Goal: Task Accomplishment & Management: Complete application form

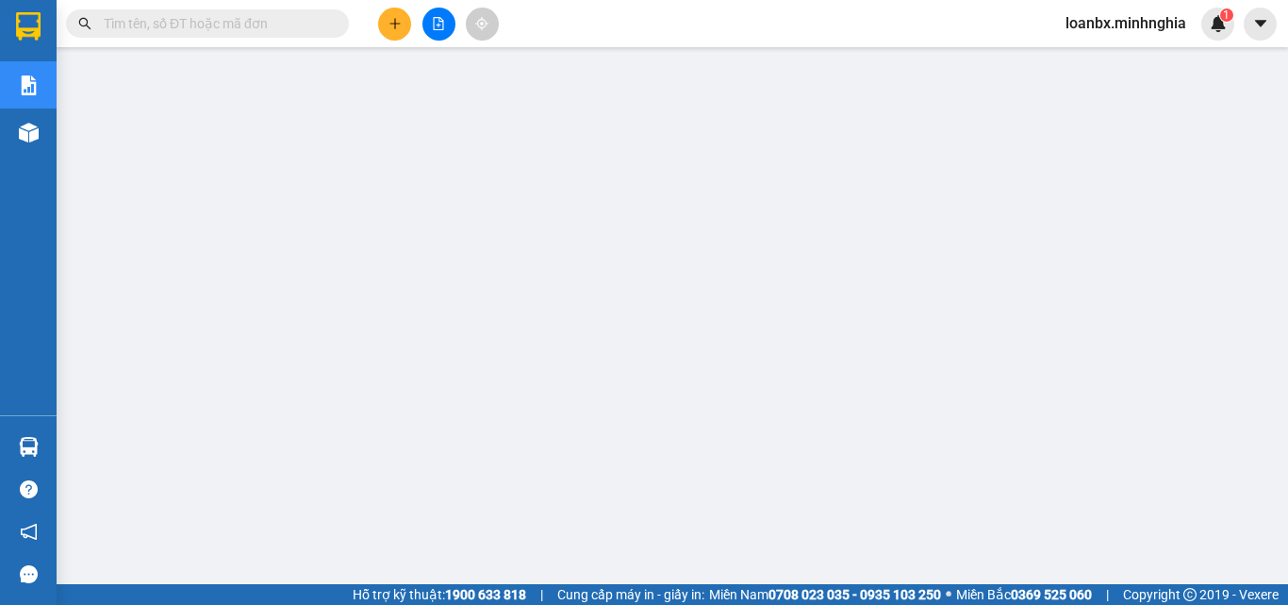
click at [396, 36] on button at bounding box center [394, 24] width 33 height 33
click at [386, 9] on div "Yêu cầu xuất hóa đơn điện tử" at bounding box center [306, 30] width 199 height 43
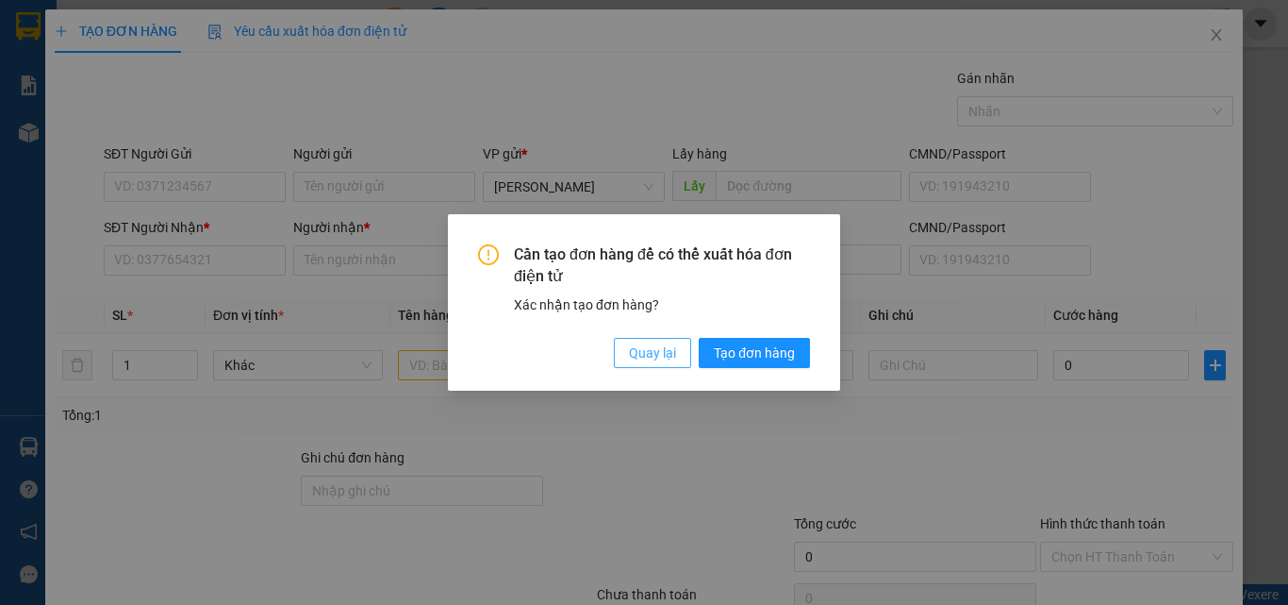
click at [643, 345] on span "Quay lại" at bounding box center [652, 352] width 47 height 21
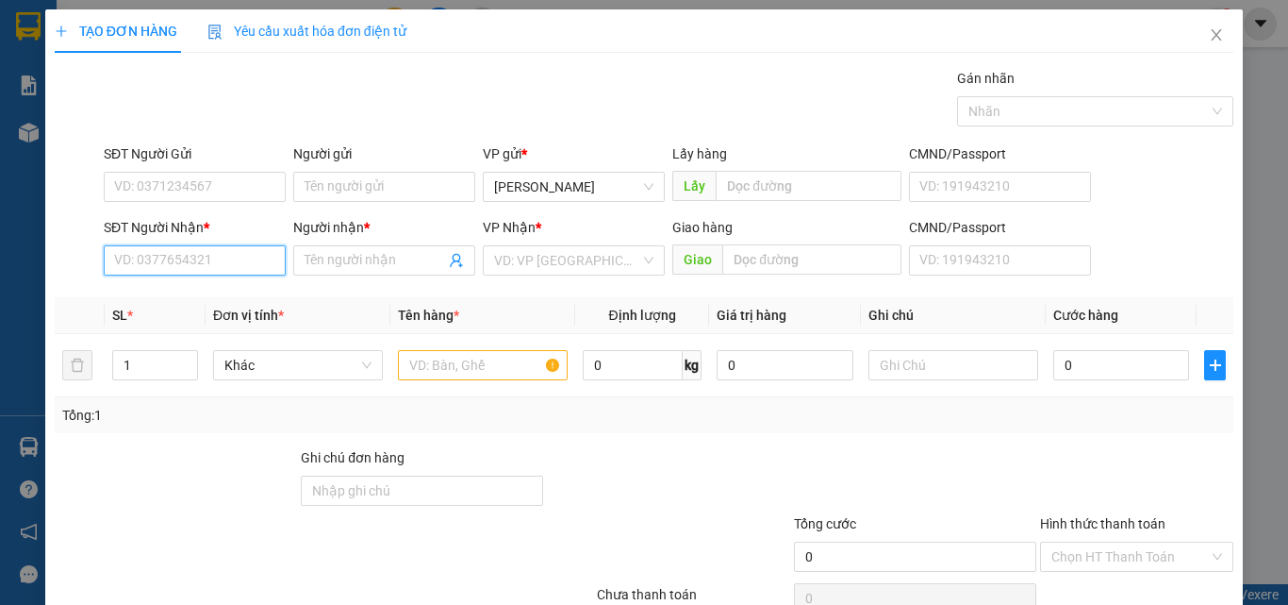
click at [112, 251] on input "SĐT Người Nhận *" at bounding box center [195, 260] width 182 height 30
click at [204, 300] on div "0388374341 - NGÂN" at bounding box center [193, 298] width 158 height 21
type input "0388374341"
type input "NGÂN"
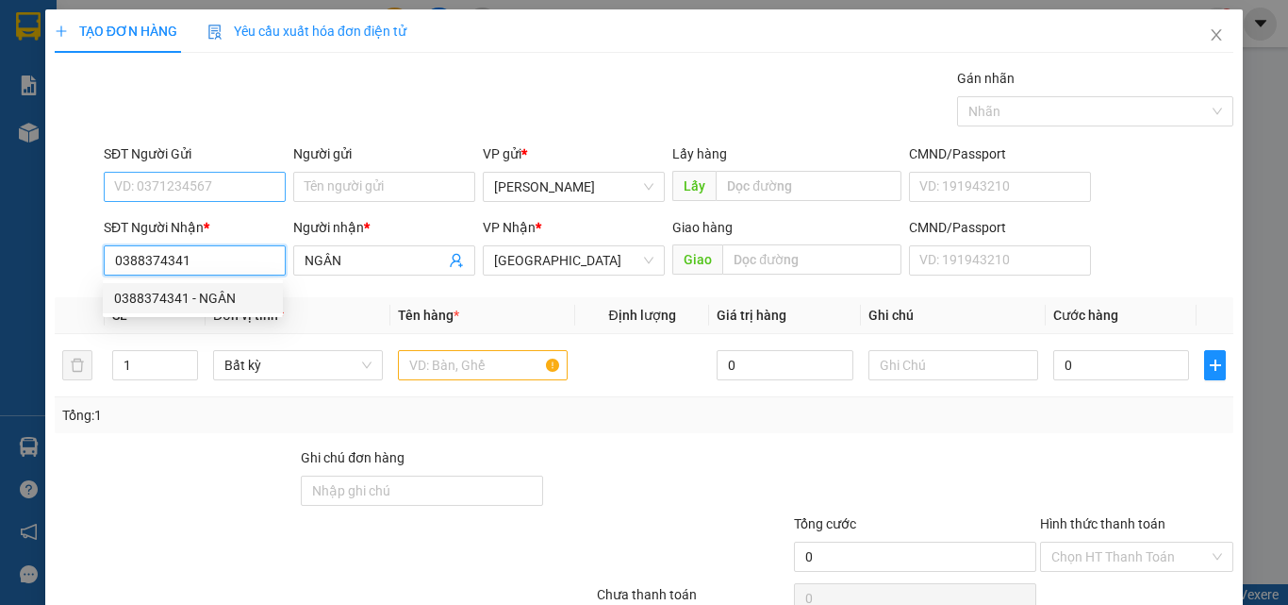
type input "0388374341"
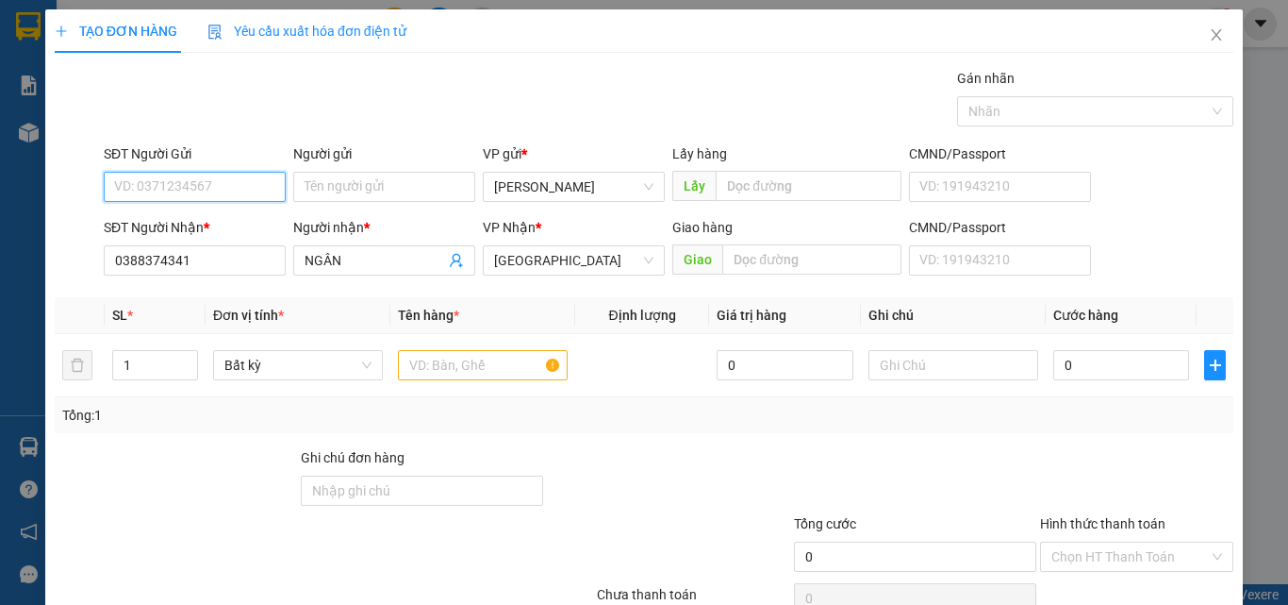
click at [168, 186] on input "SĐT Người Gửi" at bounding box center [195, 187] width 182 height 30
click at [185, 225] on div "0374658846 - HÀ" at bounding box center [220, 224] width 212 height 21
type input "0374658846"
type input "HÀ"
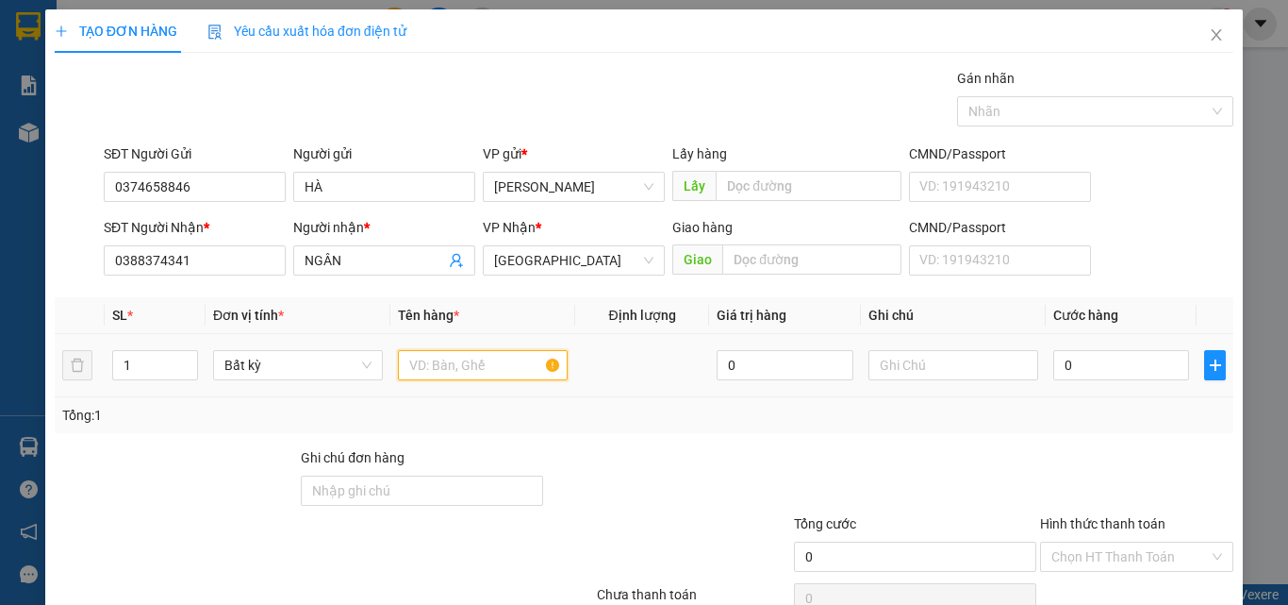
click at [457, 374] on input "text" at bounding box center [483, 365] width 170 height 30
type input "816"
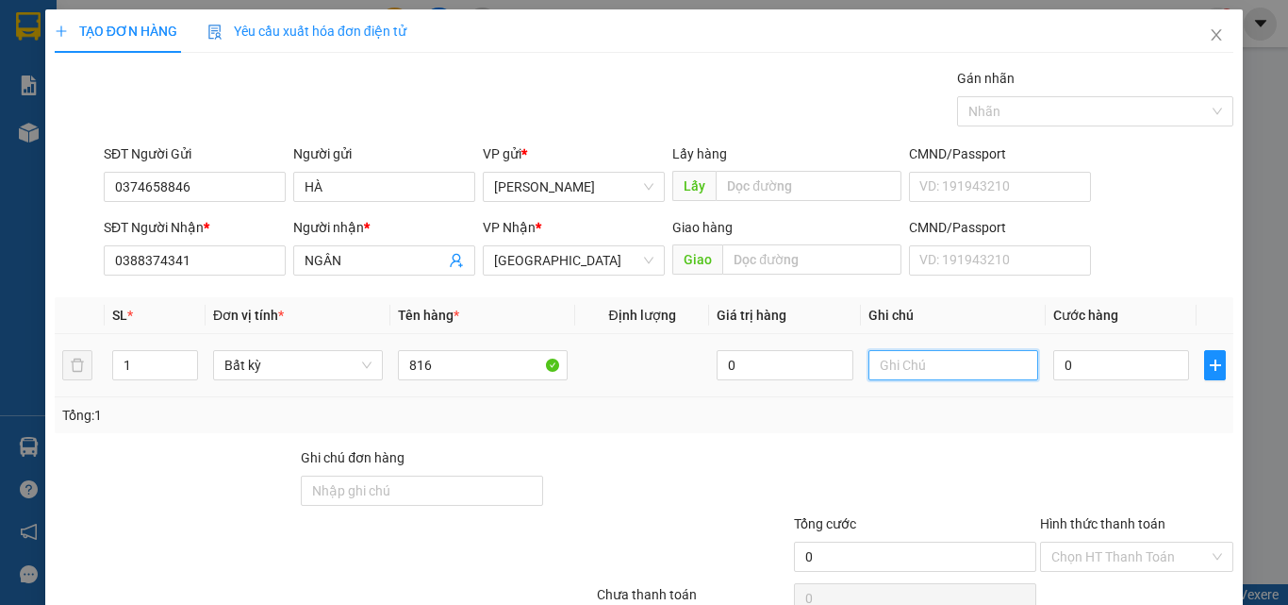
click at [888, 367] on input "text" at bounding box center [954, 365] width 170 height 30
type input "1 THG - CÁ"
click at [1060, 371] on input "0" at bounding box center [1121, 365] width 136 height 30
type input "3"
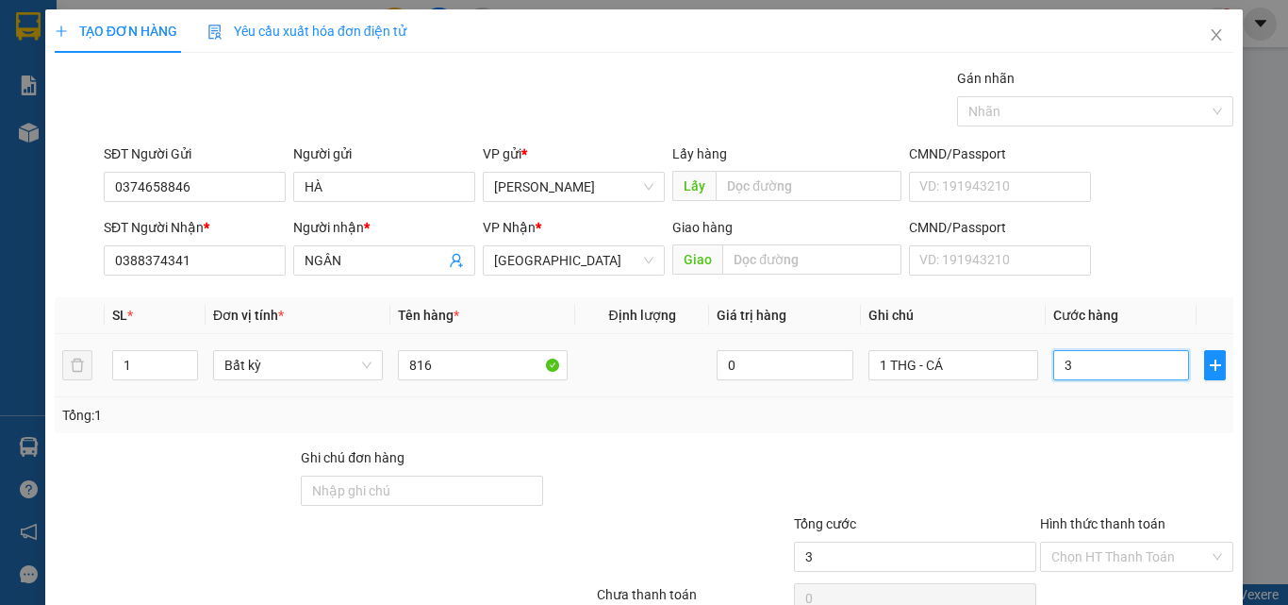
type input "3"
type input "30"
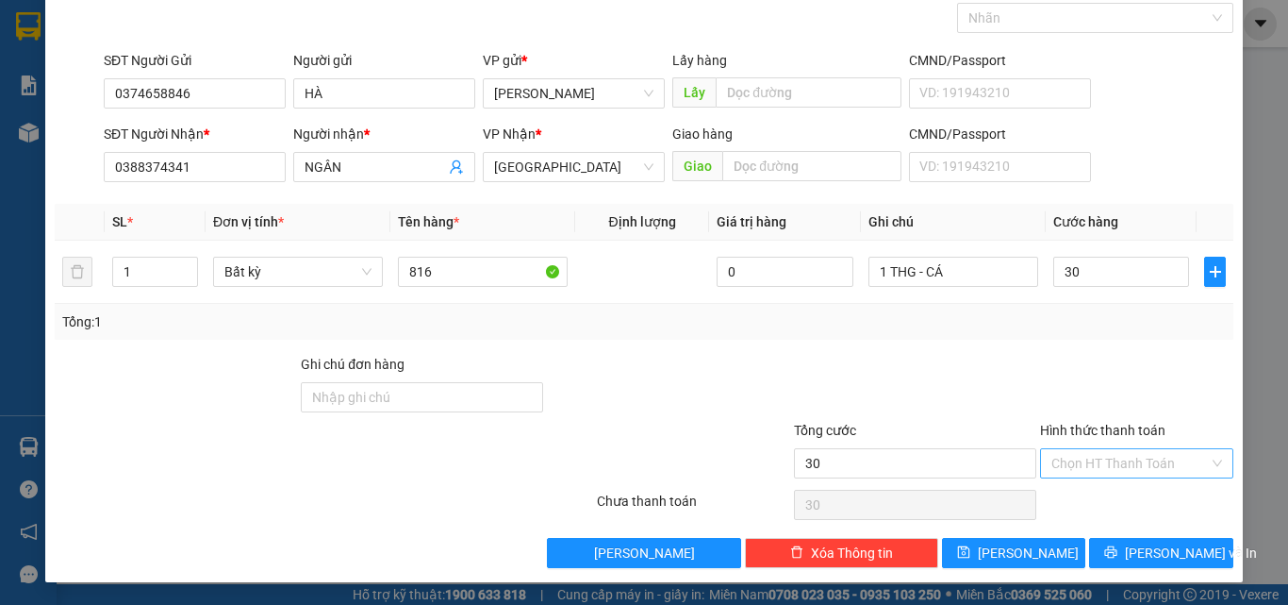
type input "30.000"
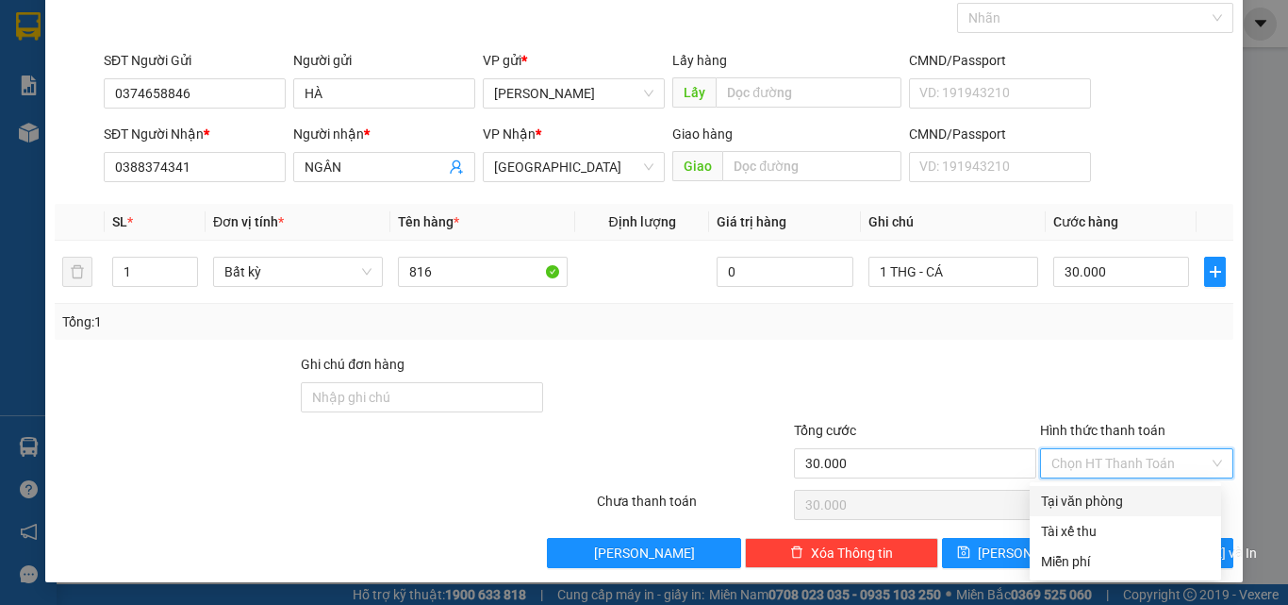
click at [1106, 460] on input "Hình thức thanh toán" at bounding box center [1131, 463] width 158 height 28
drag, startPoint x: 1097, startPoint y: 489, endPoint x: 1100, endPoint y: 498, distance: 9.8
click at [1097, 490] on div "Tại văn phòng" at bounding box center [1125, 501] width 191 height 30
type input "0"
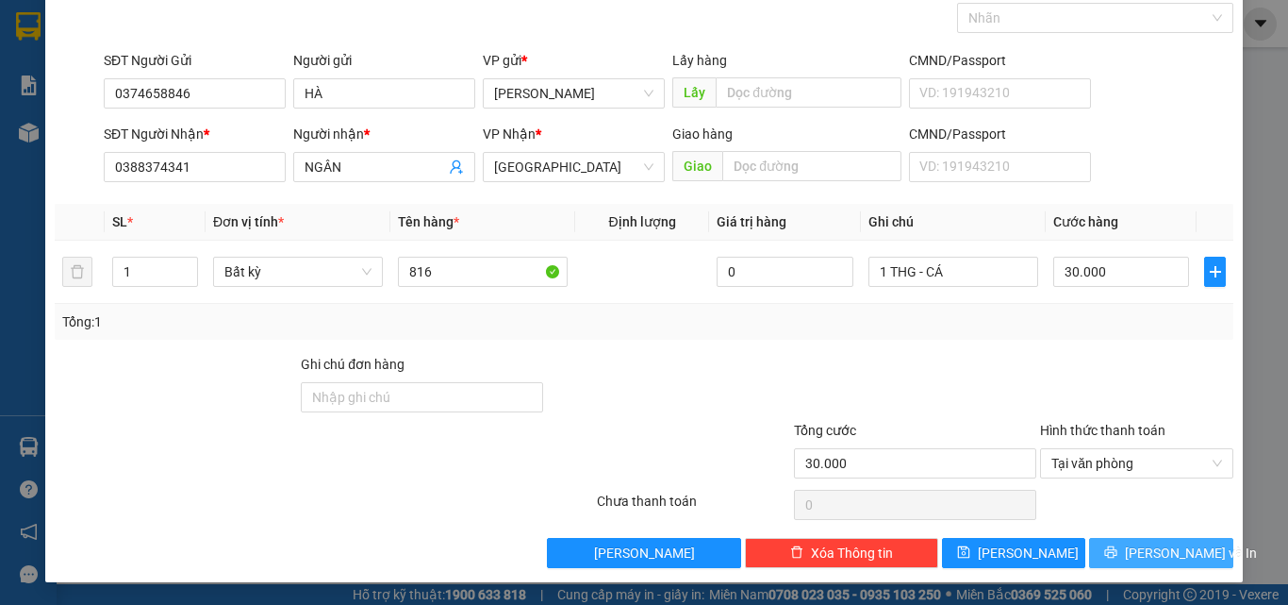
click at [1136, 550] on span "[PERSON_NAME] và In" at bounding box center [1191, 552] width 132 height 21
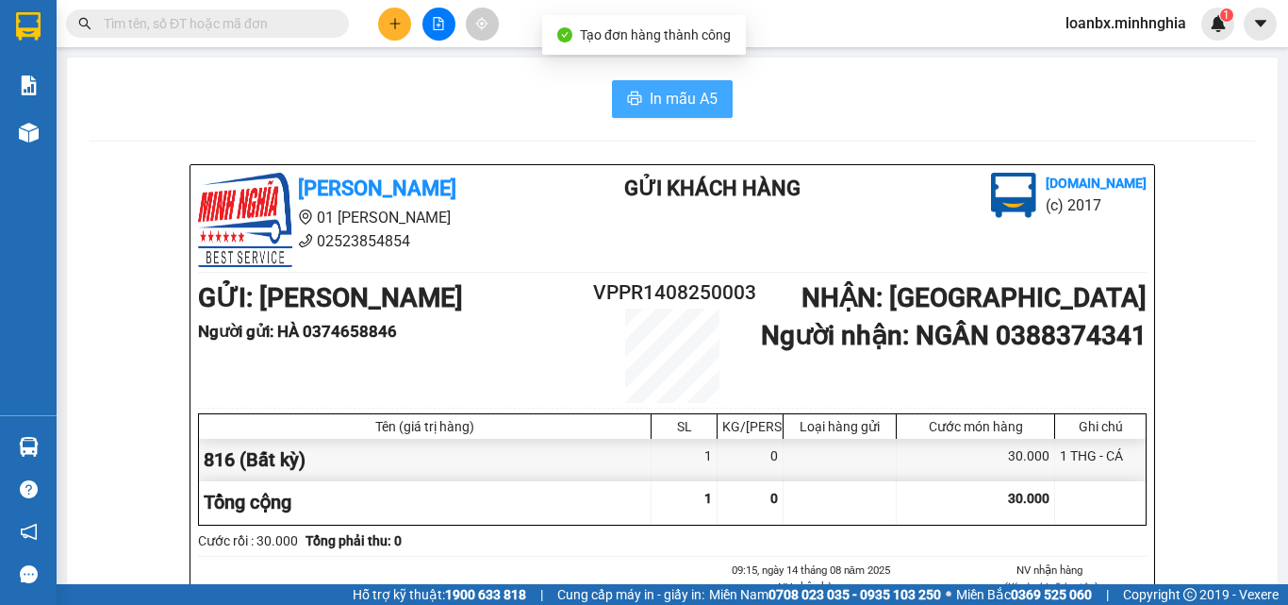
click at [704, 91] on span "In mẫu A5" at bounding box center [684, 99] width 68 height 24
click at [195, 24] on input "text" at bounding box center [215, 23] width 223 height 21
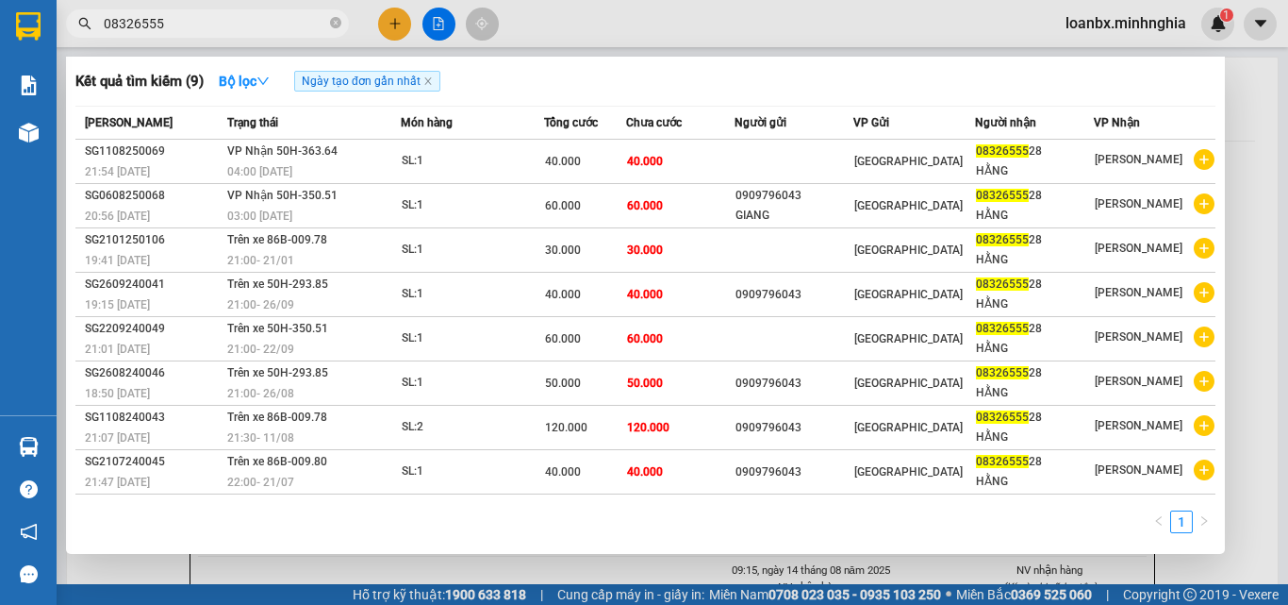
type input "08326555"
click at [340, 23] on icon "close-circle" at bounding box center [335, 22] width 11 height 11
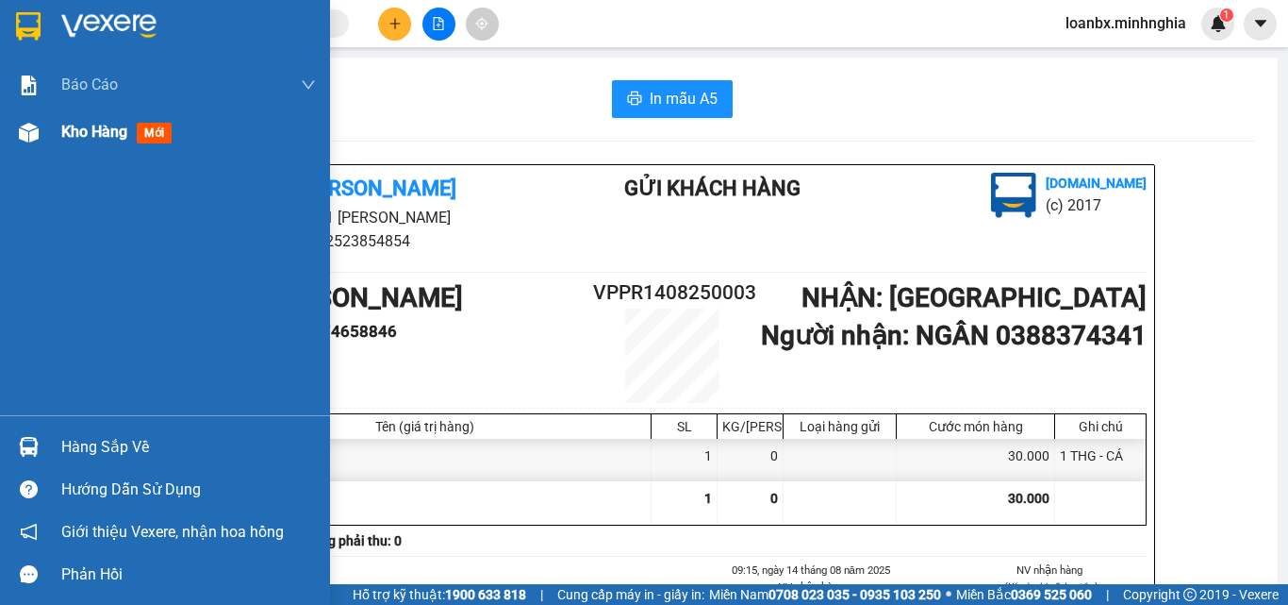
click at [16, 146] on div at bounding box center [28, 132] width 33 height 33
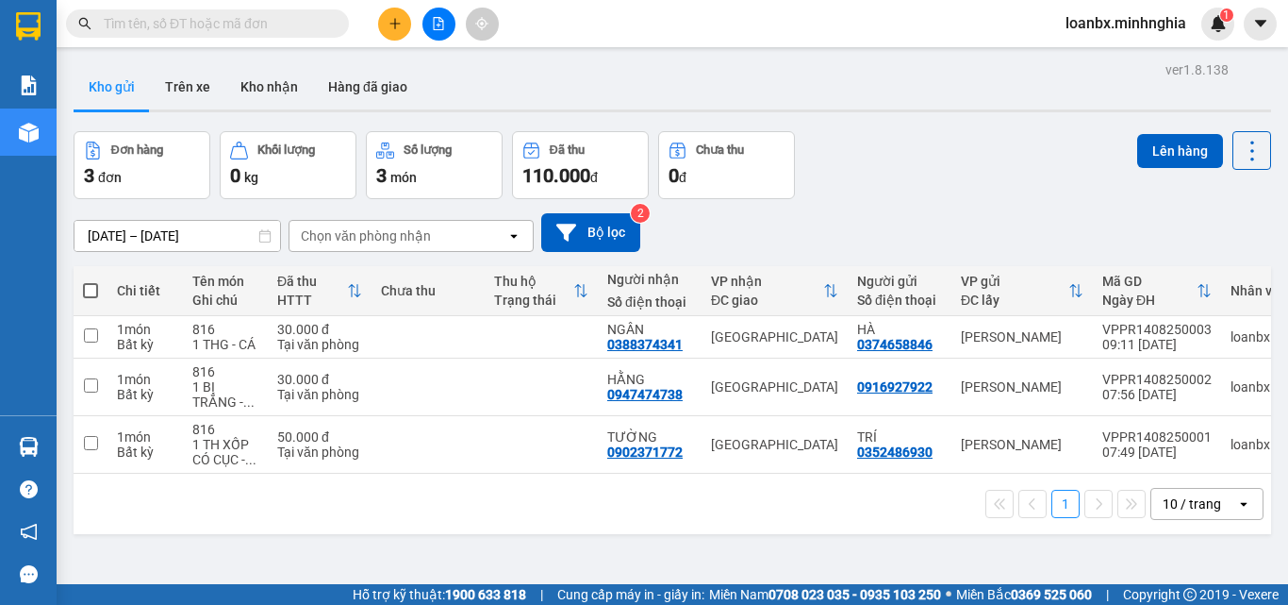
click at [102, 288] on th at bounding box center [91, 291] width 34 height 50
click at [91, 288] on span at bounding box center [90, 290] width 15 height 15
click at [91, 281] on input "checkbox" at bounding box center [91, 281] width 0 height 0
checkbox input "true"
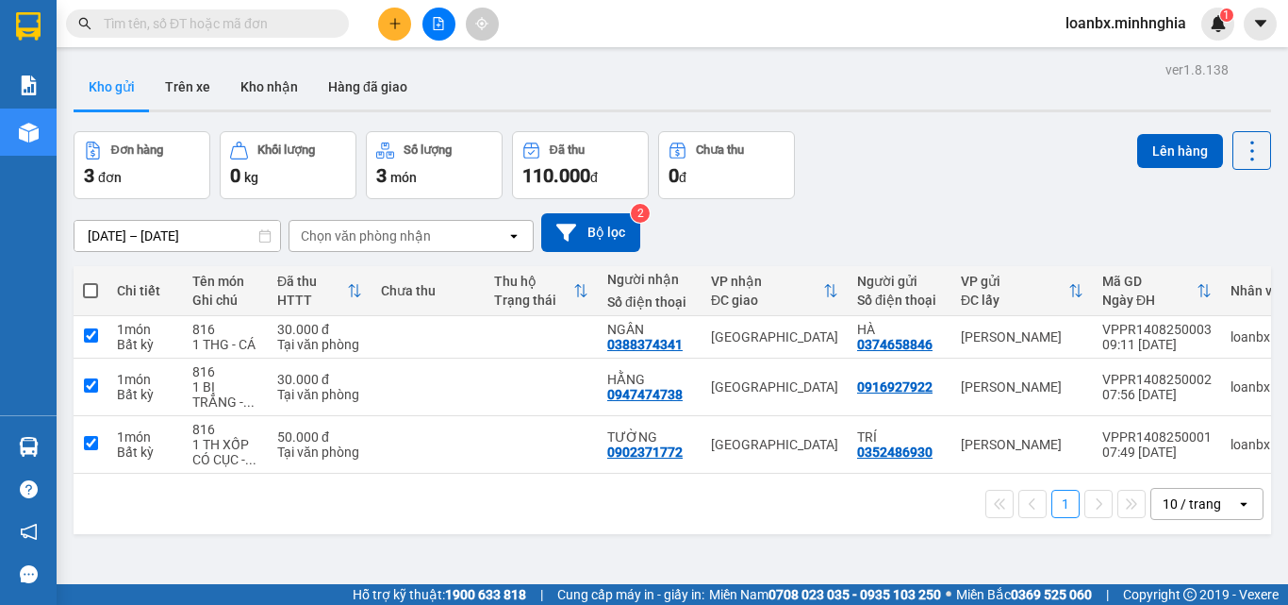
checkbox input "true"
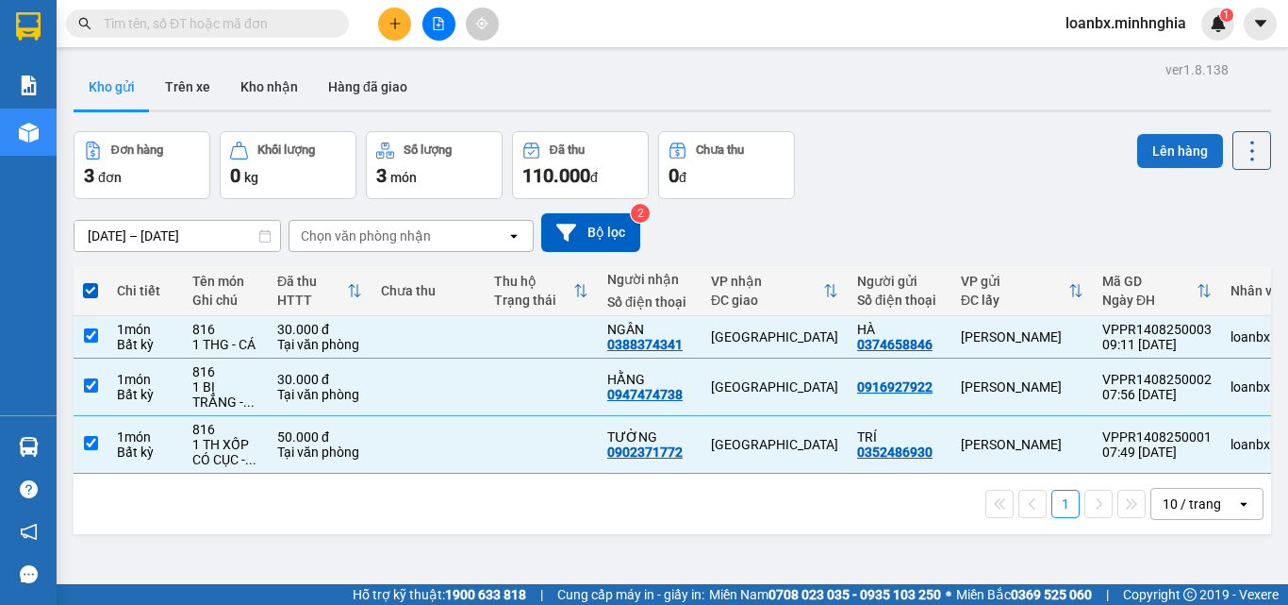
click at [1161, 166] on button "Lên hàng" at bounding box center [1180, 151] width 86 height 34
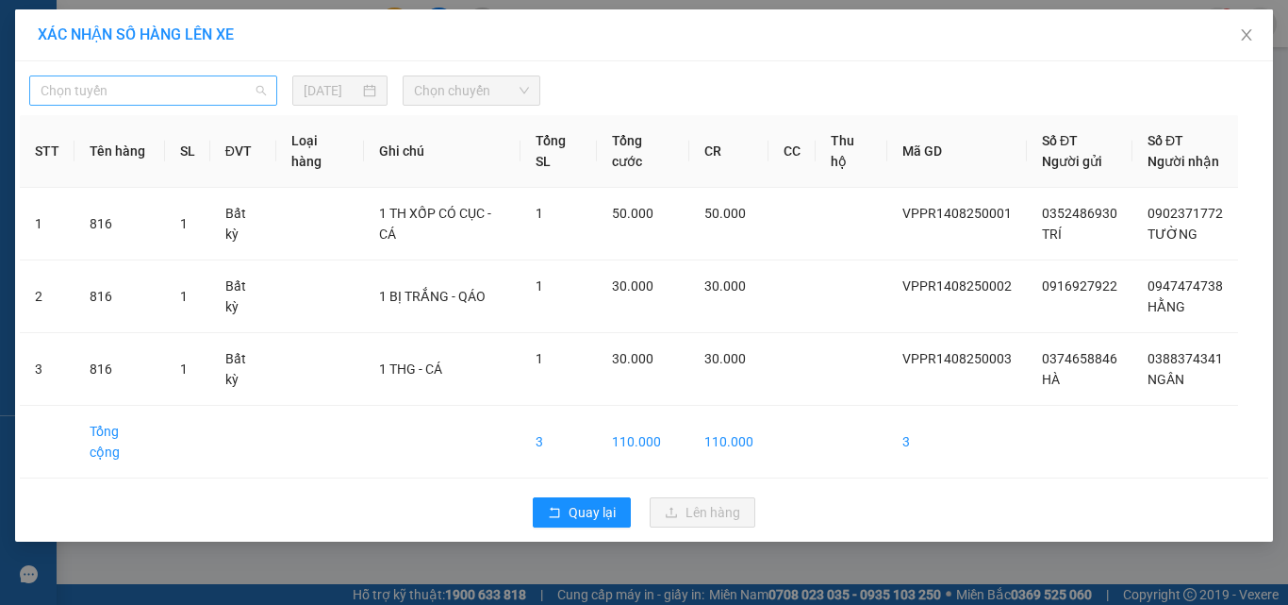
drag, startPoint x: 250, startPoint y: 92, endPoint x: 232, endPoint y: 92, distance: 17.9
click at [239, 92] on span "Chọn tuyến" at bounding box center [153, 90] width 225 height 28
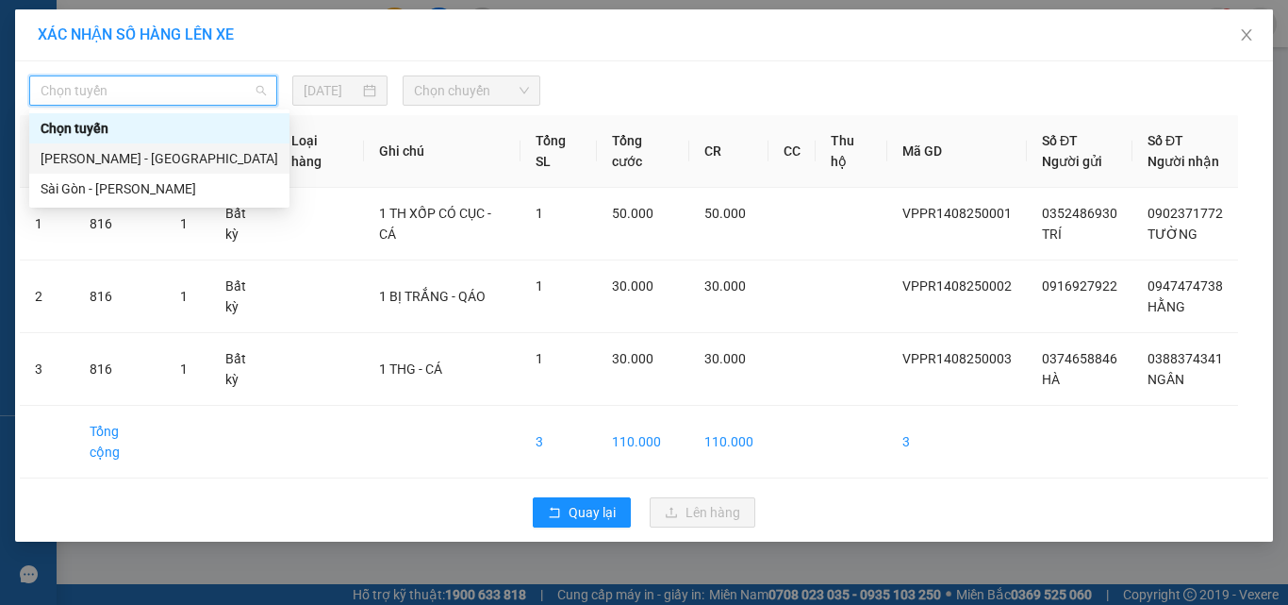
click at [158, 156] on div "[PERSON_NAME] - [GEOGRAPHIC_DATA]" at bounding box center [160, 158] width 238 height 21
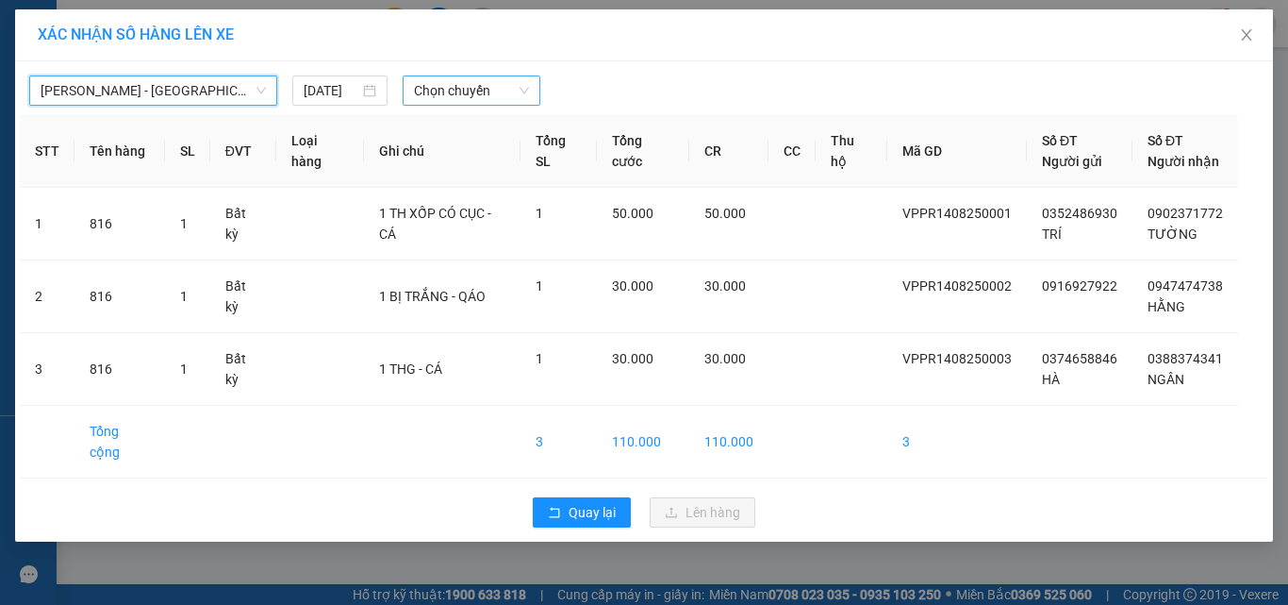
click at [439, 96] on span "Chọn chuyến" at bounding box center [472, 90] width 116 height 28
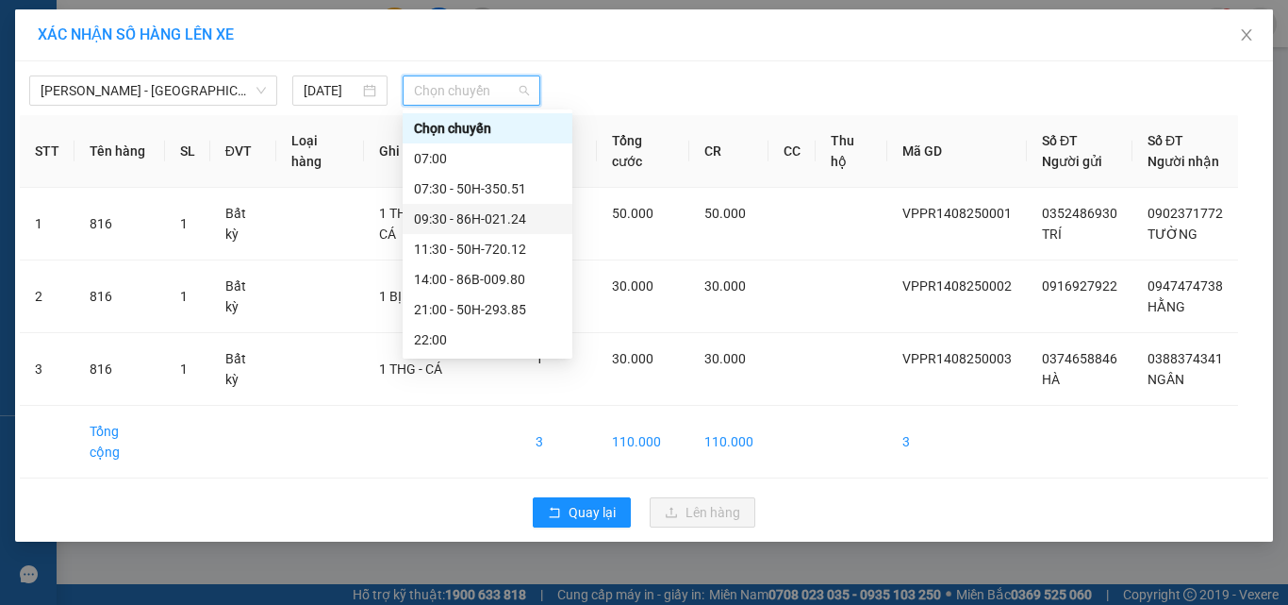
click at [490, 224] on div "09:30 - 86H-021.24" at bounding box center [487, 218] width 147 height 21
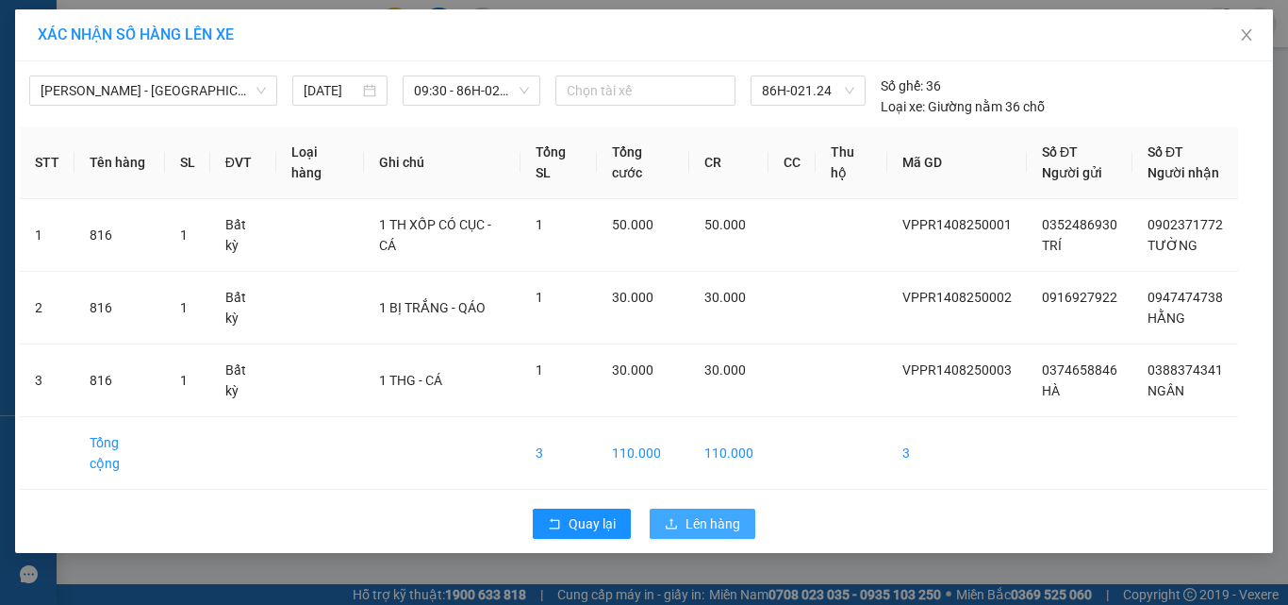
click at [699, 513] on span "Lên hàng" at bounding box center [713, 523] width 55 height 21
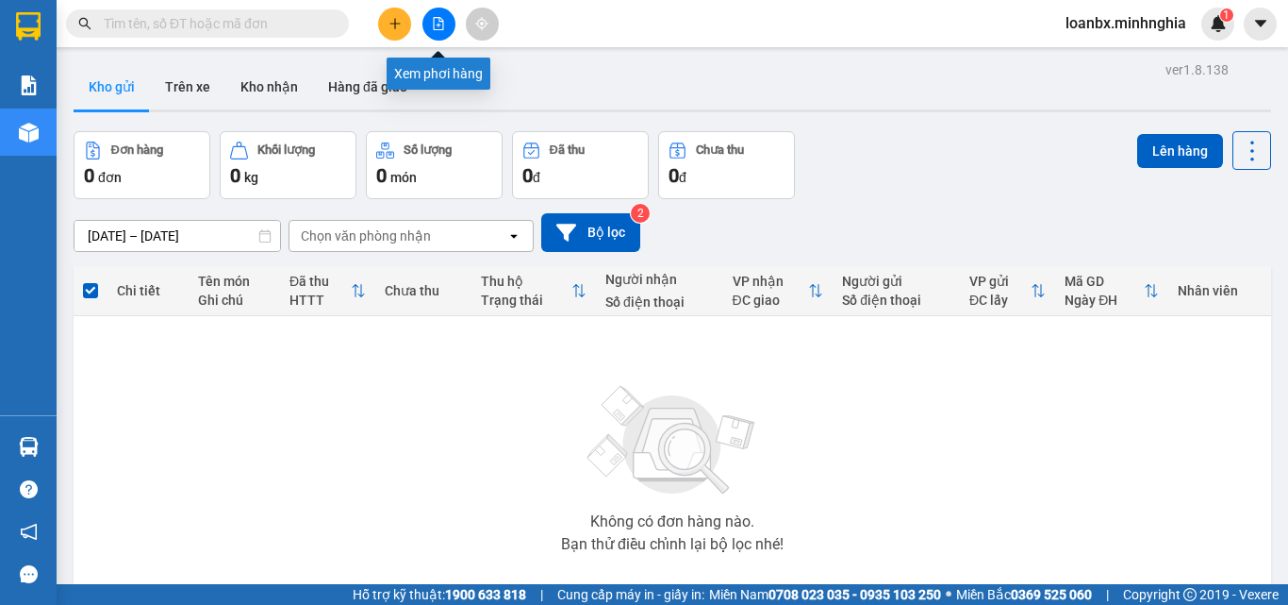
click at [423, 21] on button at bounding box center [439, 24] width 33 height 33
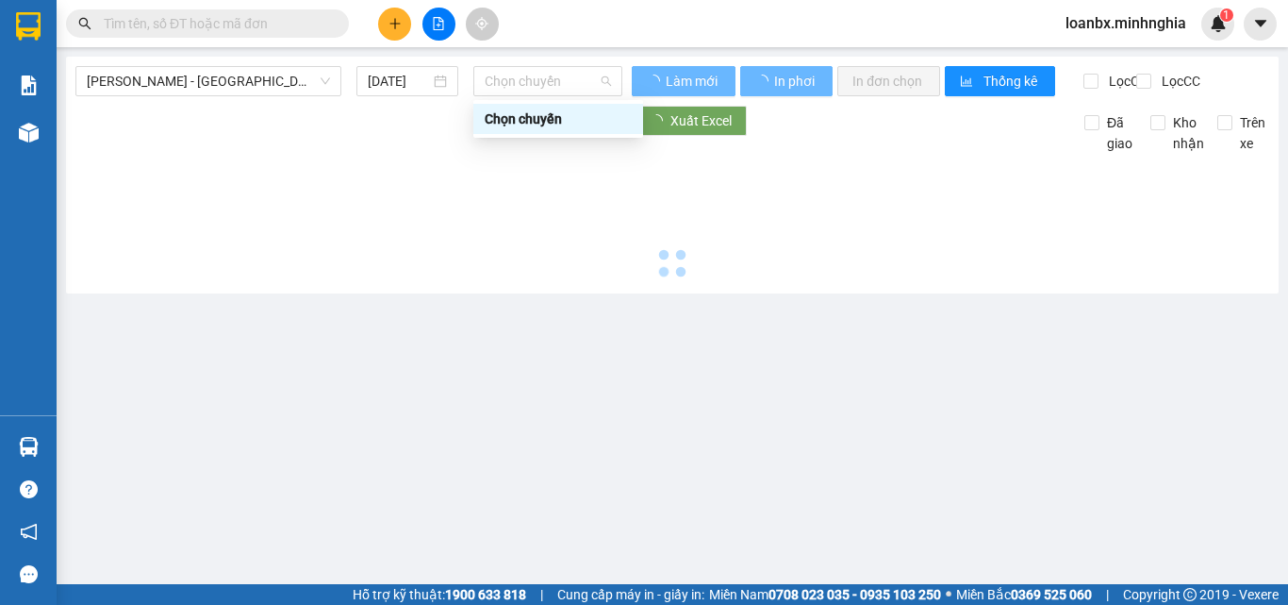
drag, startPoint x: 494, startPoint y: 85, endPoint x: 514, endPoint y: 108, distance: 30.1
click at [496, 85] on span "Chọn chuyến" at bounding box center [548, 81] width 126 height 28
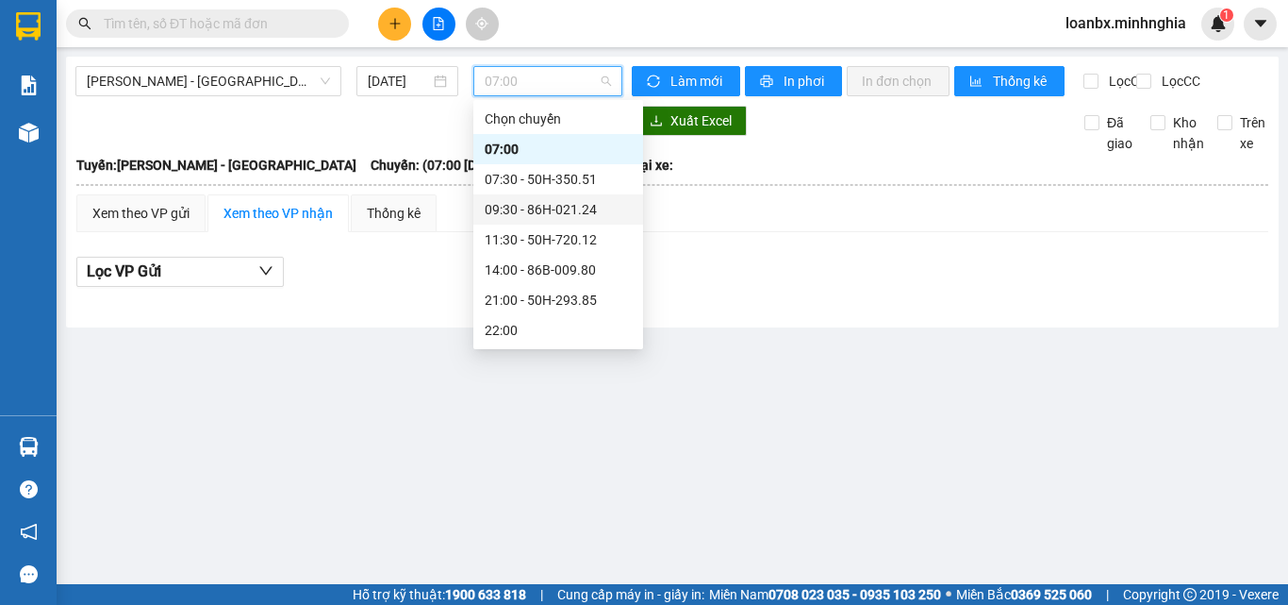
click at [553, 214] on div "09:30 - 86H-021.24" at bounding box center [558, 209] width 147 height 21
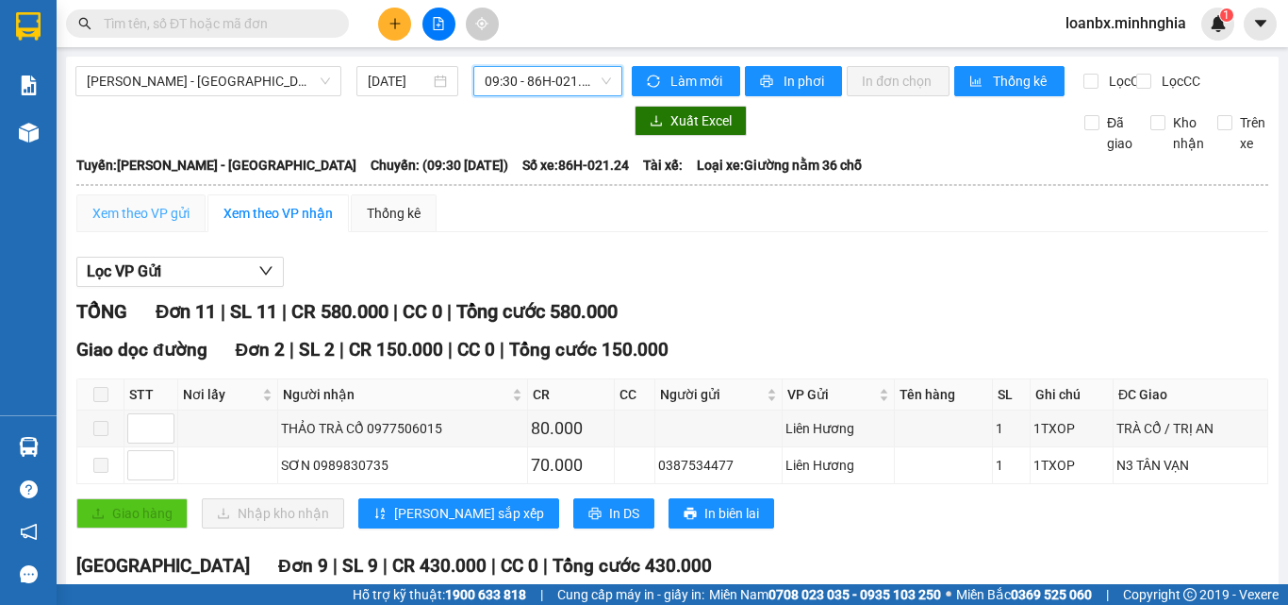
click at [149, 232] on div "Xem theo VP gửi" at bounding box center [140, 213] width 129 height 38
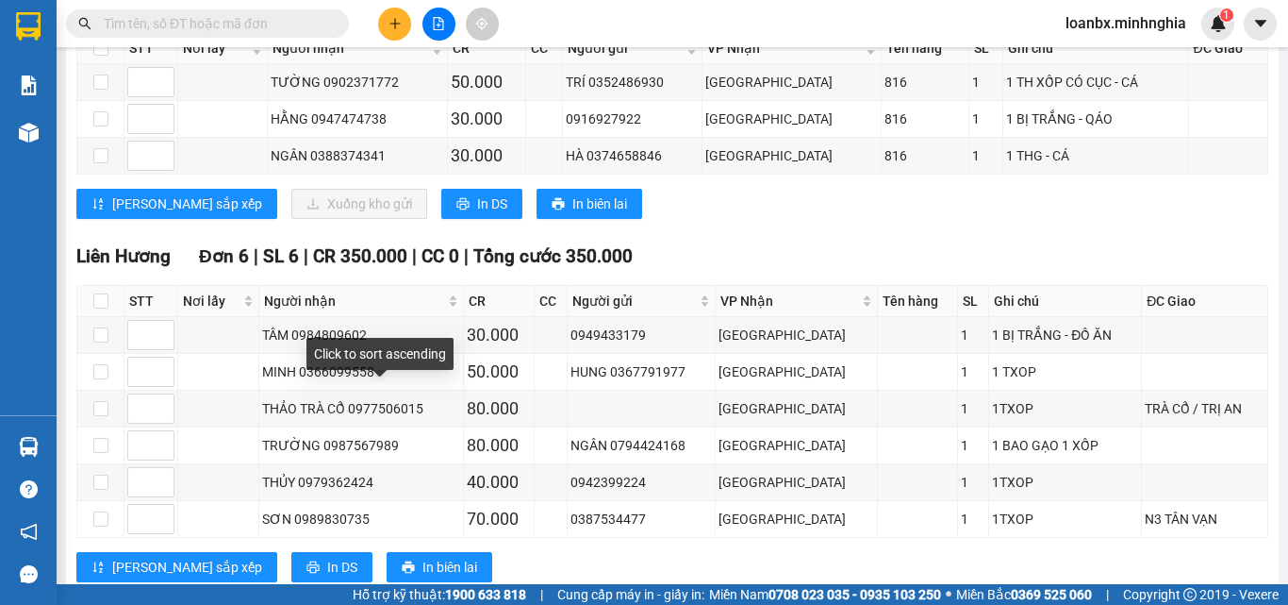
scroll to position [252, 0]
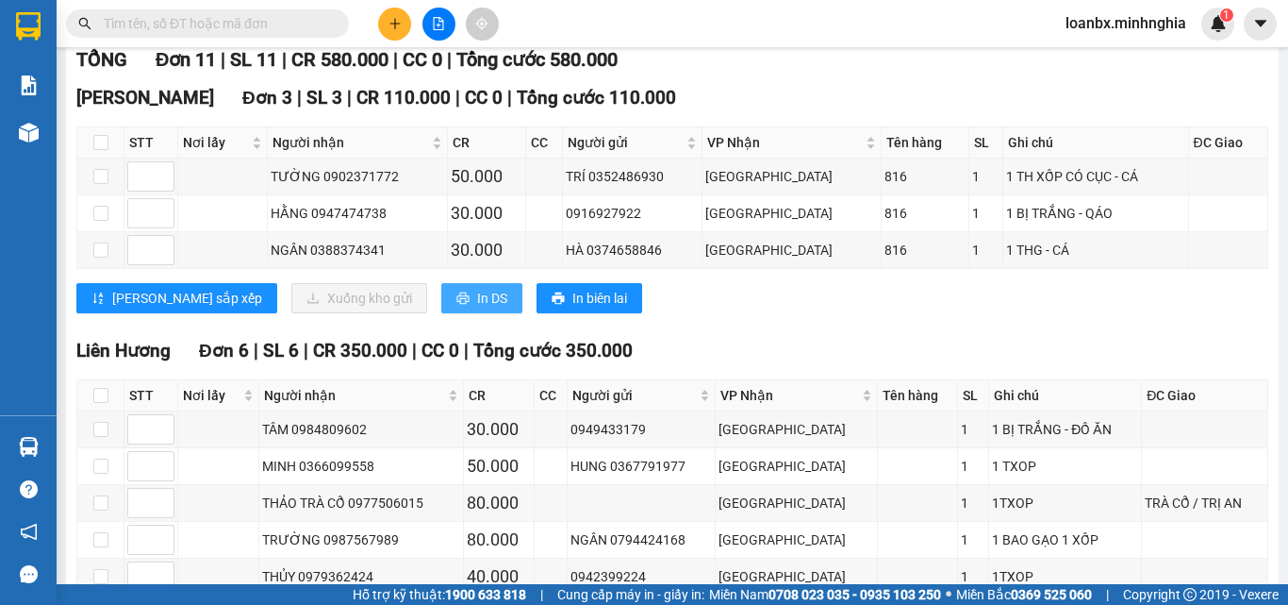
click at [477, 308] on span "In DS" at bounding box center [492, 298] width 30 height 21
click at [395, 27] on icon "plus" at bounding box center [394, 23] width 1 height 10
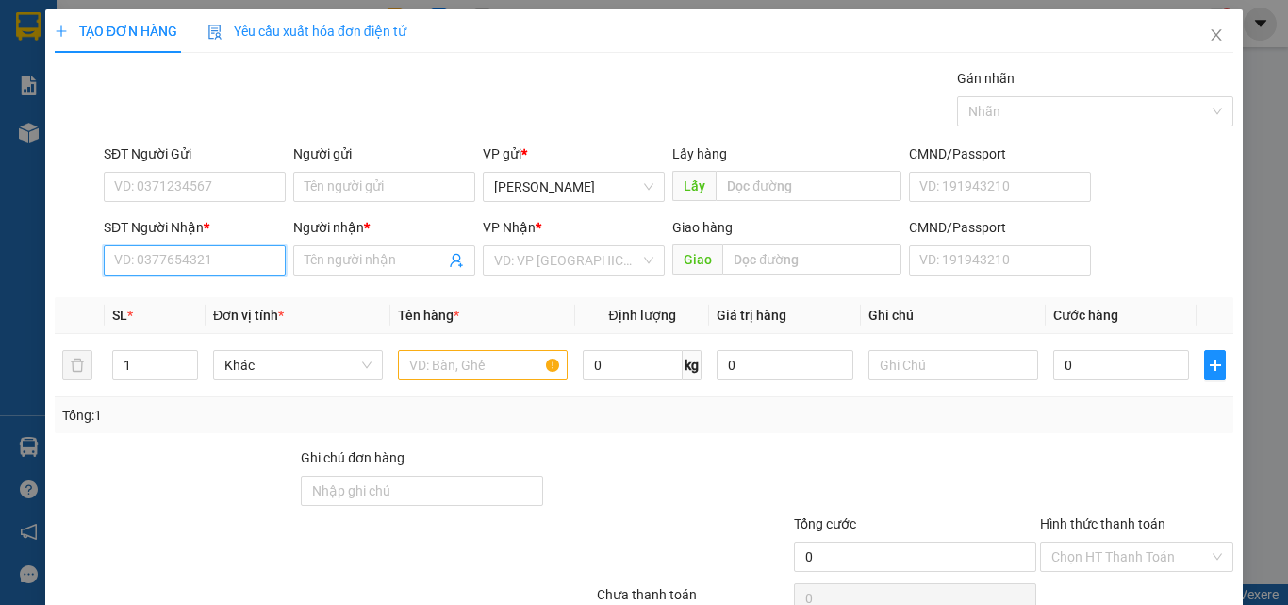
click at [140, 256] on input "SĐT Người Nhận *" at bounding box center [195, 260] width 182 height 30
type input "0358401718"
click at [210, 287] on div "0358401718 - NHƯ" at bounding box center [193, 298] width 180 height 30
type input "NHƯ"
type input "NHÀ THỜ [GEOGRAPHIC_DATA]"
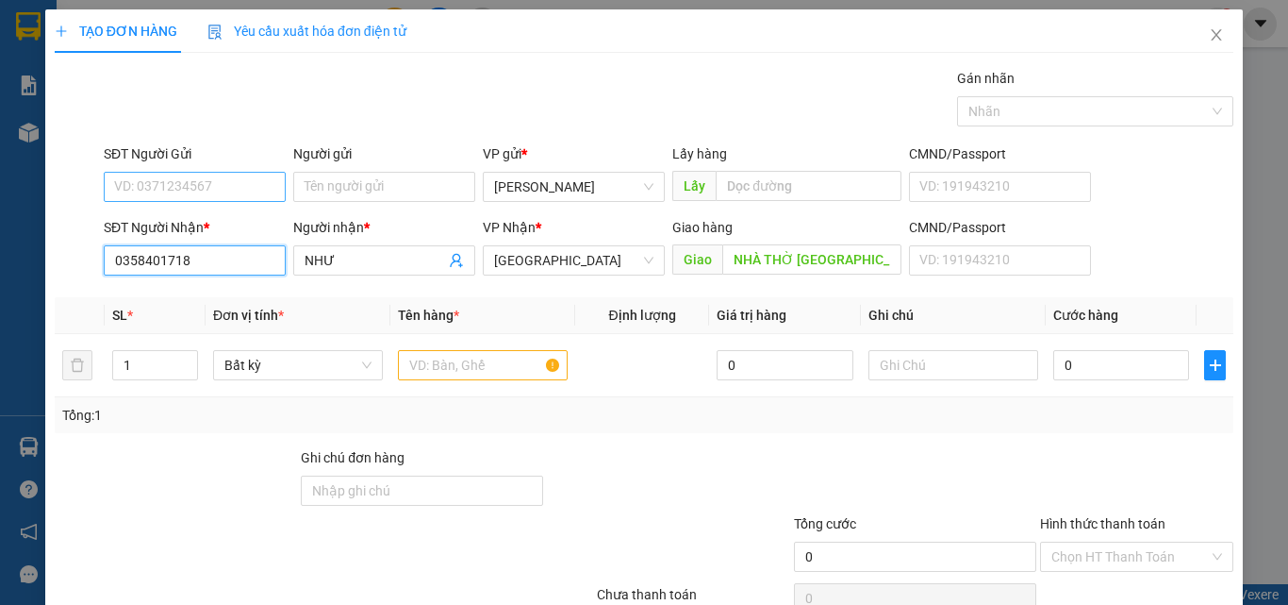
type input "0358401718"
click at [191, 178] on input "SĐT Người Gửi" at bounding box center [195, 187] width 182 height 30
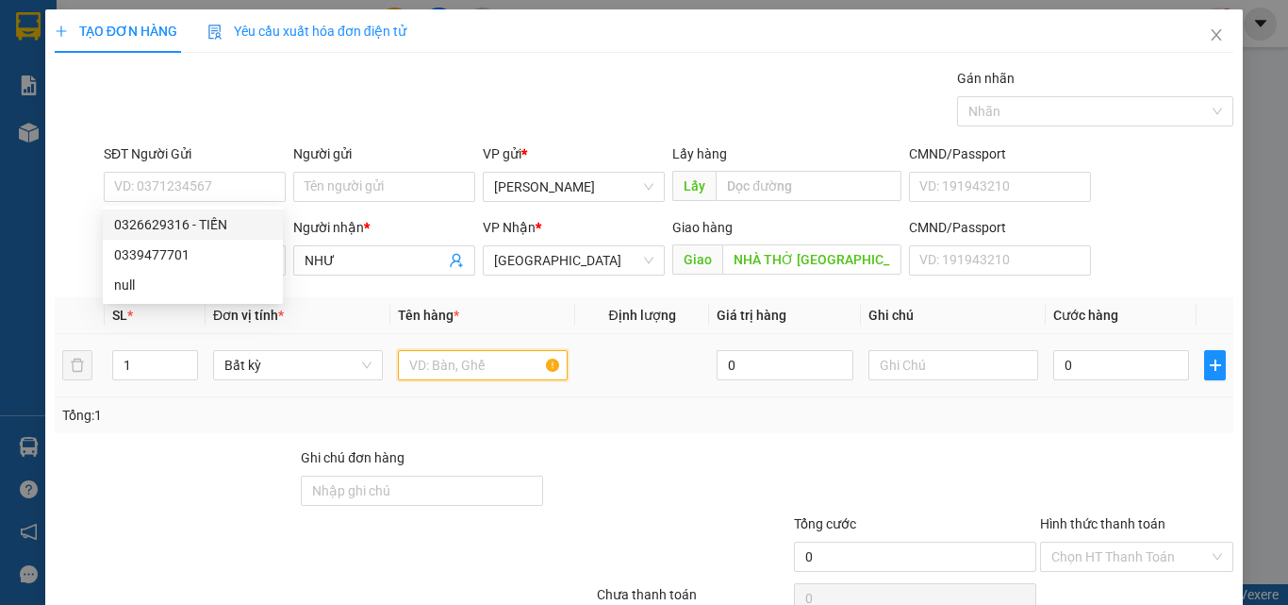
click at [454, 372] on input "text" at bounding box center [483, 365] width 170 height 30
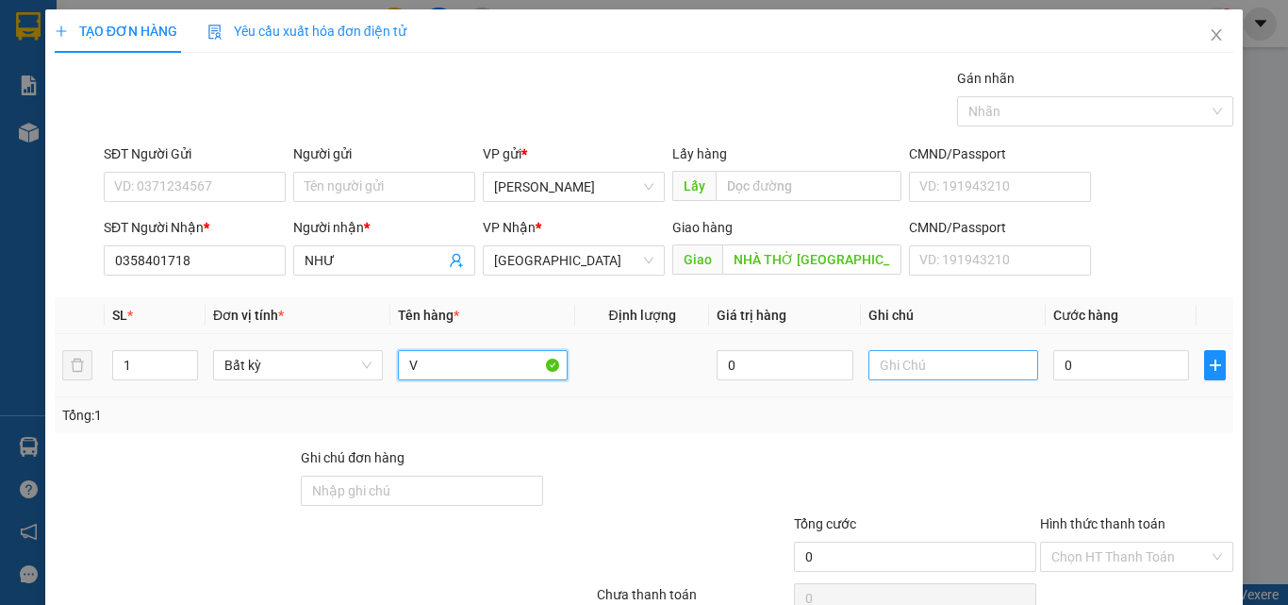
type input "V"
click at [966, 357] on input "text" at bounding box center [954, 365] width 170 height 30
type input "1 THX CÓ THG - HS"
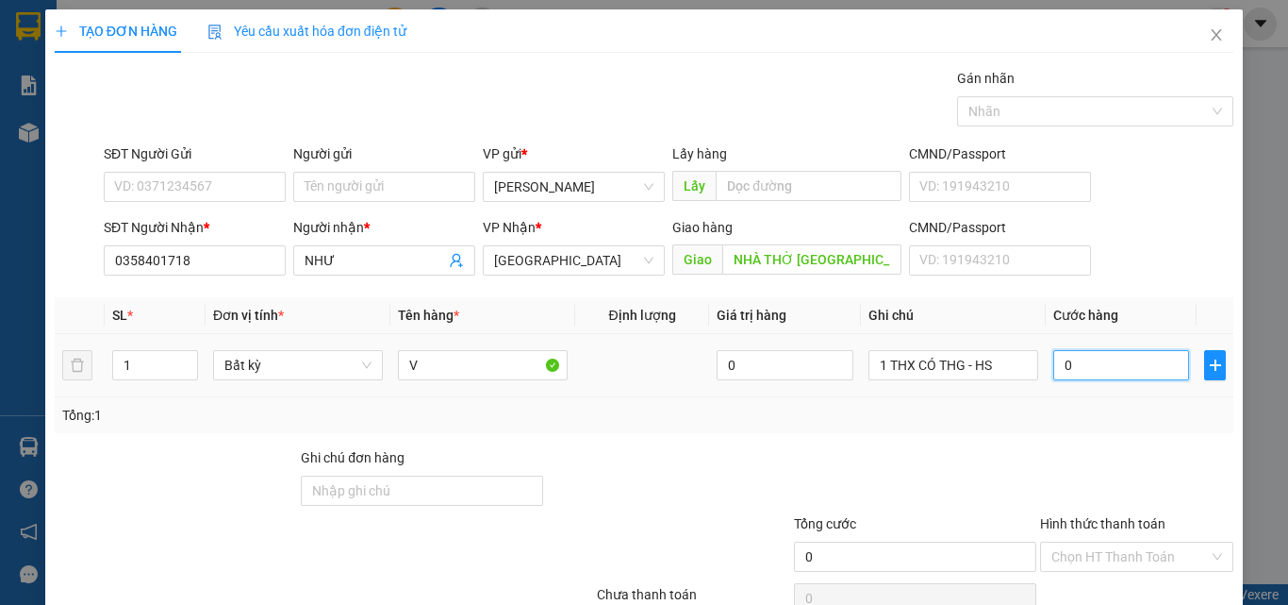
click at [1083, 377] on input "0" at bounding box center [1121, 365] width 136 height 30
type input "8"
type input "80"
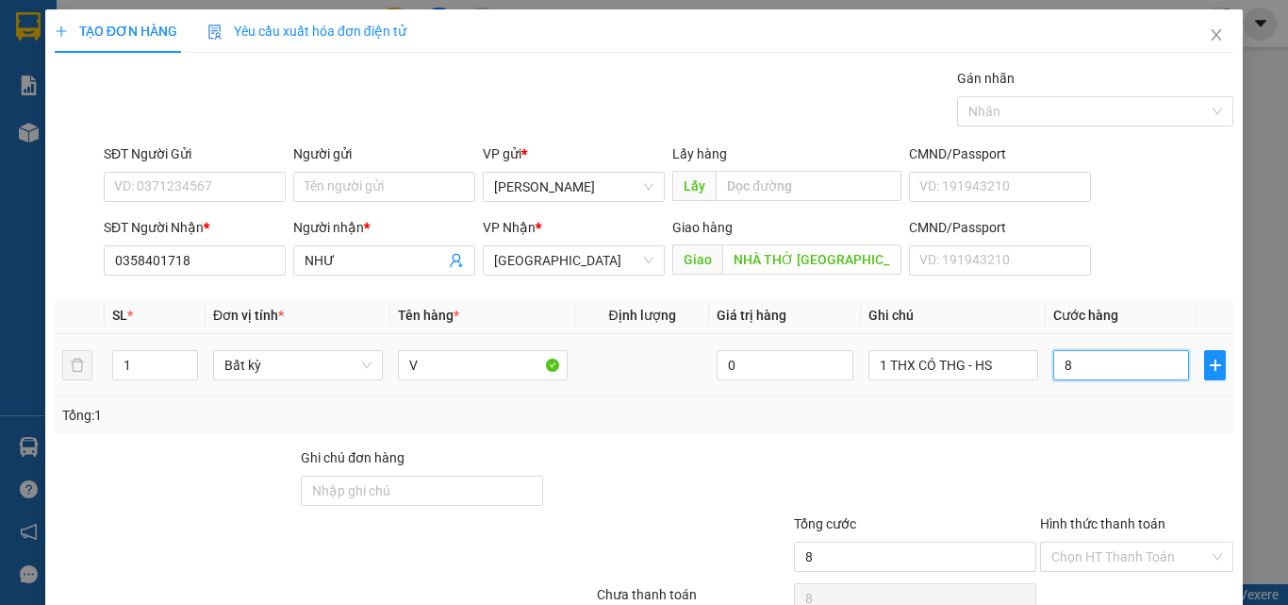
type input "80"
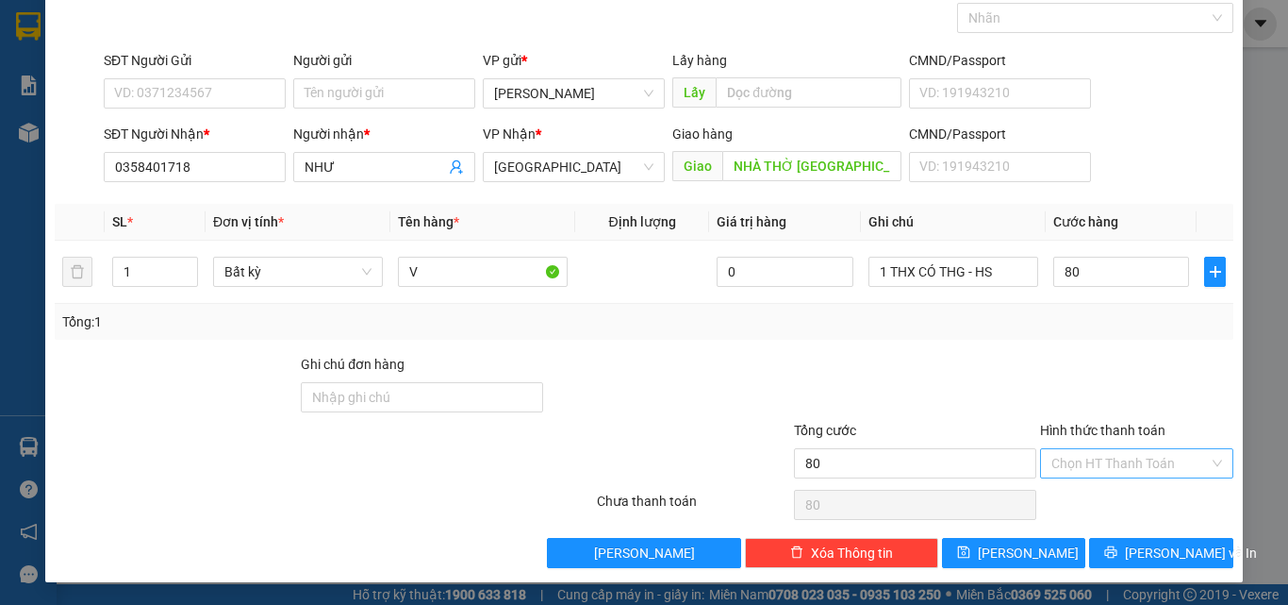
type input "80.000"
click at [1145, 466] on input "Hình thức thanh toán" at bounding box center [1131, 463] width 158 height 28
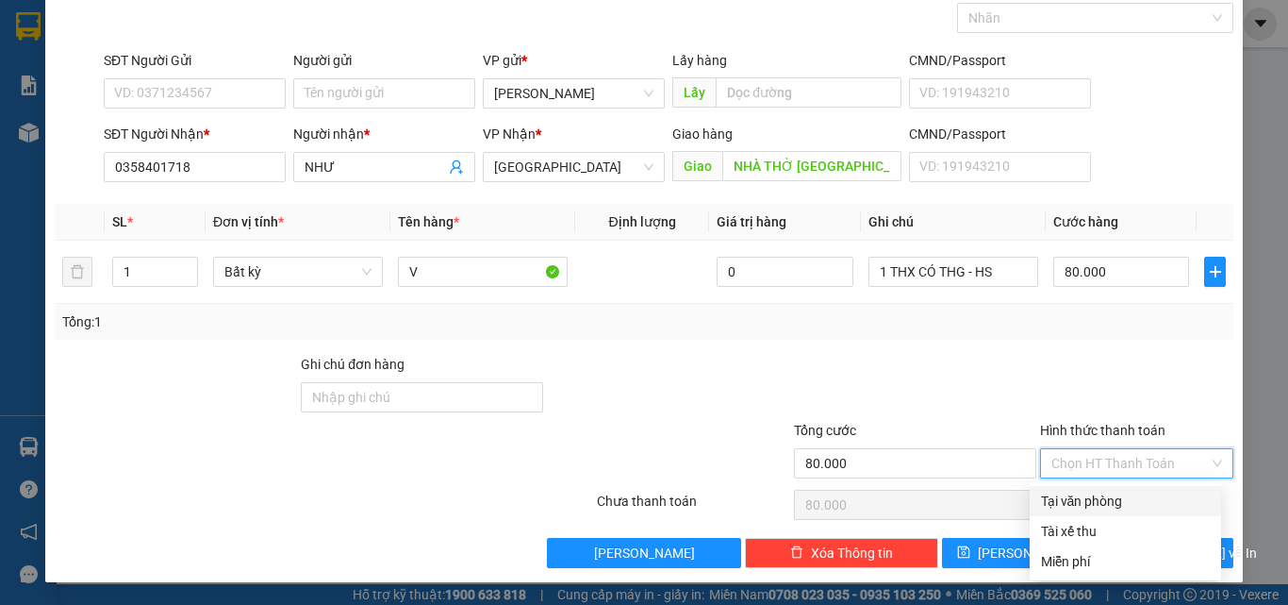
drag, startPoint x: 1122, startPoint y: 502, endPoint x: 1128, endPoint y: 516, distance: 15.2
click at [1121, 504] on div "Tại văn phòng" at bounding box center [1125, 500] width 169 height 21
type input "0"
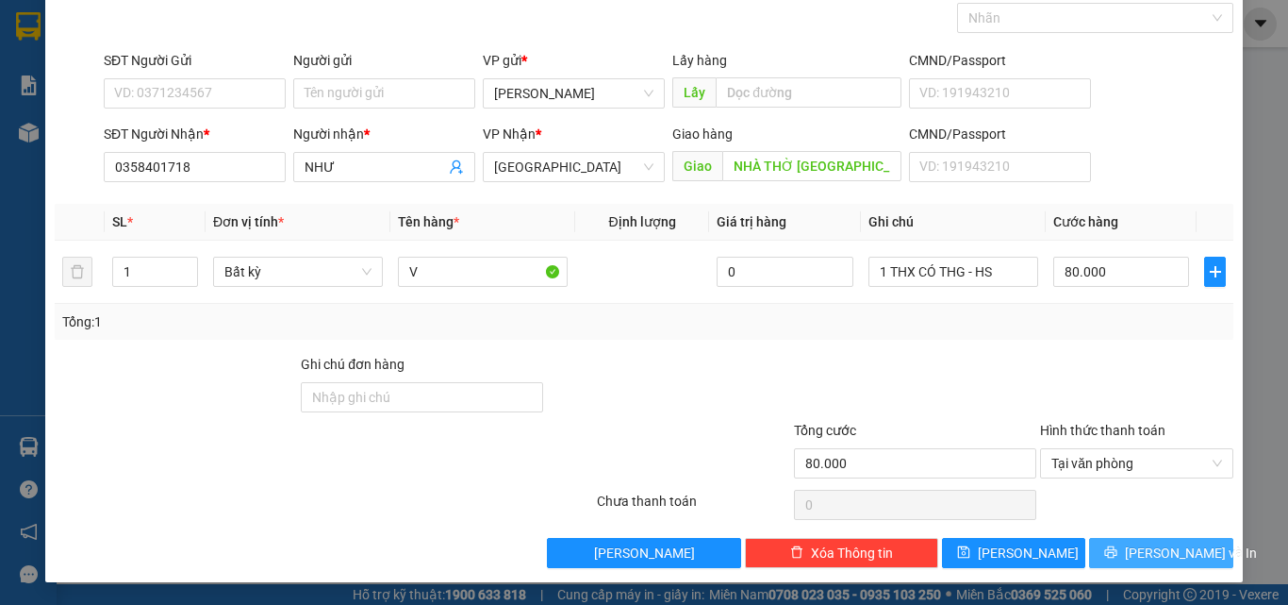
click at [1156, 557] on span "[PERSON_NAME] và In" at bounding box center [1191, 552] width 132 height 21
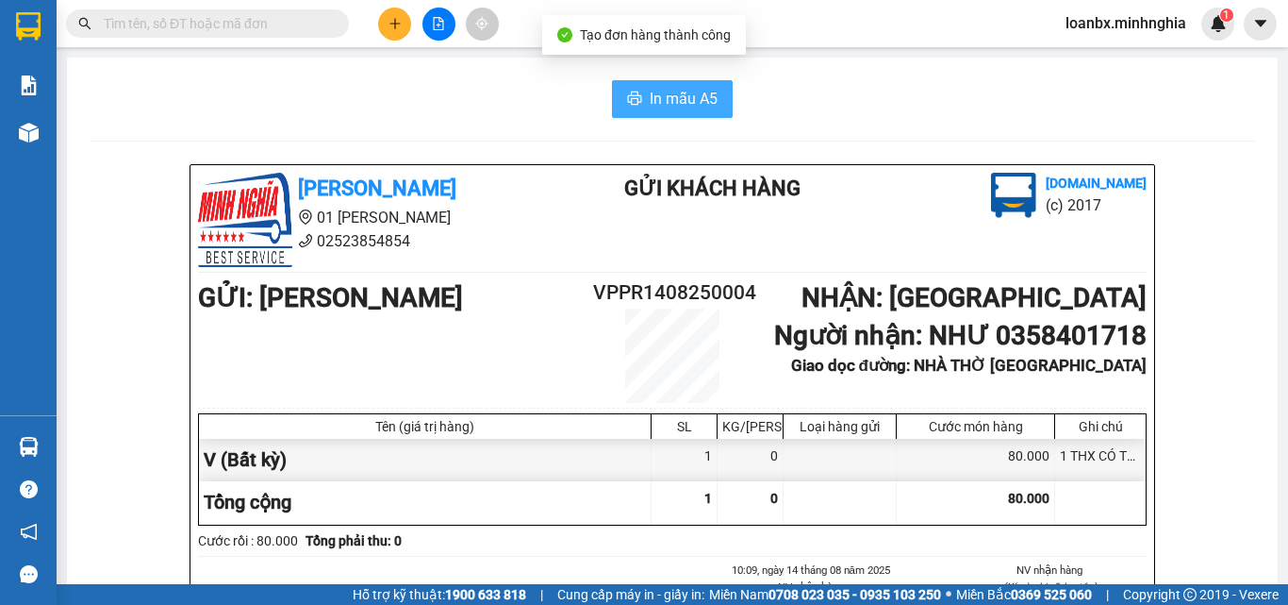
click at [677, 101] on span "In mẫu A5" at bounding box center [684, 99] width 68 height 24
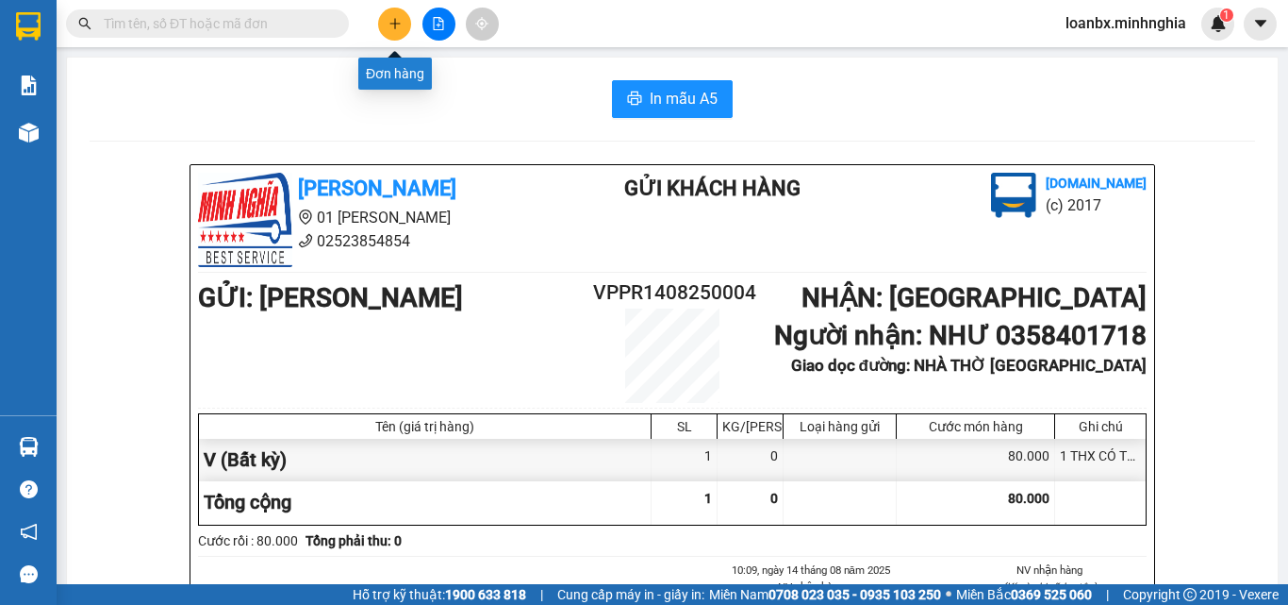
click at [397, 29] on icon "plus" at bounding box center [395, 23] width 13 height 13
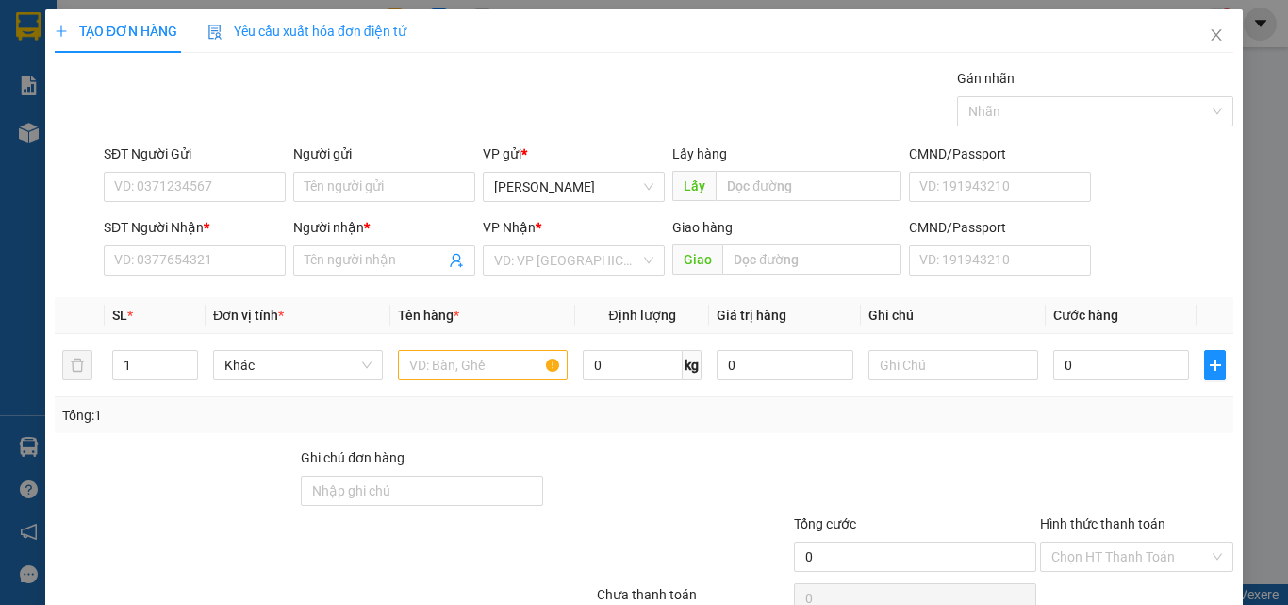
click at [161, 275] on div "SĐT Người Nhận * VD: 0377654321" at bounding box center [195, 250] width 182 height 66
click at [163, 257] on input "SĐT Người Nhận *" at bounding box center [195, 260] width 182 height 30
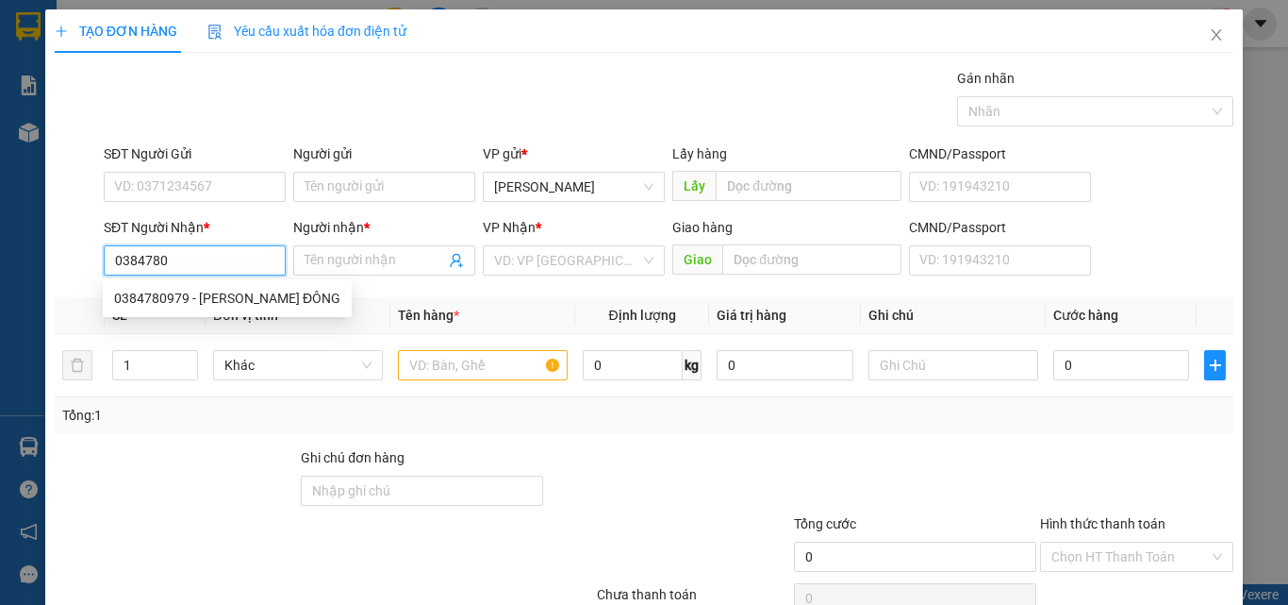
scroll to position [93, 0]
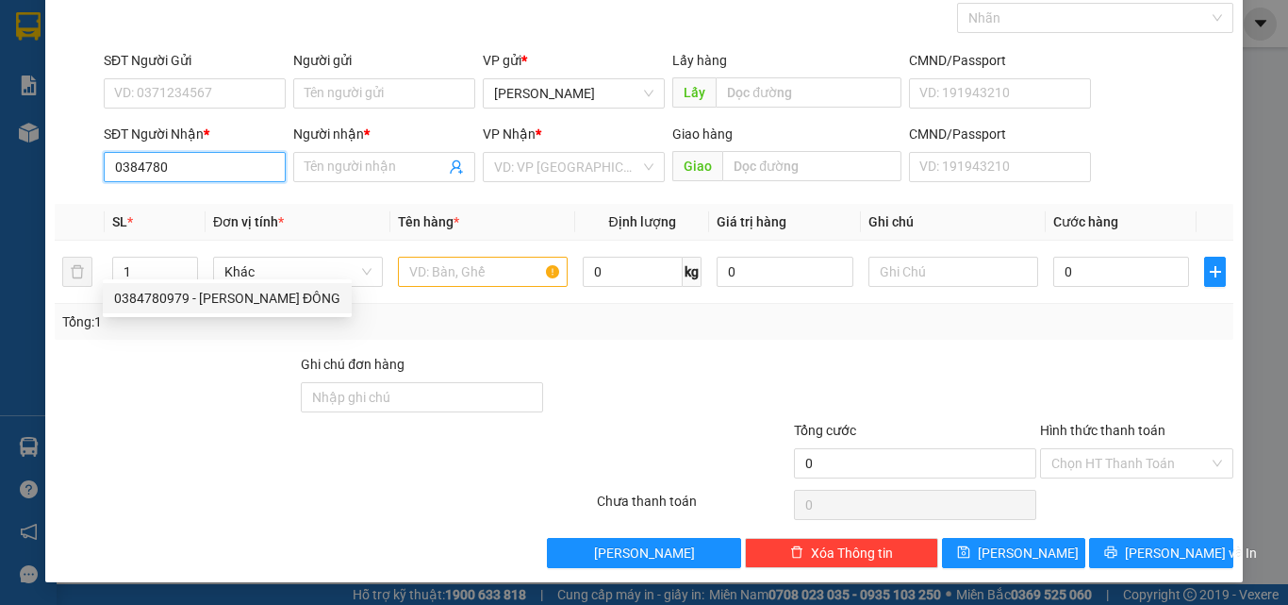
click at [218, 311] on div "0384780979 - CHÁU ĐÔNG" at bounding box center [227, 298] width 249 height 30
type input "0384780979"
type input "CHÁU ĐÔNG"
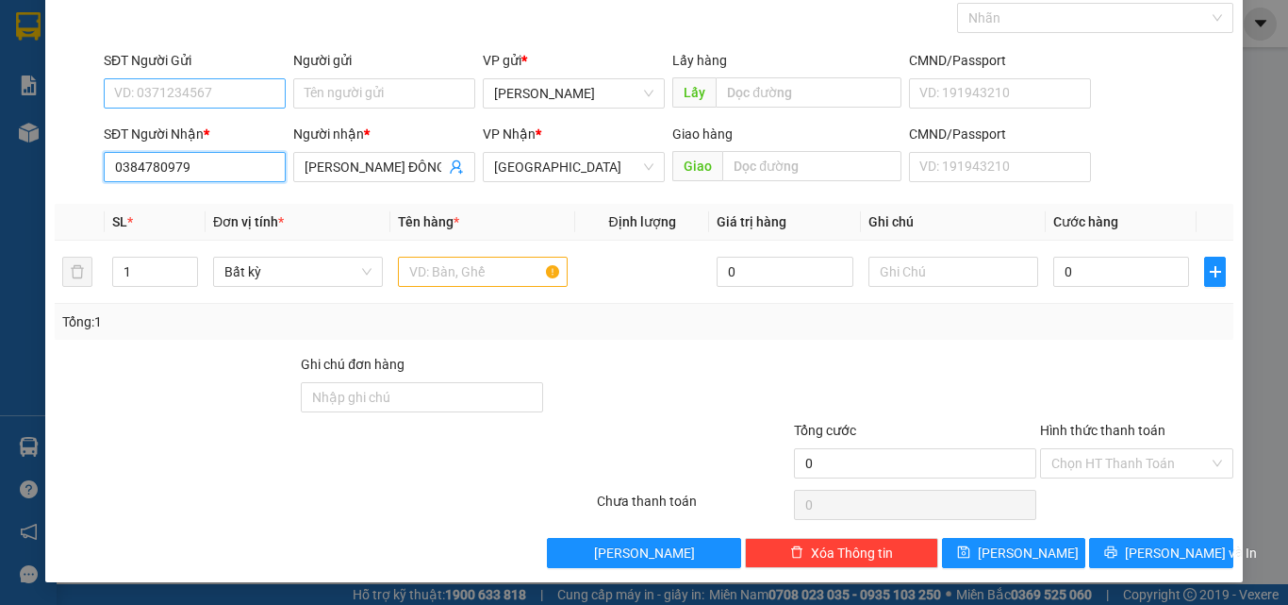
type input "0384780979"
click at [201, 104] on input "SĐT Người Gửi" at bounding box center [195, 93] width 182 height 30
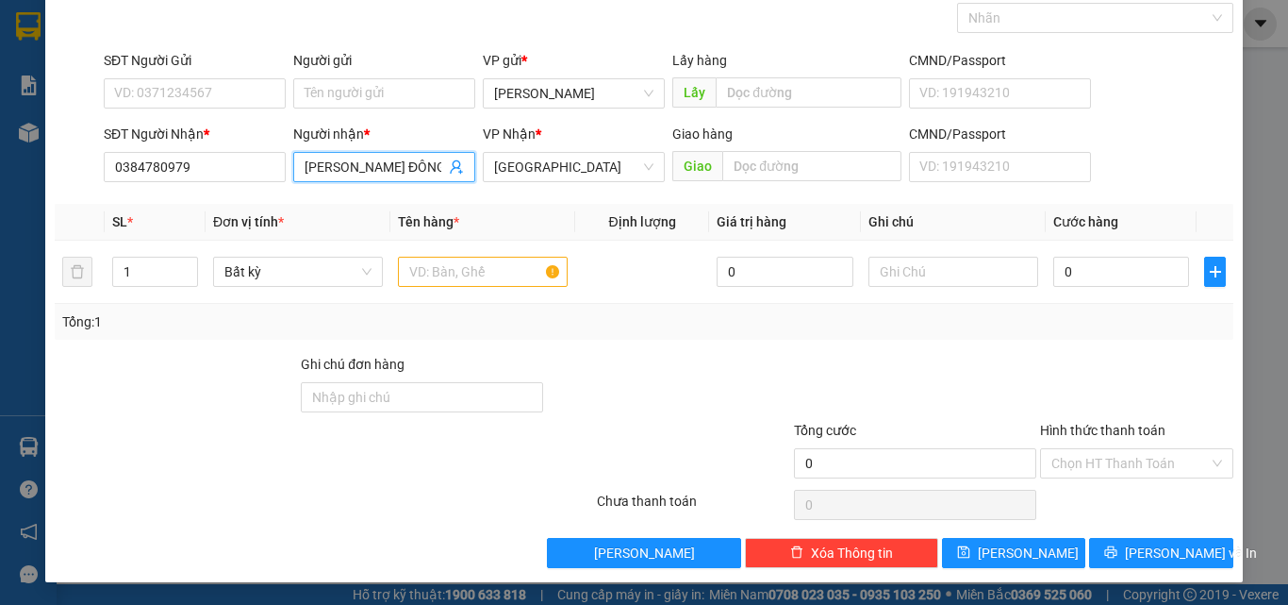
click at [371, 174] on input "CHÁU ĐÔNG" at bounding box center [375, 167] width 141 height 21
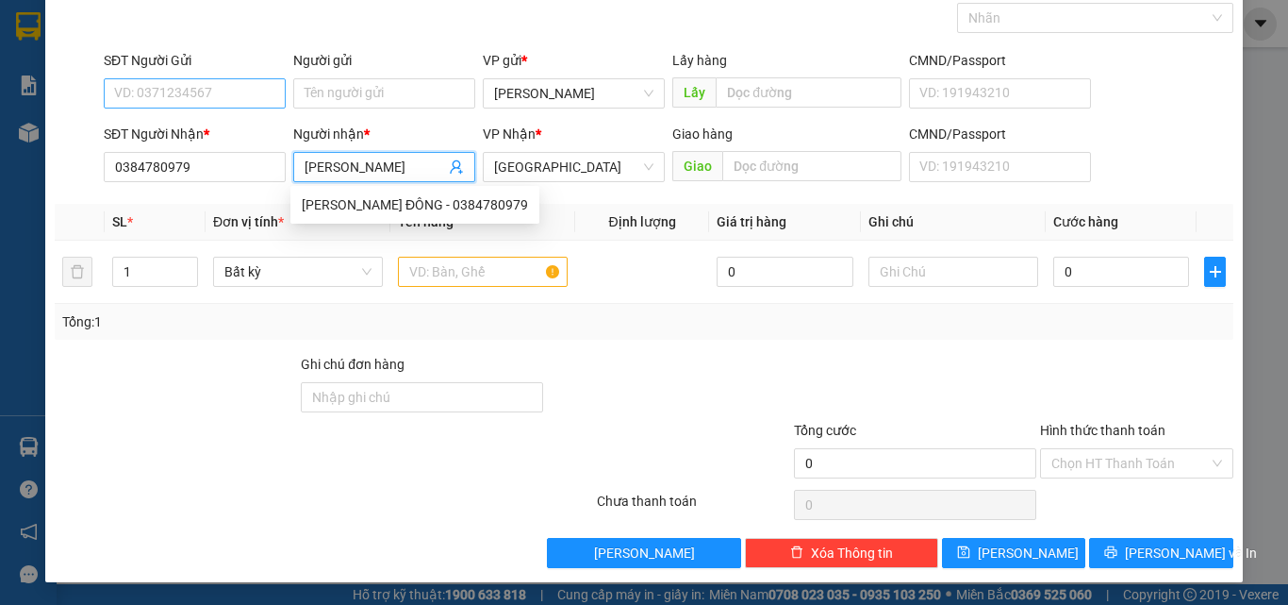
type input "CHÁU ĐÔN"
click at [159, 95] on input "SĐT Người Gửi" at bounding box center [195, 93] width 182 height 30
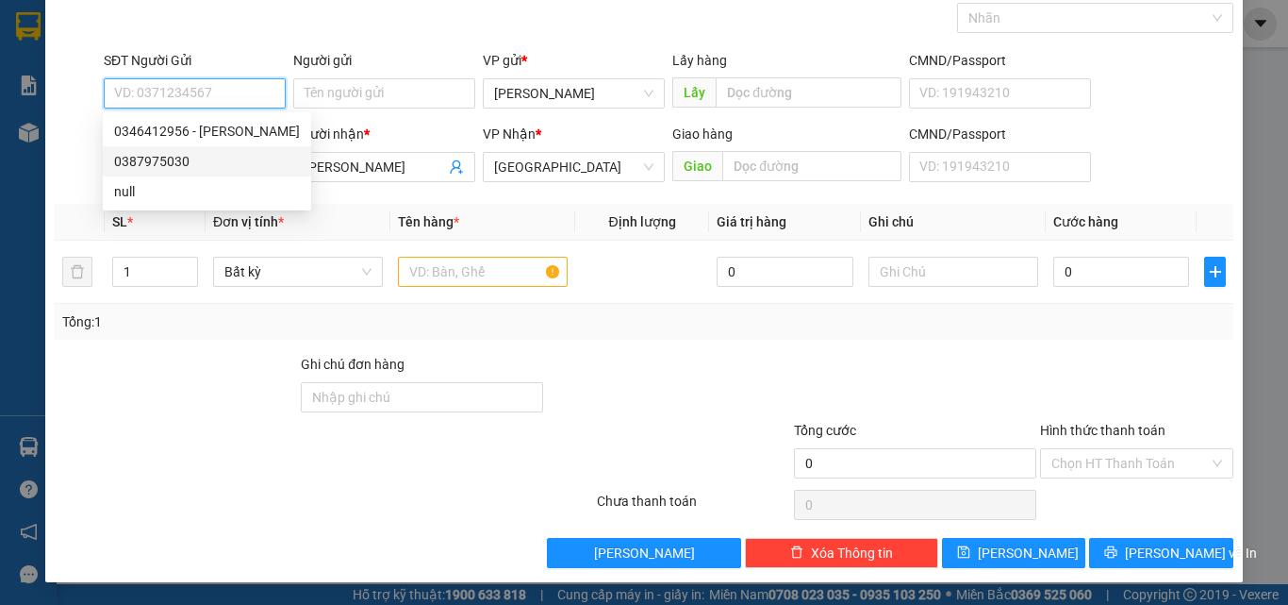
click at [166, 156] on div "0387975030" at bounding box center [207, 161] width 186 height 21
type input "0387975030"
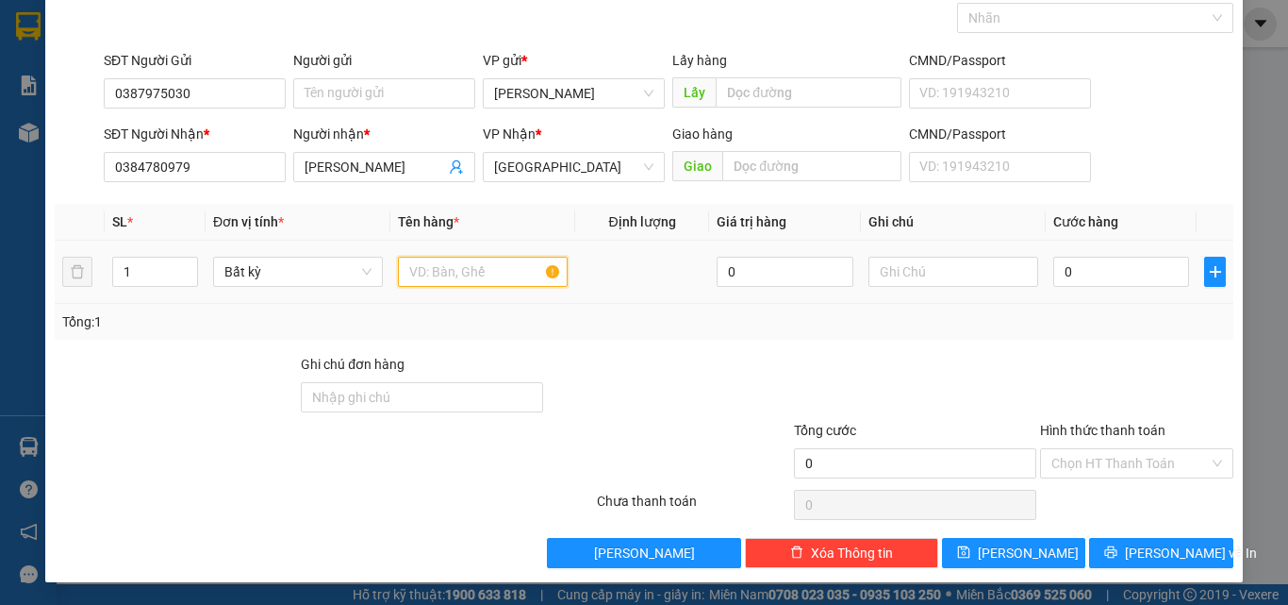
click at [406, 278] on input "text" at bounding box center [483, 272] width 170 height 30
type input "816"
type input "2"
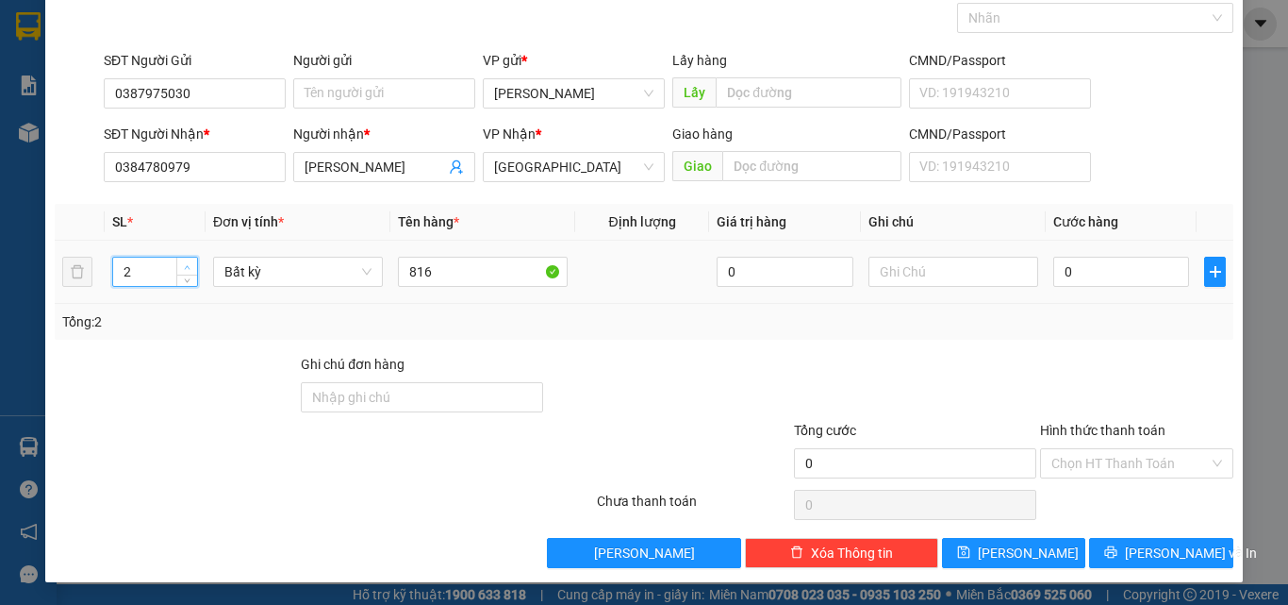
click at [189, 266] on icon "up" at bounding box center [187, 267] width 7 height 7
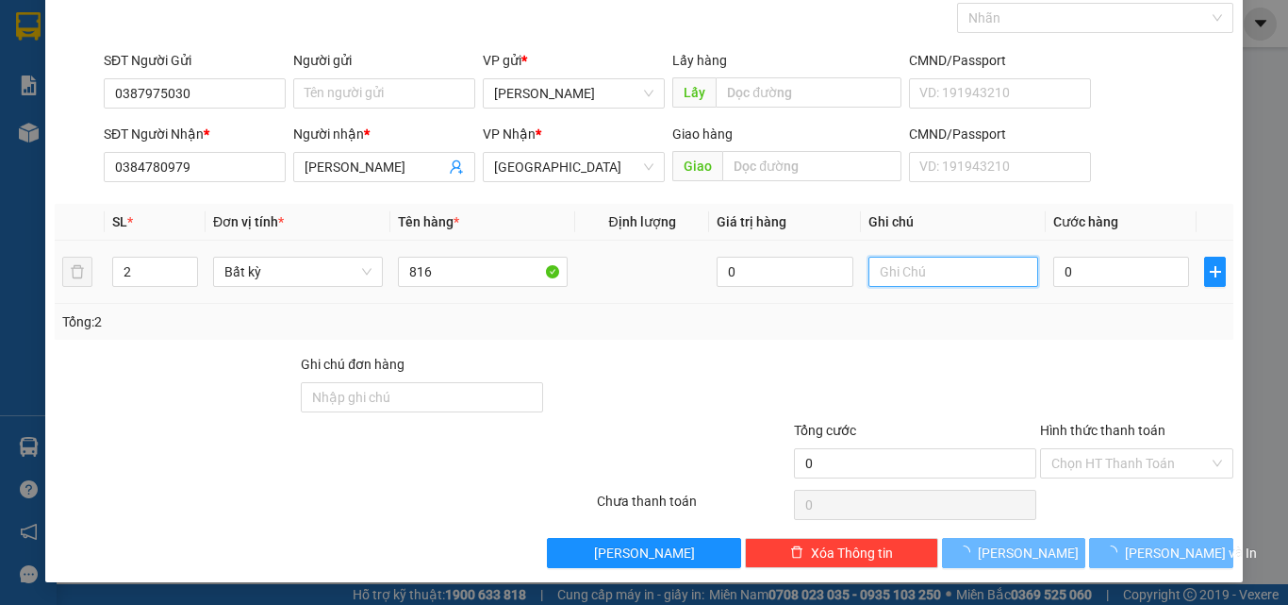
click at [901, 269] on input "text" at bounding box center [954, 272] width 170 height 30
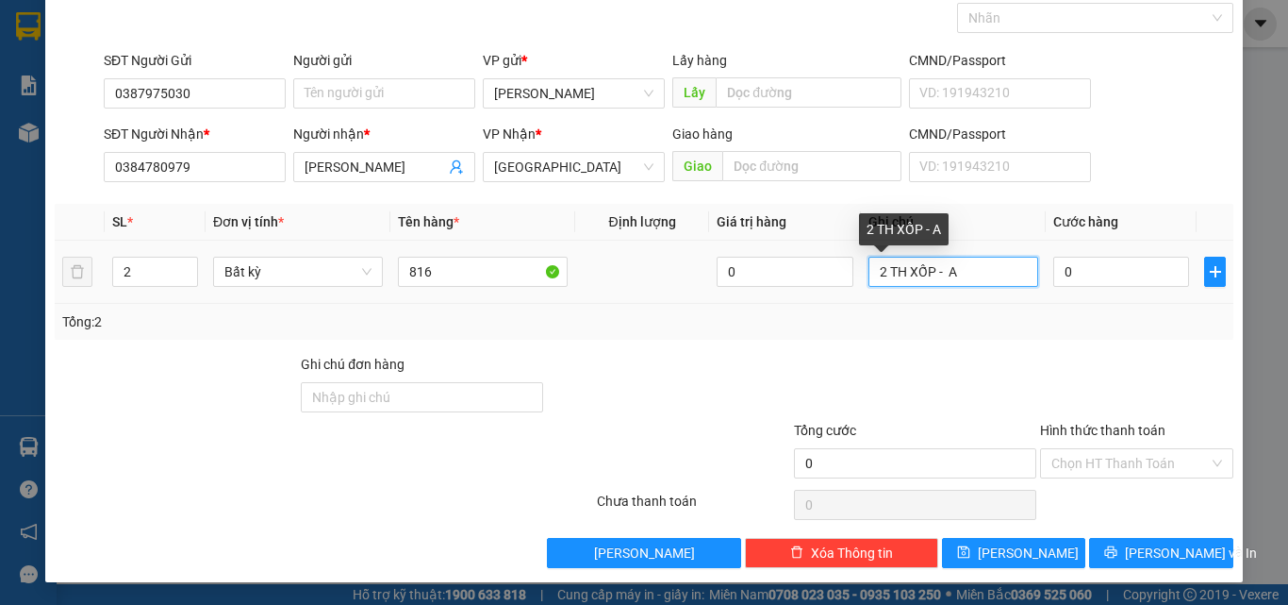
click at [941, 277] on input "2 TH XỐP - A" at bounding box center [954, 272] width 170 height 30
drag, startPoint x: 960, startPoint y: 278, endPoint x: 935, endPoint y: 282, distance: 25.7
click at [935, 282] on input "2 TH XỐP - A" at bounding box center [954, 272] width 170 height 30
click at [968, 282] on input "2 TH XỐP - A" at bounding box center [954, 272] width 170 height 30
drag, startPoint x: 956, startPoint y: 280, endPoint x: 946, endPoint y: 280, distance: 10.4
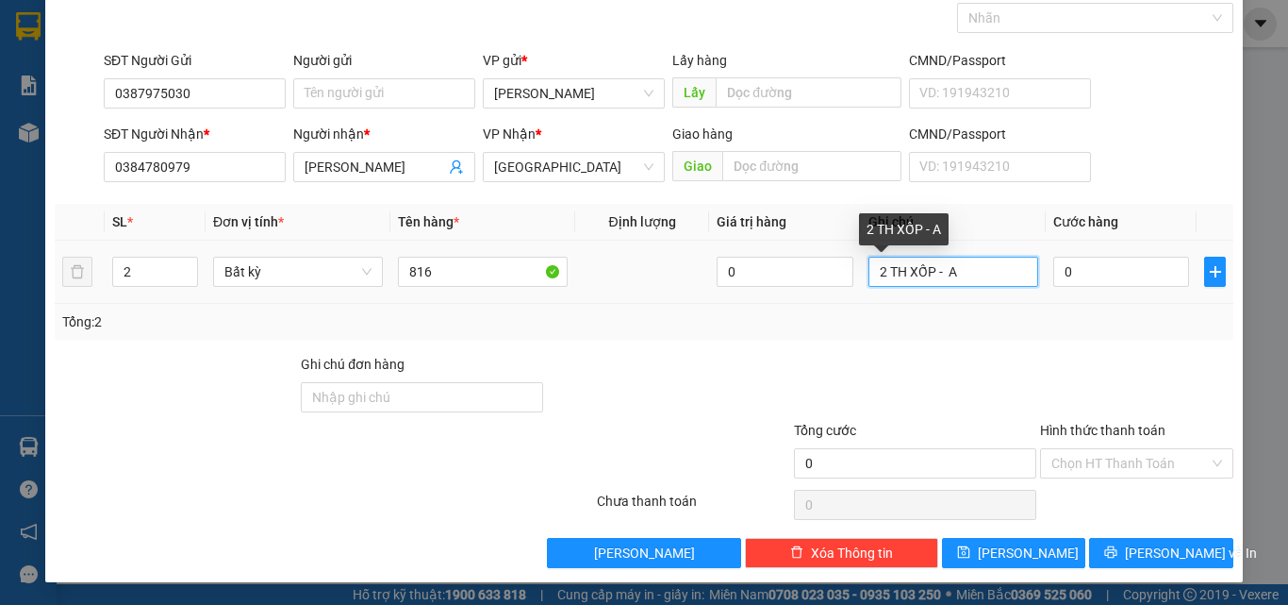
click at [946, 280] on input "2 TH XỐP - A" at bounding box center [954, 272] width 170 height 30
type input "2 TH XỐP - CÁ"
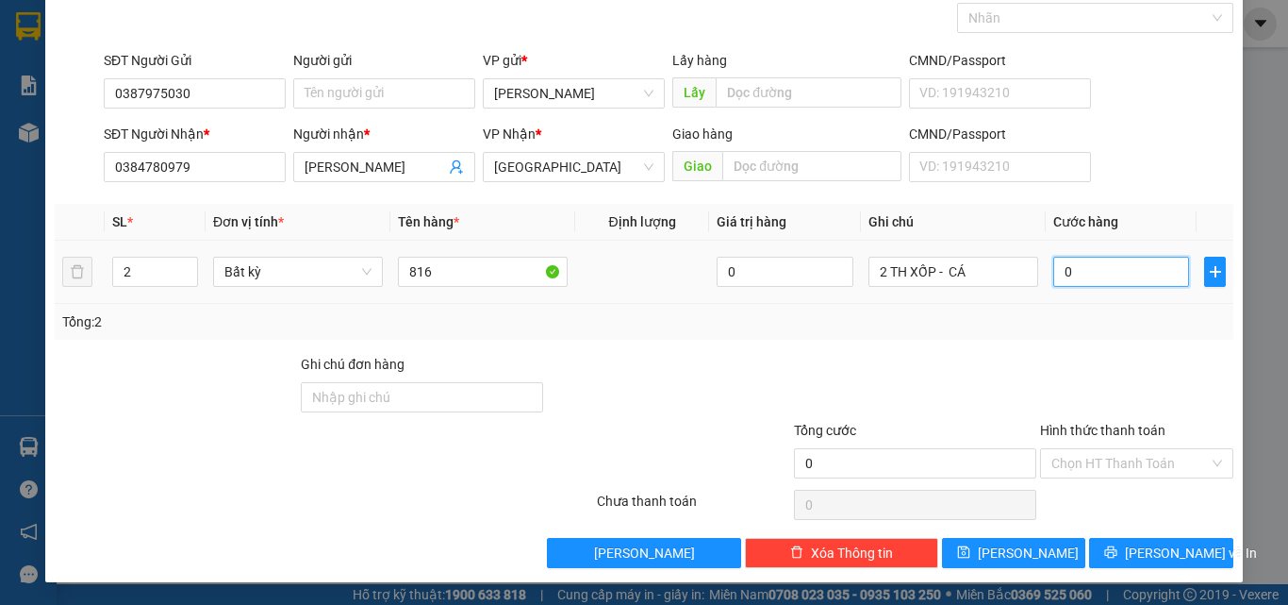
click at [1113, 274] on input "0" at bounding box center [1121, 272] width 136 height 30
type input "1"
type input "12"
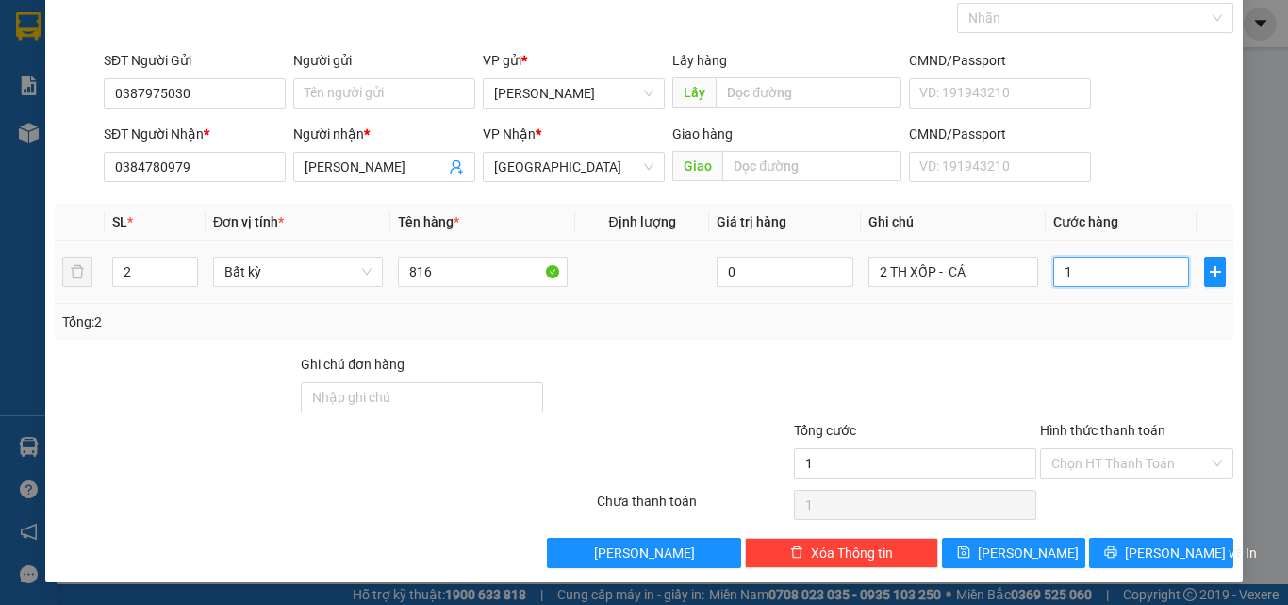
type input "12"
type input "120"
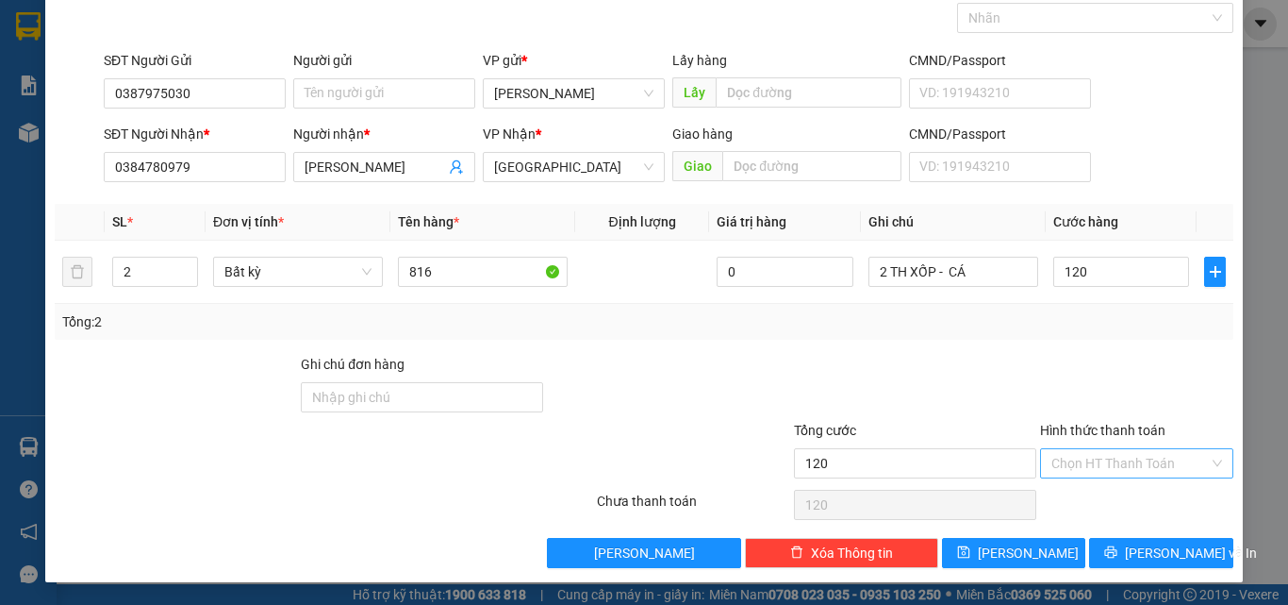
type input "120.000"
click at [1104, 473] on input "Hình thức thanh toán" at bounding box center [1131, 463] width 158 height 28
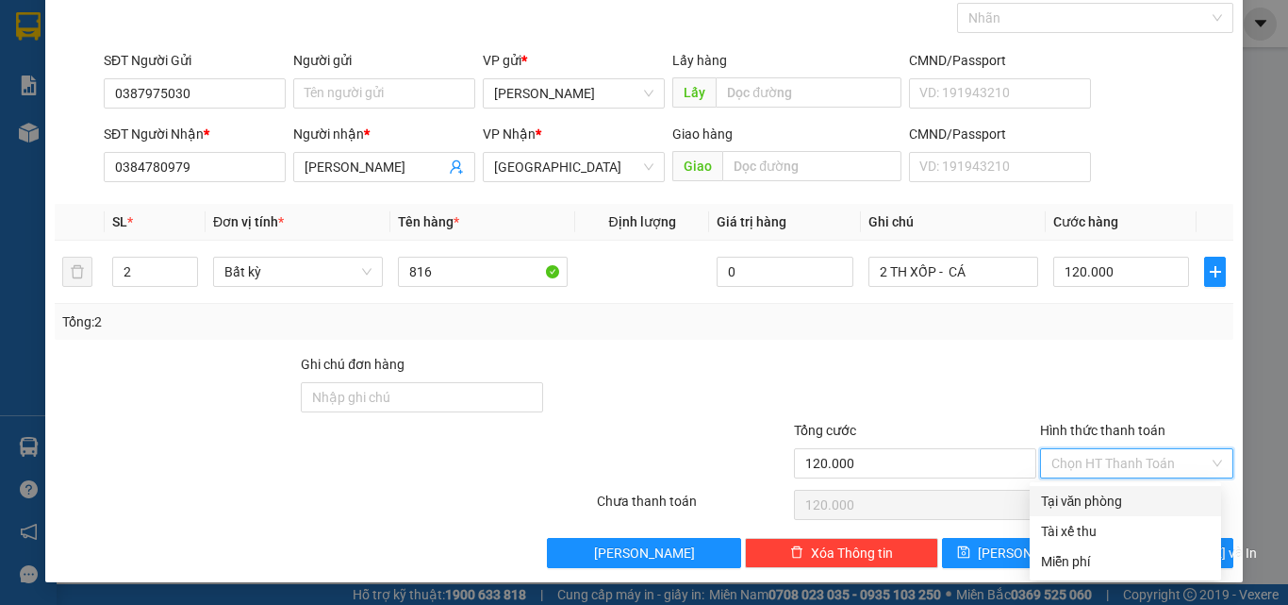
click at [1101, 499] on div "Tại văn phòng" at bounding box center [1125, 500] width 169 height 21
type input "0"
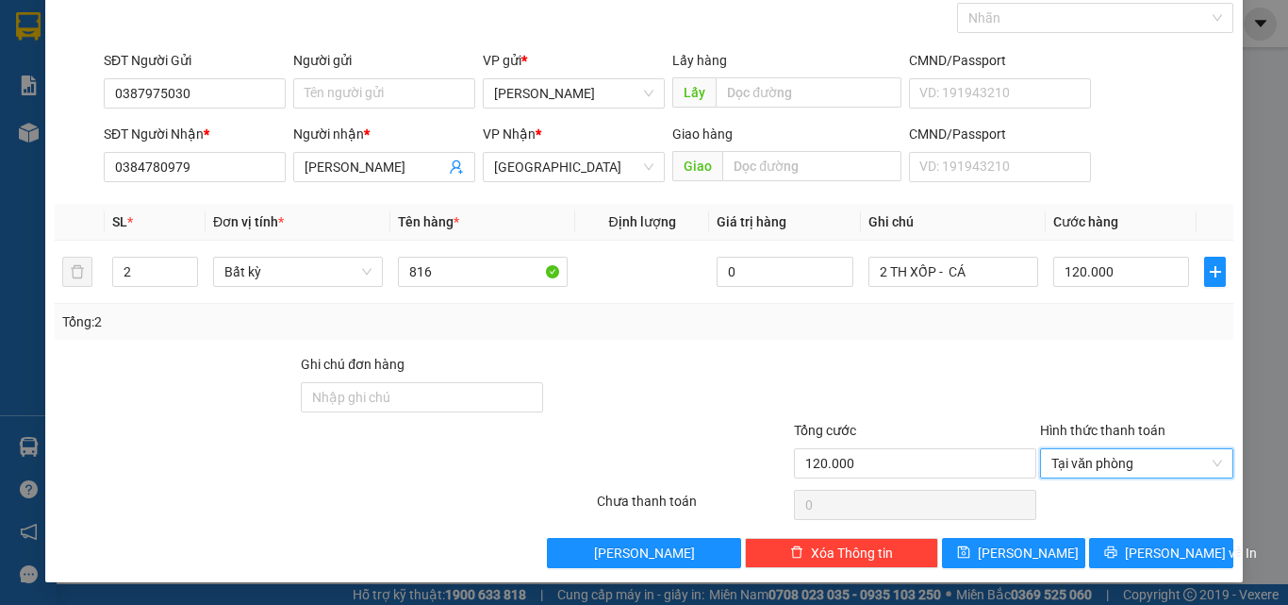
click at [1114, 534] on div "Transit Pickup Surcharge Ids Transit Deliver Surcharge Ids Transit Deliver Surc…" at bounding box center [644, 271] width 1179 height 593
click at [1123, 560] on button "[PERSON_NAME] và In" at bounding box center [1161, 553] width 144 height 30
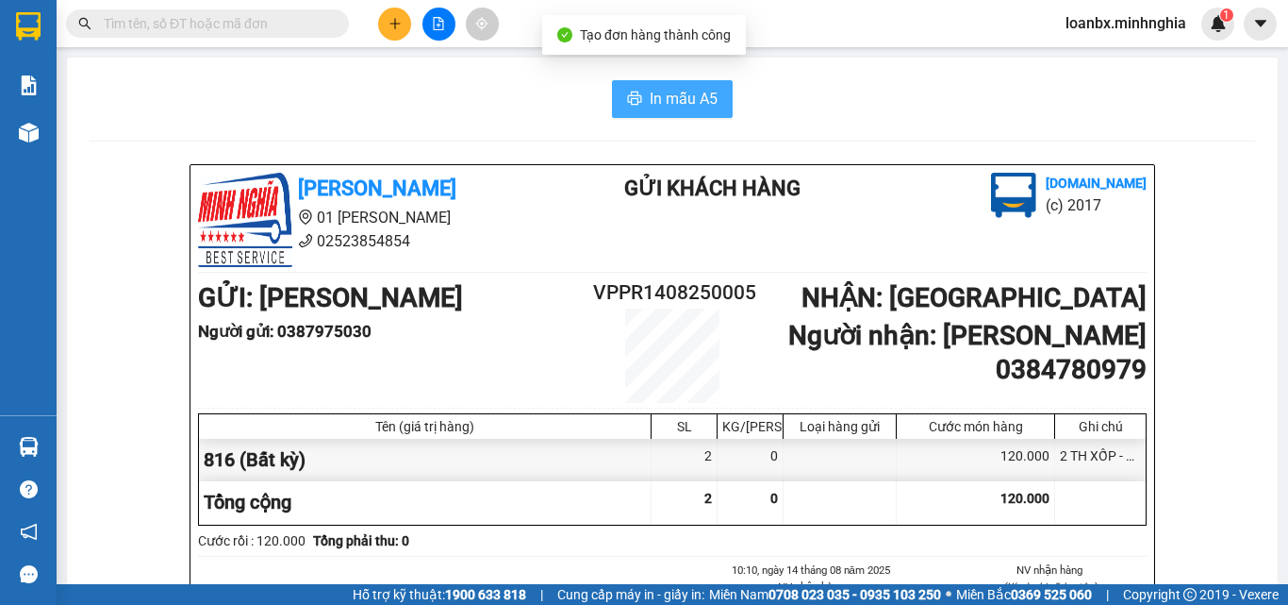
click at [679, 92] on span "In mẫu A5" at bounding box center [684, 99] width 68 height 24
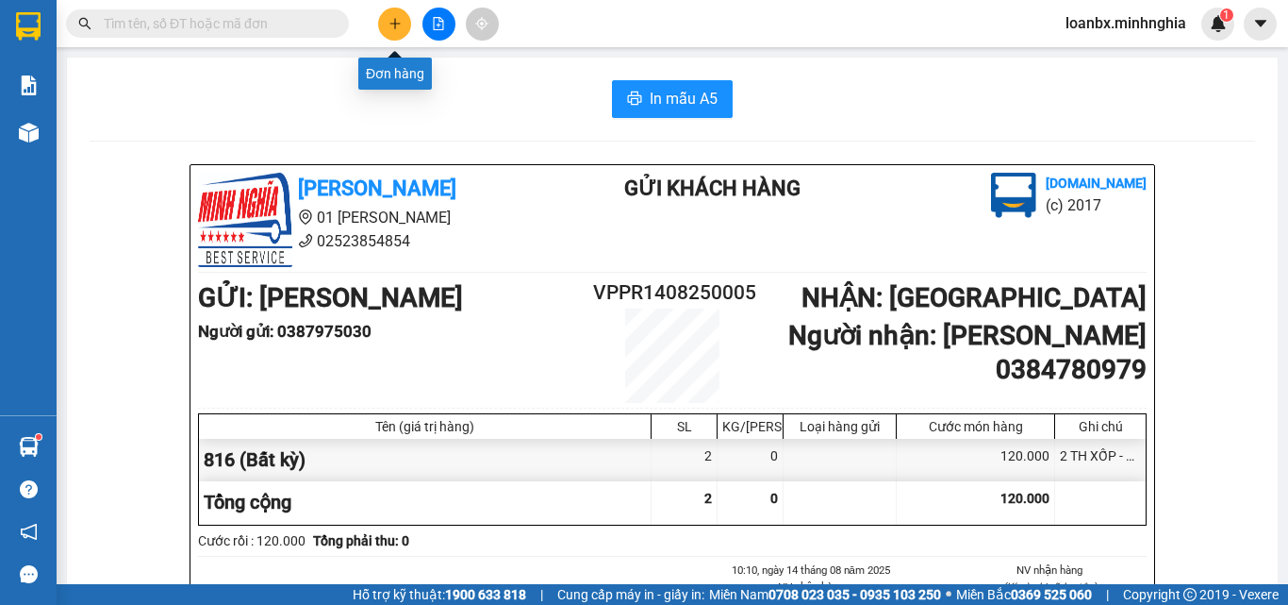
click at [403, 25] on button at bounding box center [394, 24] width 33 height 33
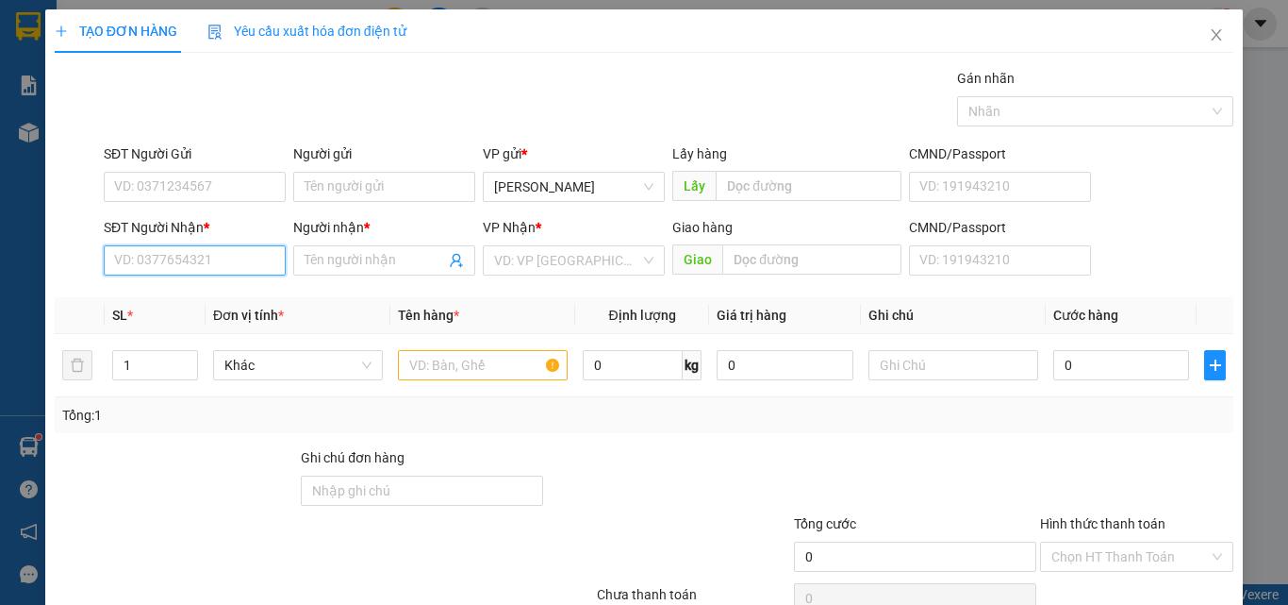
click at [180, 251] on input "SĐT Người Nhận *" at bounding box center [195, 260] width 182 height 30
type input "0988896489"
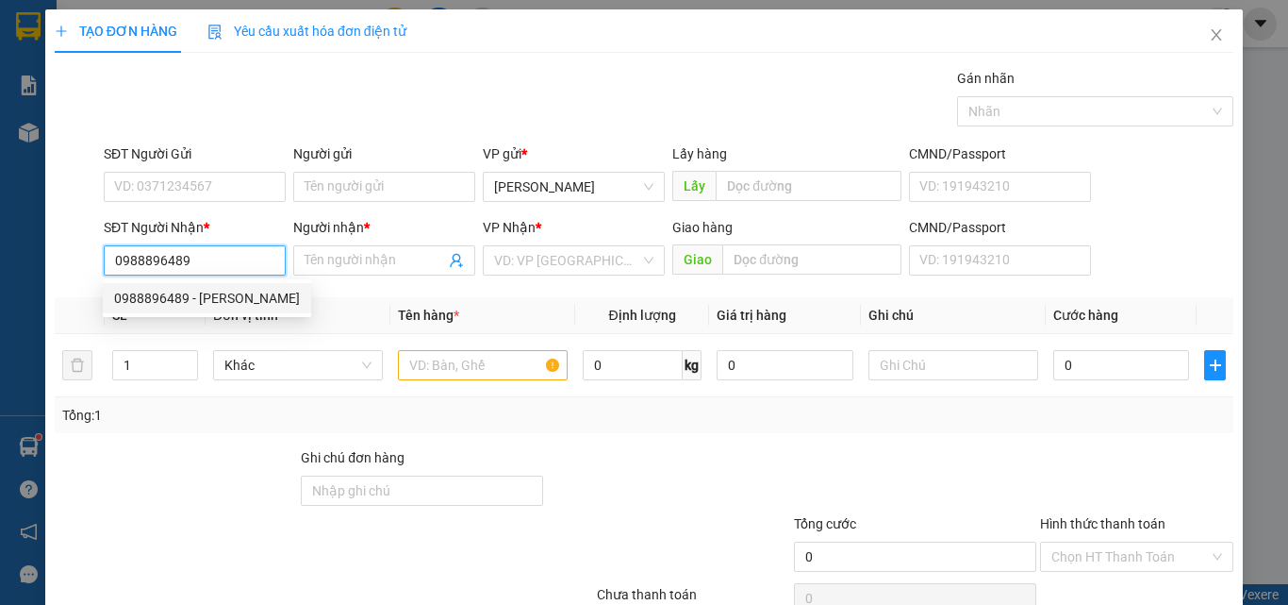
click at [227, 298] on div "0988896489 - HUY" at bounding box center [207, 298] width 186 height 21
type input "HUY"
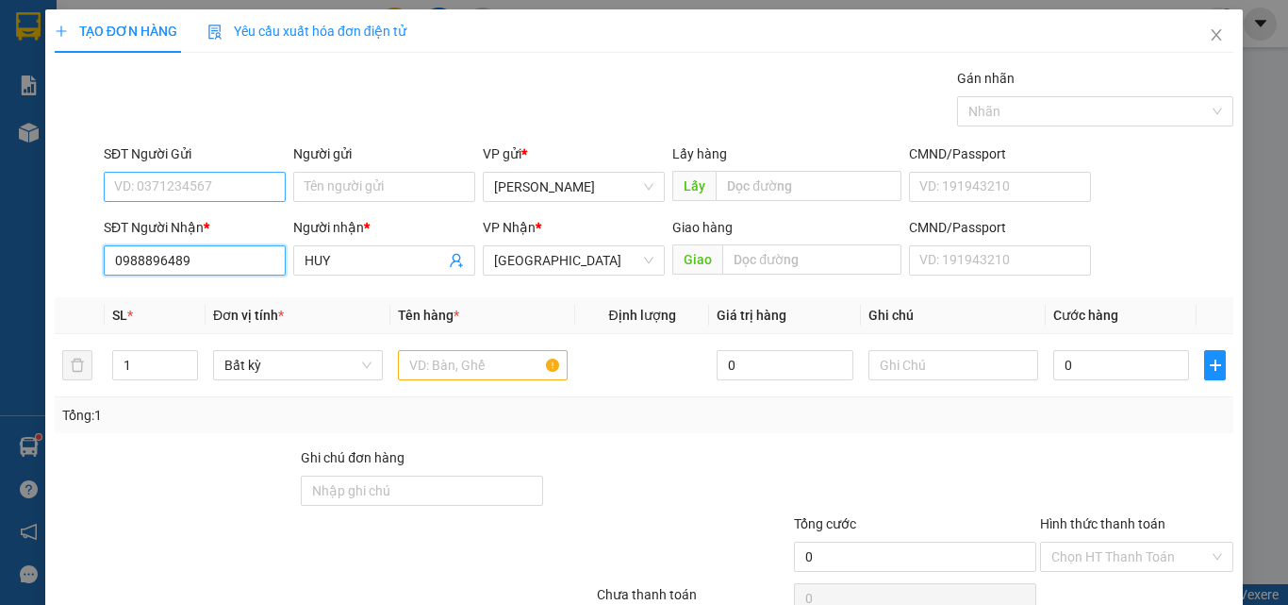
type input "0988896489"
click at [180, 179] on input "SĐT Người Gửi" at bounding box center [195, 187] width 182 height 30
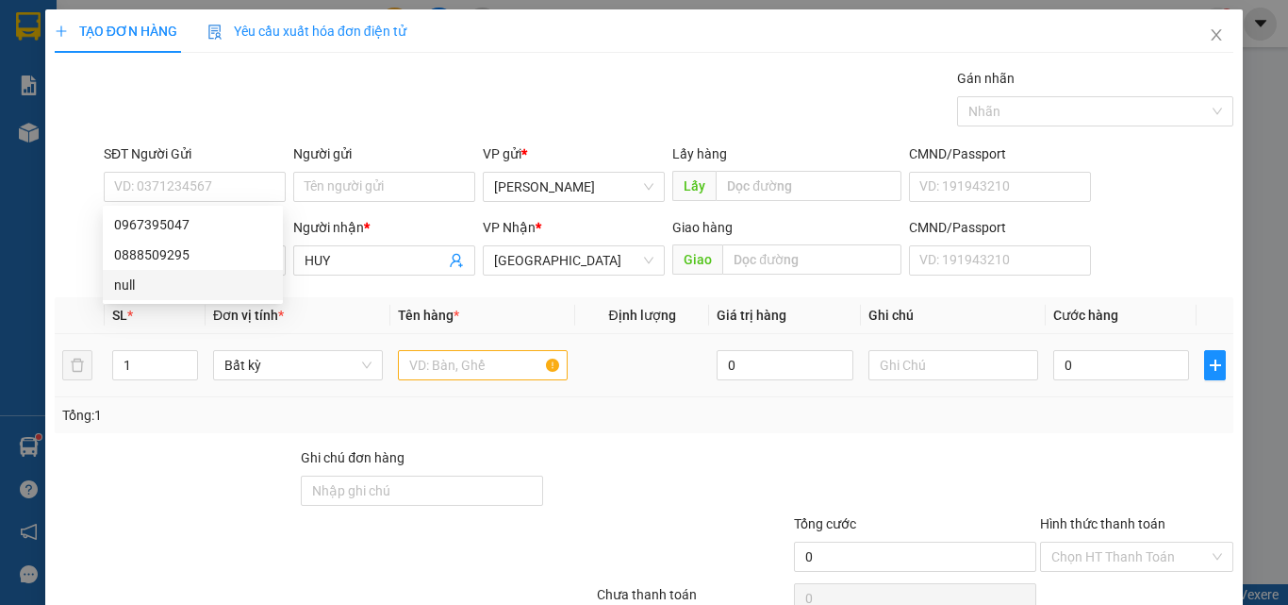
click at [461, 349] on div at bounding box center [483, 365] width 170 height 38
click at [466, 357] on input "text" at bounding box center [483, 365] width 170 height 30
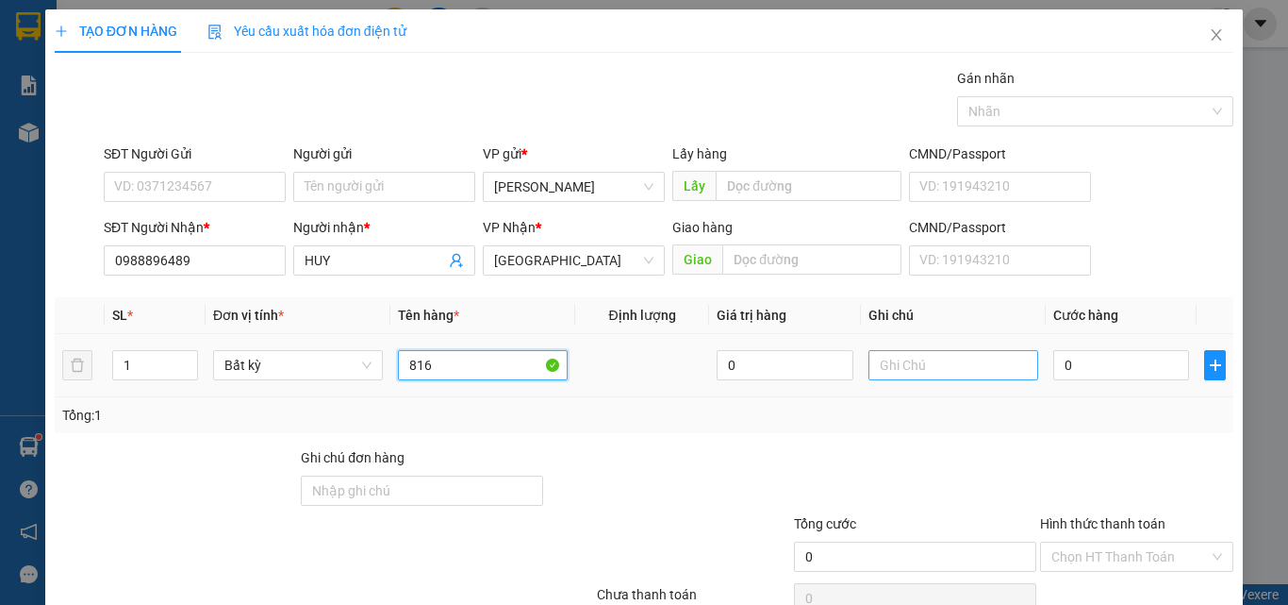
type input "816"
click at [937, 368] on input "text" at bounding box center [954, 365] width 170 height 30
type input "1 THX CÓ CỤC - ĐỒ ĂN"
click at [1095, 393] on td "0" at bounding box center [1121, 365] width 151 height 63
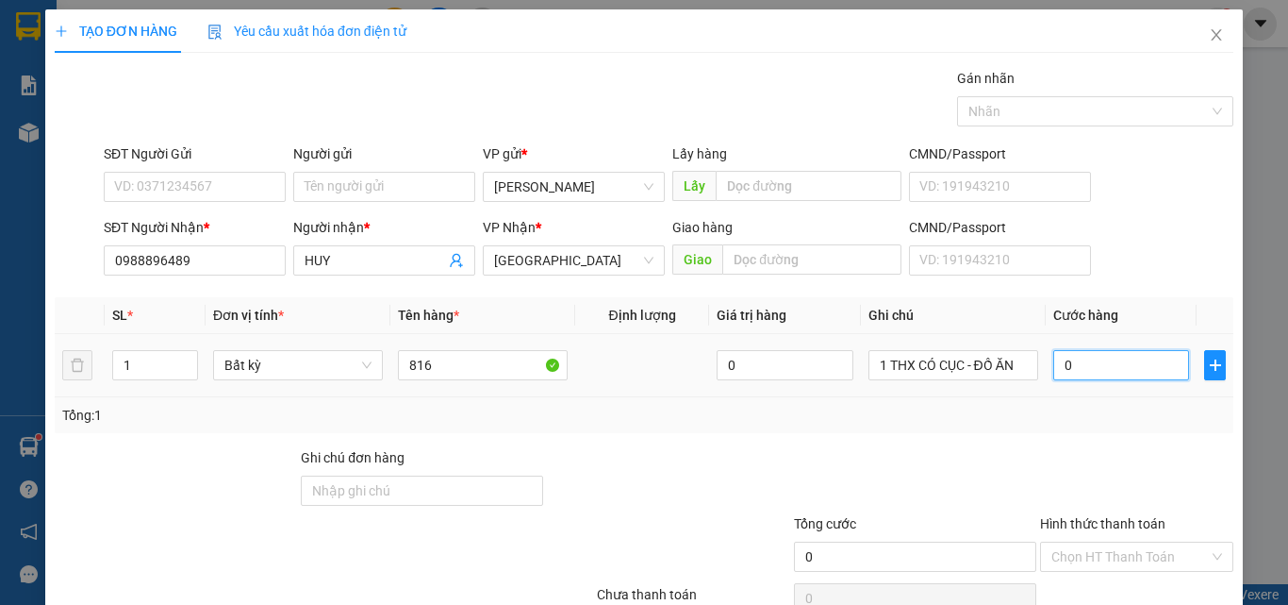
click at [1103, 370] on input "0" at bounding box center [1121, 365] width 136 height 30
type input "5"
type input "50"
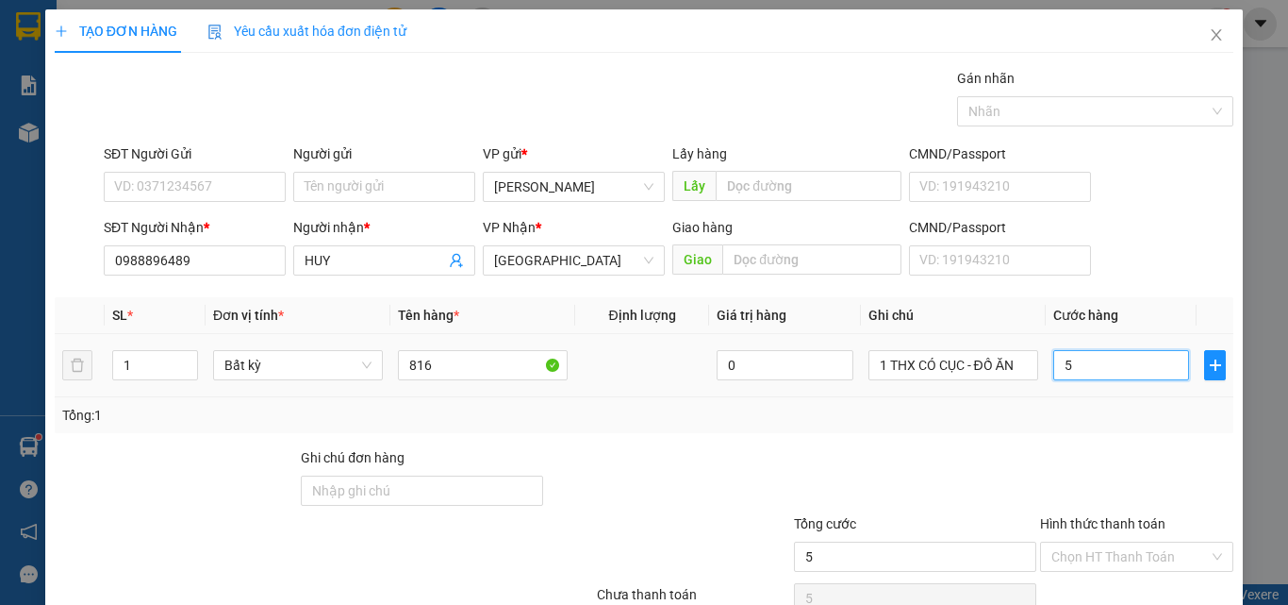
type input "50"
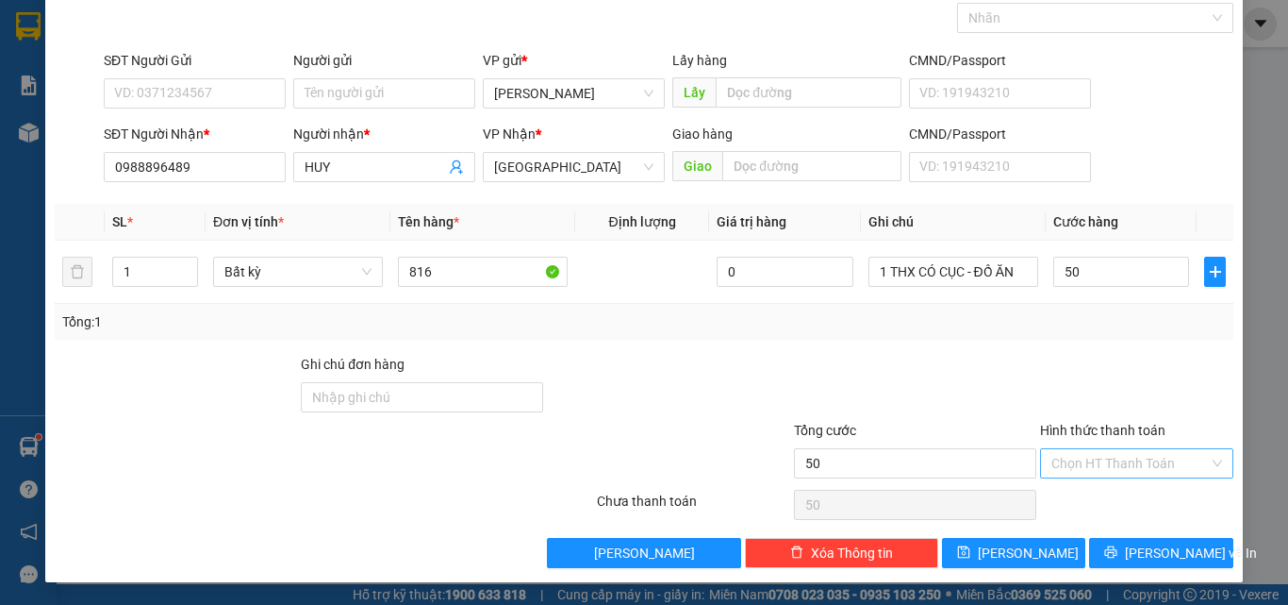
type input "50.000"
click at [1088, 471] on input "Hình thức thanh toán" at bounding box center [1131, 463] width 158 height 28
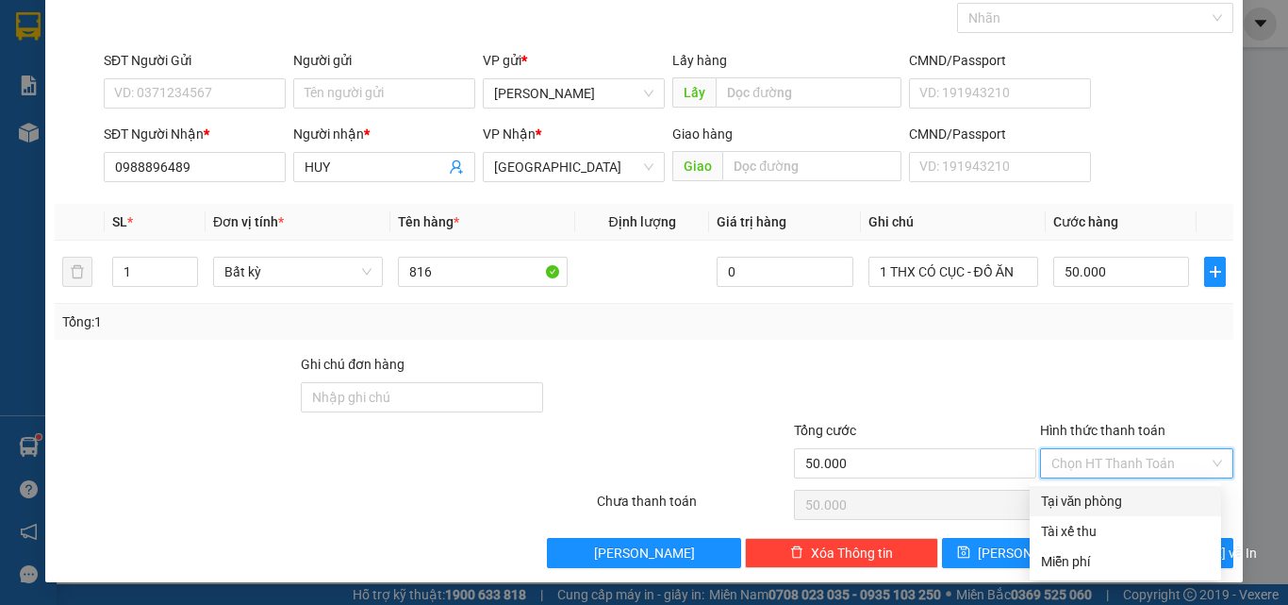
click at [1093, 497] on div "Tại văn phòng" at bounding box center [1125, 500] width 169 height 21
type input "0"
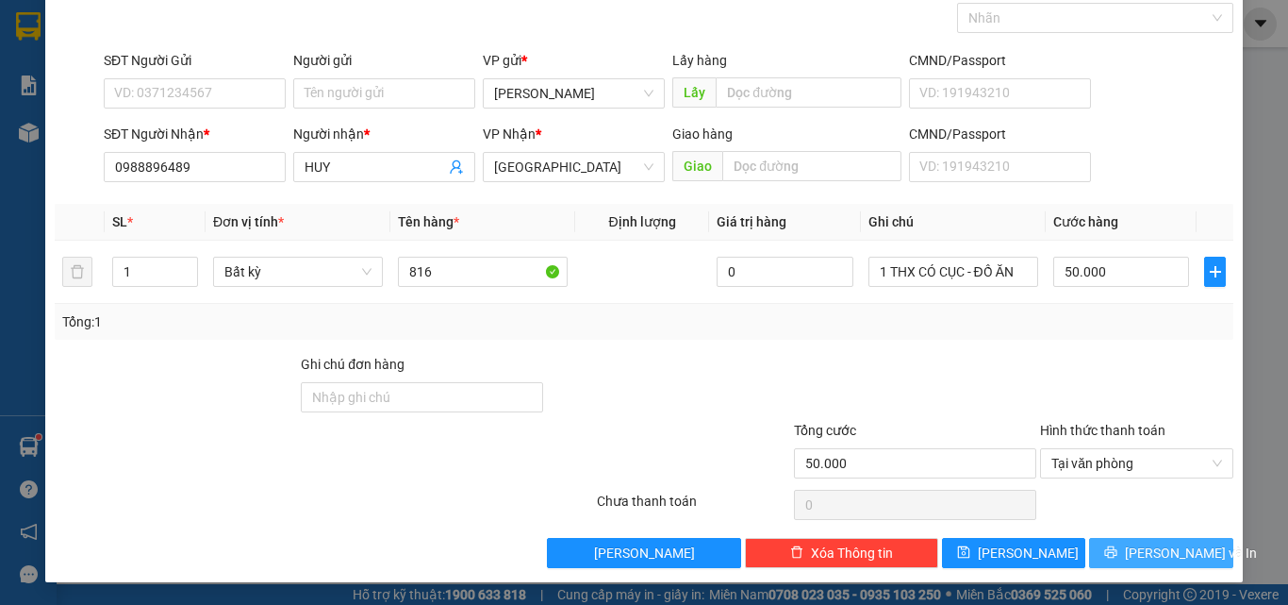
click at [1121, 566] on button "[PERSON_NAME] và In" at bounding box center [1161, 553] width 144 height 30
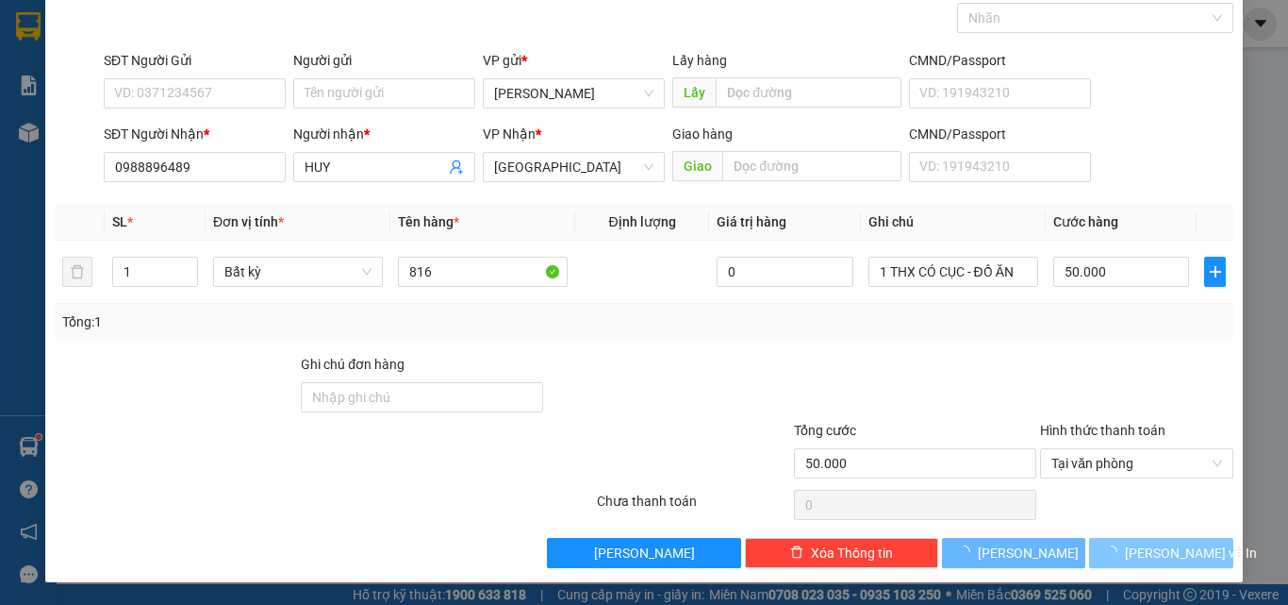
click at [1138, 543] on span "[PERSON_NAME] và In" at bounding box center [1191, 552] width 132 height 21
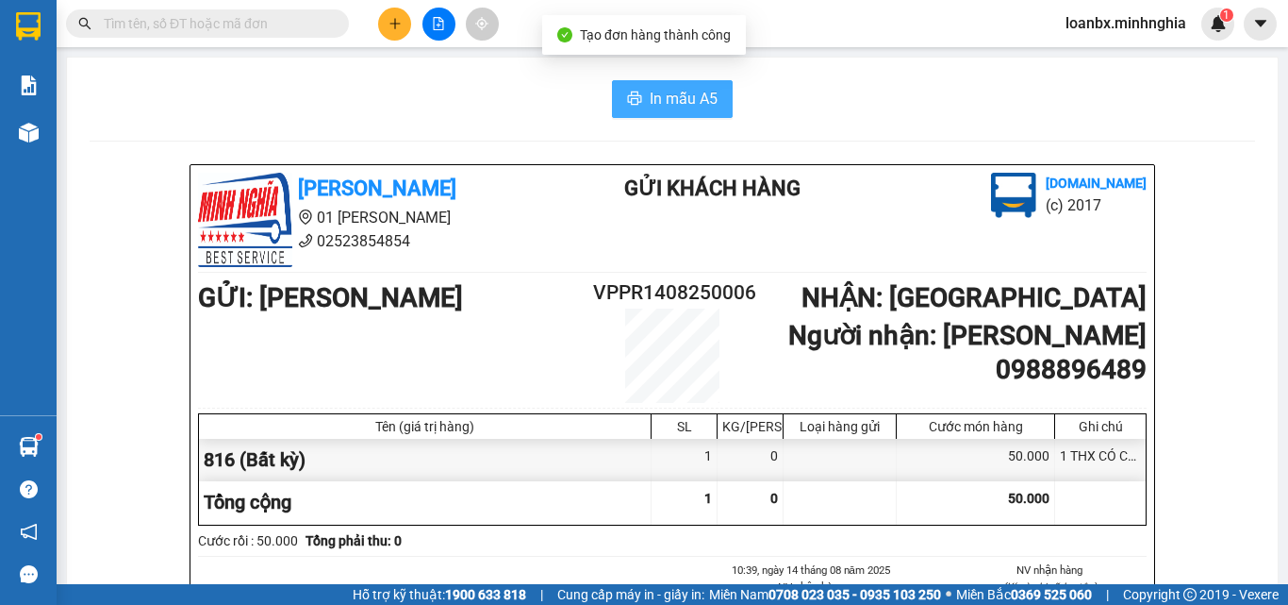
click at [692, 94] on span "In mẫu A5" at bounding box center [684, 99] width 68 height 24
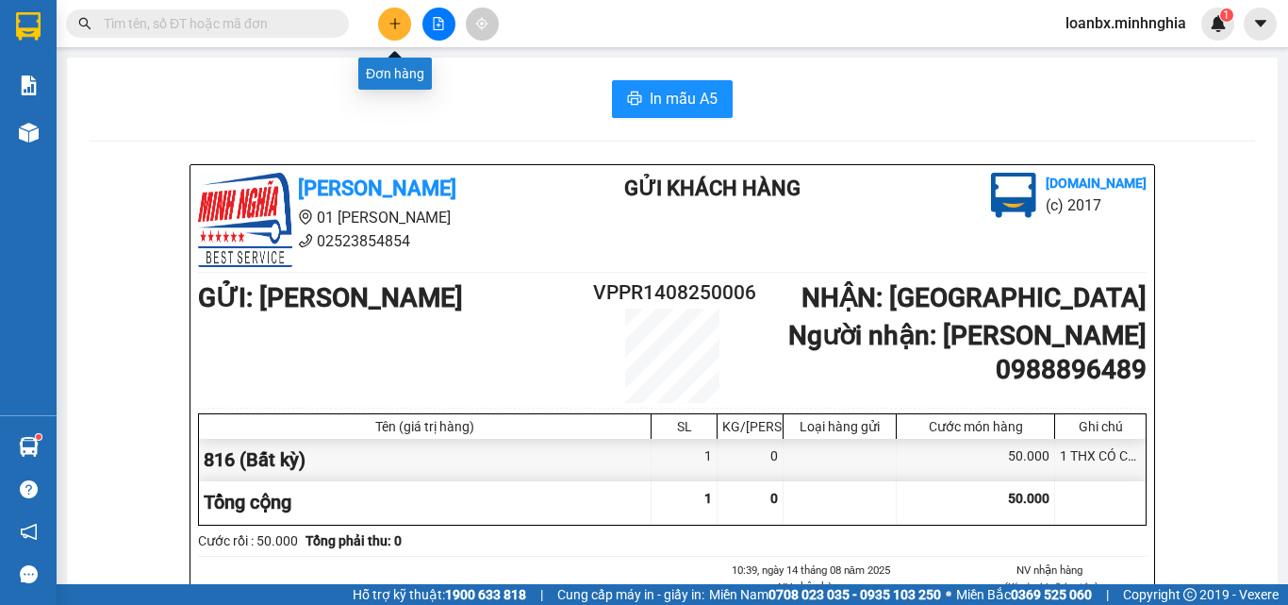
click at [398, 12] on button at bounding box center [394, 24] width 33 height 33
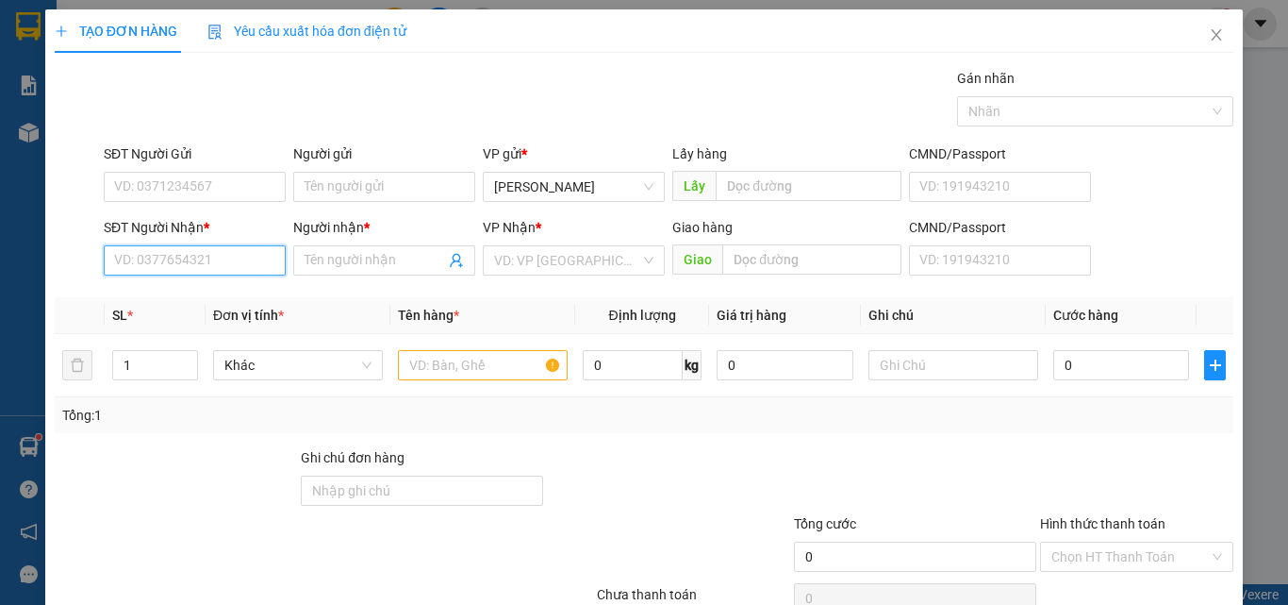
click at [131, 248] on input "SĐT Người Nhận *" at bounding box center [195, 260] width 182 height 30
click at [170, 295] on div "0972927380" at bounding box center [193, 298] width 158 height 21
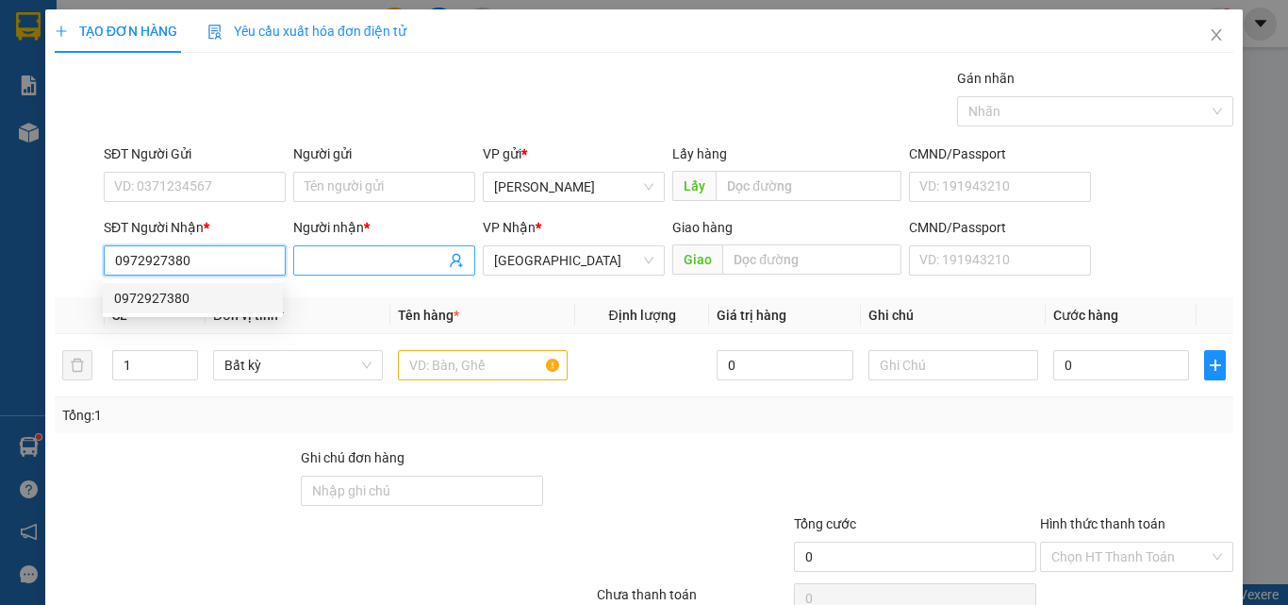
type input "0972927380"
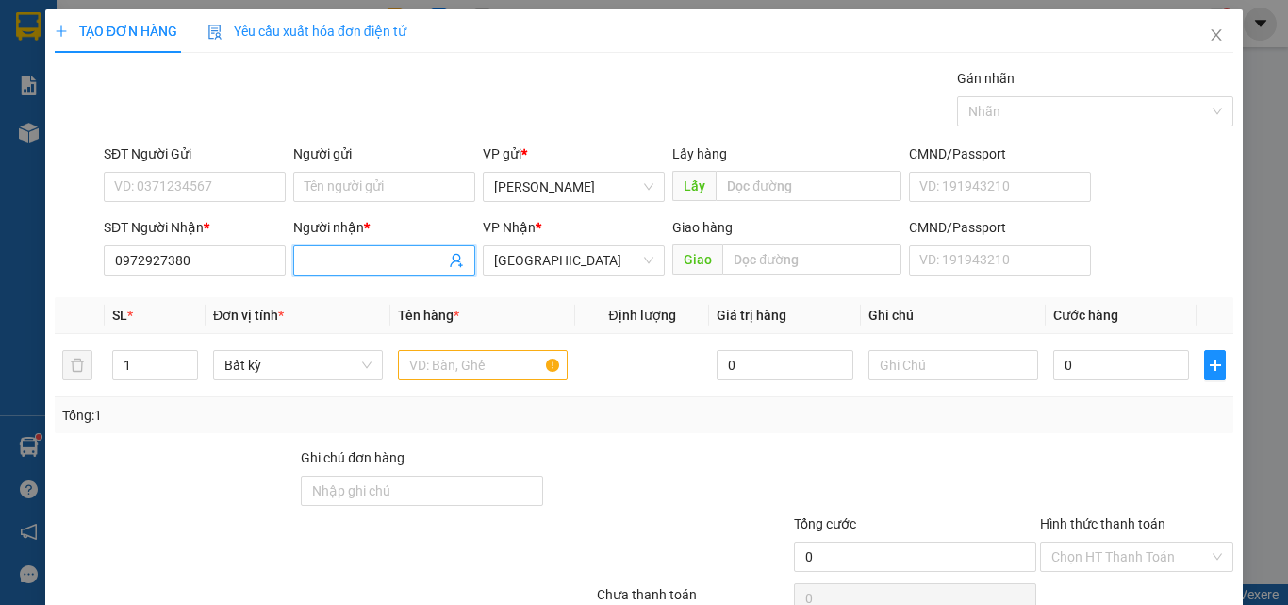
click at [357, 264] on input "Người nhận *" at bounding box center [375, 260] width 141 height 21
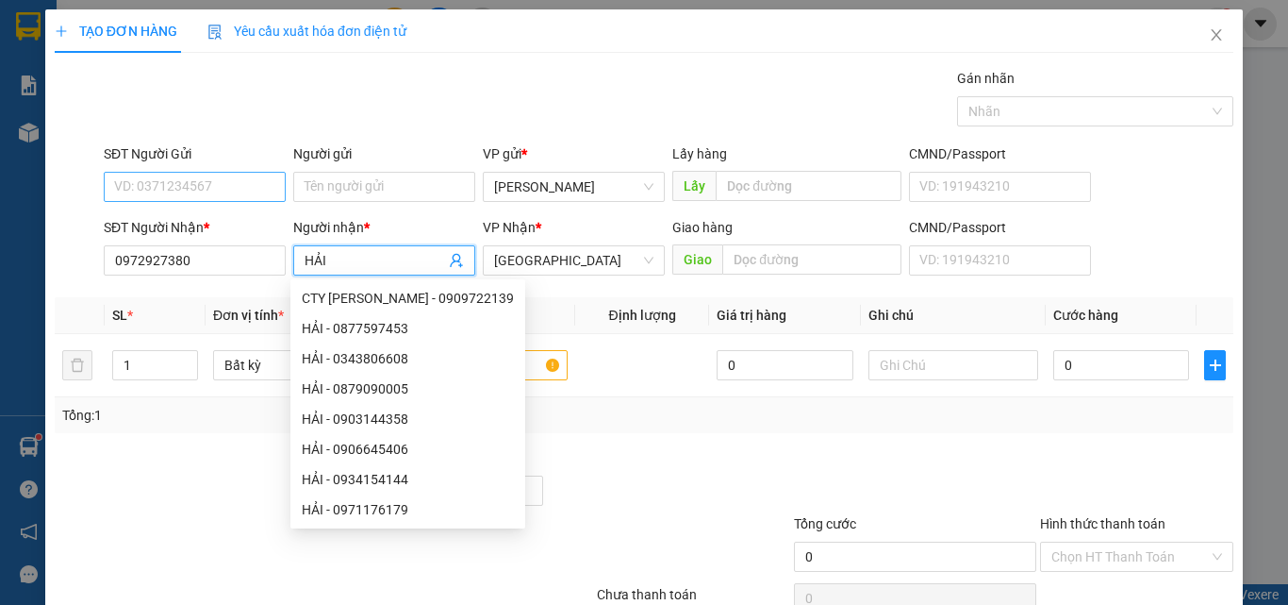
type input "HẢI"
click at [190, 185] on input "SĐT Người Gửi" at bounding box center [195, 187] width 182 height 30
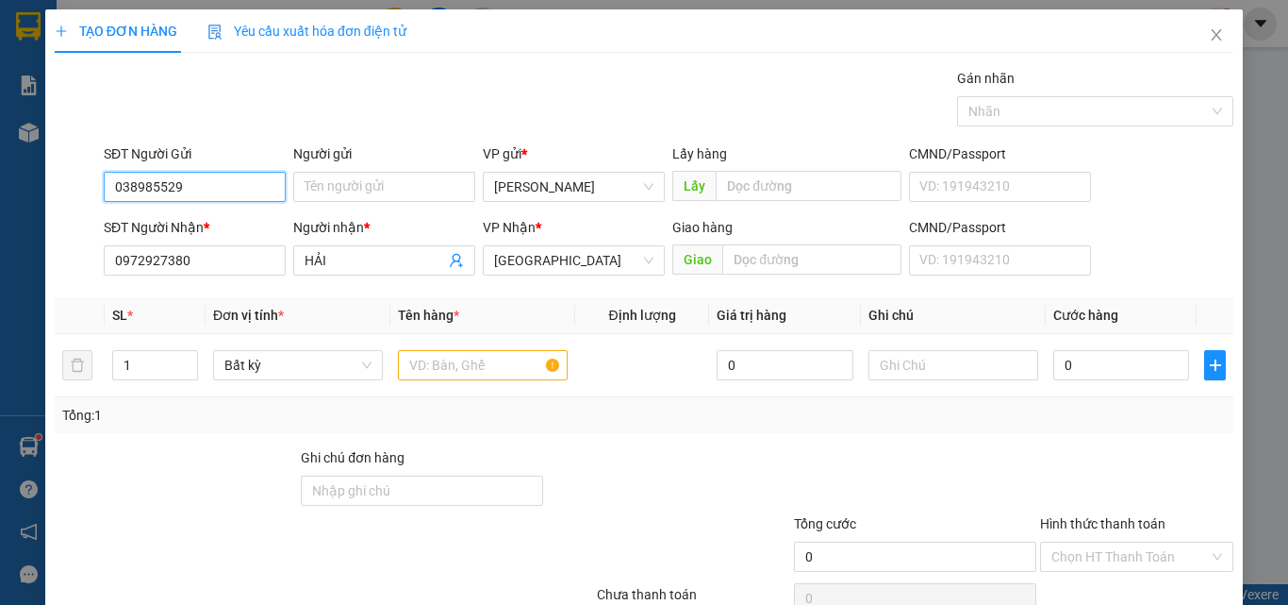
click at [153, 200] on input "038985529" at bounding box center [195, 187] width 182 height 30
type input "0389895529"
click at [456, 360] on input "text" at bounding box center [483, 365] width 170 height 30
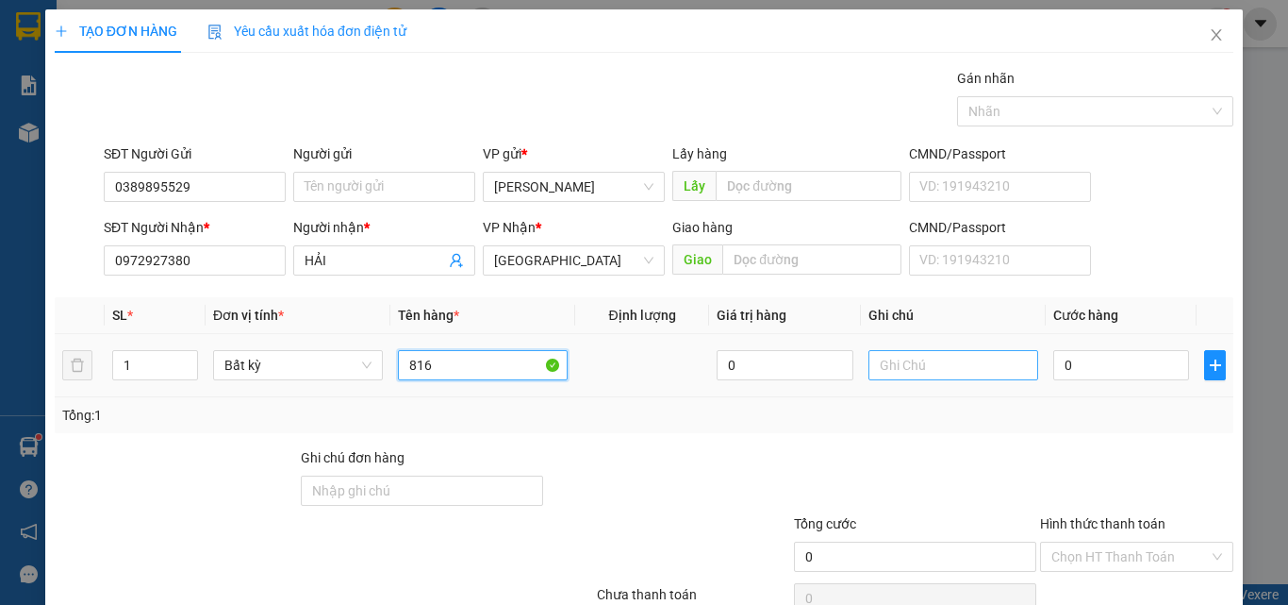
type input "816"
click at [889, 366] on input "text" at bounding box center [954, 365] width 170 height 30
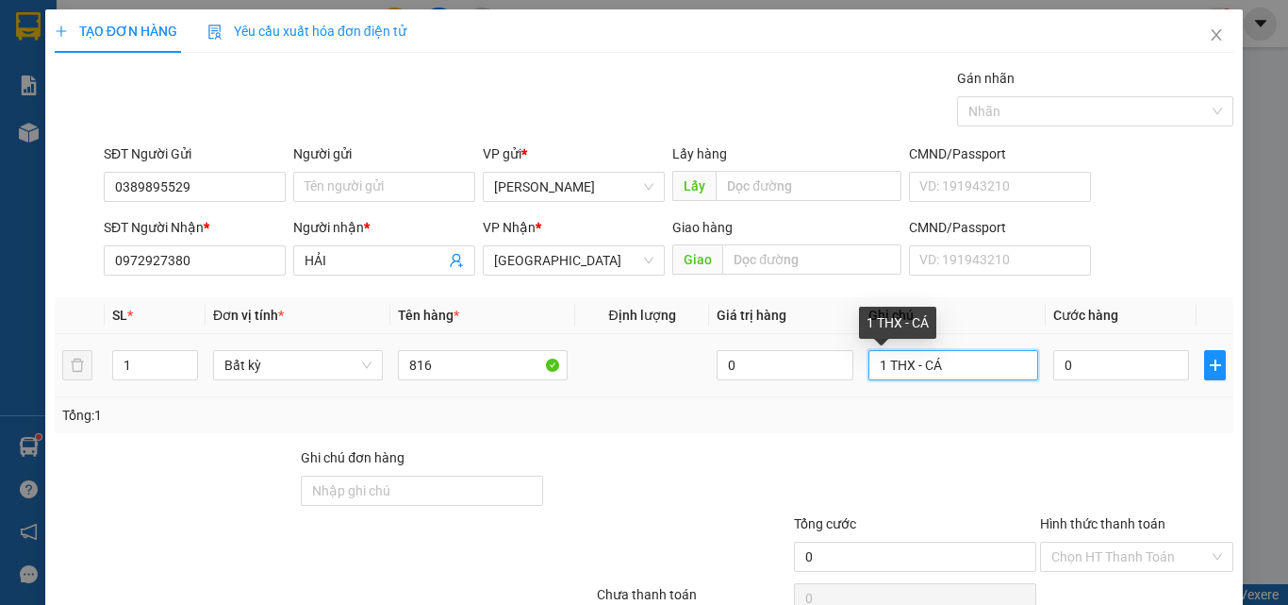
drag, startPoint x: 985, startPoint y: 371, endPoint x: 857, endPoint y: 373, distance: 127.4
click at [861, 373] on td "1 THX - CÁ" at bounding box center [953, 365] width 185 height 63
type input "1 THX - CÁ"
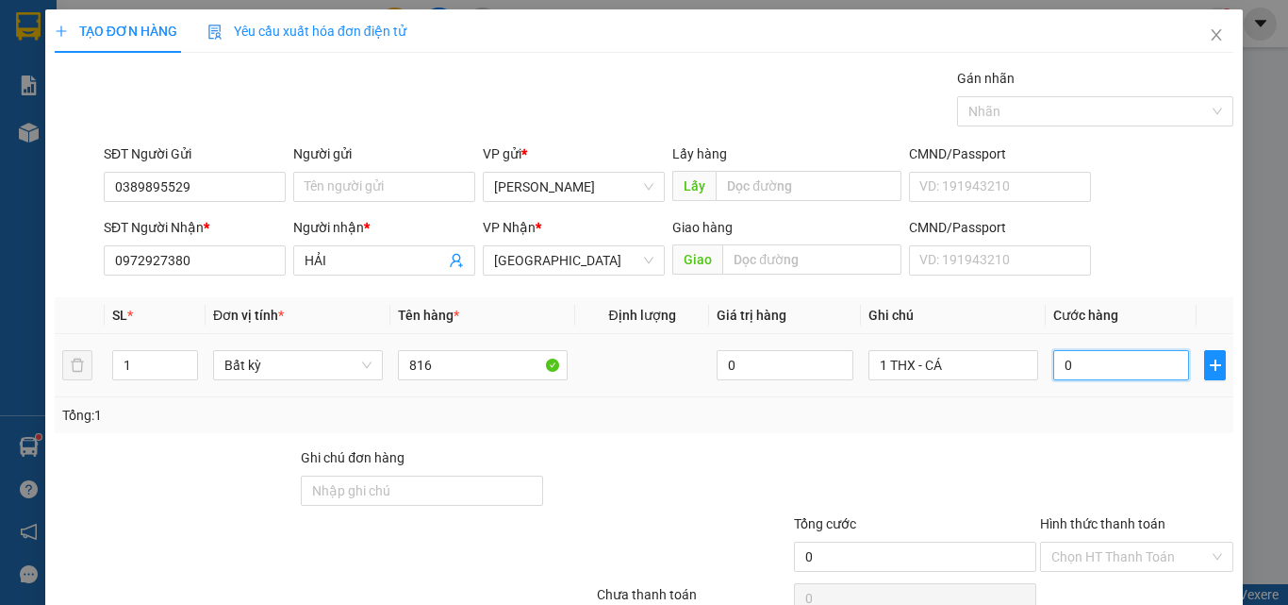
click at [1070, 368] on input "0" at bounding box center [1121, 365] width 136 height 30
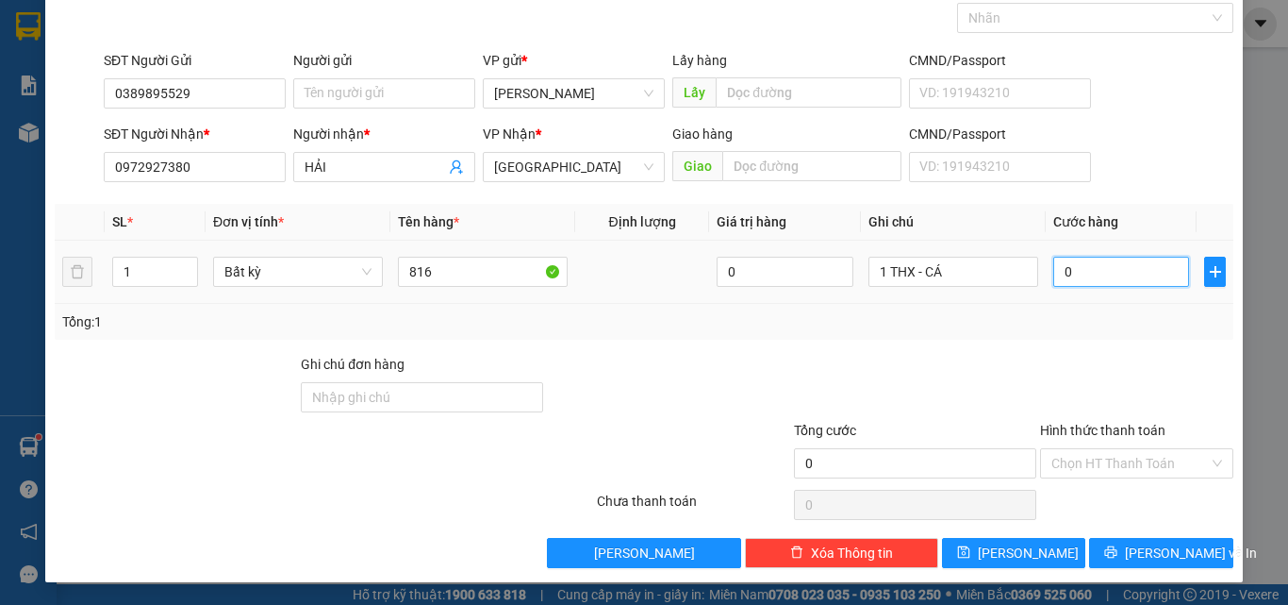
click at [1054, 280] on input "0" at bounding box center [1121, 272] width 136 height 30
type input "40"
type input "400"
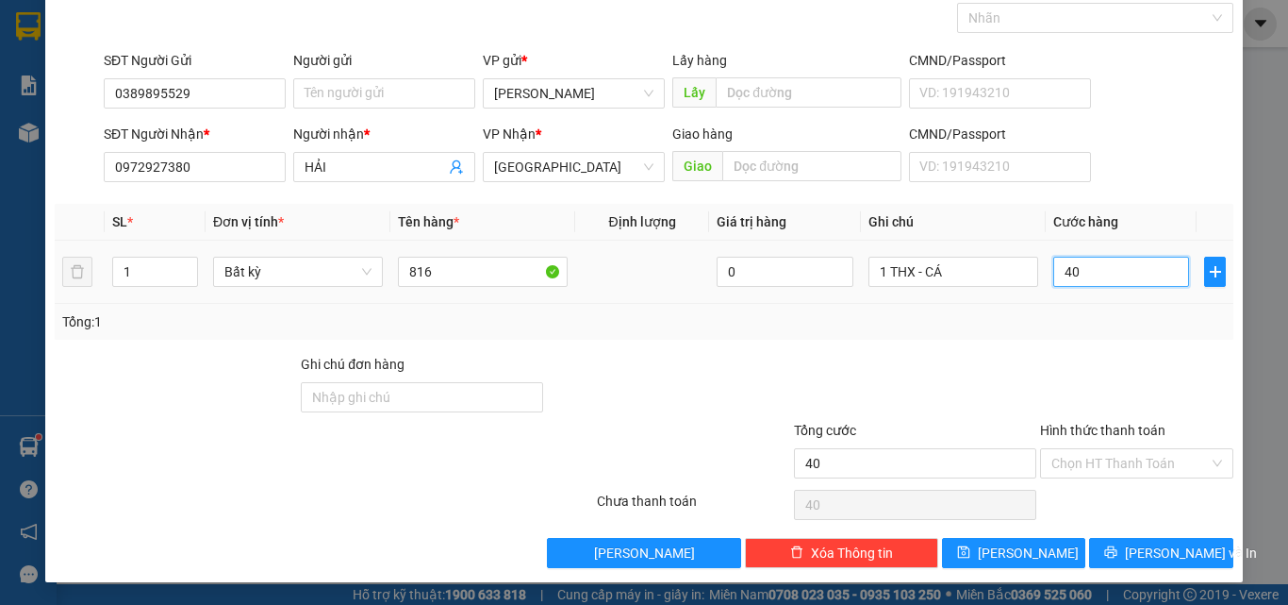
type input "400"
type input "40"
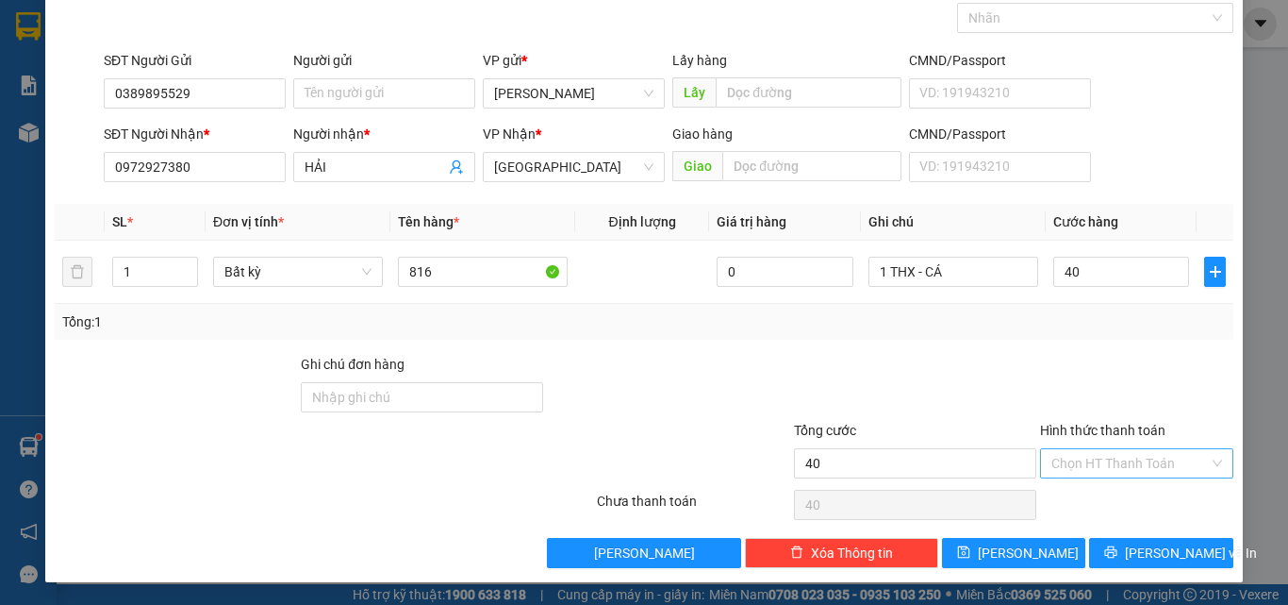
type input "40.000"
click at [1100, 454] on div "Hình thức thanh toán Chọn HT Thanh Toán" at bounding box center [1136, 453] width 193 height 66
click at [1102, 454] on input "Hình thức thanh toán" at bounding box center [1131, 463] width 158 height 28
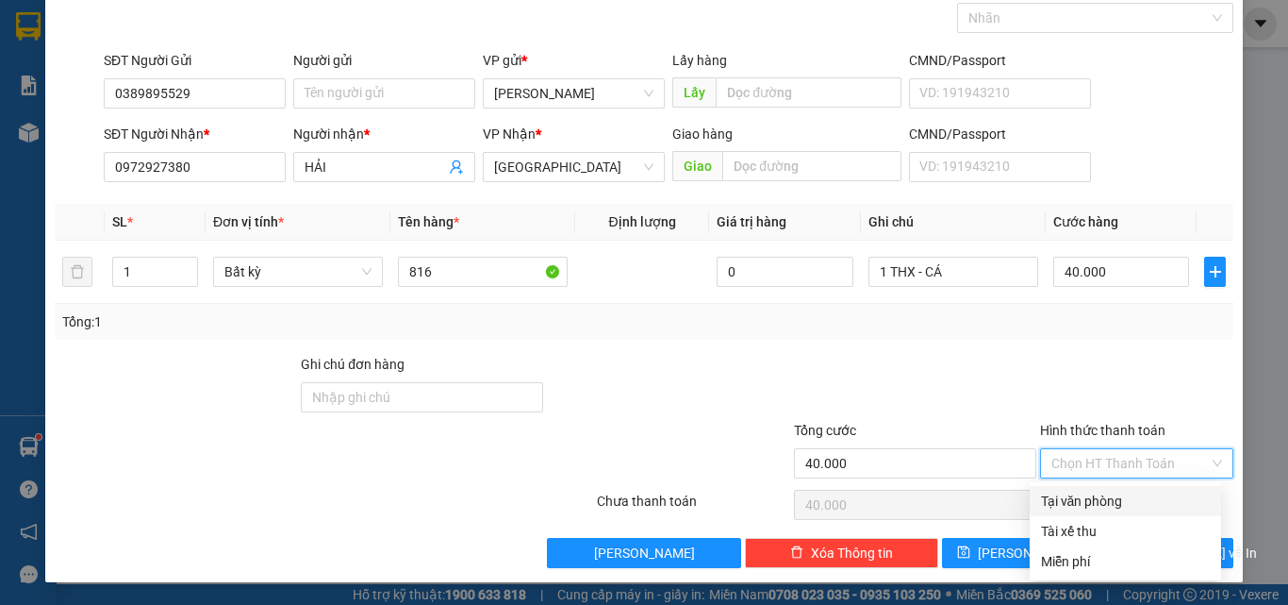
click at [1104, 489] on div "Tại văn phòng" at bounding box center [1125, 501] width 191 height 30
type input "0"
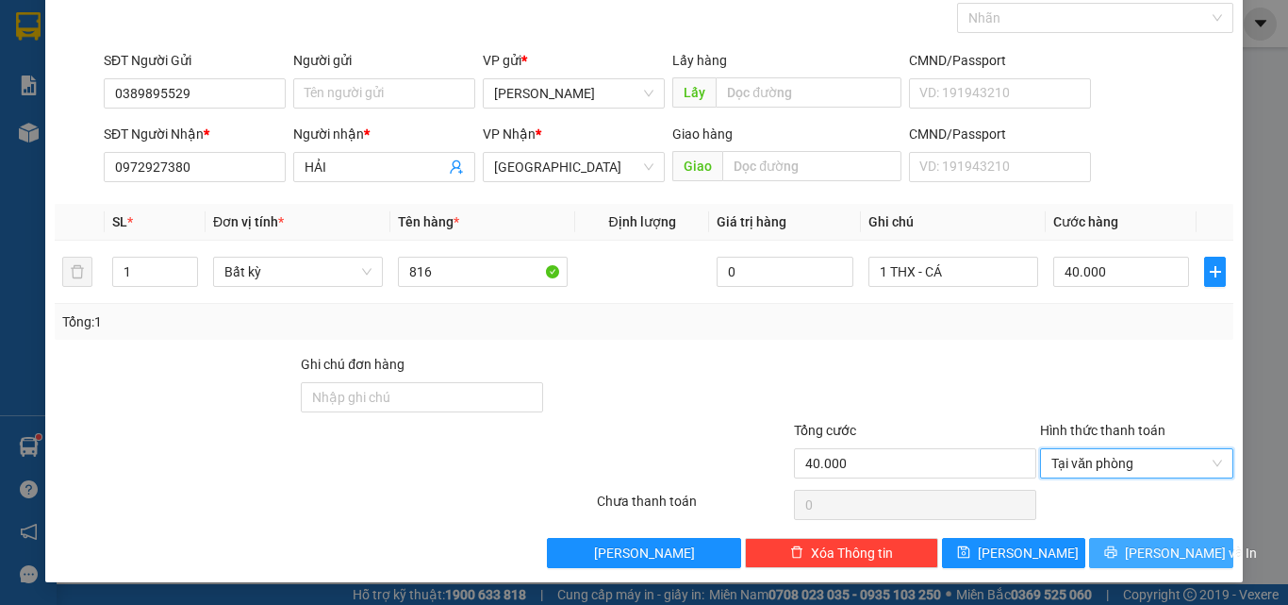
click at [1112, 540] on button "[PERSON_NAME] và In" at bounding box center [1161, 553] width 144 height 30
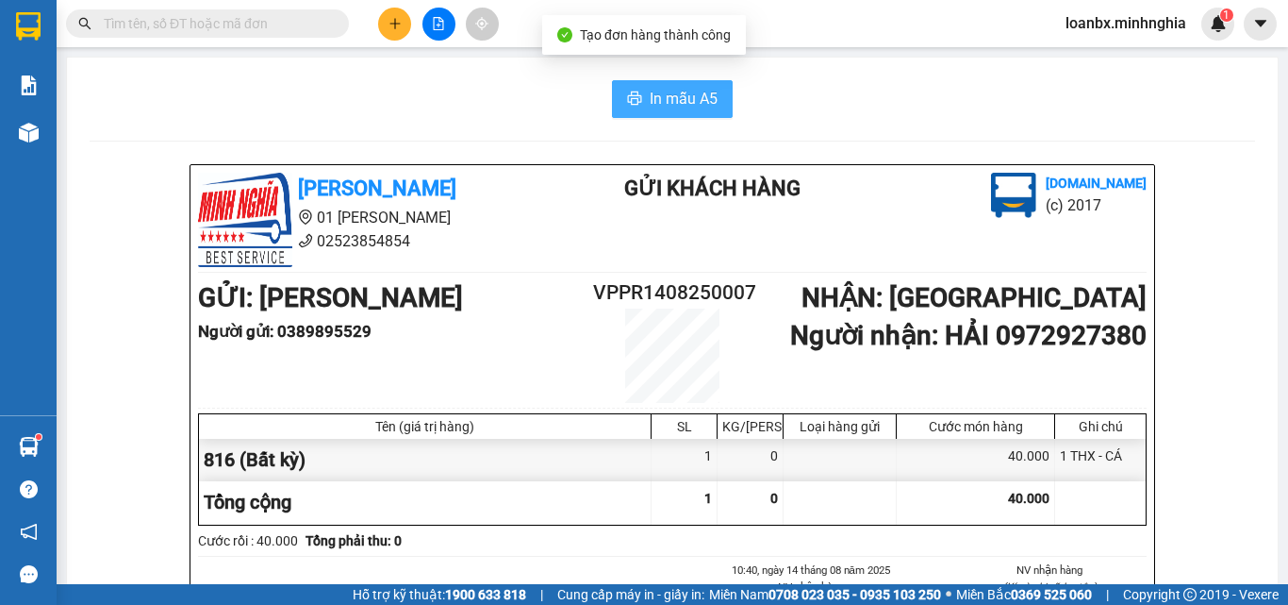
click at [677, 107] on span "In mẫu A5" at bounding box center [684, 99] width 68 height 24
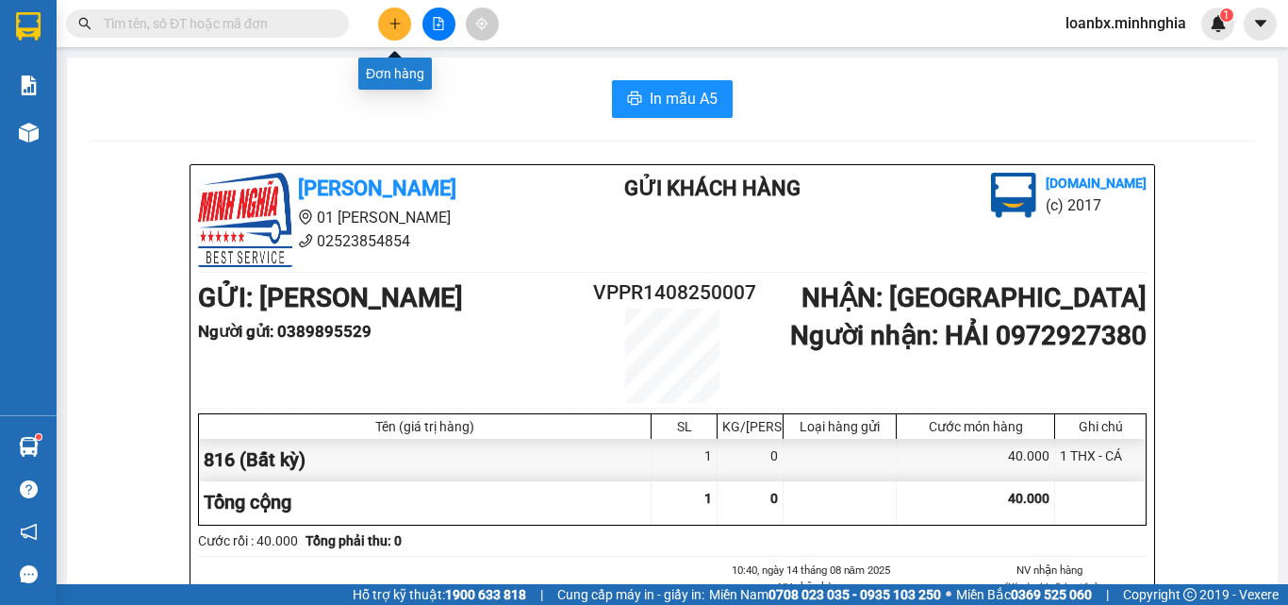
click at [400, 25] on icon "plus" at bounding box center [395, 23] width 13 height 13
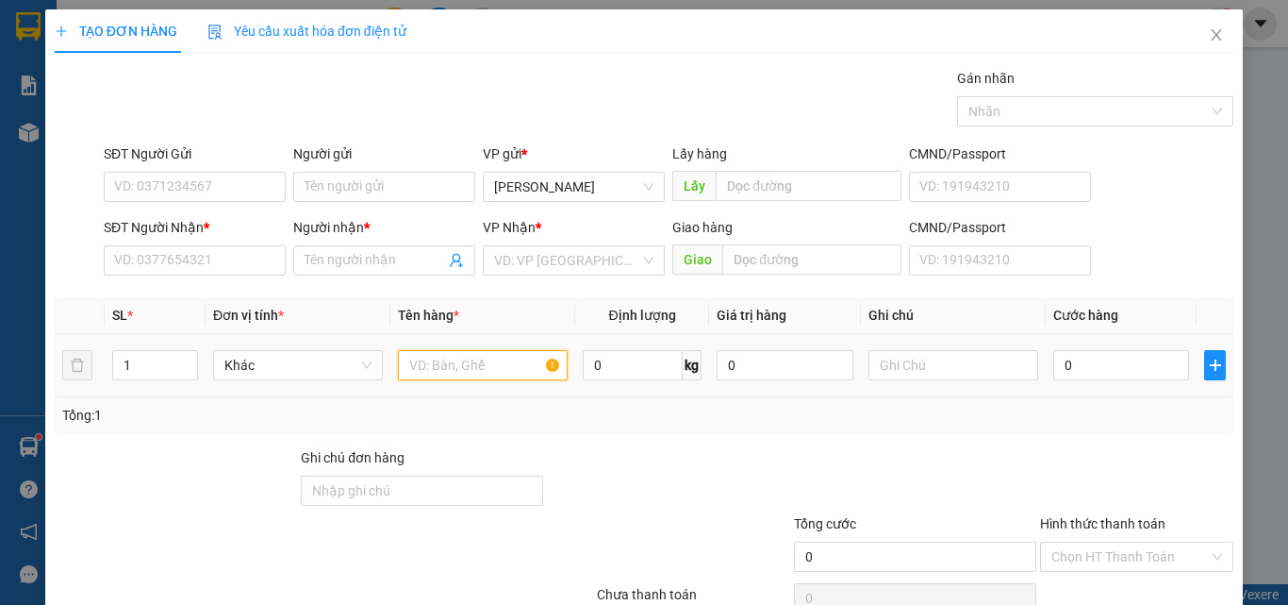
click at [423, 372] on input "text" at bounding box center [483, 365] width 170 height 30
type input "816"
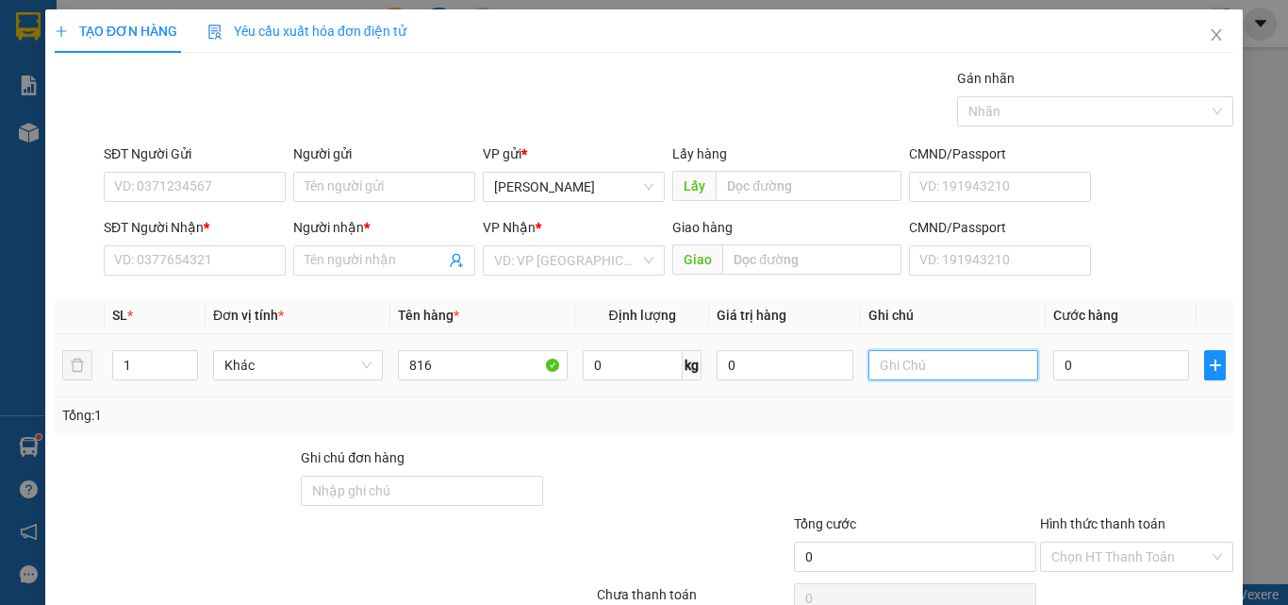
click at [902, 373] on input "text" at bounding box center [954, 365] width 170 height 30
paste input "1 THX - CÁ"
type input "1 THX - CÁ"
type input "3"
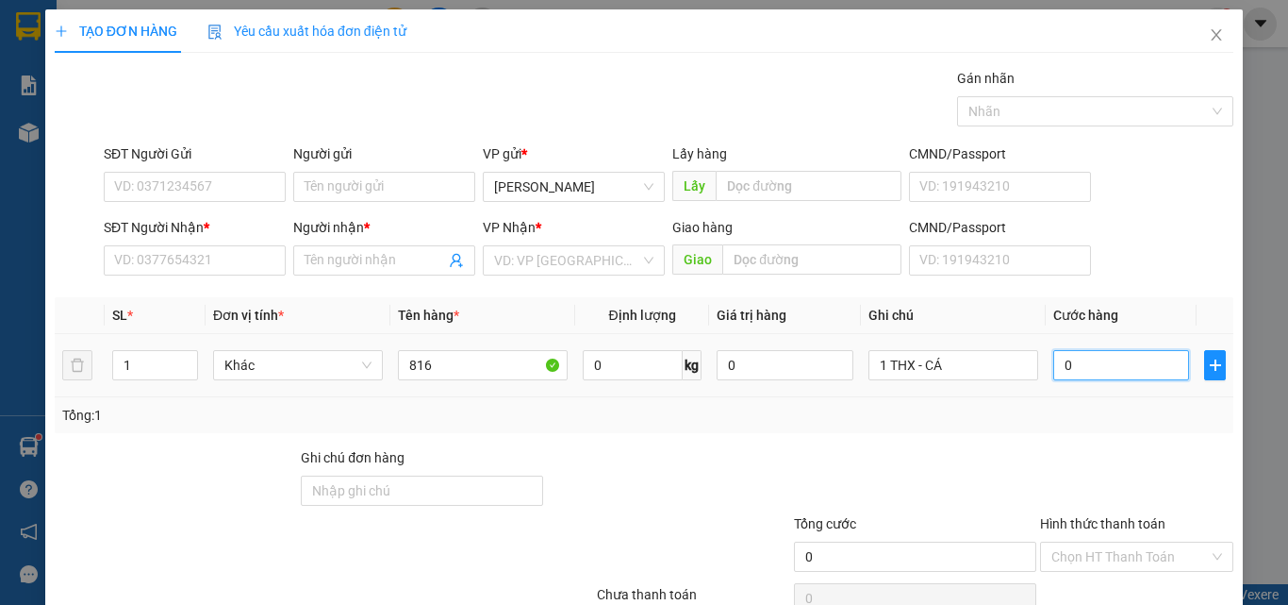
type input "3"
type input "30"
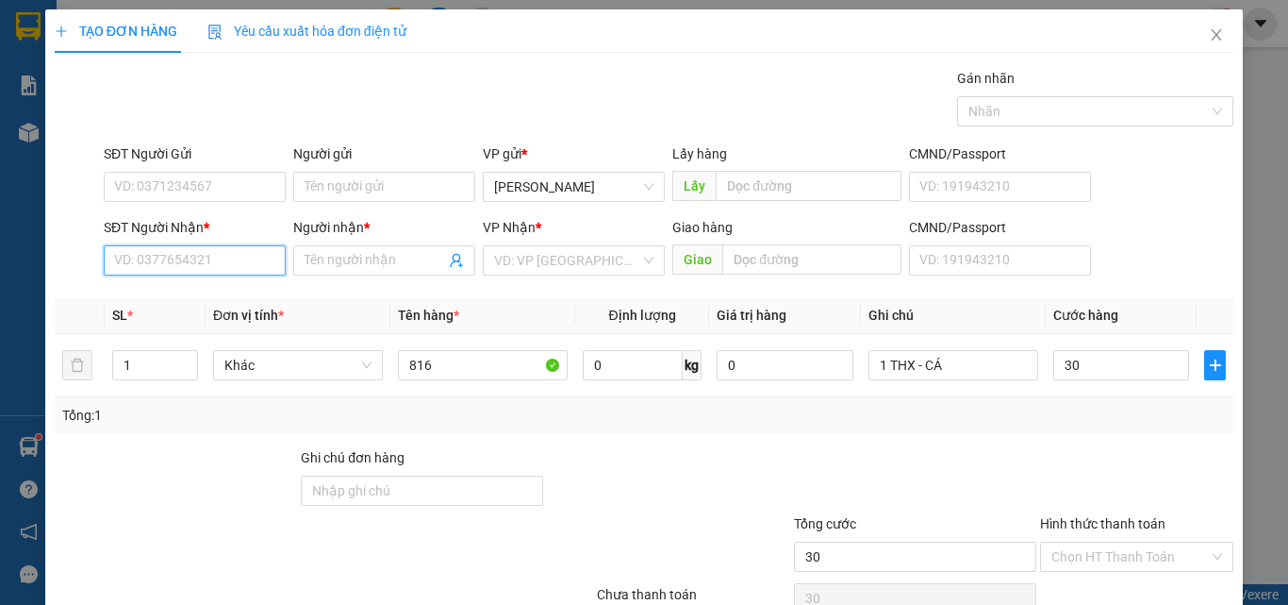
type input "30.000"
click at [157, 267] on input "SĐT Người Nhận *" at bounding box center [195, 260] width 182 height 30
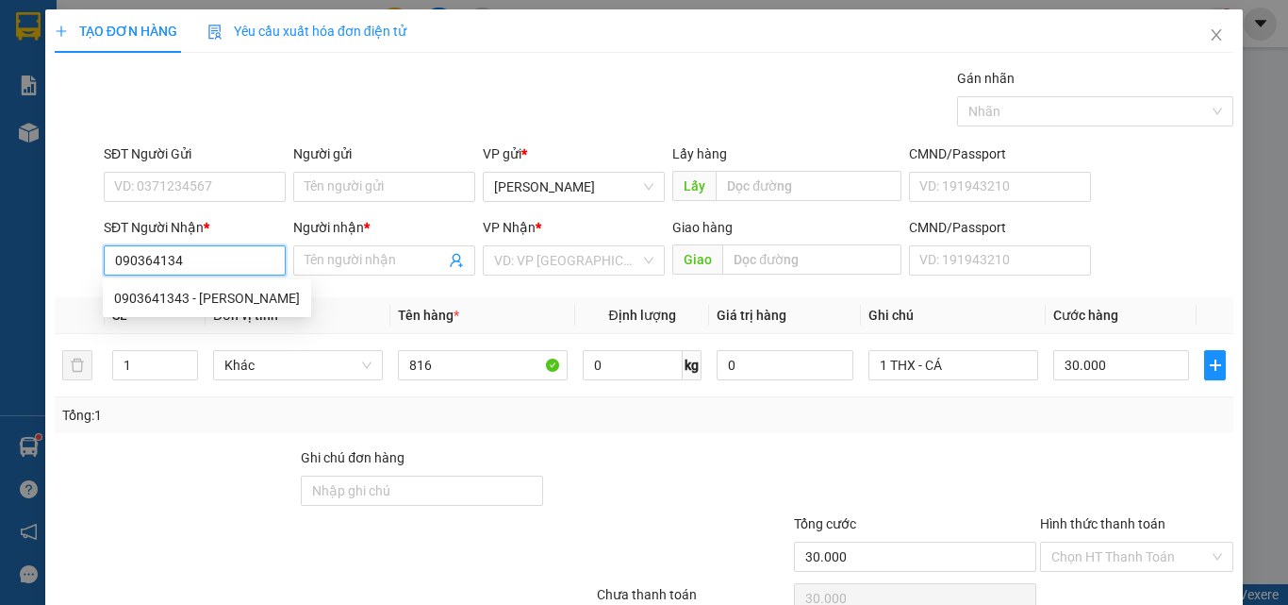
type input "0903641343"
click at [201, 290] on div "0903641343 - XUÂN HẢI" at bounding box center [207, 298] width 208 height 30
type input "[PERSON_NAME]"
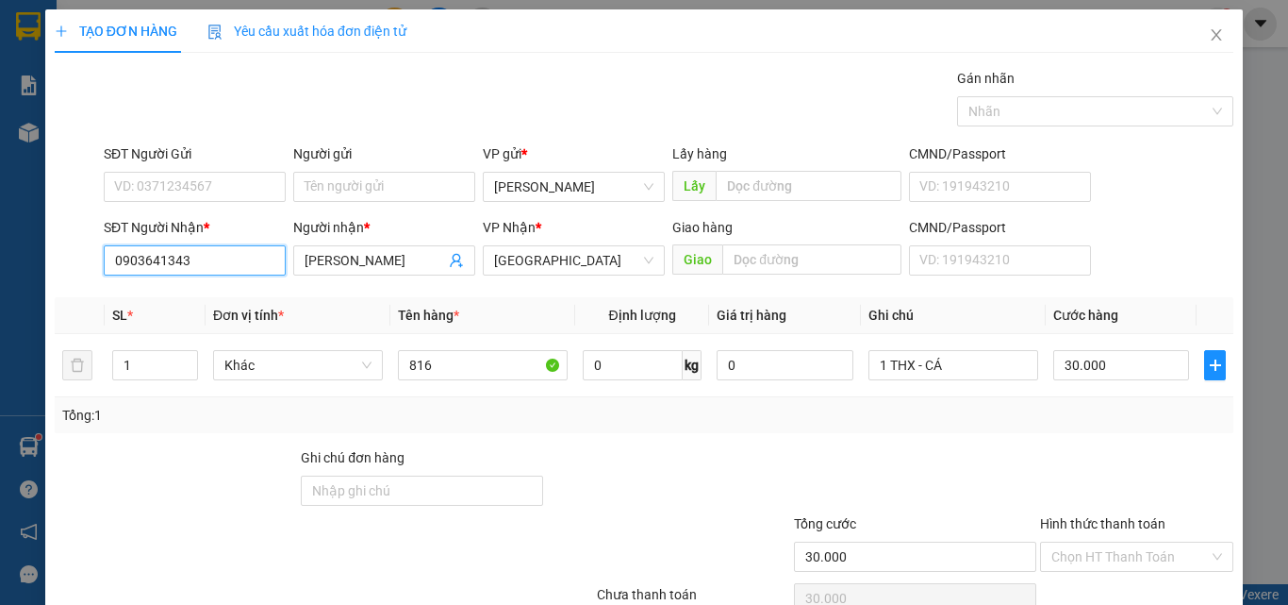
type input "0903641343"
click at [206, 202] on div "SĐT Người Gửi VD: 0371234567" at bounding box center [195, 176] width 182 height 66
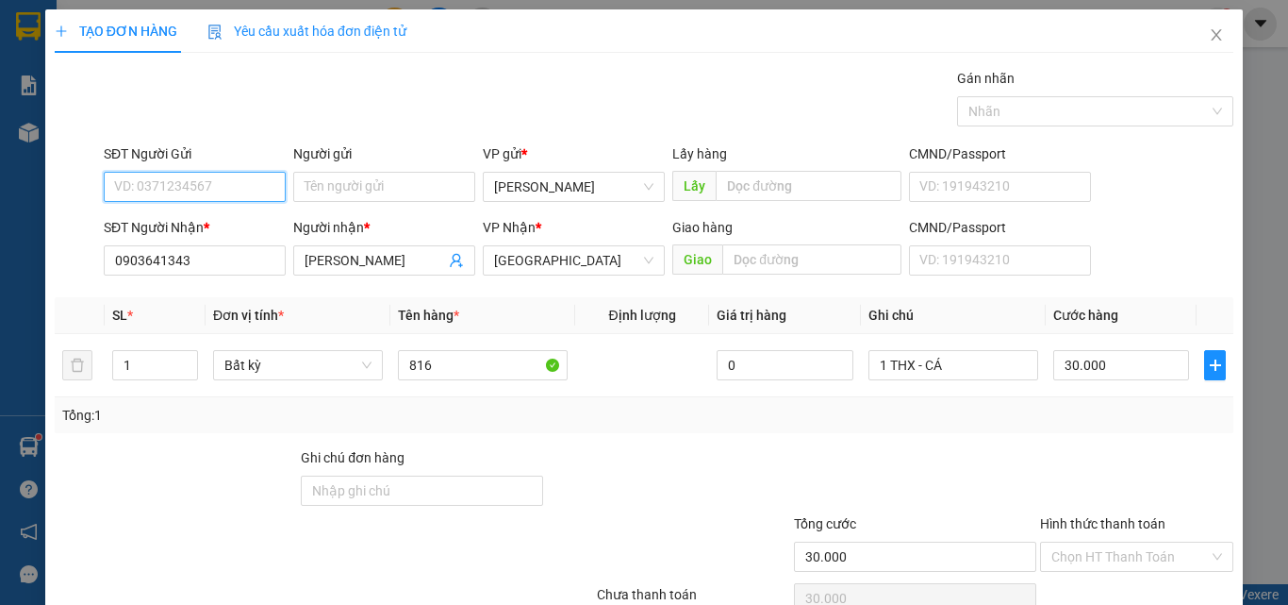
click at [208, 187] on input "SĐT Người Gửi" at bounding box center [195, 187] width 182 height 30
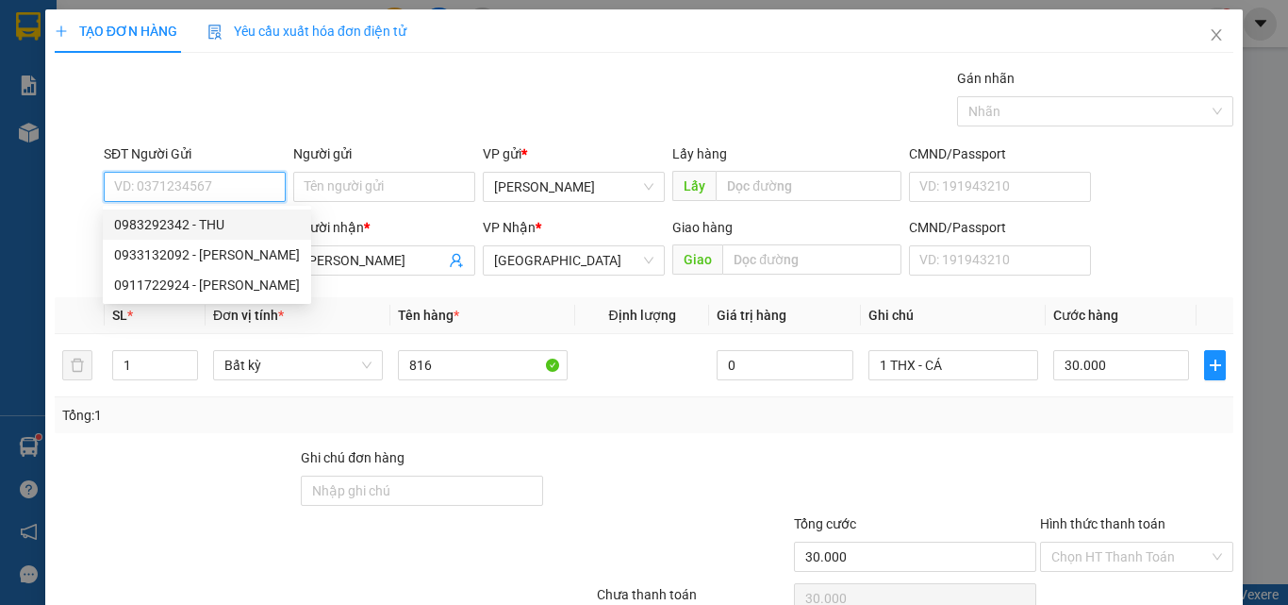
click at [196, 224] on div "0983292342 - THU" at bounding box center [207, 224] width 186 height 21
type input "0983292342"
type input "THU"
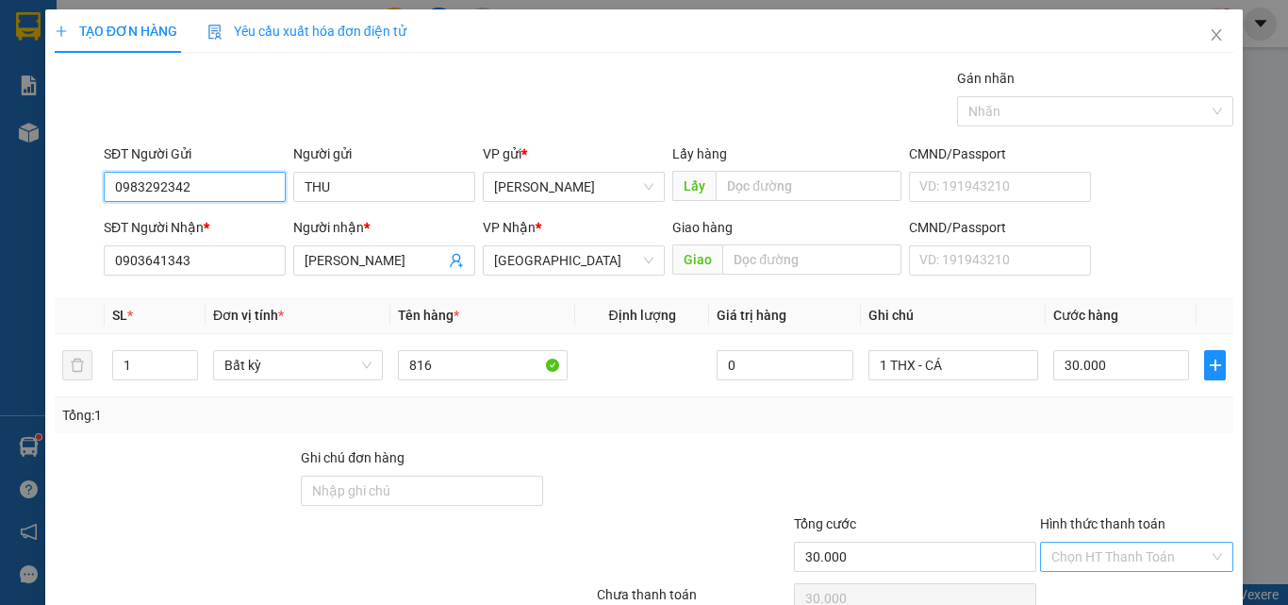
scroll to position [93, 0]
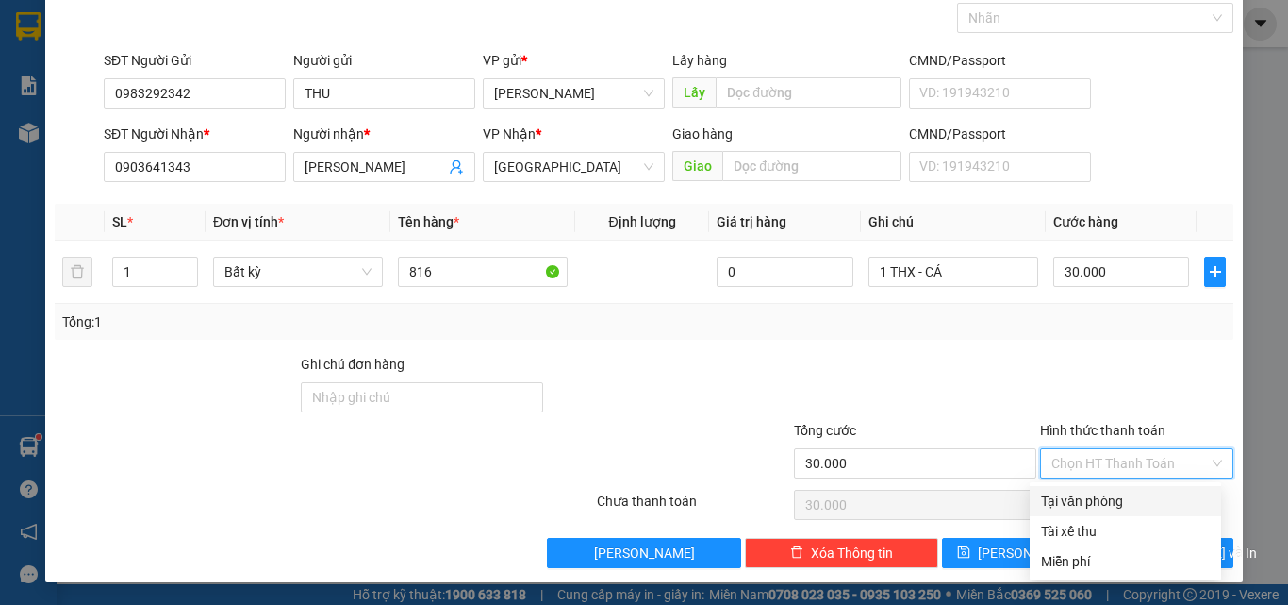
click at [1075, 459] on input "Hình thức thanh toán" at bounding box center [1131, 463] width 158 height 28
click at [1103, 497] on div "Tại văn phòng" at bounding box center [1125, 500] width 169 height 21
type input "0"
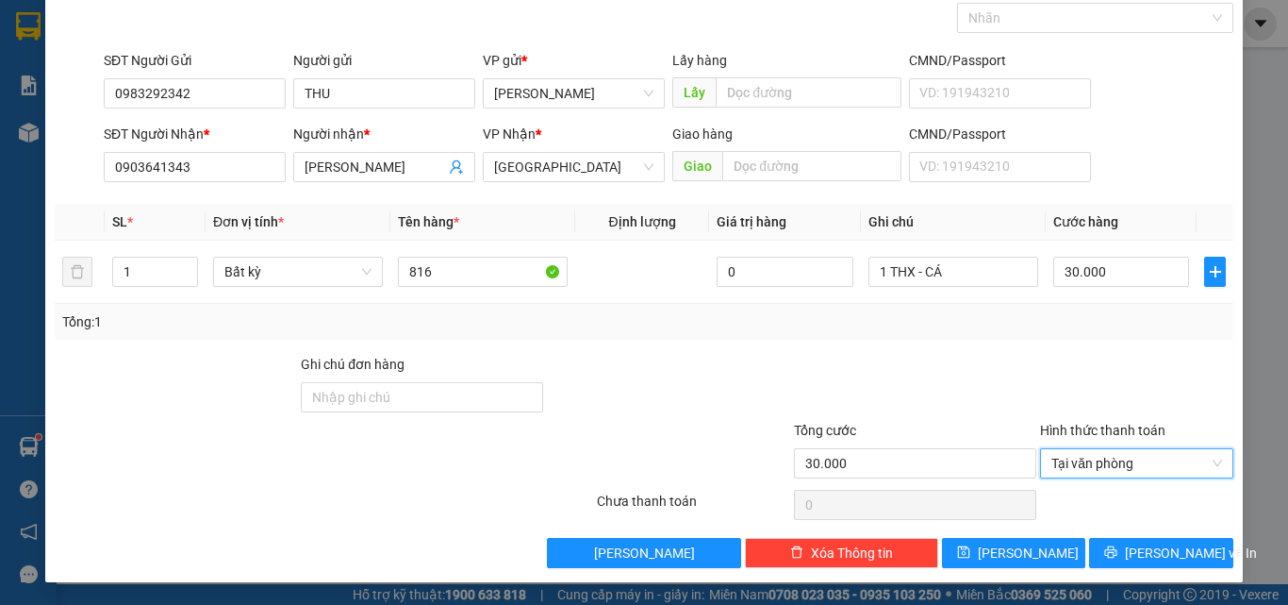
click at [1129, 534] on div "Transit Pickup Surcharge Ids Transit Deliver Surcharge Ids Transit Deliver Surc…" at bounding box center [644, 271] width 1179 height 593
click at [1132, 539] on button "[PERSON_NAME] và In" at bounding box center [1161, 553] width 144 height 30
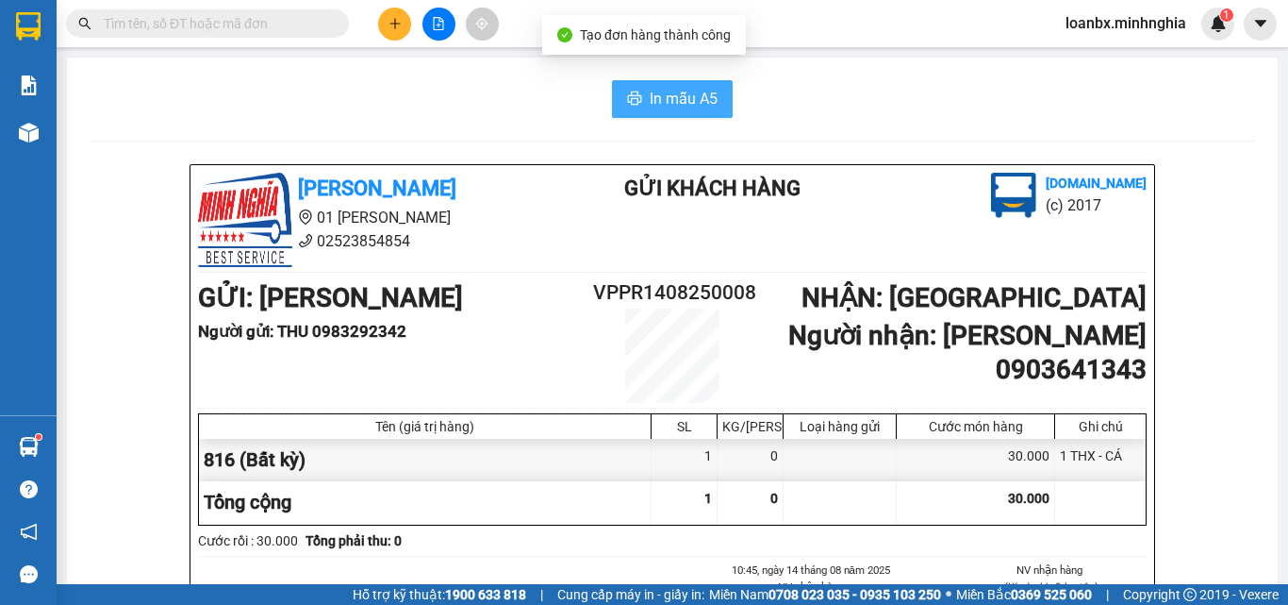
click at [670, 96] on span "In mẫu A5" at bounding box center [684, 99] width 68 height 24
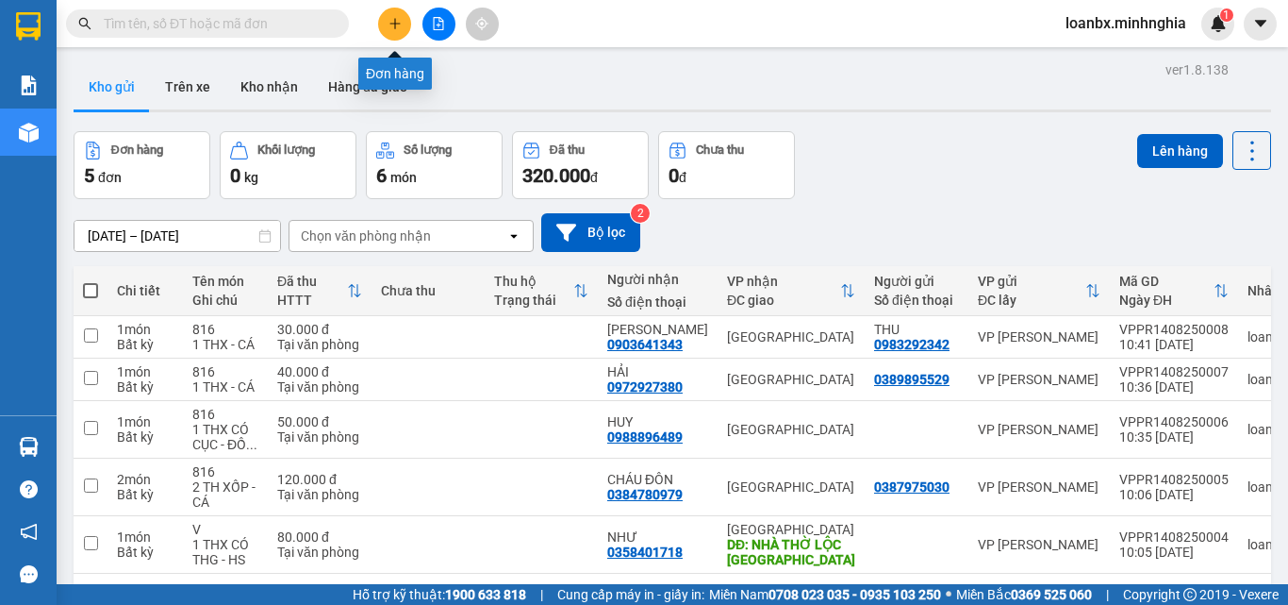
click at [390, 30] on button at bounding box center [394, 24] width 33 height 33
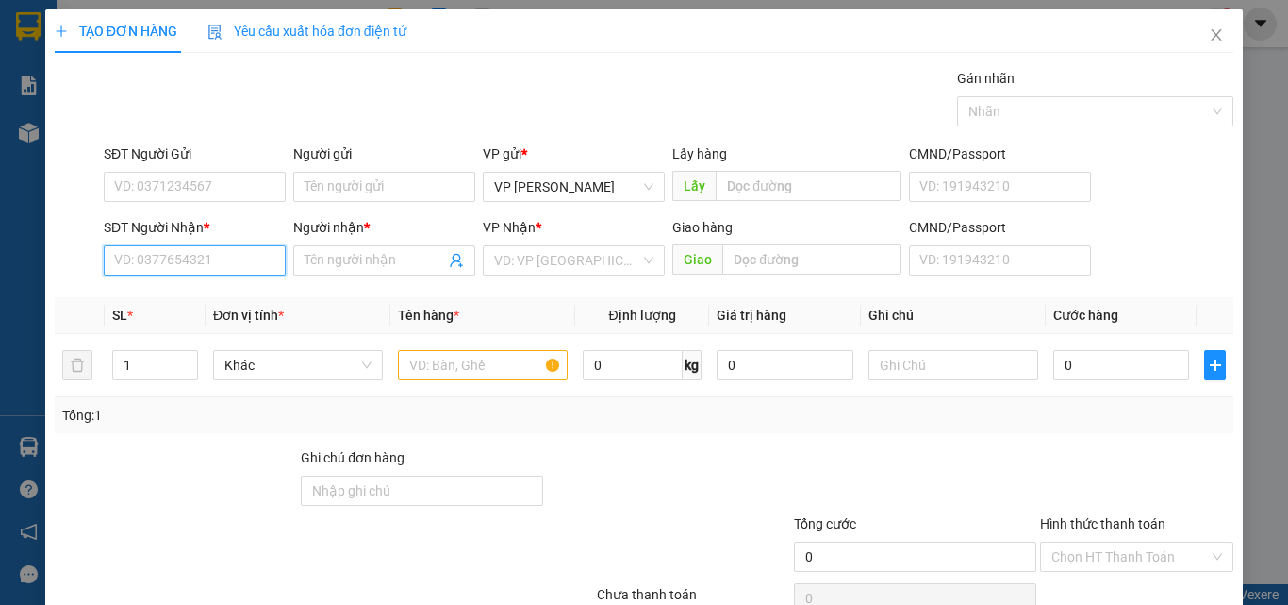
click at [160, 257] on input "SĐT Người Nhận *" at bounding box center [195, 260] width 182 height 30
click at [162, 262] on input "0325826156" at bounding box center [195, 260] width 182 height 30
click at [159, 269] on input "0325826156" at bounding box center [195, 260] width 182 height 30
type input "0325856156"
click at [251, 265] on input "0325856156" at bounding box center [195, 260] width 182 height 30
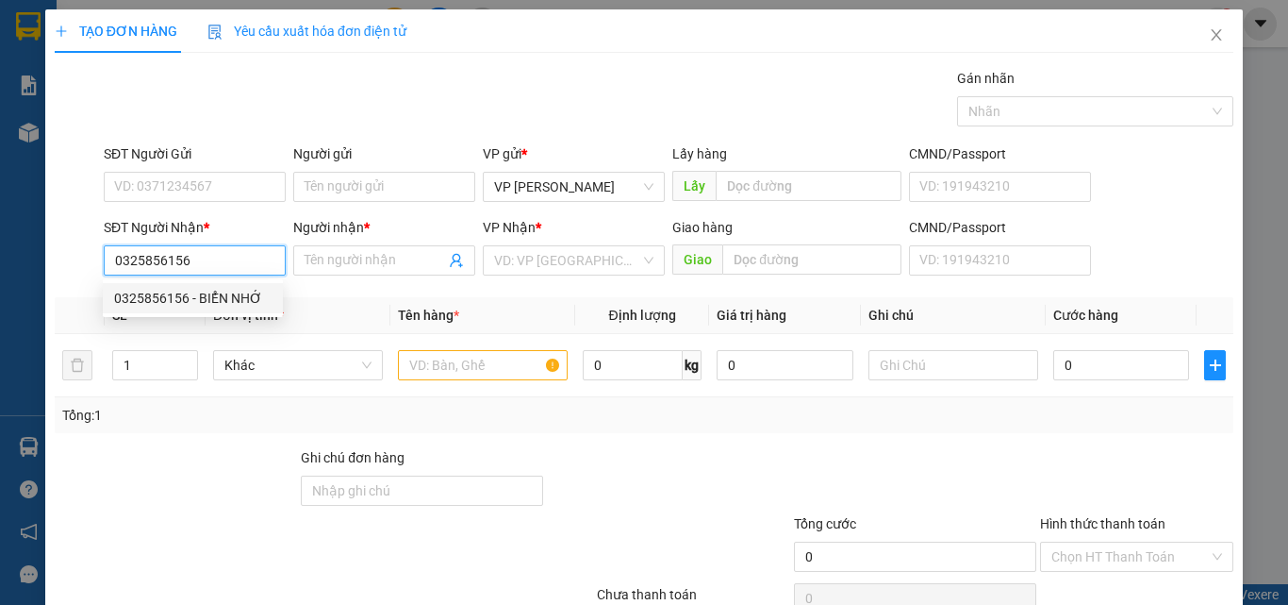
click at [207, 296] on div "0325856156 - BIỂN NHỚ" at bounding box center [193, 298] width 158 height 21
type input "BIỂN NHỚ"
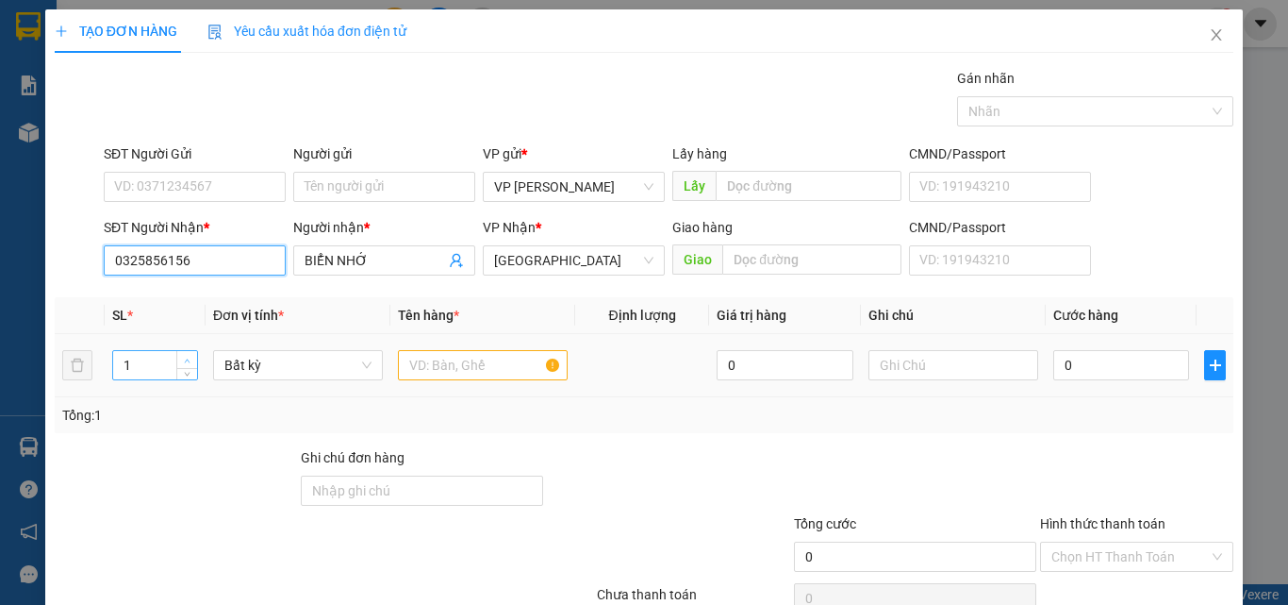
type input "0325856156"
type input "2"
click at [194, 357] on span "Increase Value" at bounding box center [186, 359] width 21 height 17
click at [418, 360] on input "text" at bounding box center [483, 365] width 170 height 30
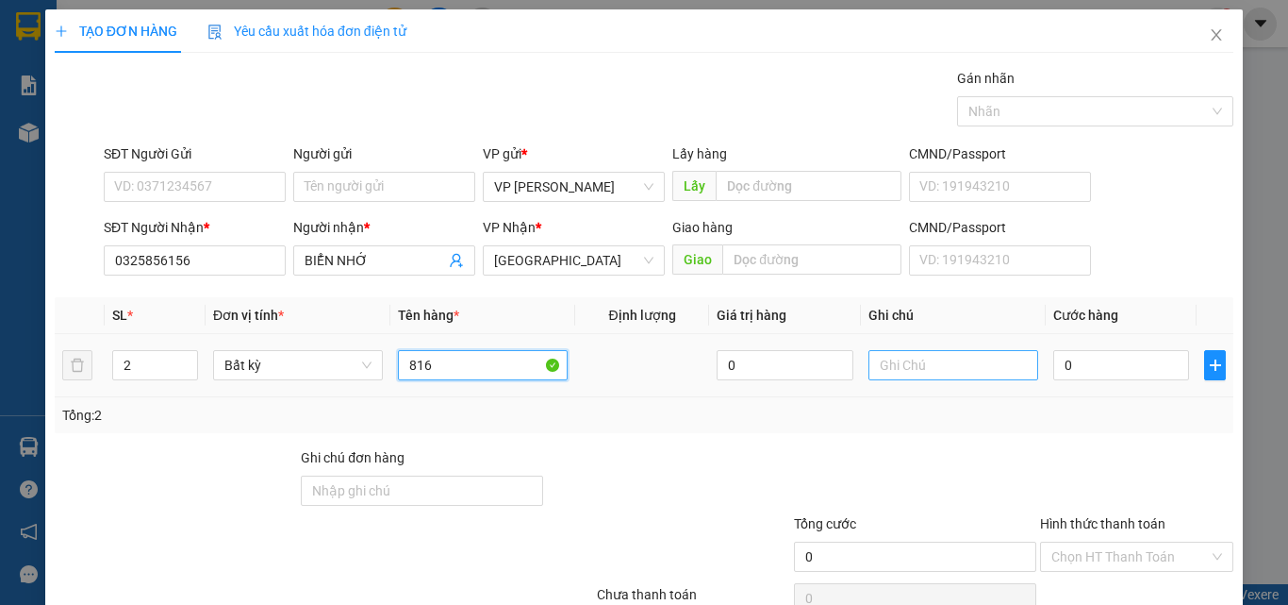
type input "816"
click at [885, 357] on input "text" at bounding box center [954, 365] width 170 height 30
type input "2 THX - CÁ"
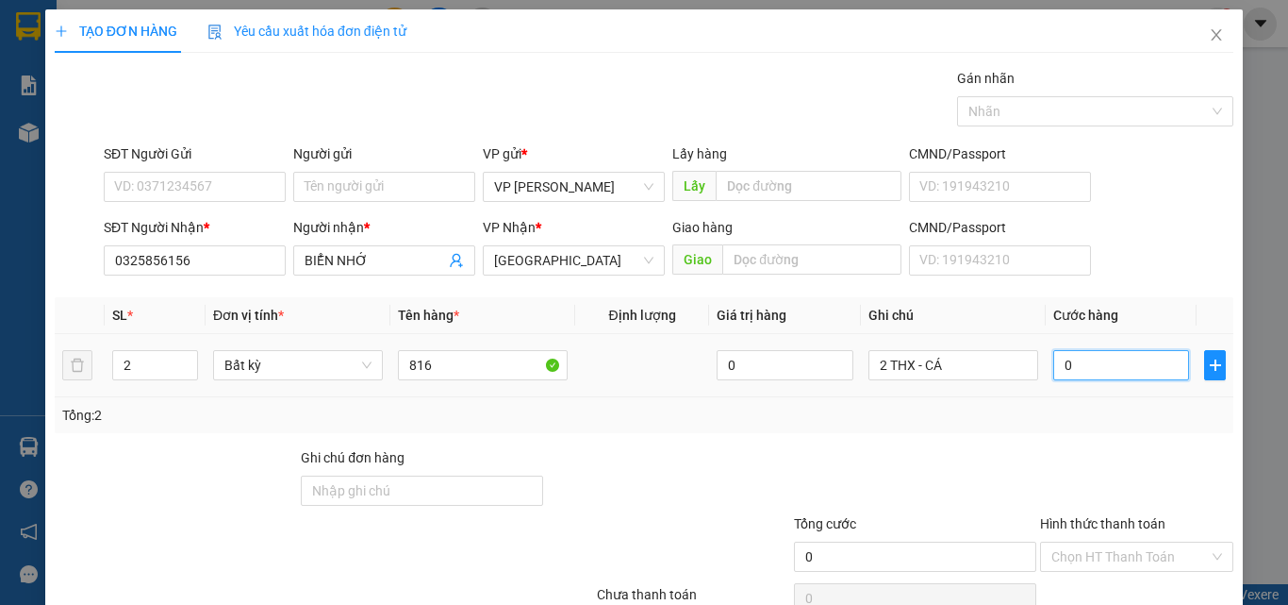
click at [1073, 369] on input "0" at bounding box center [1121, 365] width 136 height 30
type input "1"
type input "10"
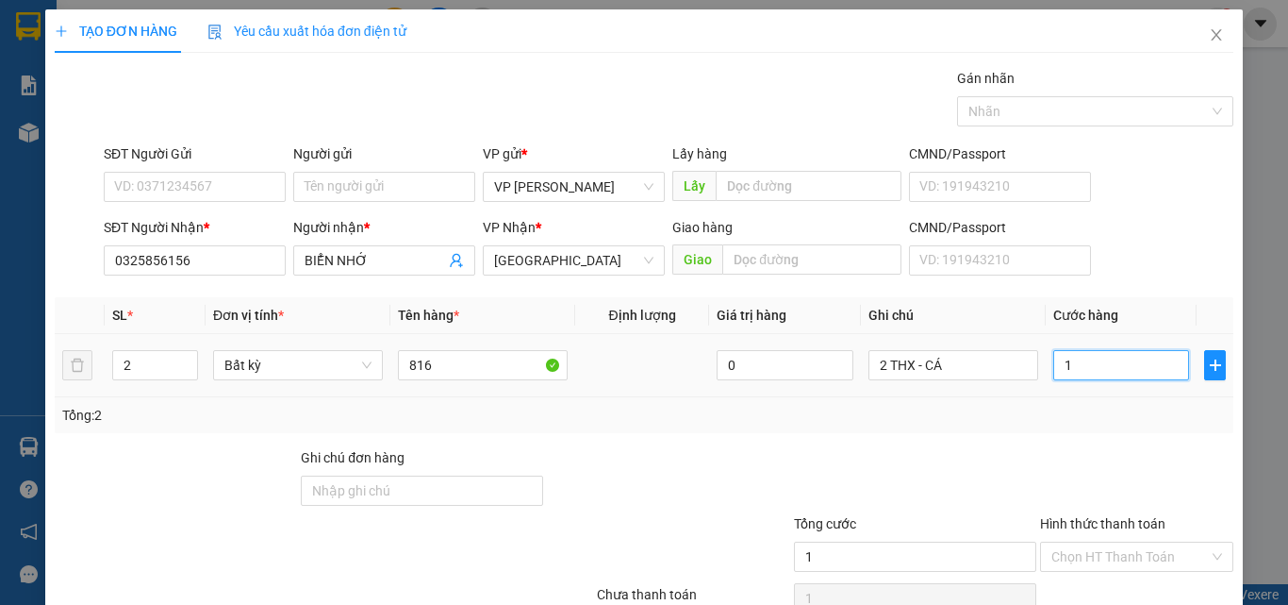
type input "10"
type input "100"
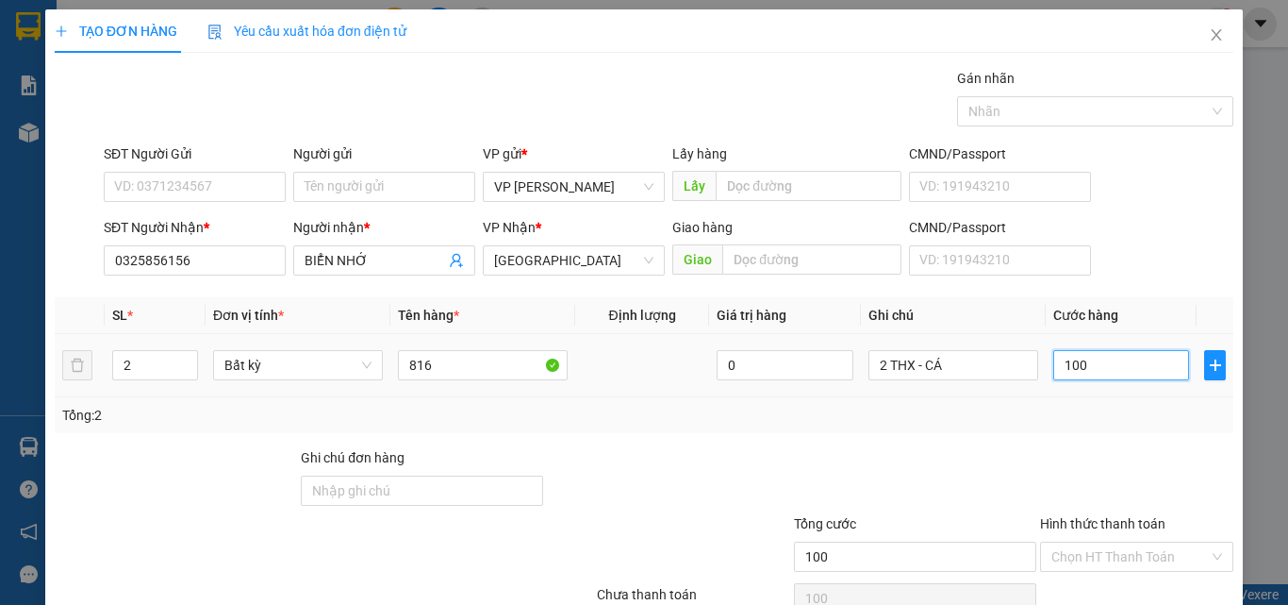
scroll to position [93, 0]
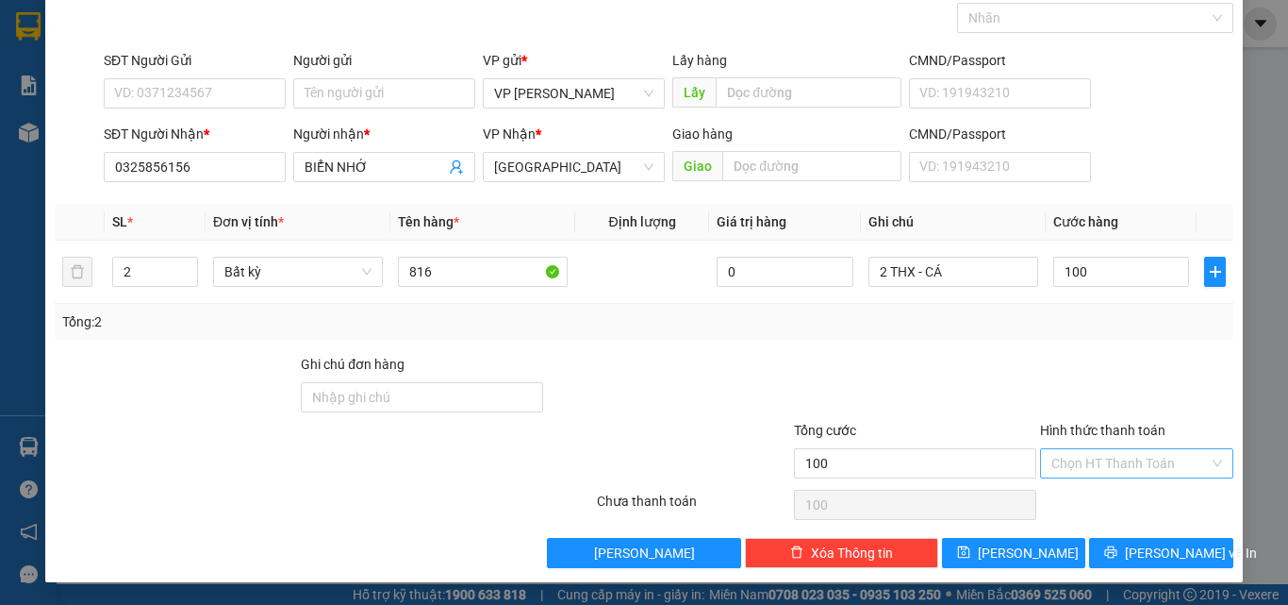
type input "100.000"
drag, startPoint x: 1130, startPoint y: 469, endPoint x: 1120, endPoint y: 489, distance: 22.4
click at [1130, 470] on input "Hình thức thanh toán" at bounding box center [1131, 463] width 158 height 28
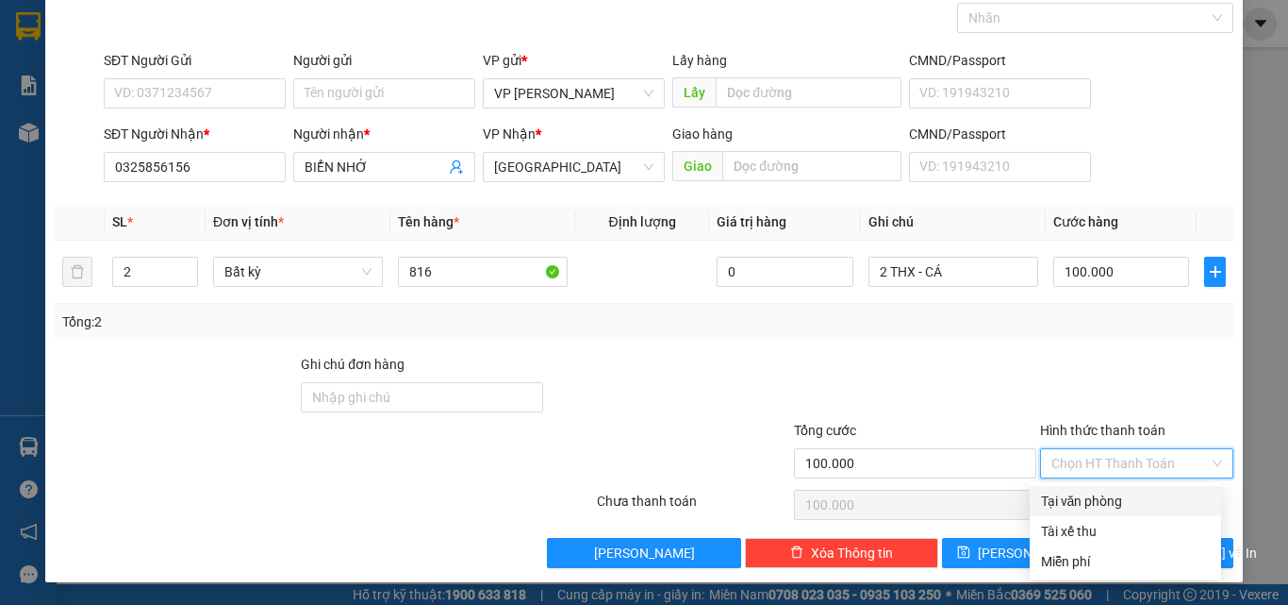
click at [1119, 491] on div "Tại văn phòng" at bounding box center [1125, 500] width 169 height 21
type input "0"
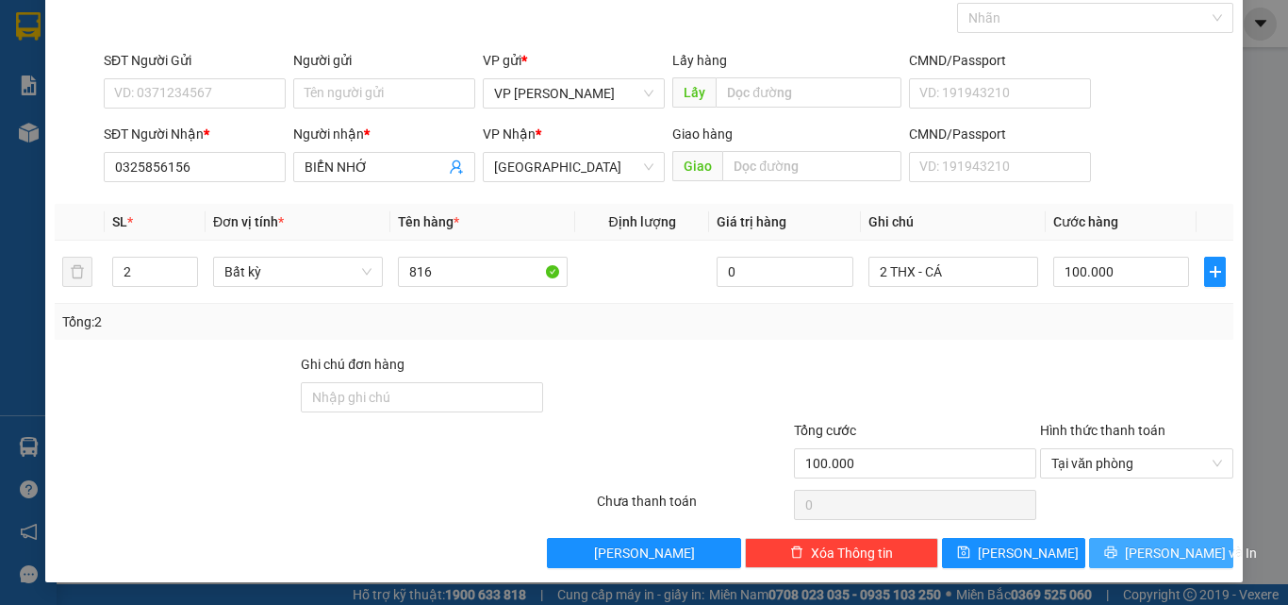
click at [1135, 539] on button "[PERSON_NAME] và In" at bounding box center [1161, 553] width 144 height 30
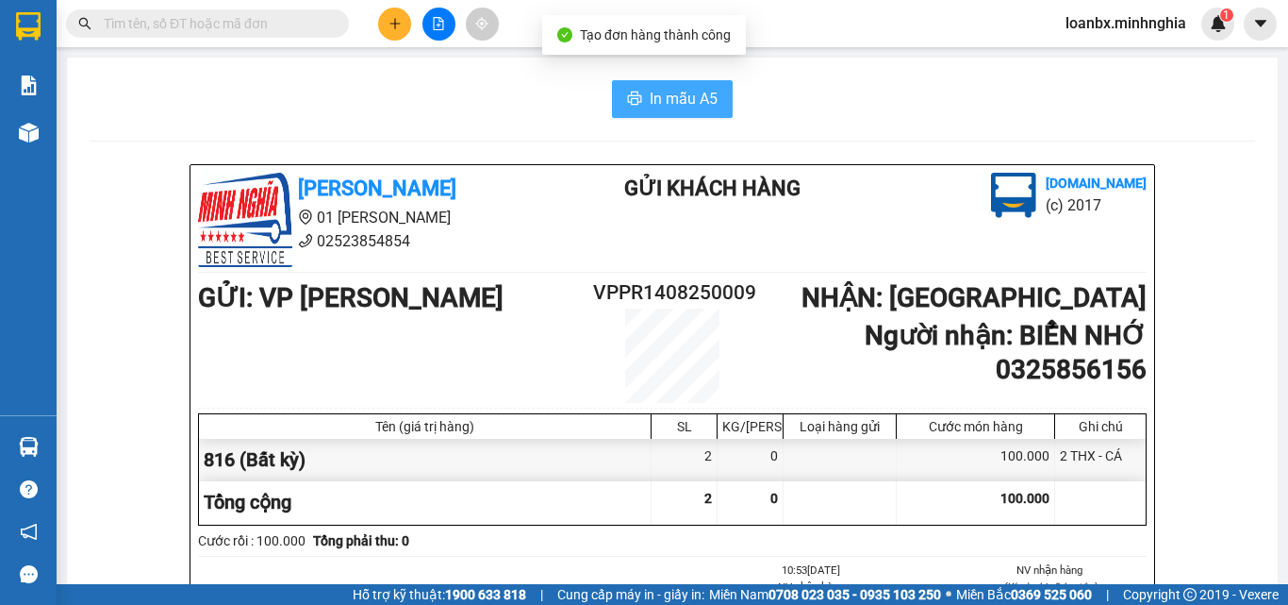
click at [717, 94] on button "In mẫu A5" at bounding box center [672, 99] width 121 height 38
click at [386, 23] on button at bounding box center [394, 24] width 33 height 33
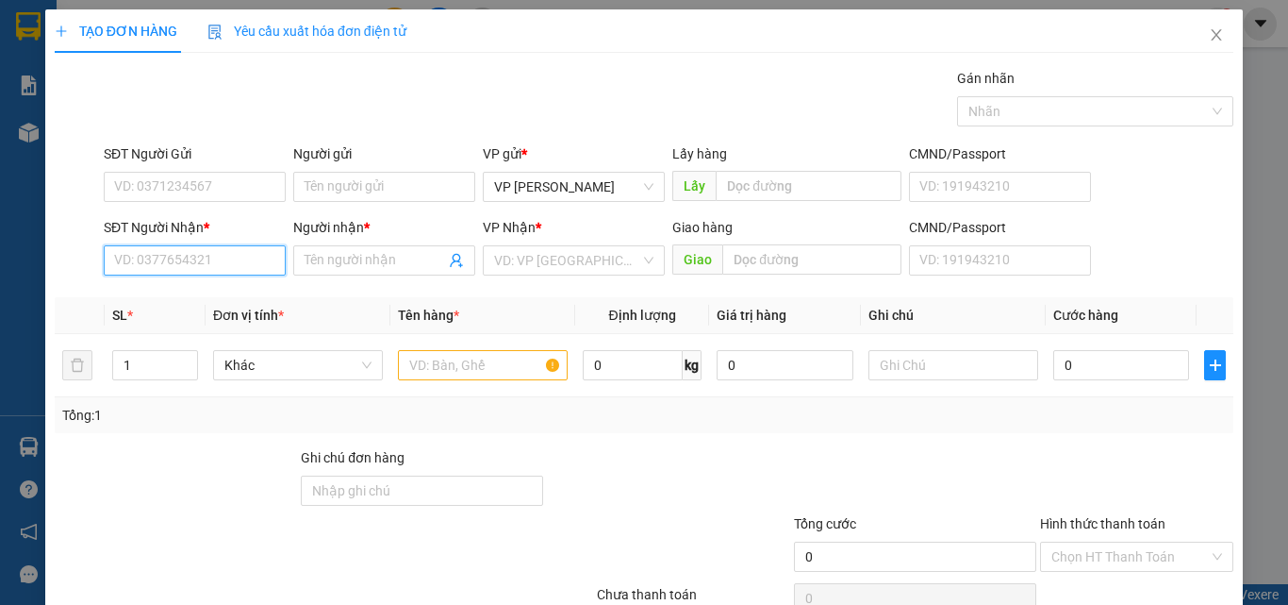
click at [181, 260] on input "SĐT Người Nhận *" at bounding box center [195, 260] width 182 height 30
click at [191, 257] on input "0778498940" at bounding box center [195, 260] width 182 height 30
type input "0778498940"
click at [358, 262] on input "Người nhận *" at bounding box center [375, 260] width 141 height 21
drag, startPoint x: 223, startPoint y: 264, endPoint x: 355, endPoint y: 265, distance: 132.0
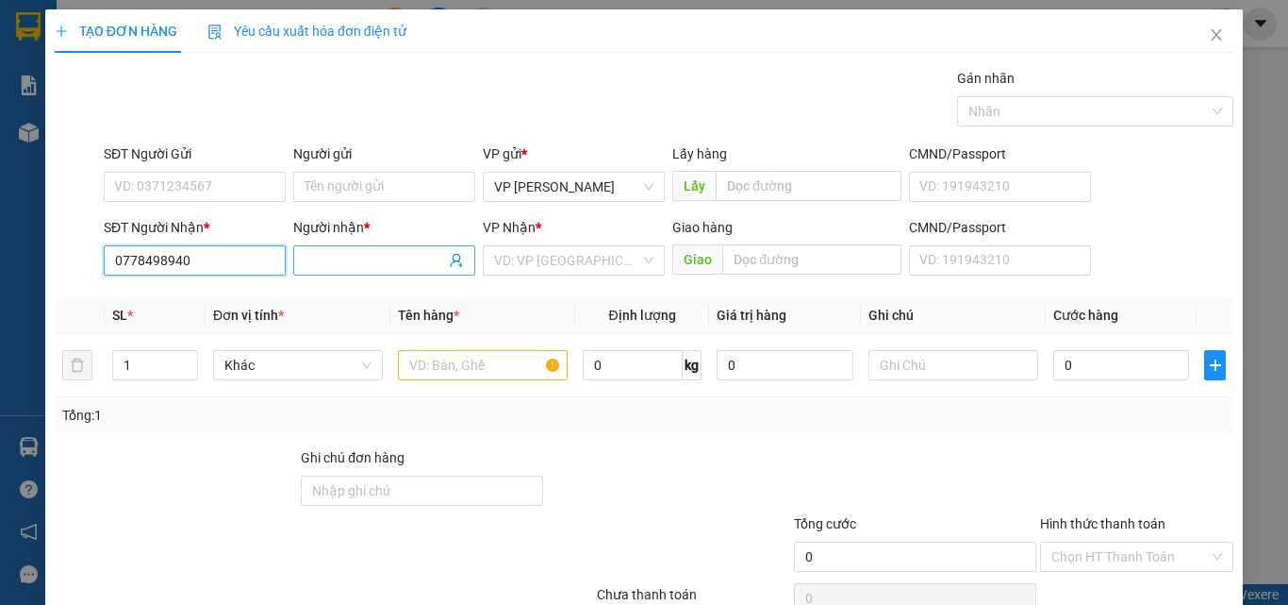
click at [223, 265] on input "0778498940" at bounding box center [195, 260] width 182 height 30
click at [359, 265] on input "Người nhận *" at bounding box center [375, 260] width 141 height 21
drag, startPoint x: 358, startPoint y: 264, endPoint x: 229, endPoint y: 266, distance: 129.2
click at [229, 266] on div "SĐT Người Nhận * 0778498940 Người nhận * H H VP Nhận * VD: VP [GEOGRAPHIC_DATA]…" at bounding box center [668, 250] width 1137 height 66
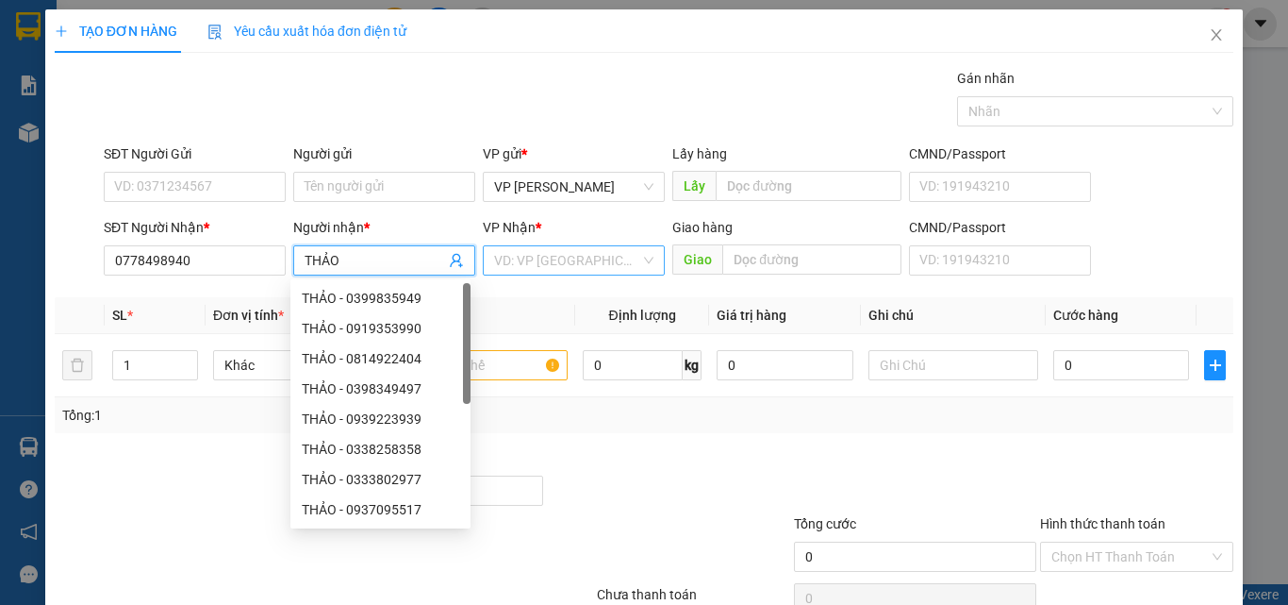
type input "THẢO"
click at [577, 254] on input "search" at bounding box center [567, 260] width 146 height 28
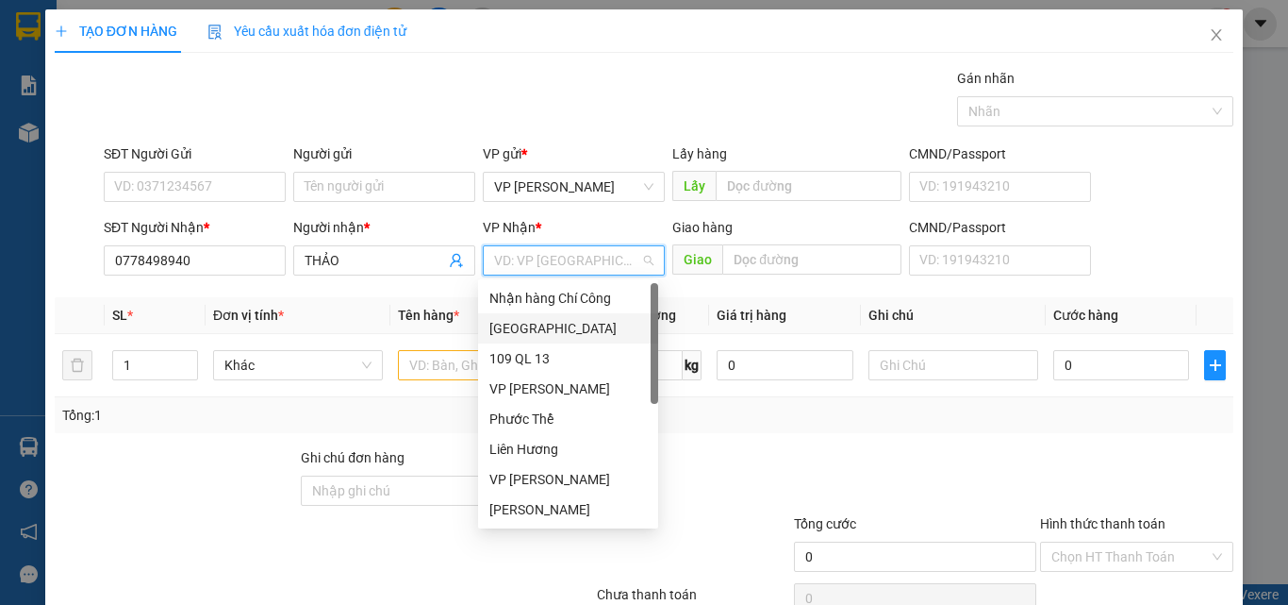
click at [539, 322] on div "[GEOGRAPHIC_DATA]" at bounding box center [568, 328] width 158 height 21
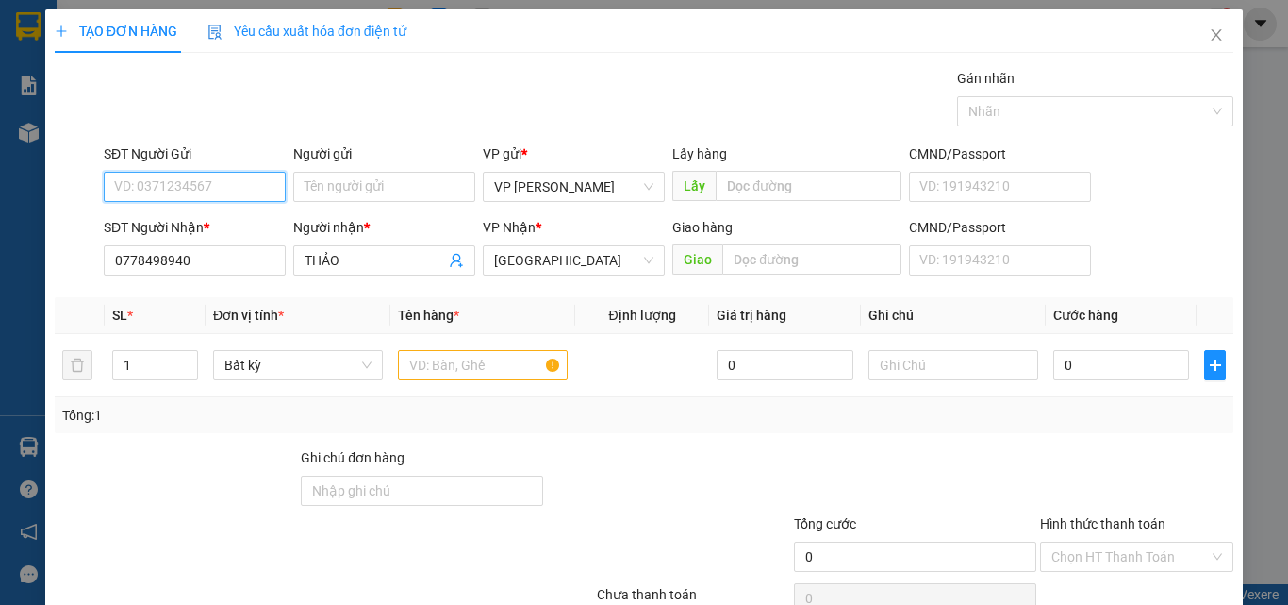
click at [205, 193] on input "SĐT Người Gửi" at bounding box center [195, 187] width 182 height 30
type input "0933696501"
click at [470, 359] on input "text" at bounding box center [483, 365] width 170 height 30
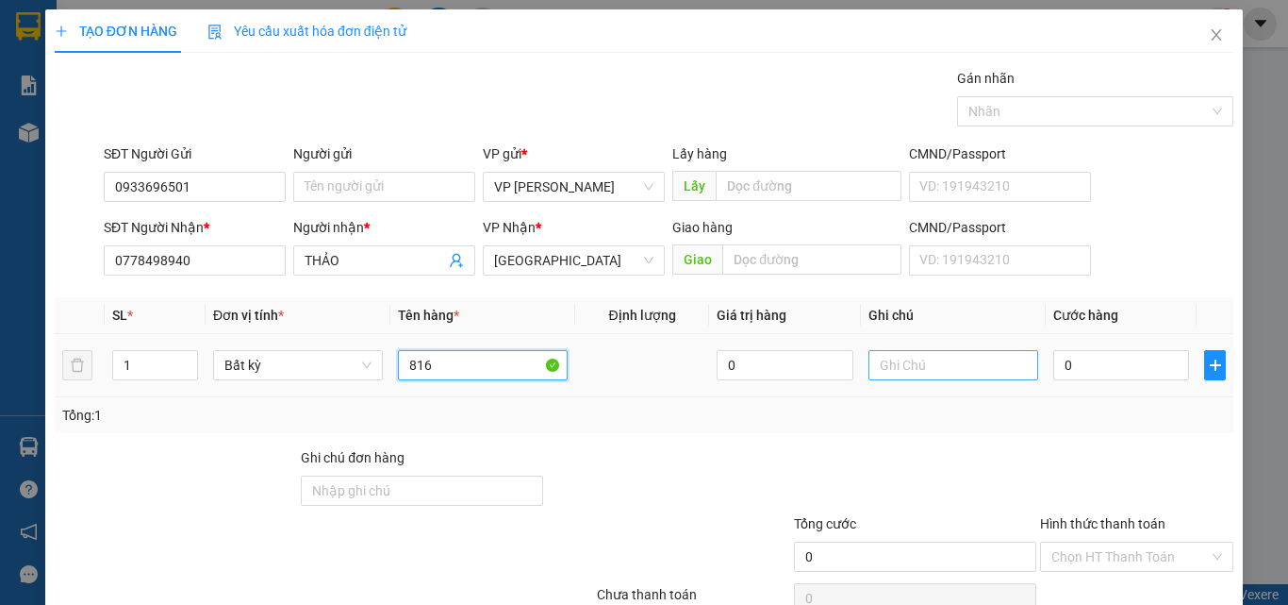
type input "816"
click at [951, 359] on input "text" at bounding box center [954, 365] width 170 height 30
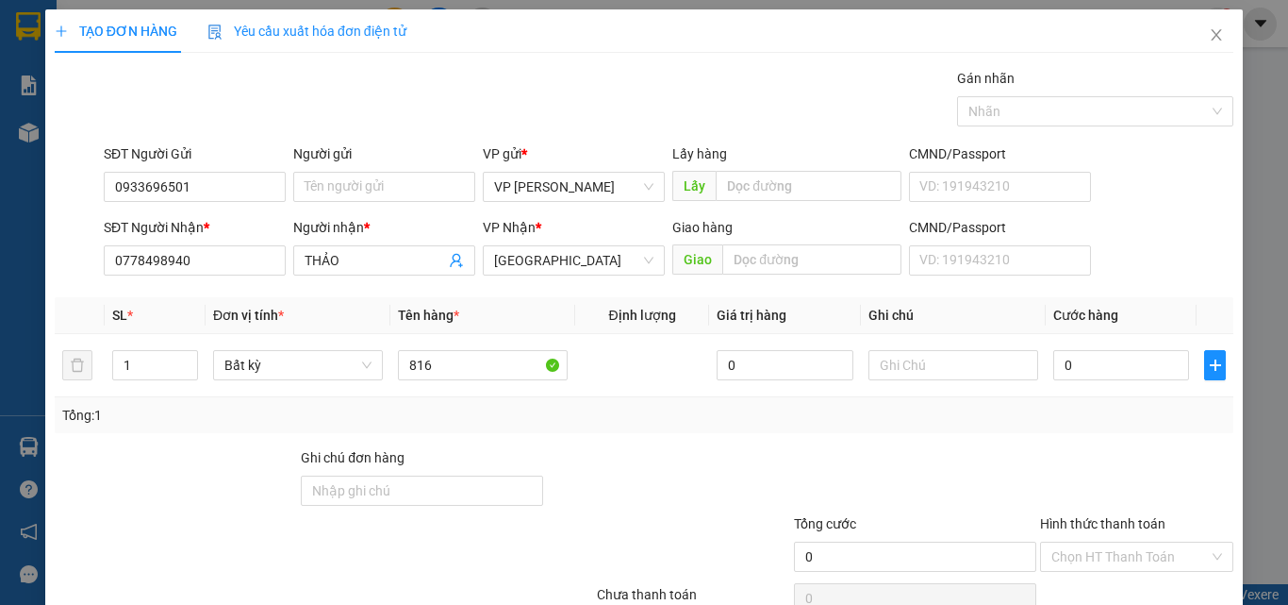
drag, startPoint x: 926, startPoint y: 367, endPoint x: 955, endPoint y: 411, distance: 53.1
click at [955, 411] on div "Tổng: 1" at bounding box center [644, 415] width 1164 height 21
click at [910, 364] on input "text" at bounding box center [954, 365] width 170 height 30
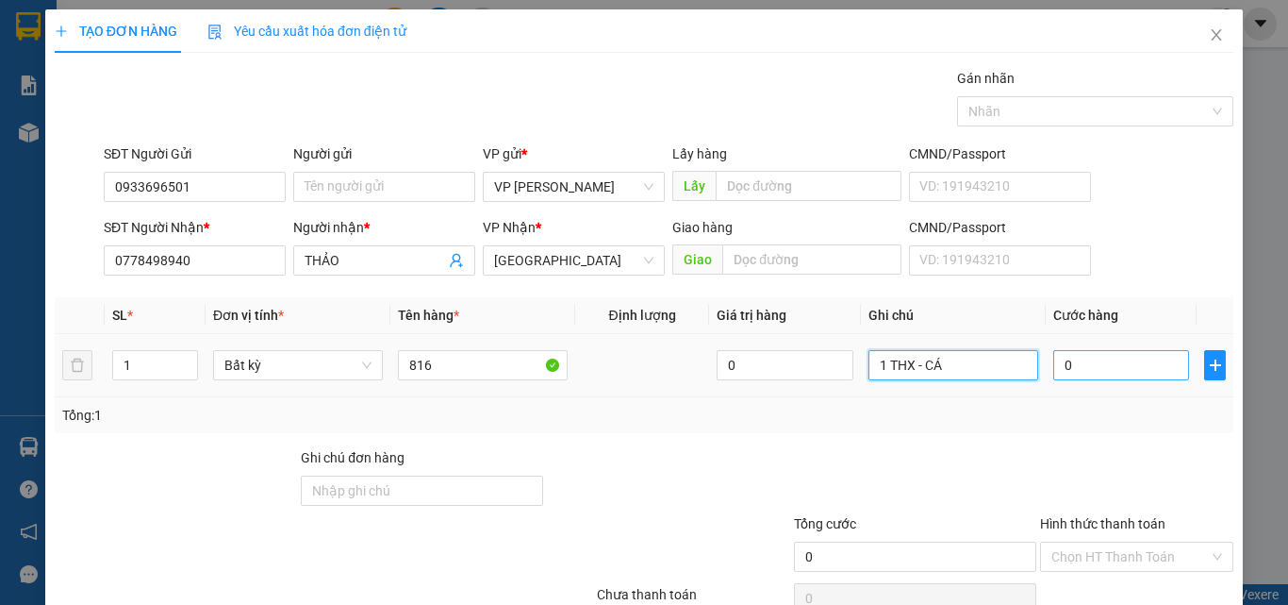
type input "1 THX - CÁ"
click at [1093, 368] on input "0" at bounding box center [1121, 365] width 136 height 30
type input "4"
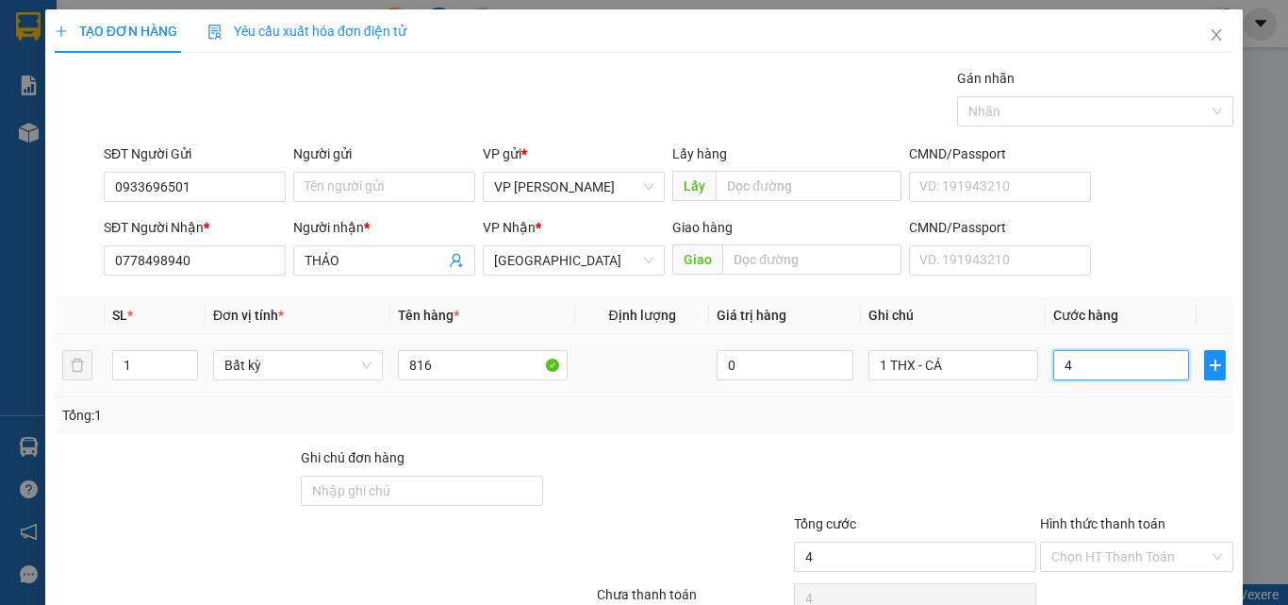
type input "40"
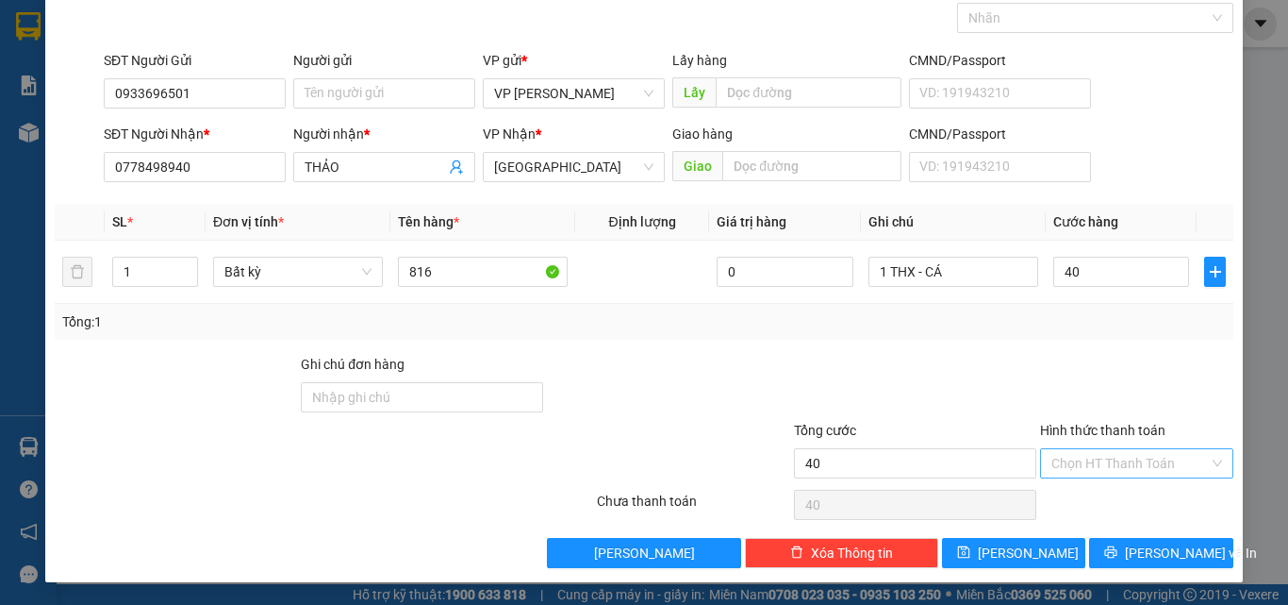
type input "40.000"
click at [1096, 456] on input "Hình thức thanh toán" at bounding box center [1131, 463] width 158 height 28
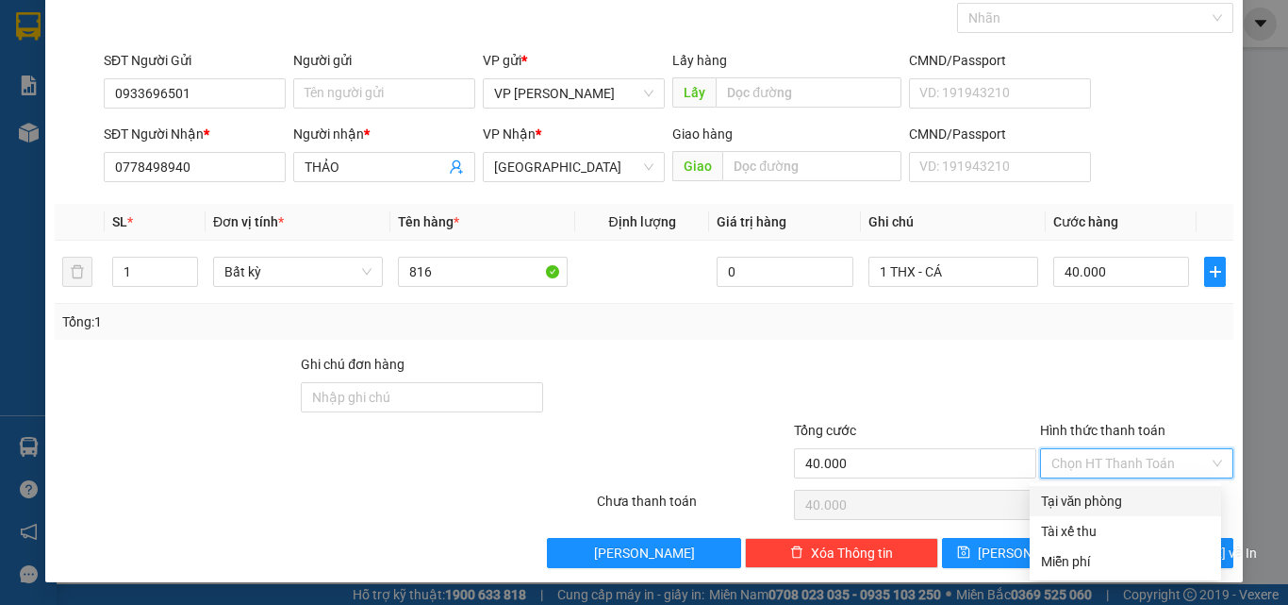
click at [1089, 492] on div "Tại văn phòng" at bounding box center [1125, 500] width 169 height 21
type input "0"
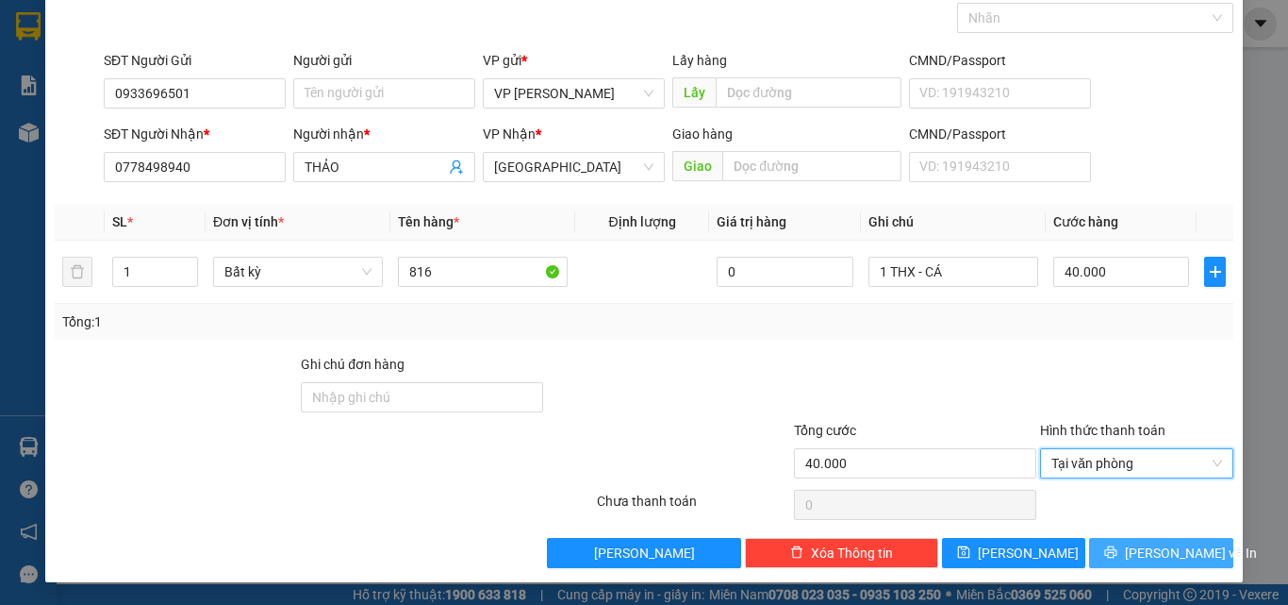
click at [1153, 539] on button "[PERSON_NAME] và In" at bounding box center [1161, 553] width 144 height 30
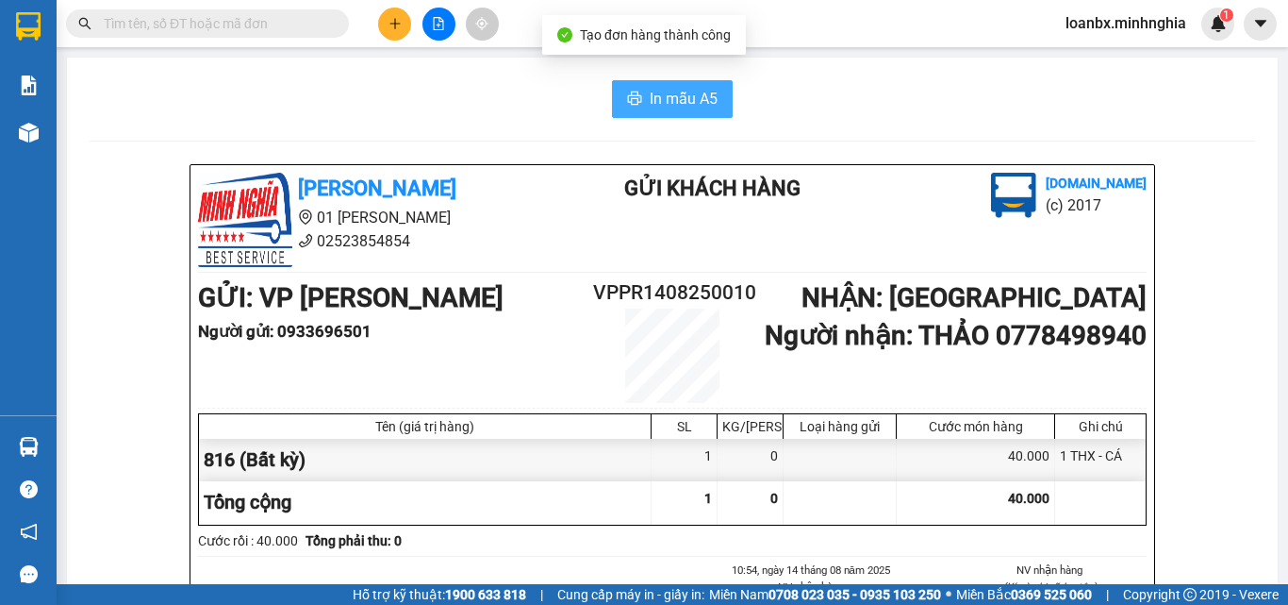
drag, startPoint x: 678, startPoint y: 99, endPoint x: 689, endPoint y: 142, distance: 44.8
click at [674, 100] on span "In mẫu A5" at bounding box center [684, 99] width 68 height 24
click at [383, 19] on button at bounding box center [394, 24] width 33 height 33
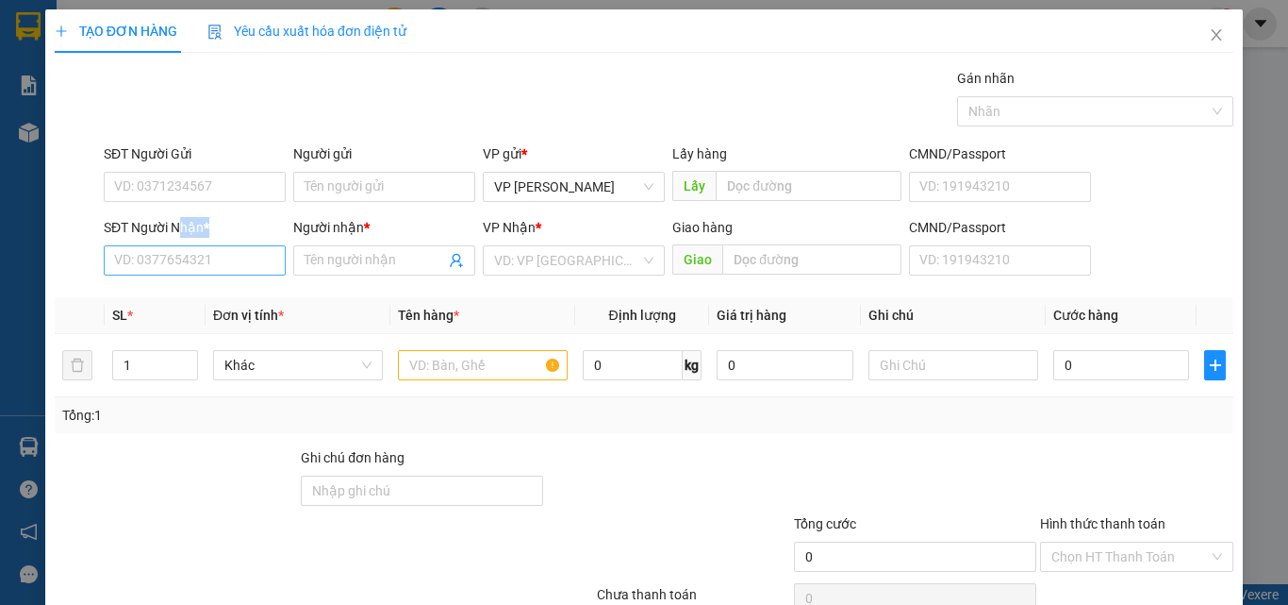
drag, startPoint x: 175, startPoint y: 244, endPoint x: 157, endPoint y: 265, distance: 28.0
click at [170, 249] on div "SĐT Người Nhận * VD: 0377654321" at bounding box center [195, 250] width 182 height 66
click at [152, 269] on input "SĐT Người Nhận *" at bounding box center [195, 260] width 182 height 30
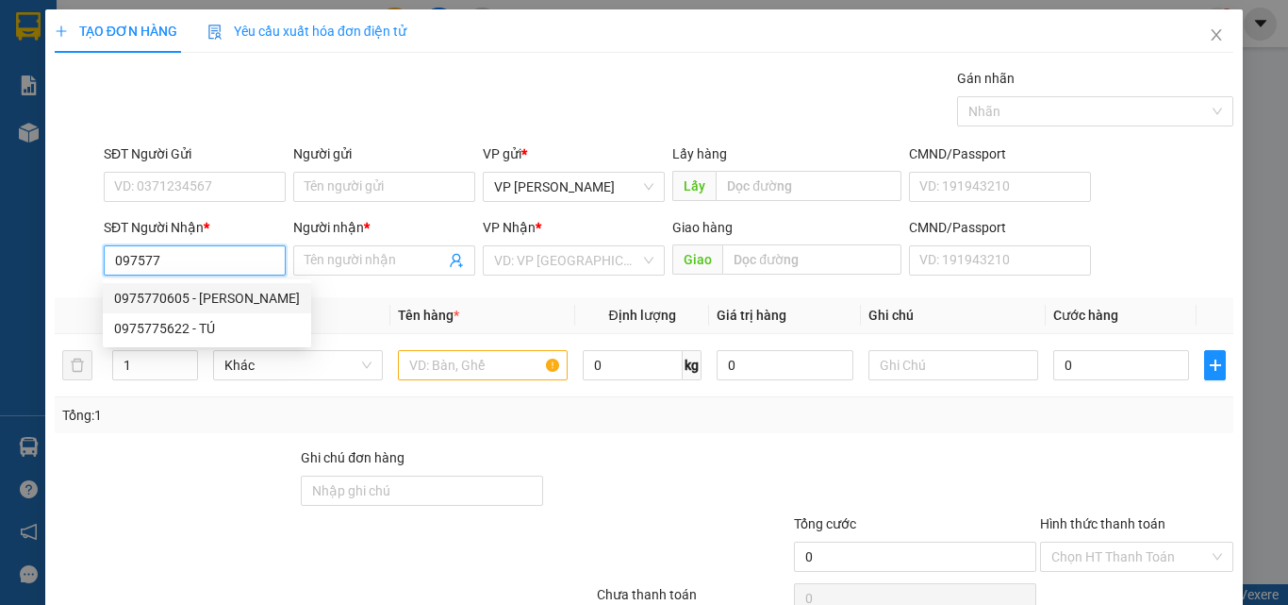
click at [219, 301] on div "0975770605 - [PERSON_NAME]" at bounding box center [207, 298] width 186 height 21
type input "0975770605"
type input "DUY"
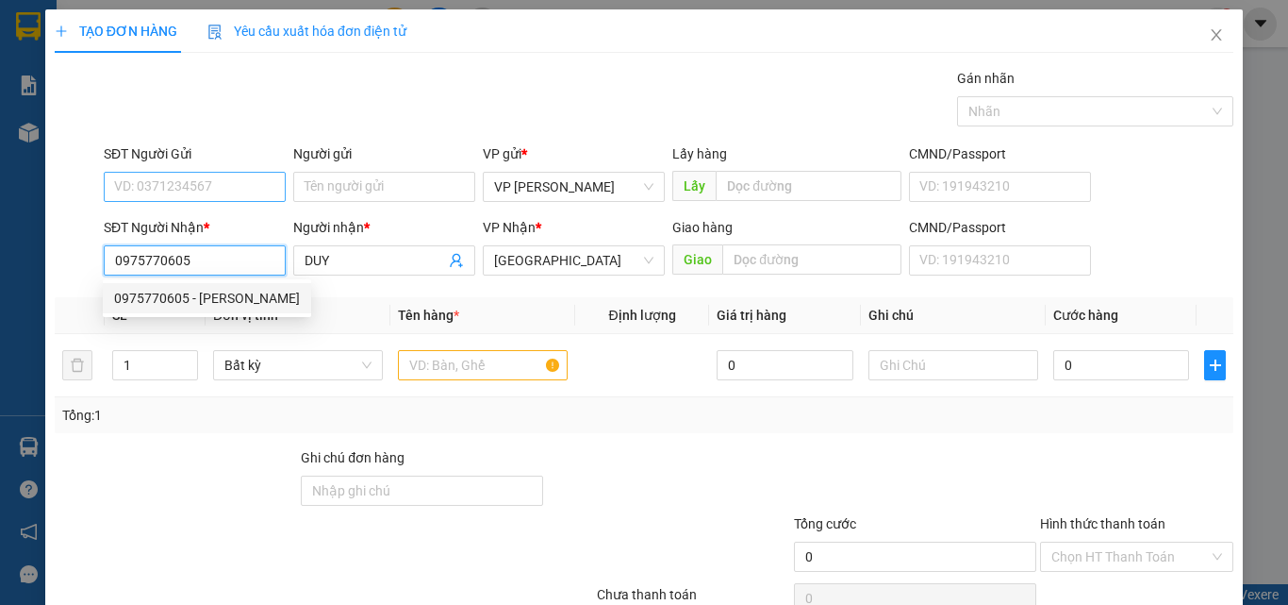
type input "0975770605"
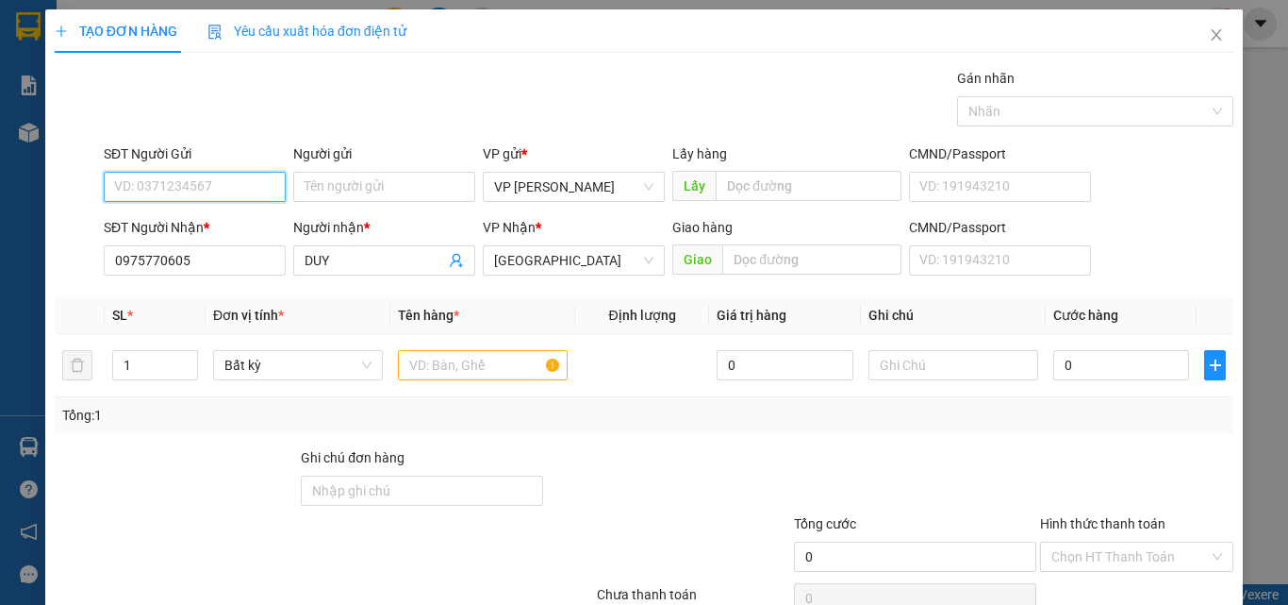
click at [208, 199] on input "SĐT Người Gửi" at bounding box center [195, 187] width 182 height 30
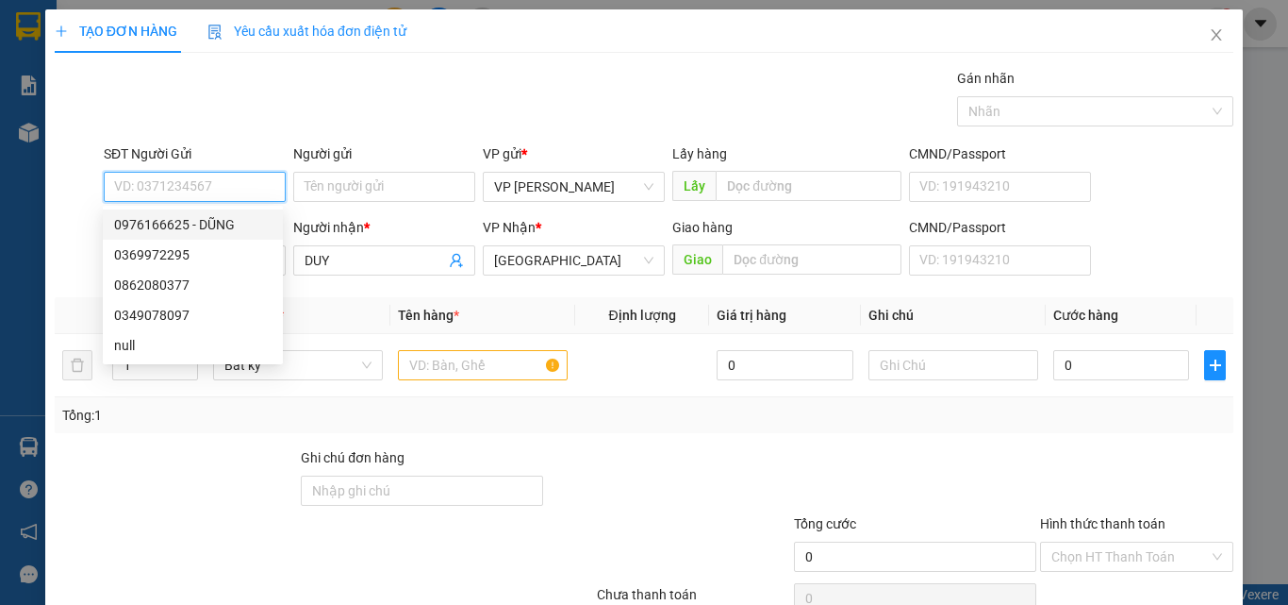
drag, startPoint x: 215, startPoint y: 225, endPoint x: 231, endPoint y: 227, distance: 16.1
click at [218, 227] on div "0976166625 - DŨNG" at bounding box center [193, 224] width 158 height 21
type input "0976166625"
type input "DŨNG"
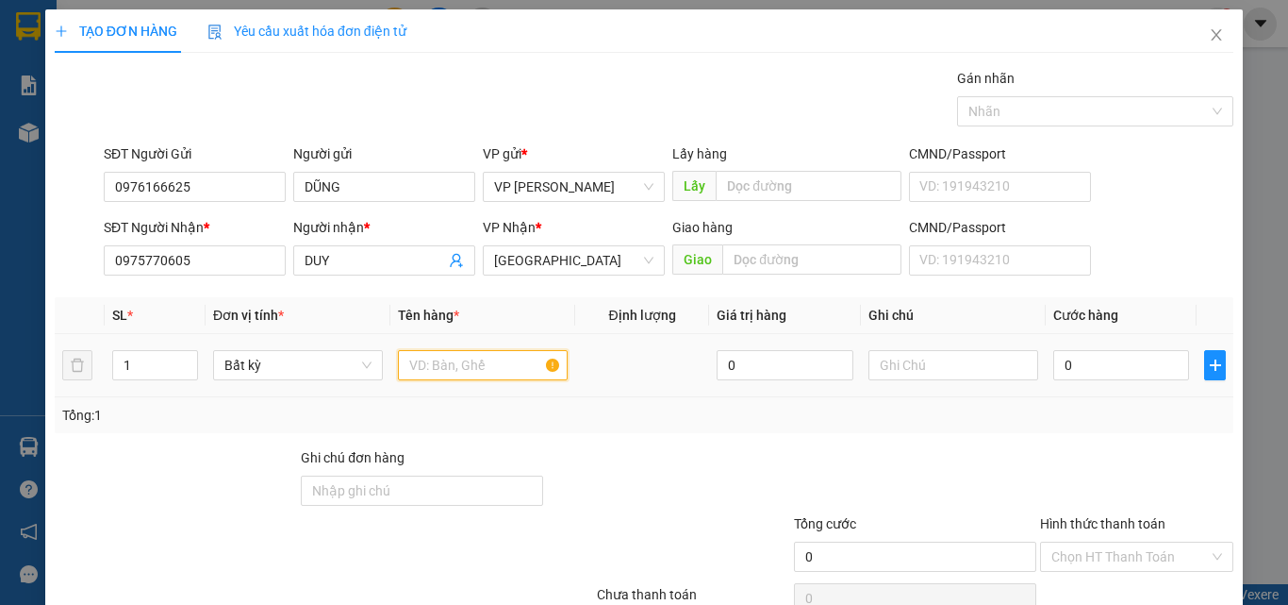
click at [459, 365] on input "text" at bounding box center [483, 365] width 170 height 30
type input "816"
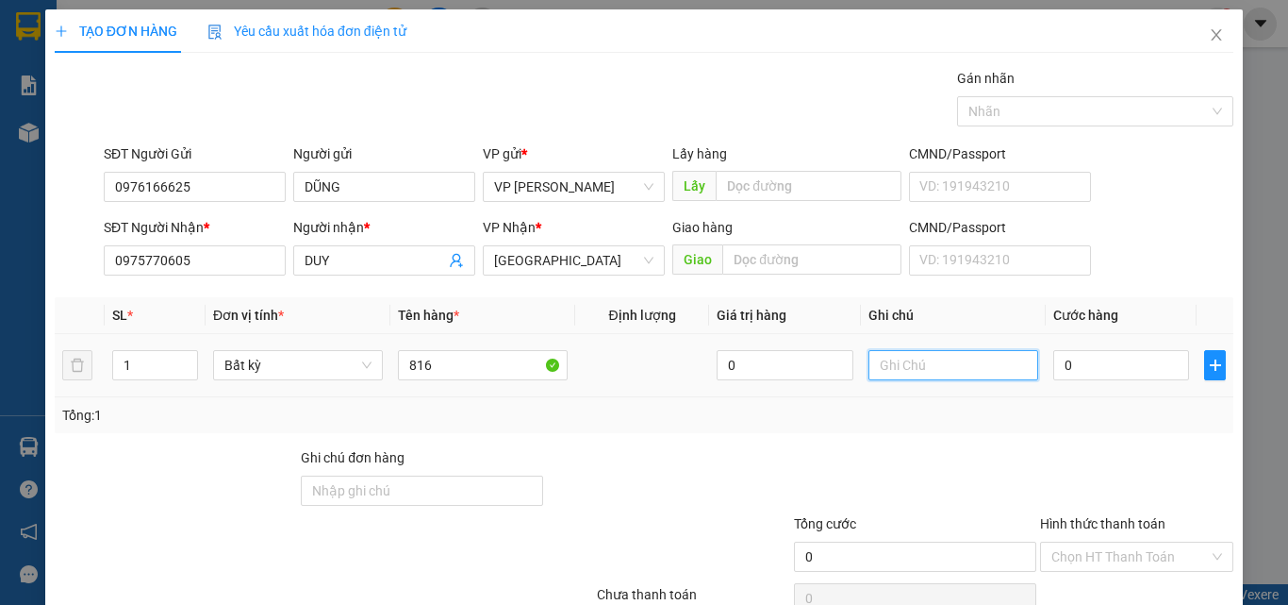
drag, startPoint x: 950, startPoint y: 354, endPoint x: 932, endPoint y: 364, distance: 20.7
click at [947, 354] on input "text" at bounding box center [954, 365] width 170 height 30
click at [918, 372] on input "text" at bounding box center [954, 365] width 170 height 30
type input "1 THX - CÁ"
click at [1068, 367] on input "0" at bounding box center [1121, 365] width 136 height 30
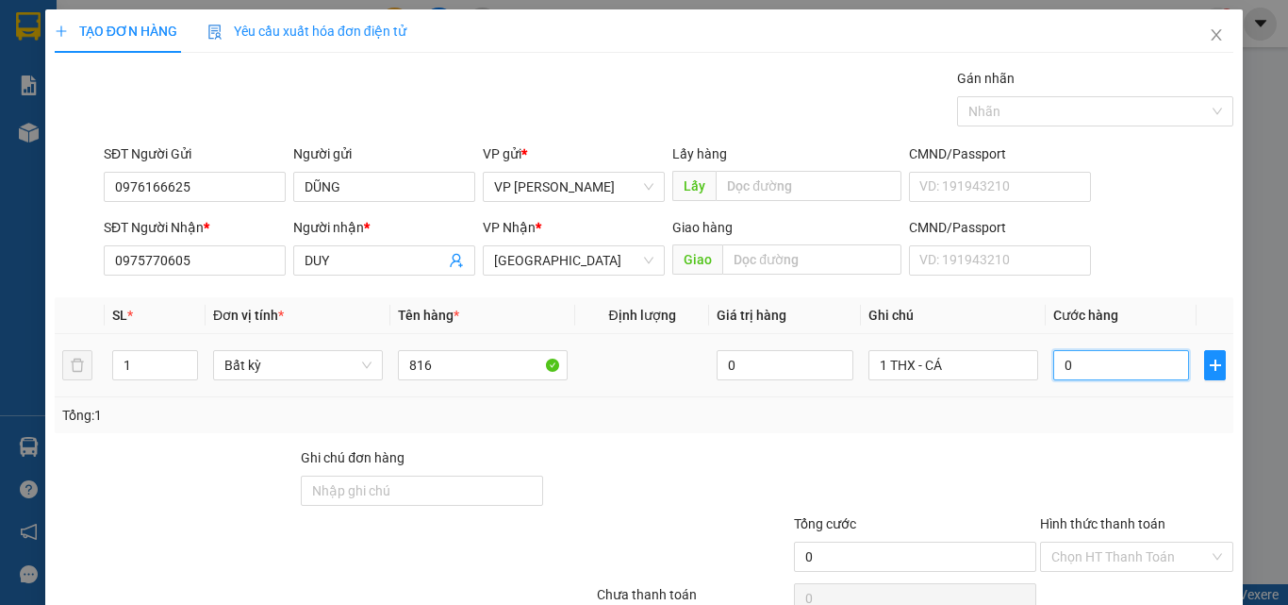
type input "6"
type input "60"
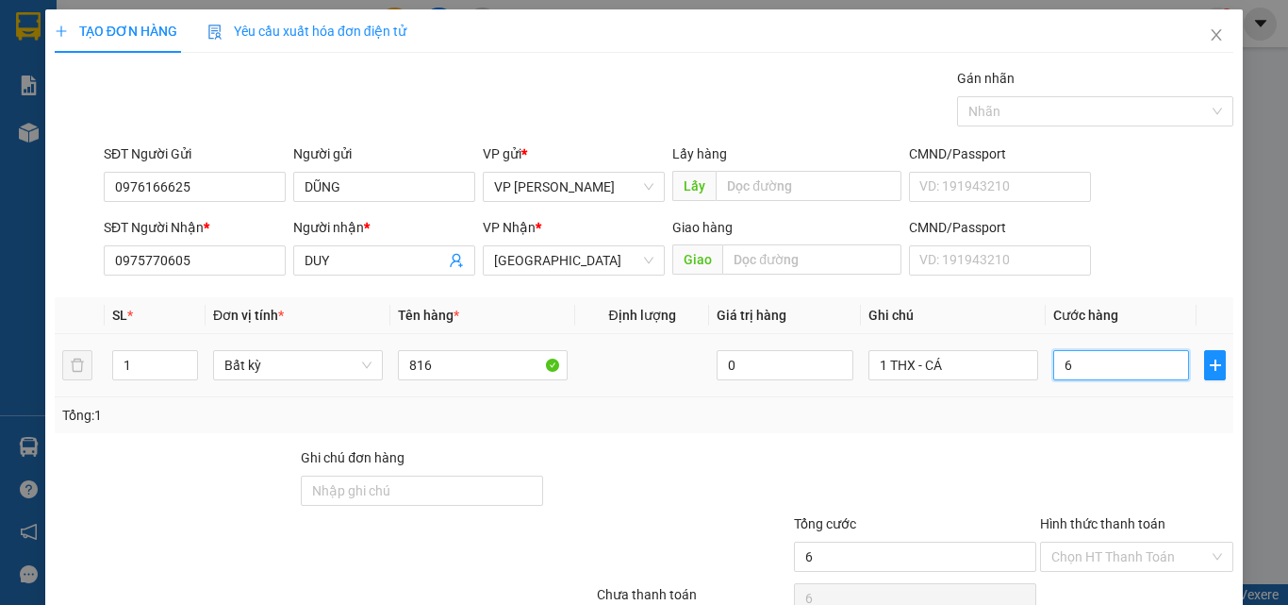
type input "60"
type input "6"
type input "0"
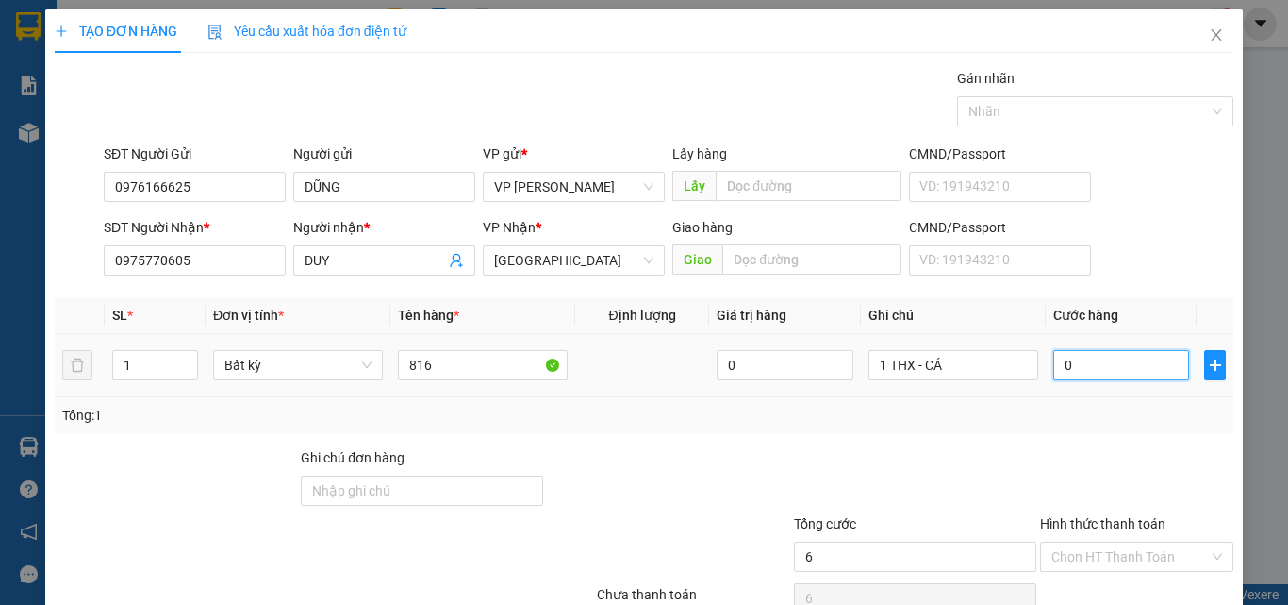
type input "0"
type input "07"
type input "7"
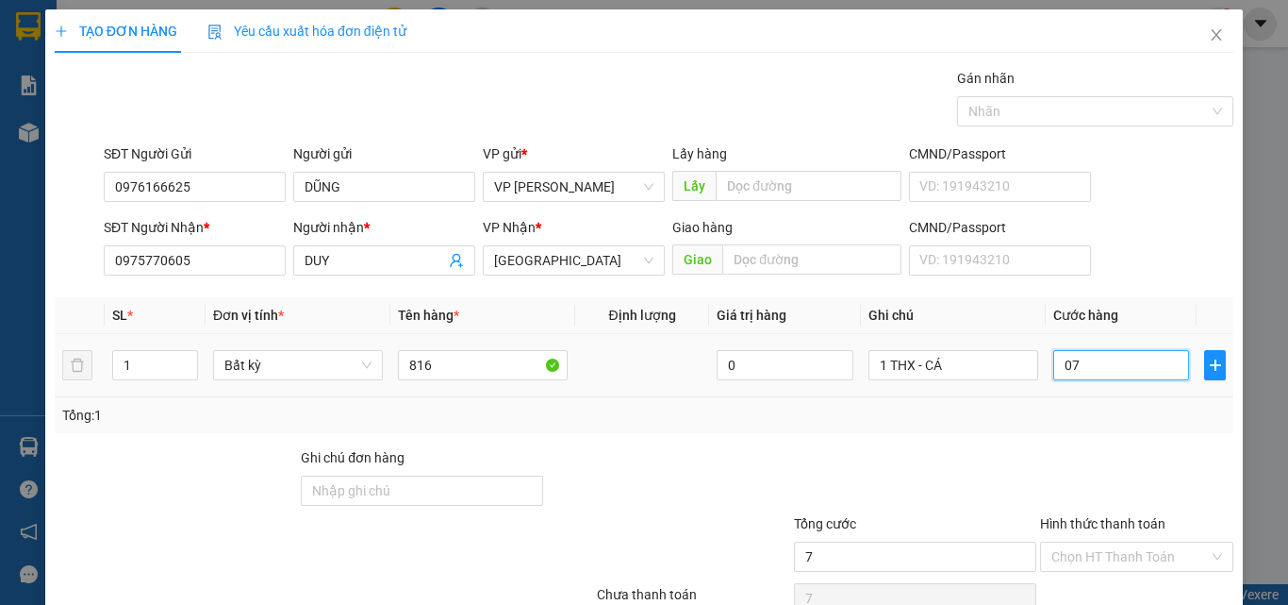
type input "070"
type input "70"
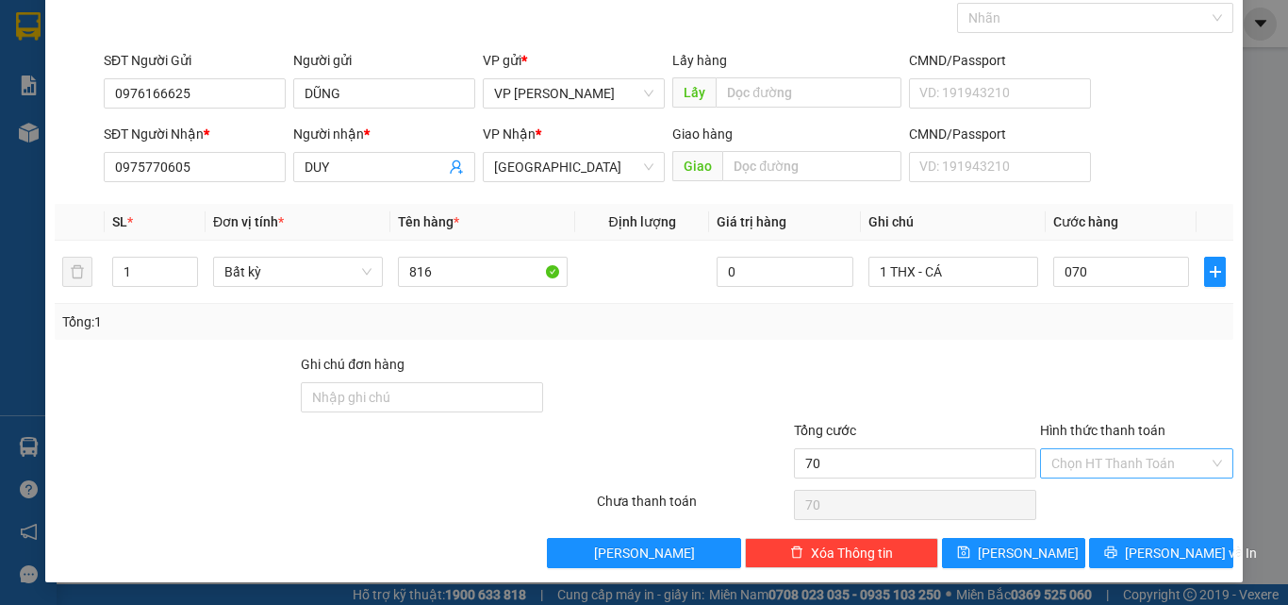
type input "70.000"
click at [1127, 456] on input "Hình thức thanh toán" at bounding box center [1131, 463] width 158 height 28
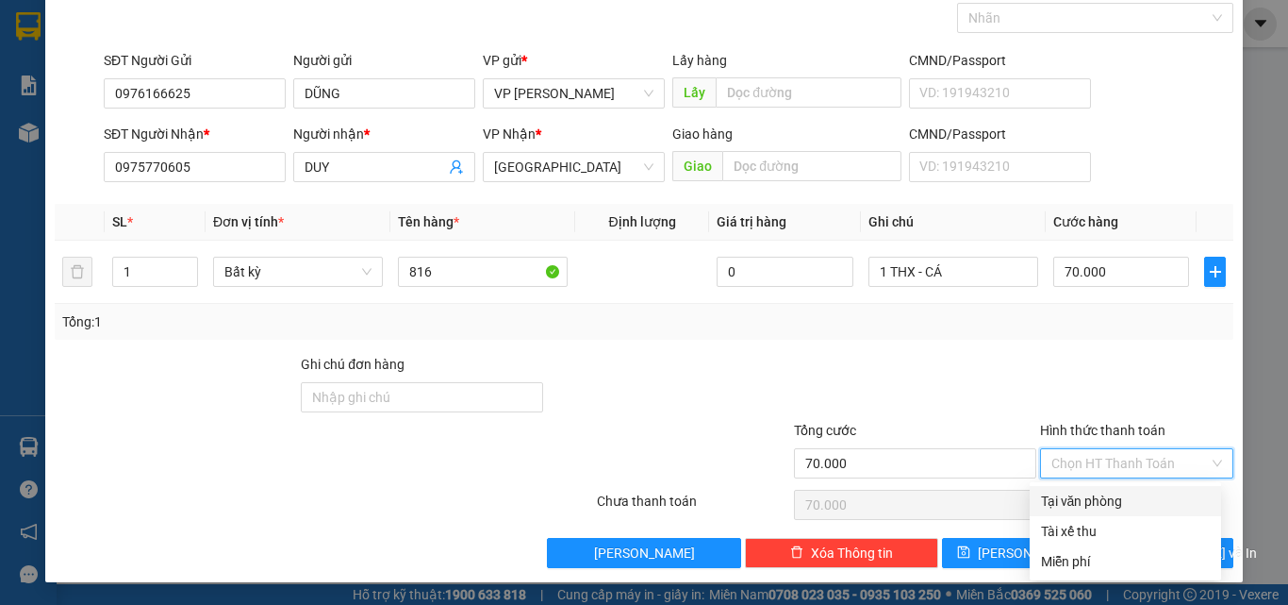
click at [1108, 500] on div "Tại văn phòng" at bounding box center [1125, 500] width 169 height 21
type input "0"
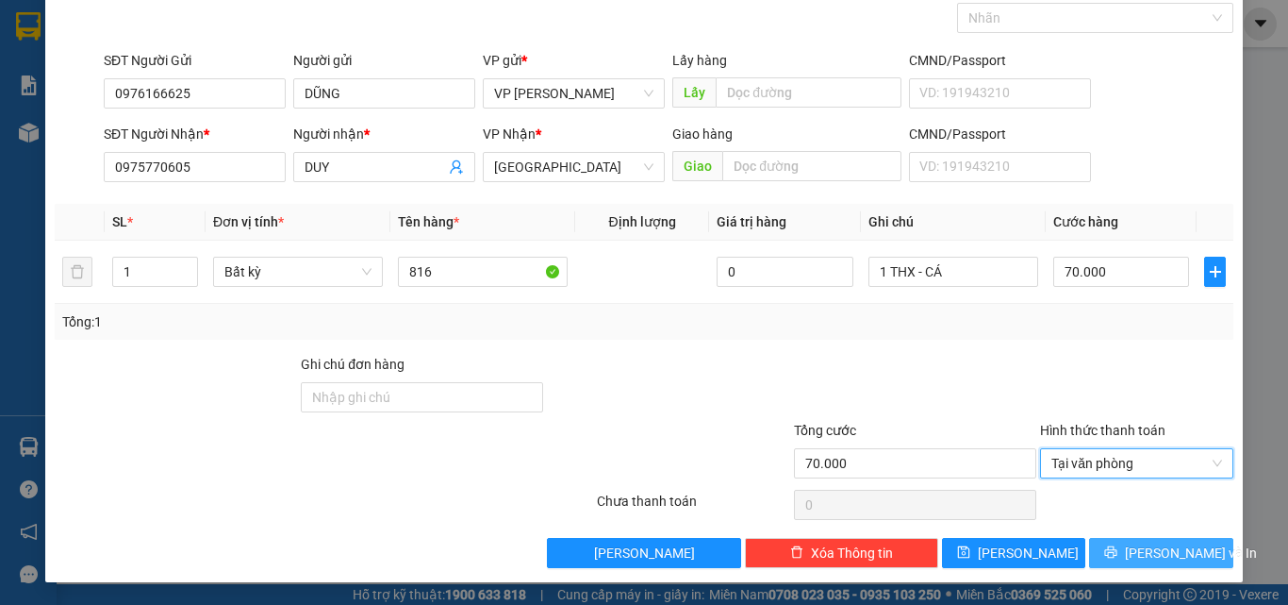
click at [1118, 556] on icon "printer" at bounding box center [1110, 551] width 13 height 13
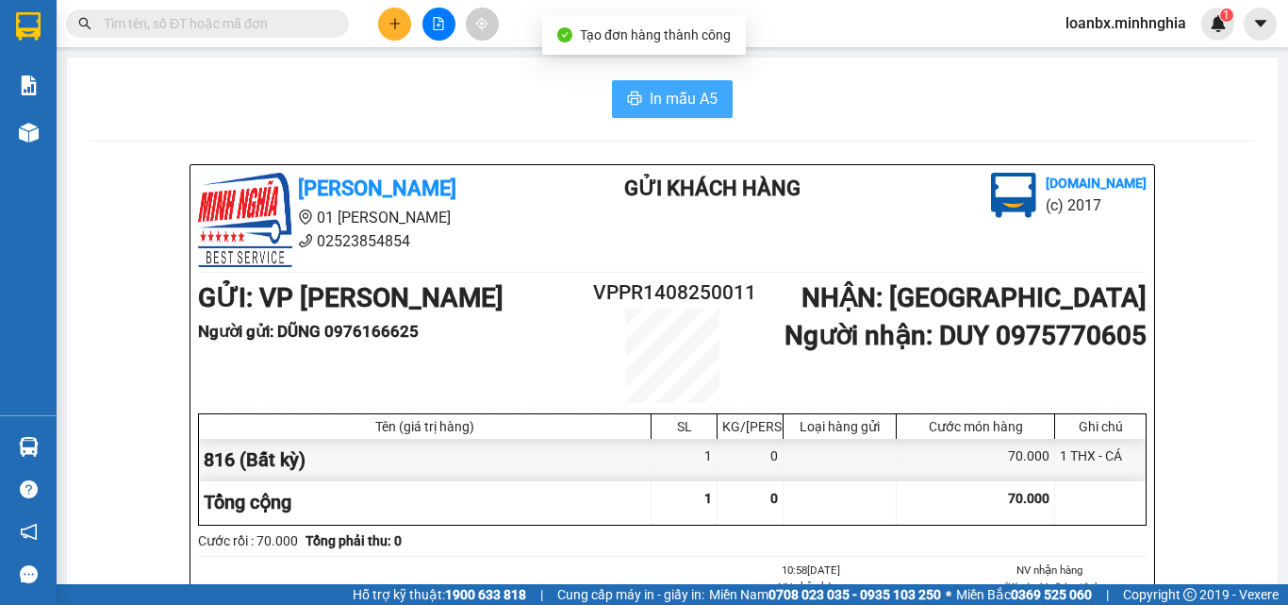
click at [691, 100] on span "In mẫu A5" at bounding box center [684, 99] width 68 height 24
click at [476, 385] on div "GỬI : VP [PERSON_NAME] Người gửi : DŨNG 0976166625 VPPR1408250011 NHẬN : [GEOGR…" at bounding box center [672, 339] width 949 height 125
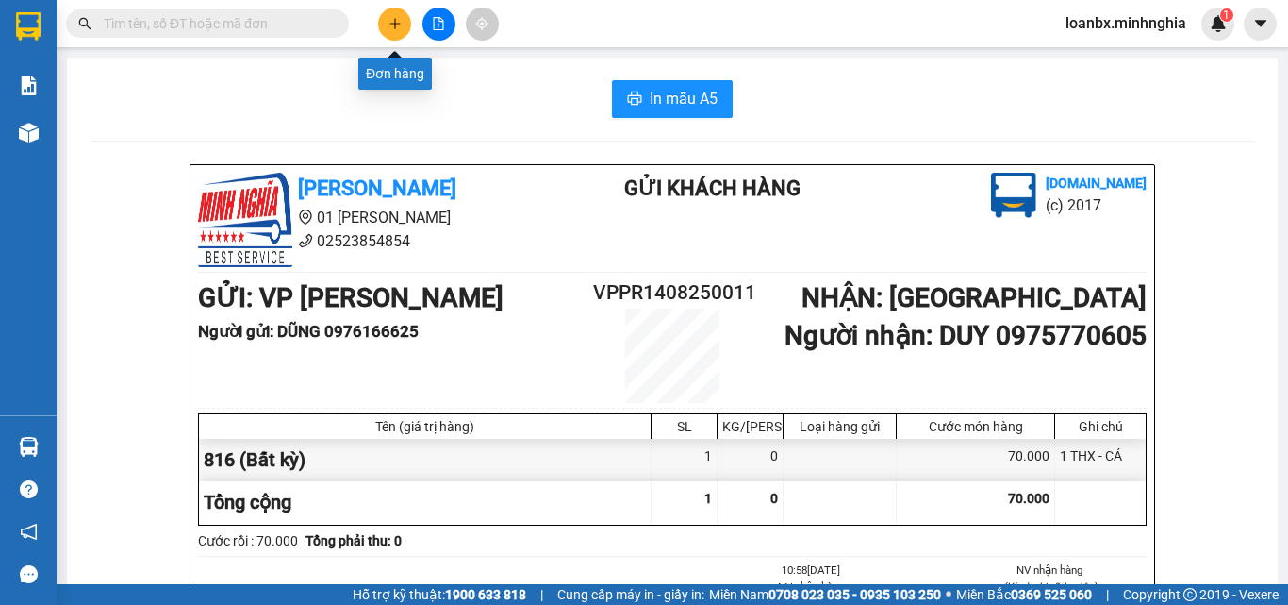
click at [398, 21] on icon "plus" at bounding box center [395, 23] width 13 height 13
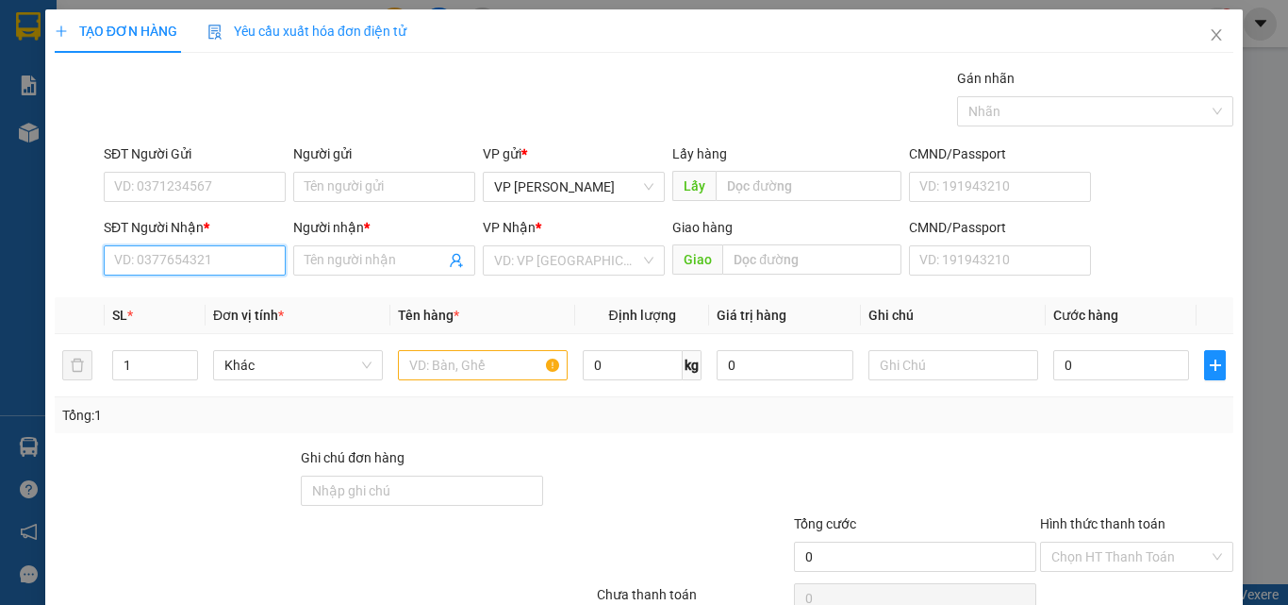
click at [158, 271] on input "SĐT Người Nhận *" at bounding box center [195, 260] width 182 height 30
type input "0335096696"
click at [208, 290] on div "0335096696 - BÌNH" at bounding box center [193, 298] width 158 height 21
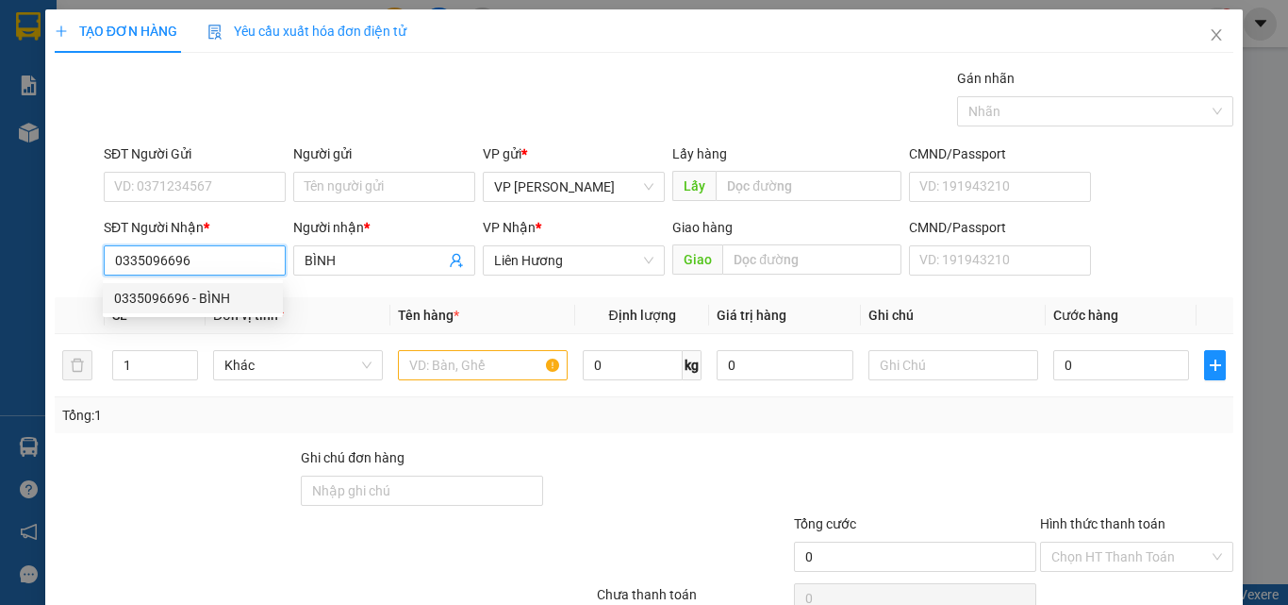
type input "BÌNH"
type input "0335096696"
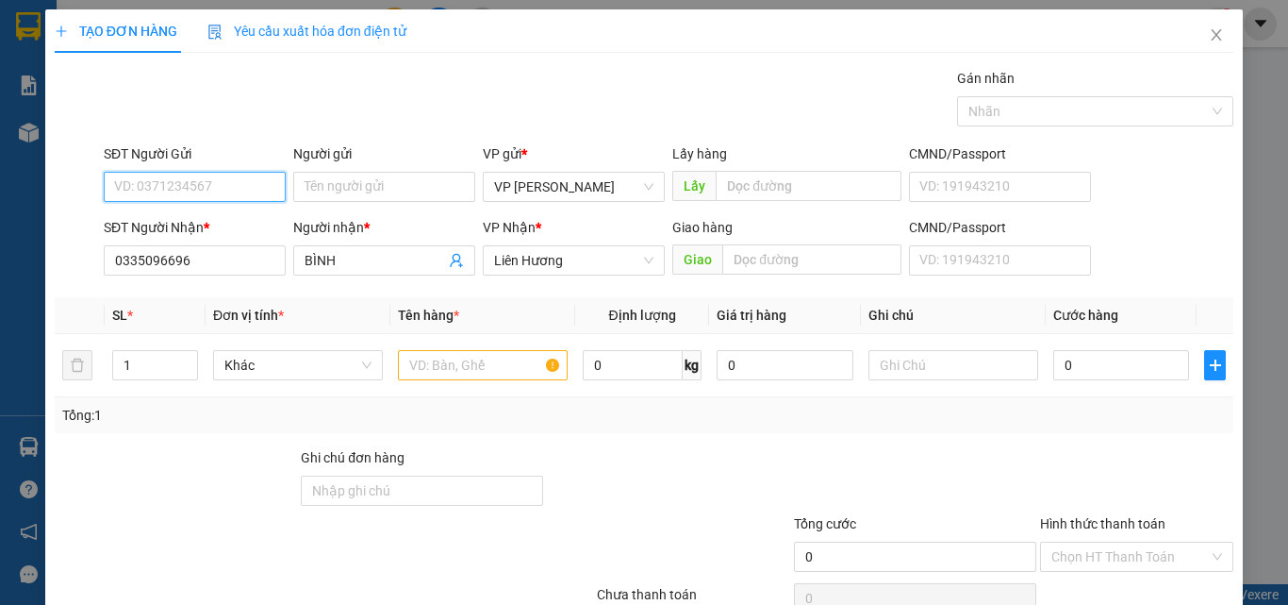
click at [226, 187] on input "SĐT Người Gửi" at bounding box center [195, 187] width 182 height 30
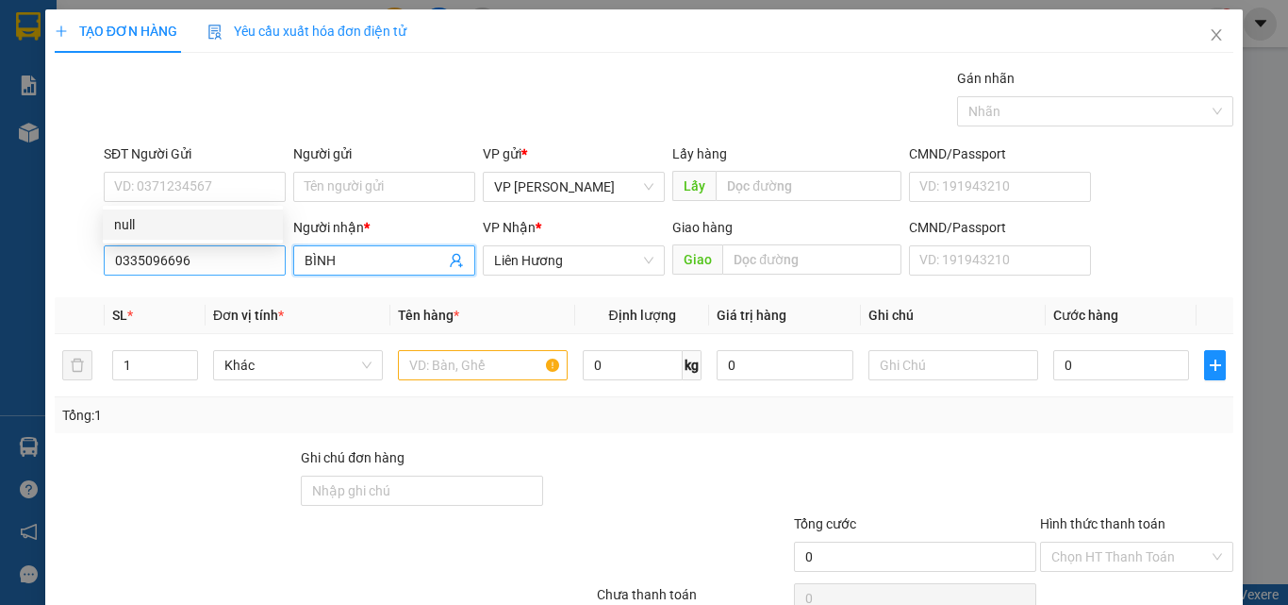
drag, startPoint x: 339, startPoint y: 256, endPoint x: 206, endPoint y: 256, distance: 133.0
click at [206, 256] on div "SĐT Người Nhận * 0335096696 Người nhận * BÌNH BÌNH VP Nhận * Liên Hương Giao hà…" at bounding box center [668, 250] width 1137 height 66
type input "PHỊCH"
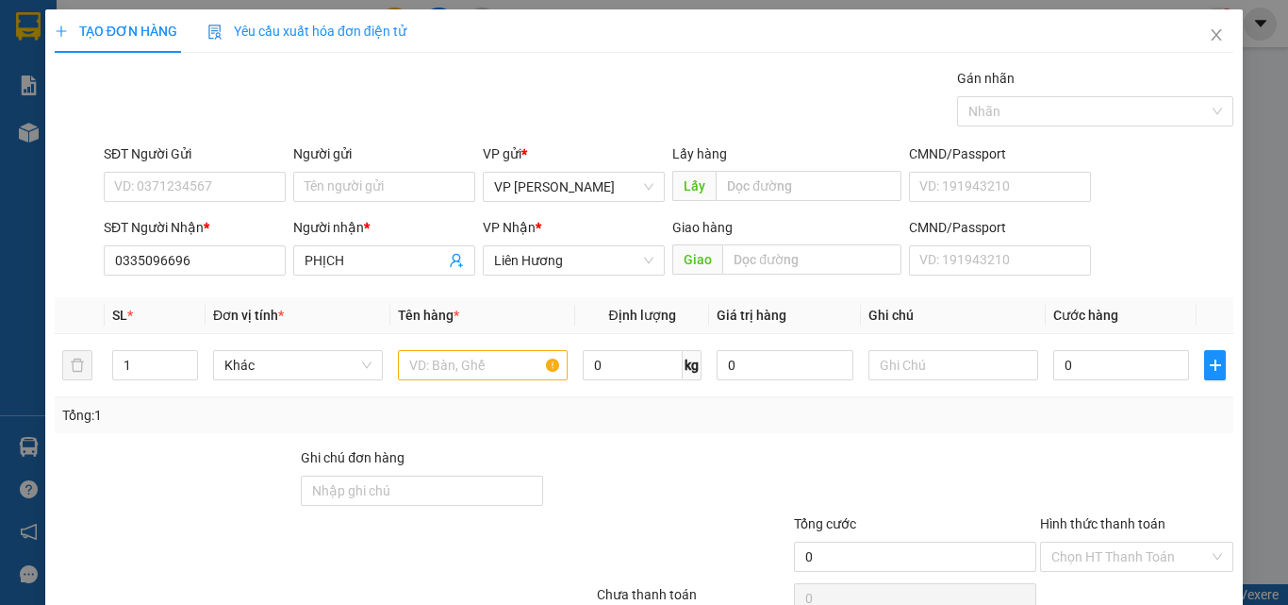
click at [155, 203] on div "SĐT Người Gửi VD: 0371234567" at bounding box center [195, 176] width 182 height 66
click at [155, 199] on input "SĐT Người Gửi" at bounding box center [195, 187] width 182 height 30
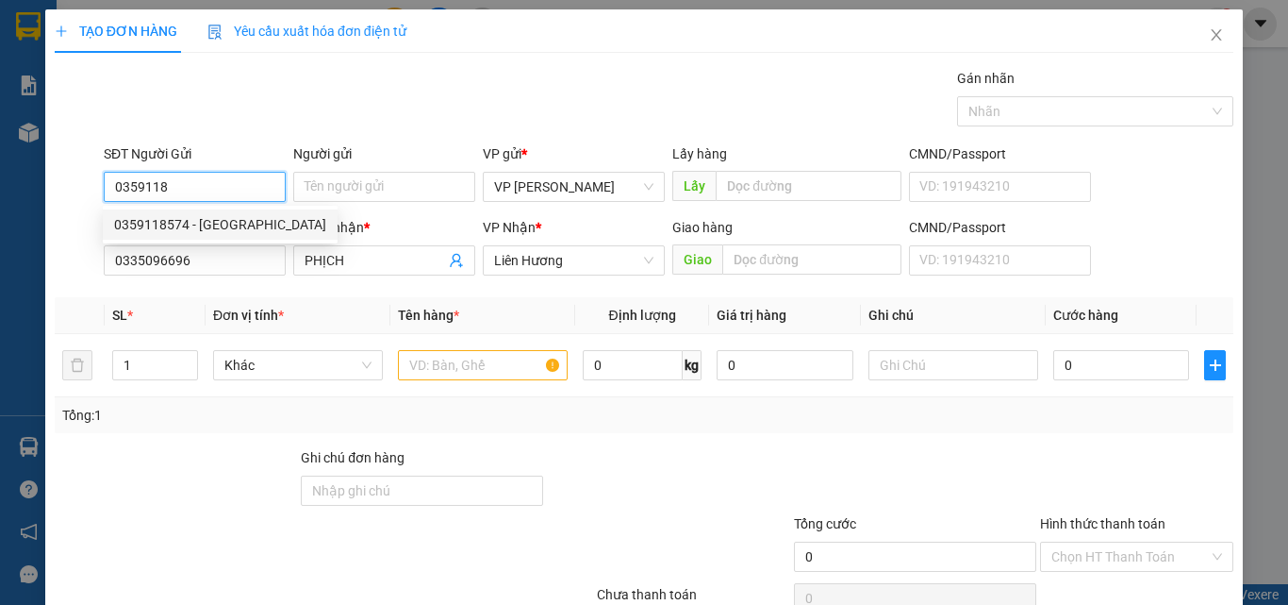
click at [203, 226] on div "0359118574 - [GEOGRAPHIC_DATA]" at bounding box center [220, 224] width 212 height 21
type input "0359118574"
type input "MỸ"
type input "0359118574"
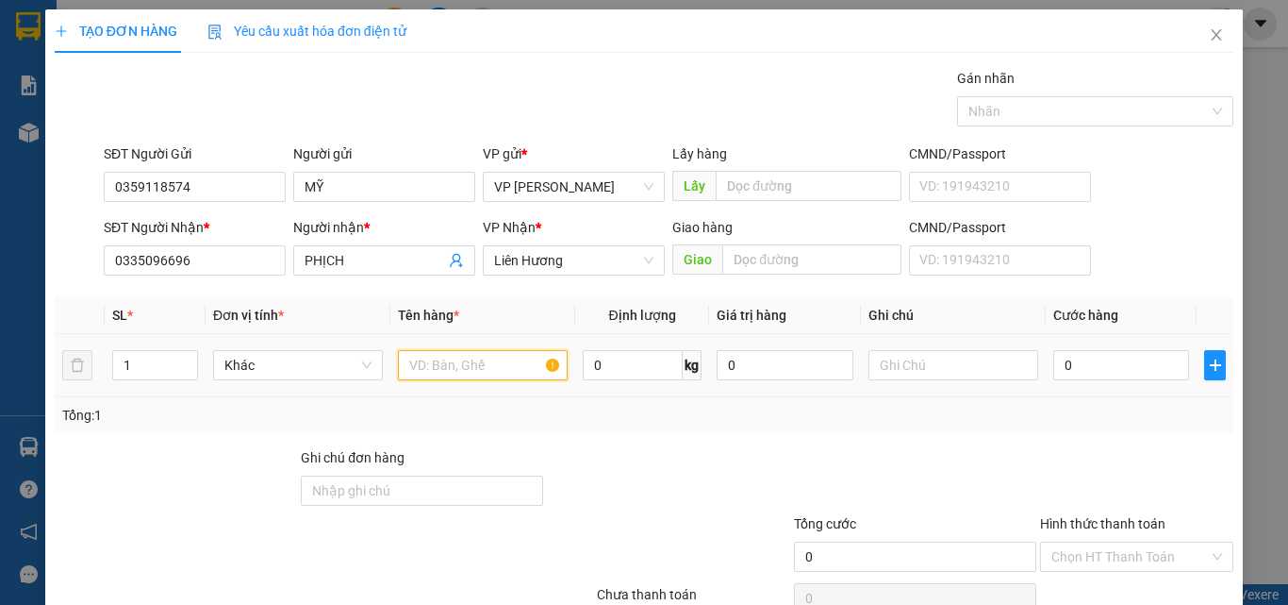
click at [456, 366] on input "text" at bounding box center [483, 365] width 170 height 30
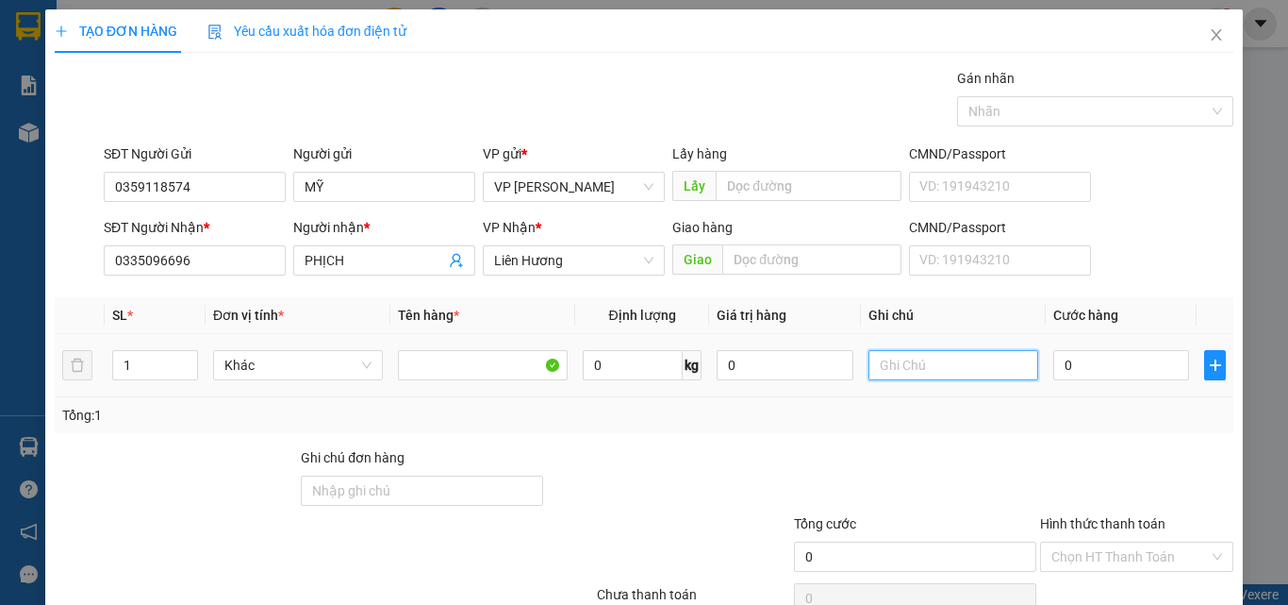
click at [898, 373] on input "text" at bounding box center [954, 365] width 170 height 30
type input "1 BAO M HỒNG - HẠT SEN"
click at [1129, 370] on input "0" at bounding box center [1121, 365] width 136 height 30
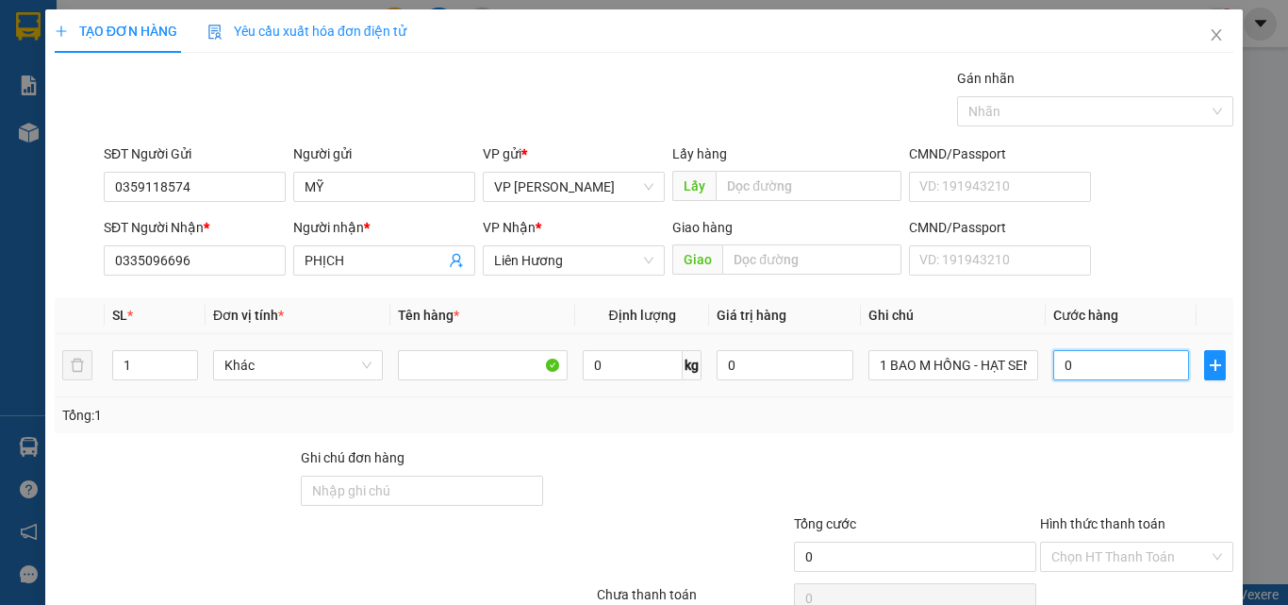
type input "2"
type input "20"
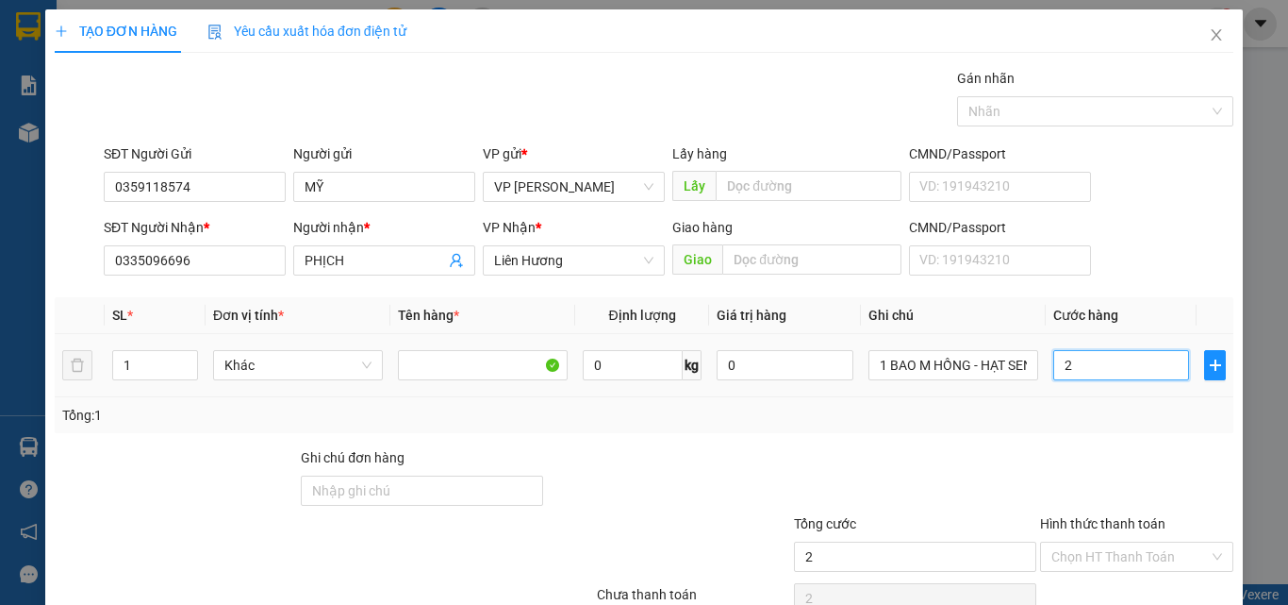
type input "20"
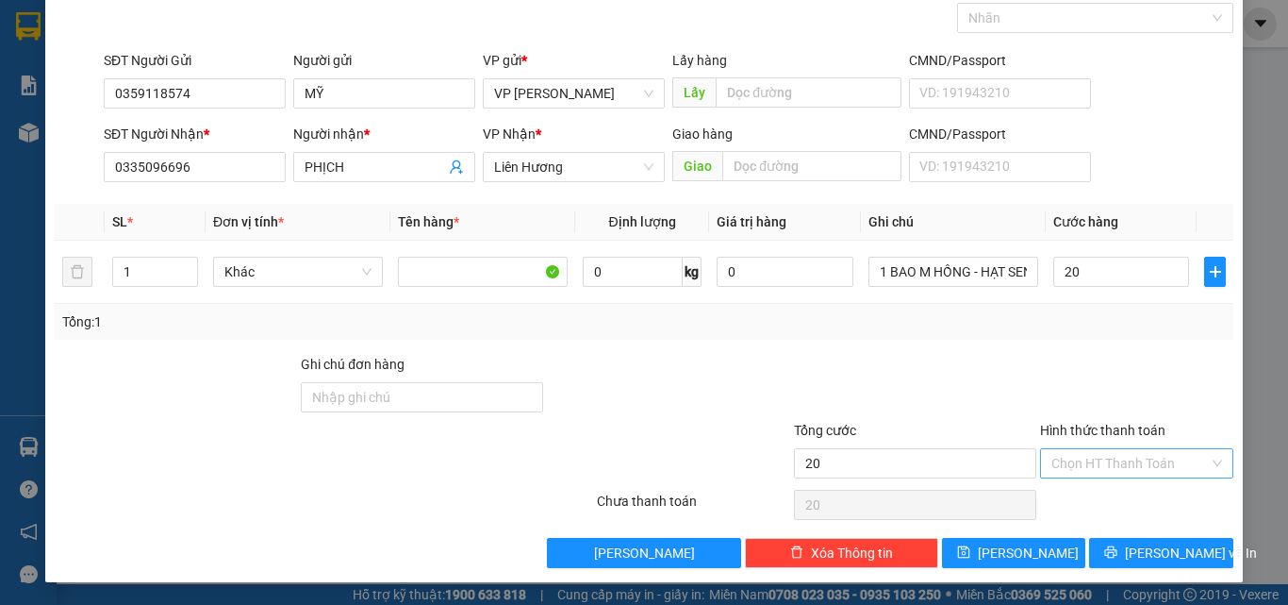
type input "20.000"
click at [1101, 456] on input "Hình thức thanh toán" at bounding box center [1131, 463] width 158 height 28
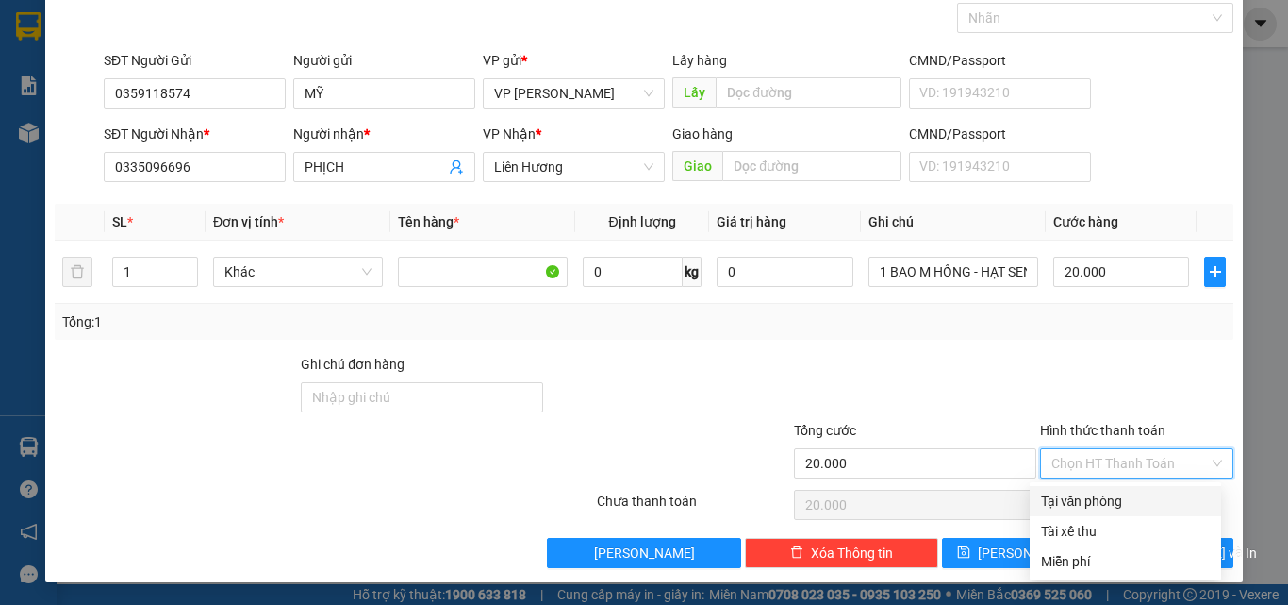
click at [1103, 501] on div "Tại văn phòng" at bounding box center [1125, 500] width 169 height 21
type input "0"
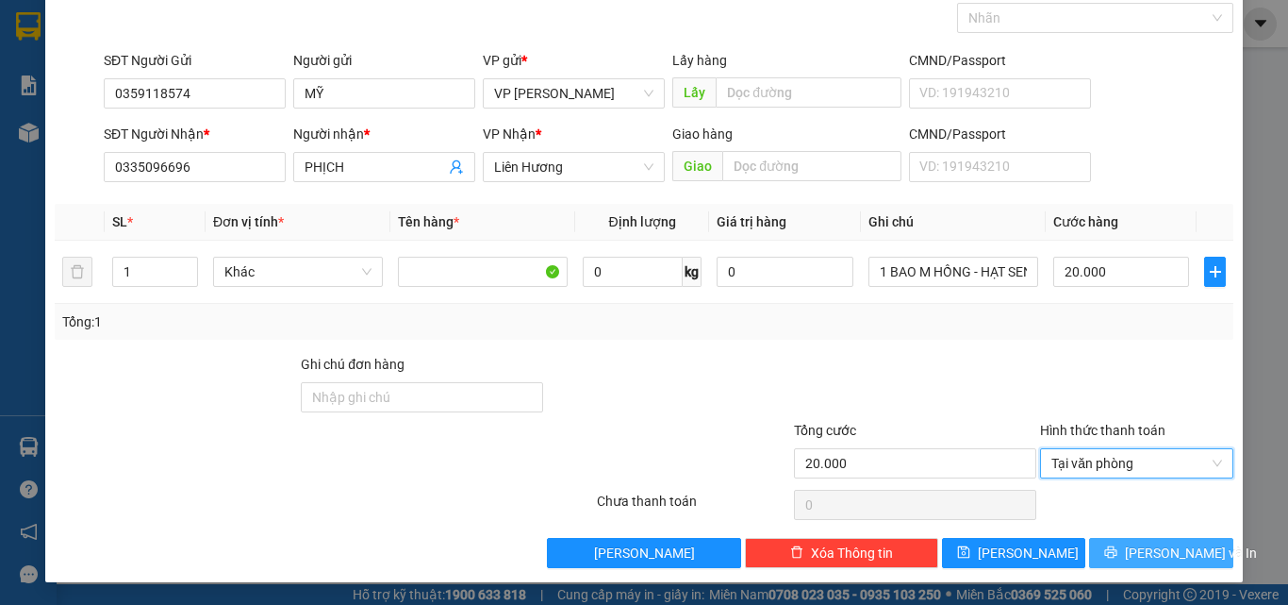
click at [1116, 543] on button "[PERSON_NAME] và In" at bounding box center [1161, 553] width 144 height 30
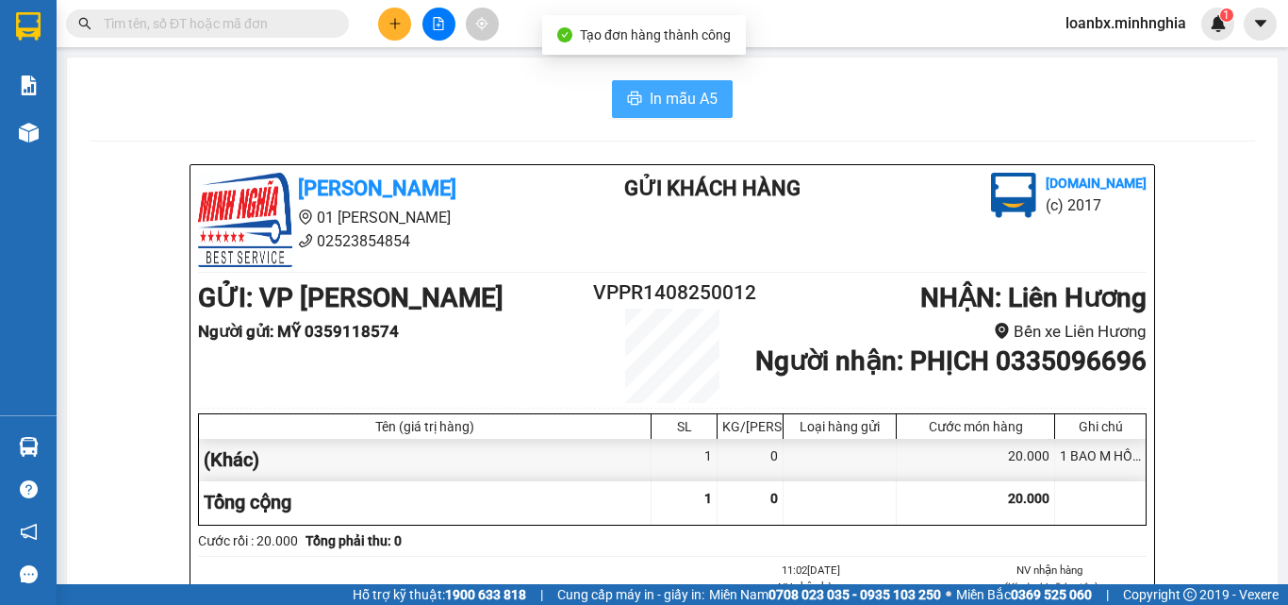
click at [666, 101] on span "In mẫu A5" at bounding box center [684, 99] width 68 height 24
click at [382, 17] on button at bounding box center [394, 24] width 33 height 33
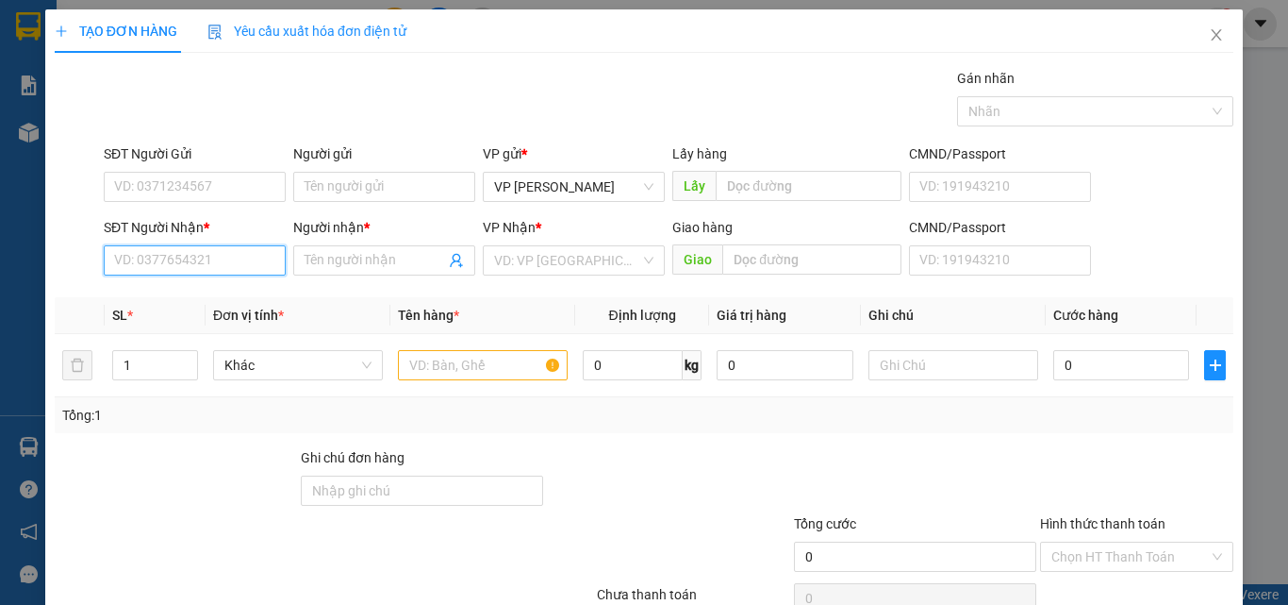
click at [185, 253] on input "SĐT Người Nhận *" at bounding box center [195, 260] width 182 height 30
type input "0918016139"
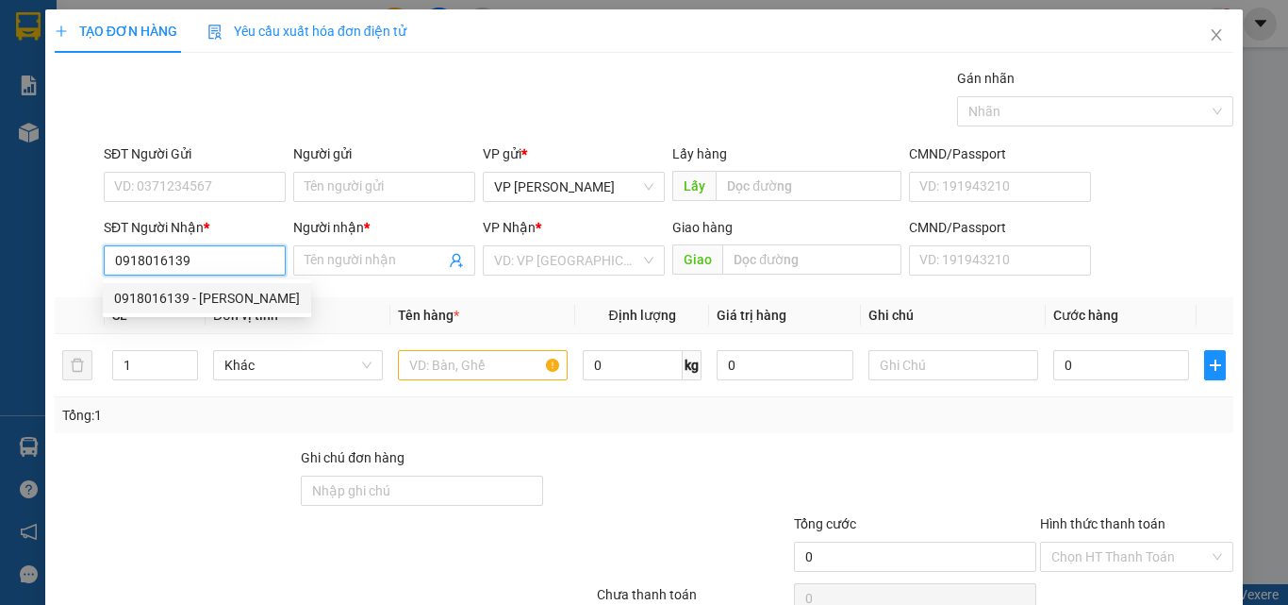
click at [188, 300] on div "0918016139 - [PERSON_NAME]" at bounding box center [207, 298] width 186 height 21
type input "VŨ"
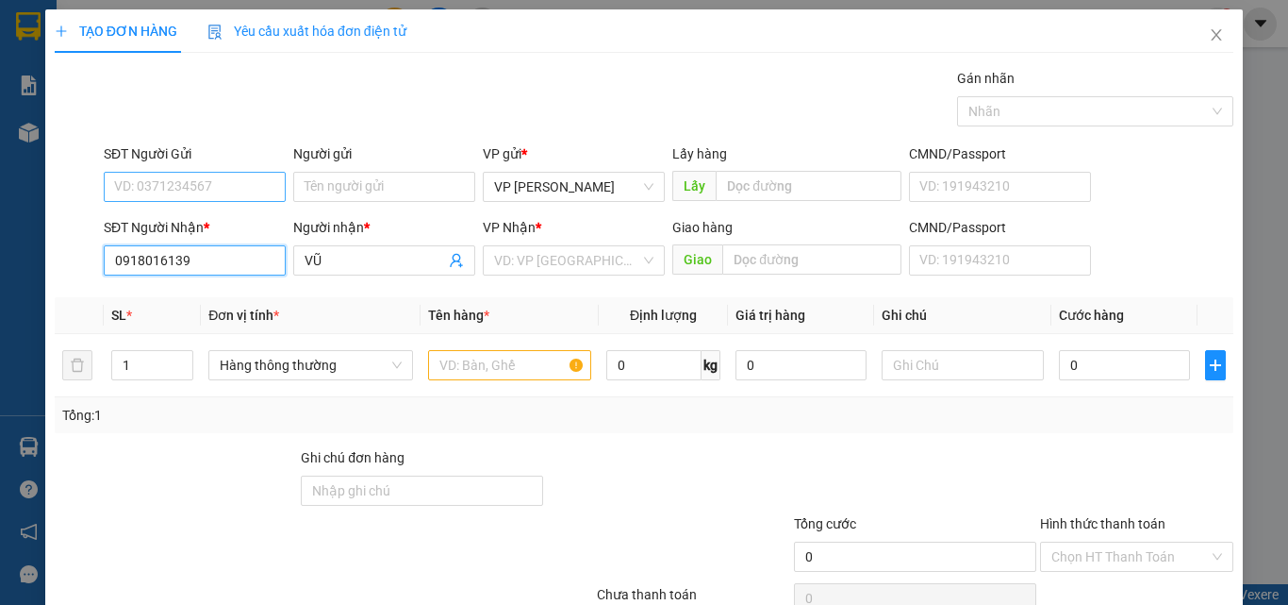
type input "0918016139"
click at [227, 188] on input "SĐT Người Gửi" at bounding box center [195, 187] width 182 height 30
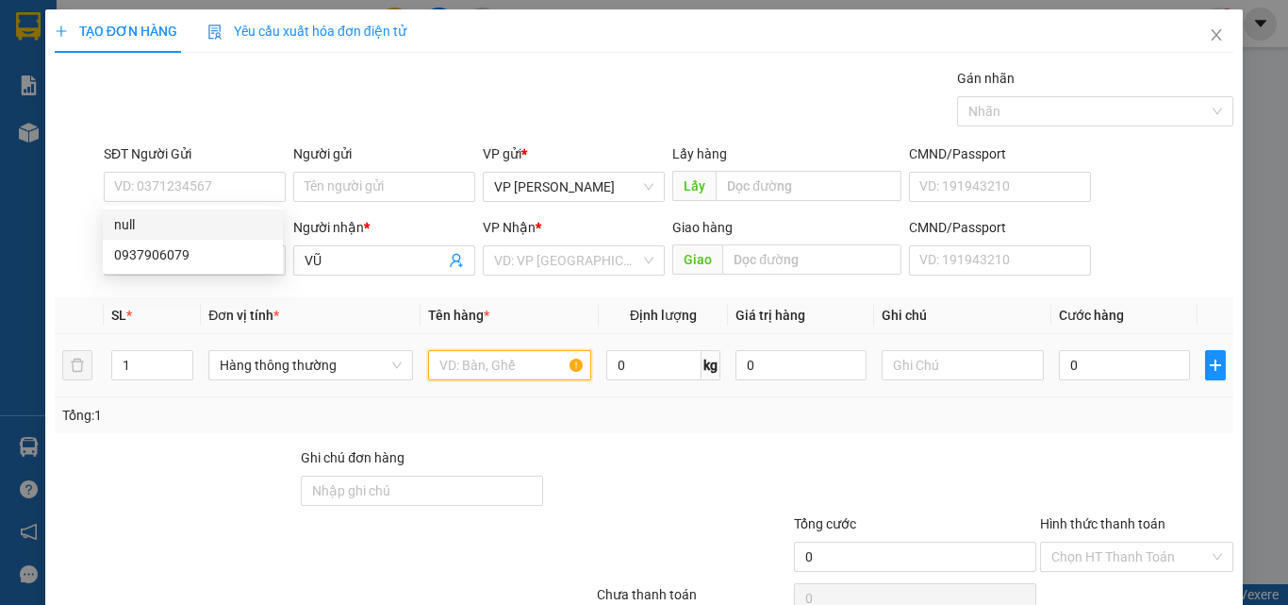
click at [510, 375] on input "text" at bounding box center [509, 365] width 163 height 30
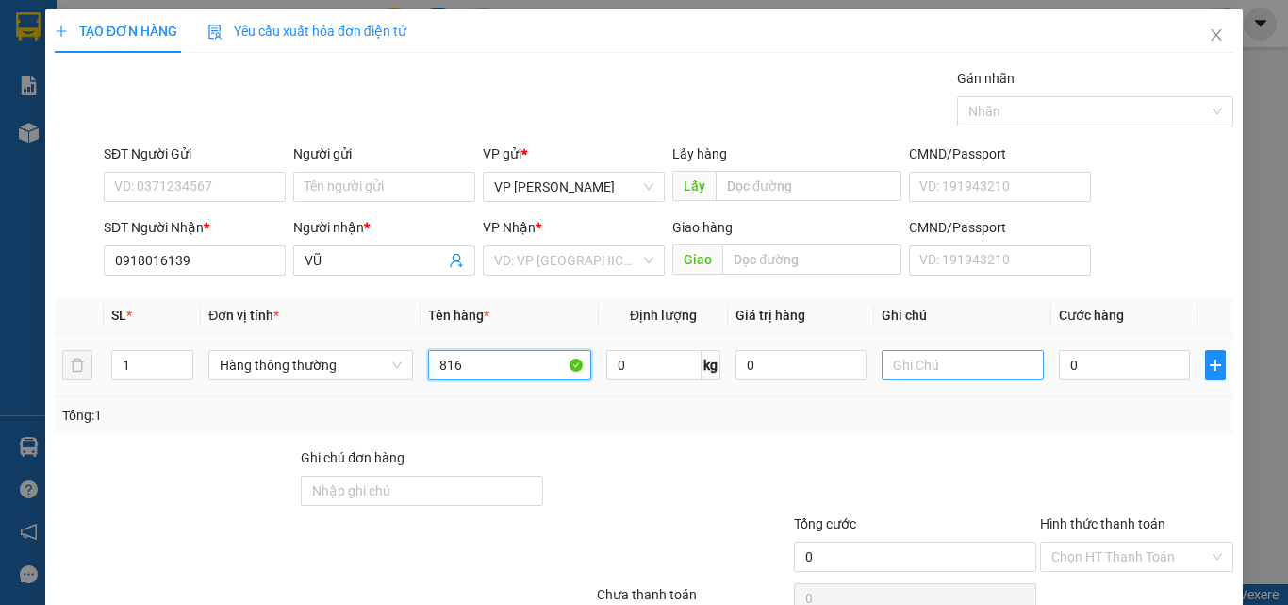
type input "816"
click at [921, 359] on input "text" at bounding box center [963, 365] width 163 height 30
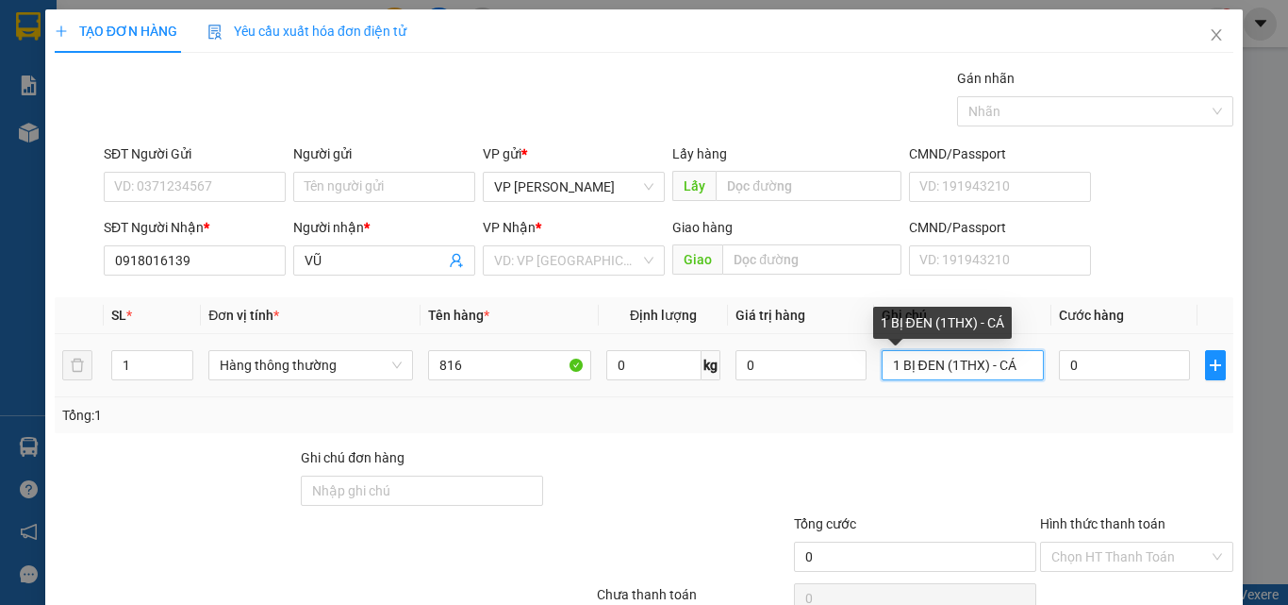
drag, startPoint x: 1007, startPoint y: 366, endPoint x: 993, endPoint y: 370, distance: 14.6
click at [993, 370] on input "1 BỊ ĐEN (1THX) - CÁ" at bounding box center [963, 365] width 163 height 30
type input "1 BỊ ĐEN (1THX) - CÁ"
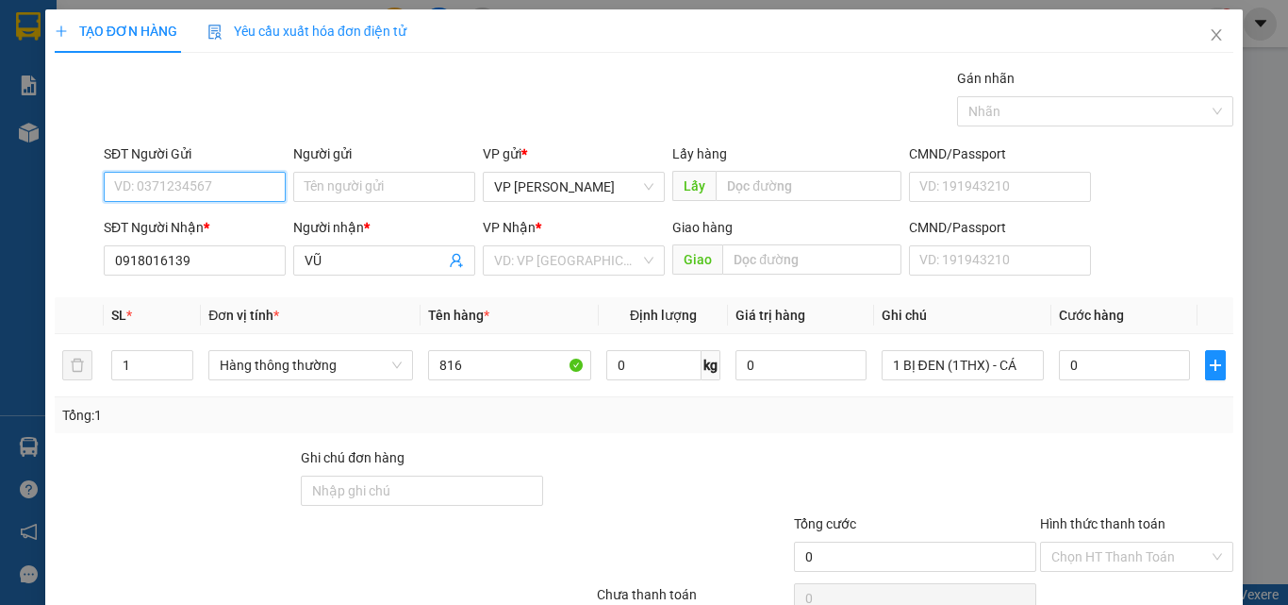
click at [180, 177] on input "SĐT Người Gửi" at bounding box center [195, 187] width 182 height 30
drag, startPoint x: 184, startPoint y: 243, endPoint x: 326, endPoint y: 264, distance: 143.9
click at [185, 244] on div "0937906079" at bounding box center [193, 255] width 180 height 30
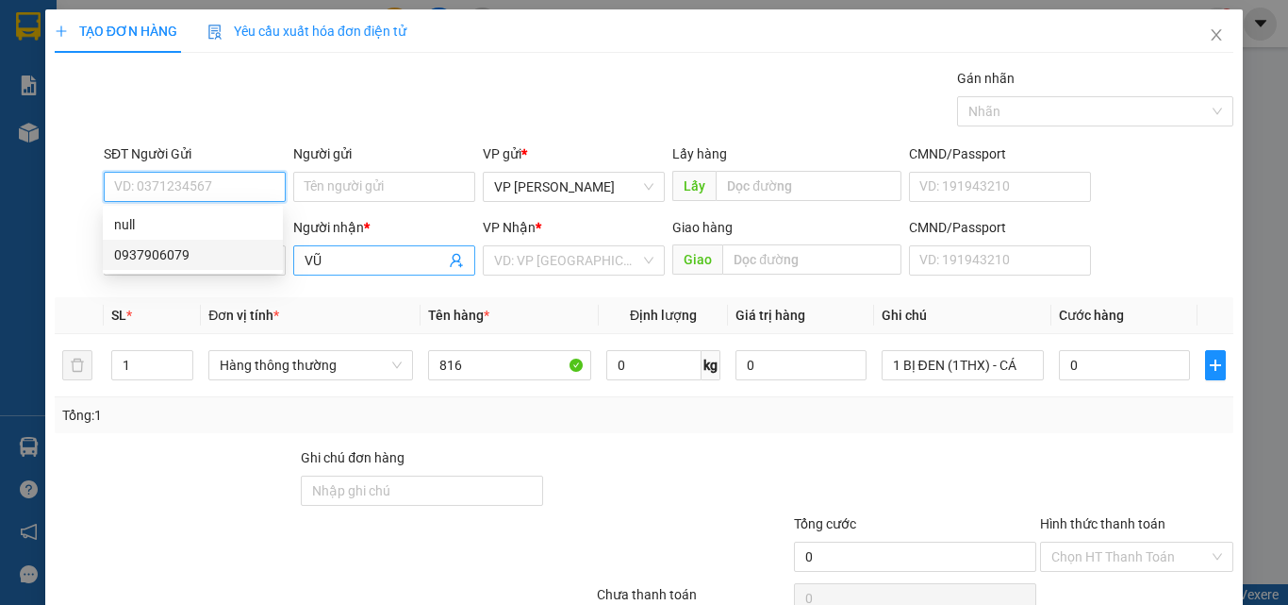
type input "0937906079"
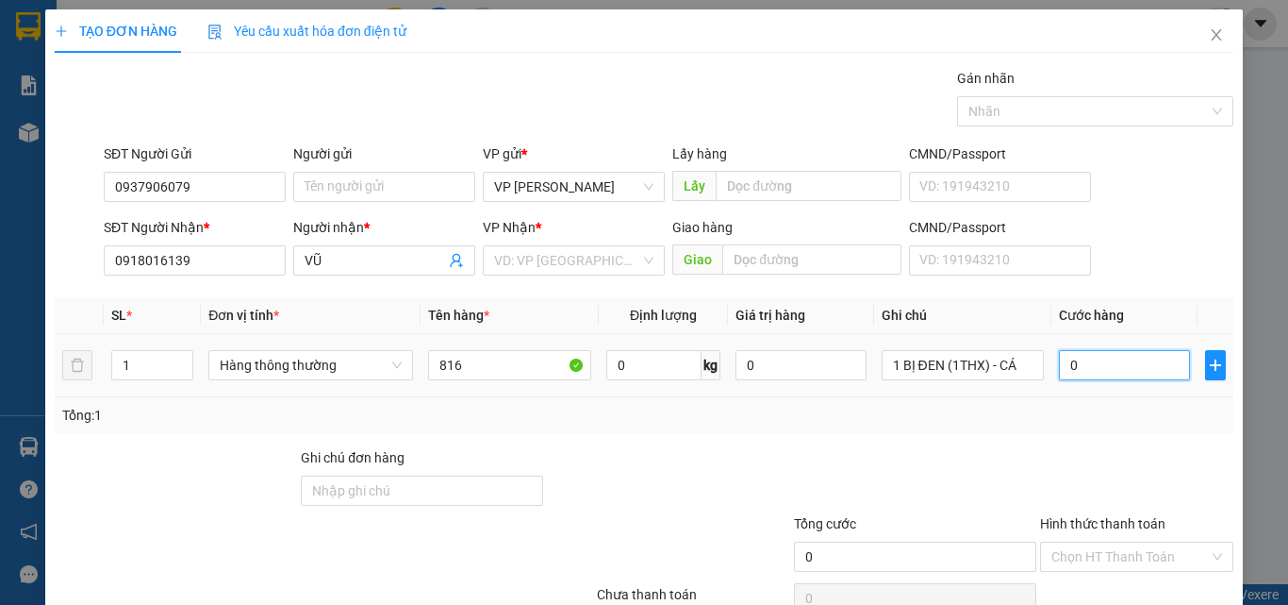
click at [1099, 370] on input "0" at bounding box center [1124, 365] width 130 height 30
type input "4"
type input "40"
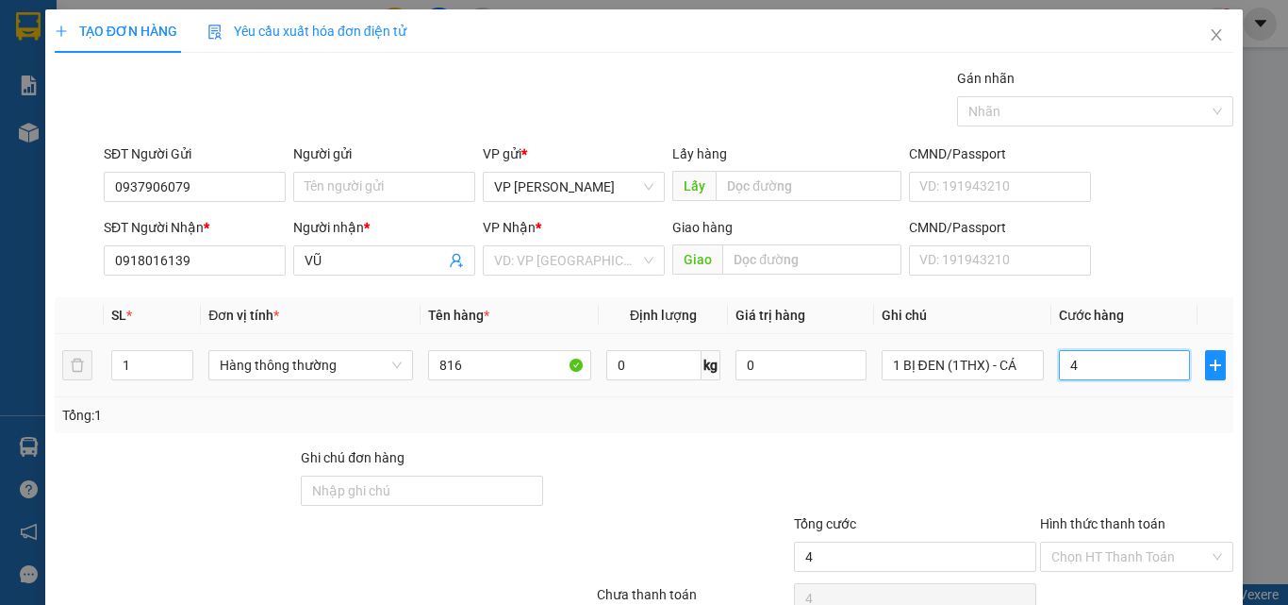
type input "40"
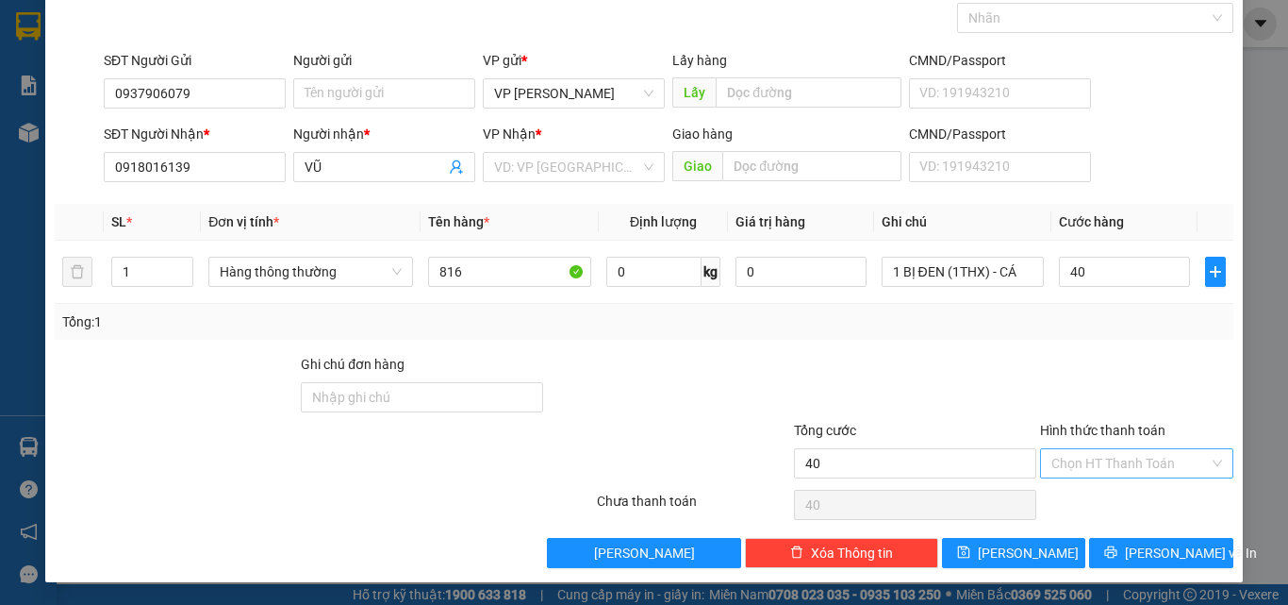
type input "40.000"
click at [1099, 456] on input "Hình thức thanh toán" at bounding box center [1131, 463] width 158 height 28
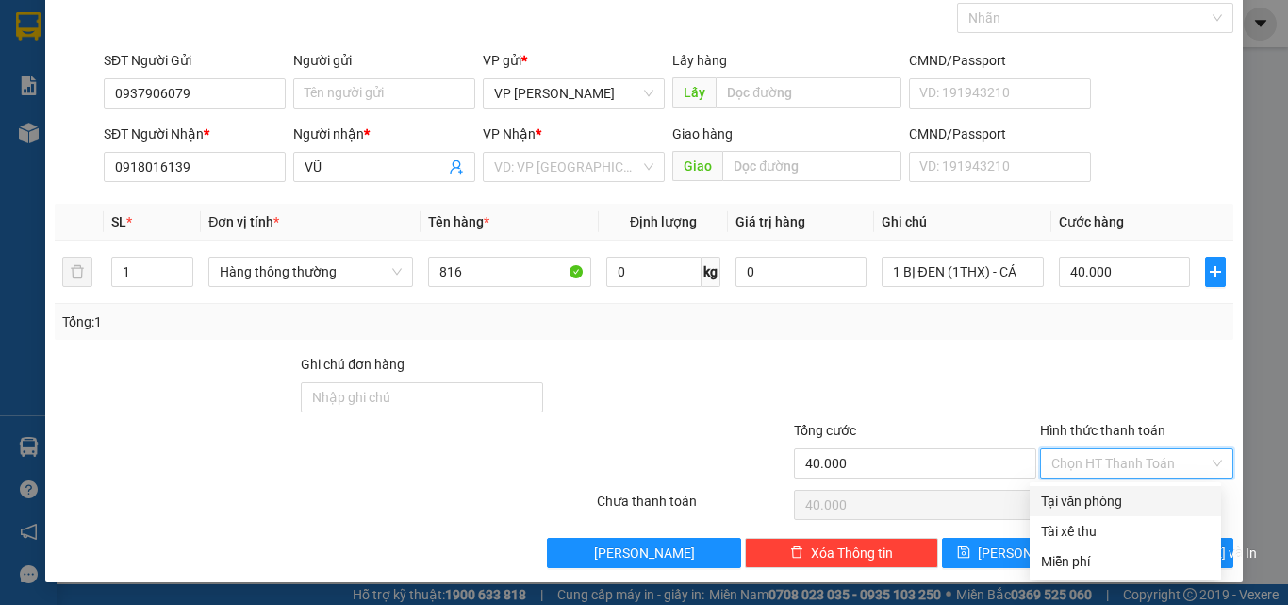
click at [1103, 497] on div "Tại văn phòng" at bounding box center [1125, 500] width 169 height 21
type input "0"
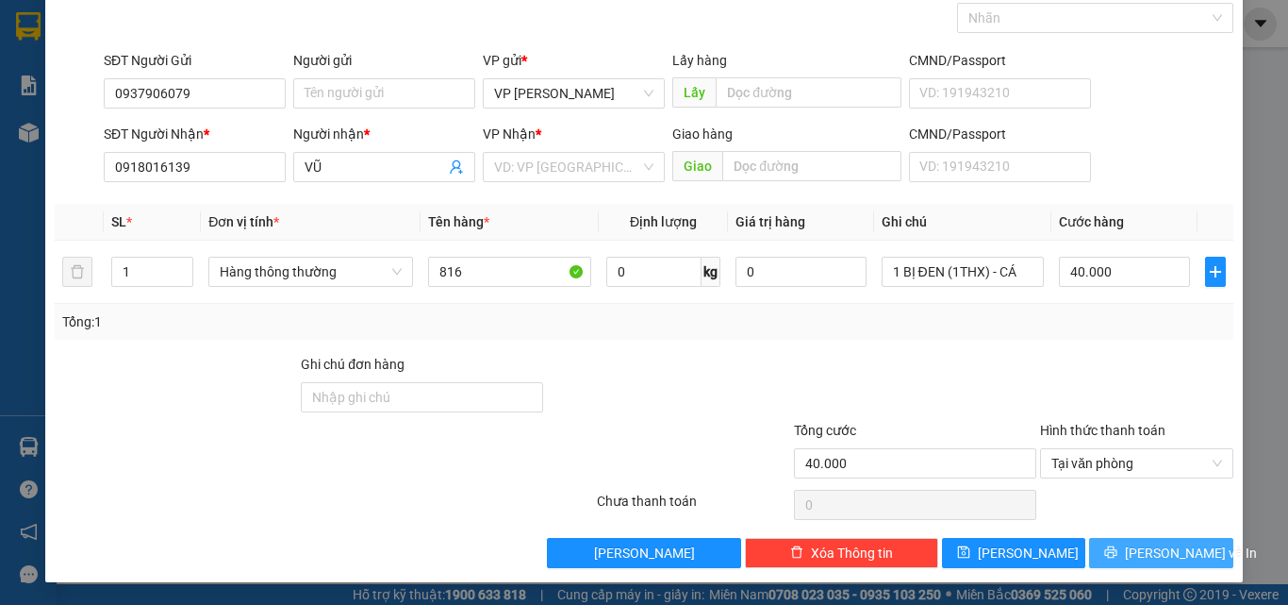
click at [1136, 549] on span "[PERSON_NAME] và In" at bounding box center [1191, 552] width 132 height 21
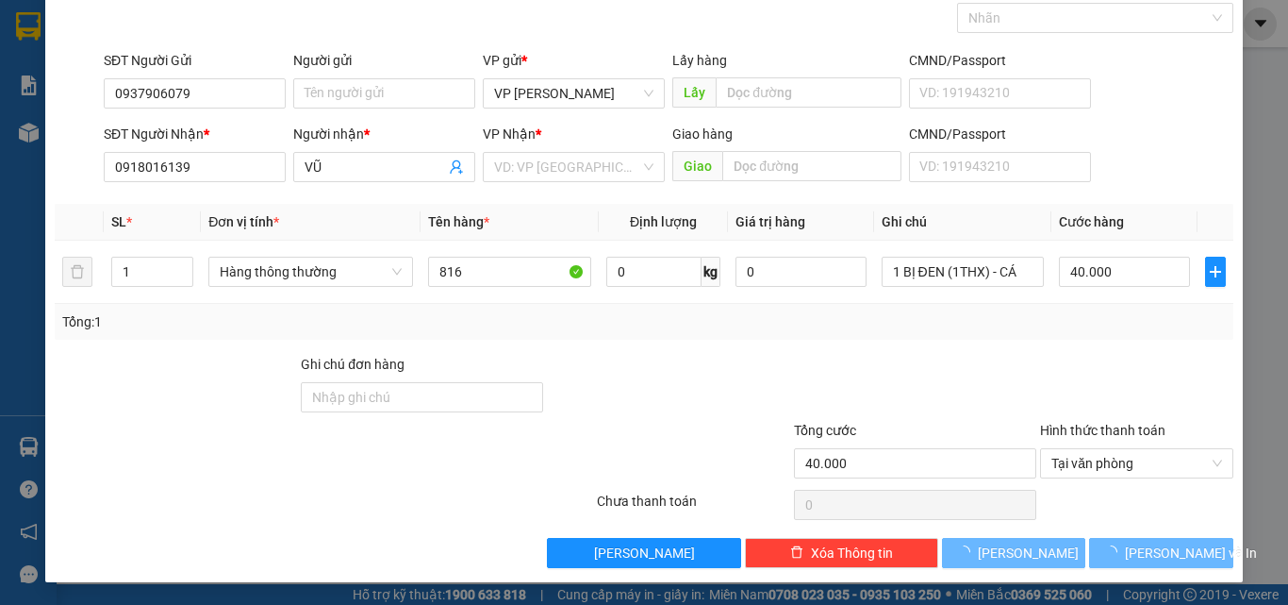
click at [681, 116] on form "SĐT Người Gửi 0937906079 Người gửi Tên người gửi VP gửi * VP [PERSON_NAME] Lấy …" at bounding box center [644, 120] width 1179 height 140
click at [563, 168] on input "search" at bounding box center [567, 167] width 146 height 28
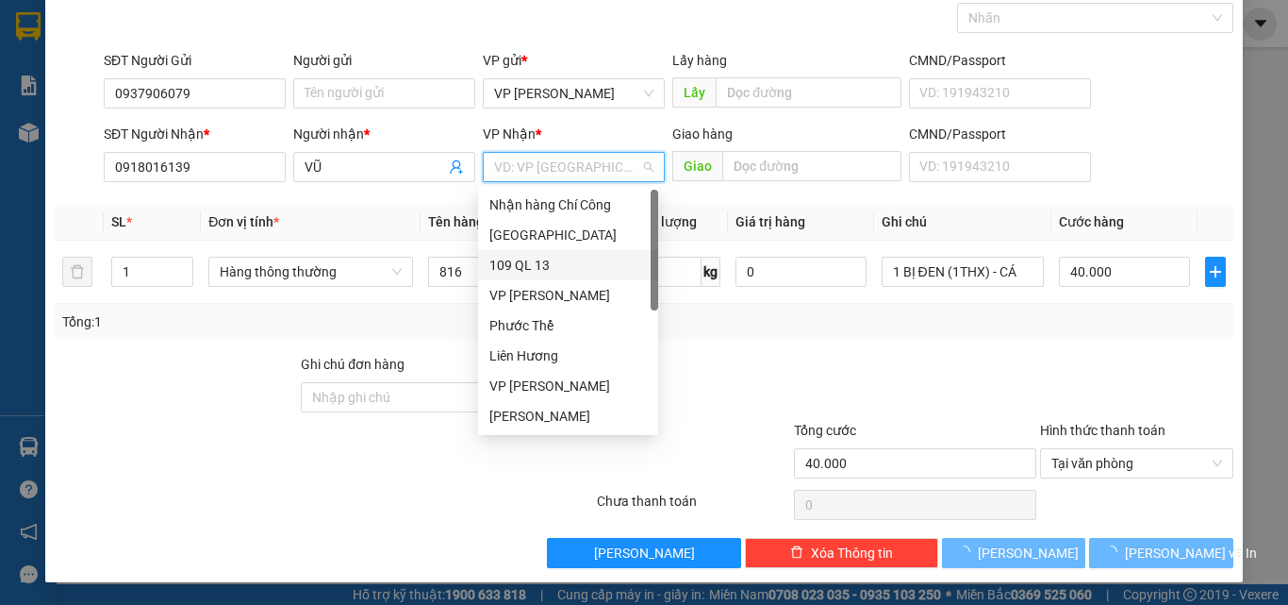
click at [545, 262] on div "109 QL 13" at bounding box center [568, 265] width 158 height 21
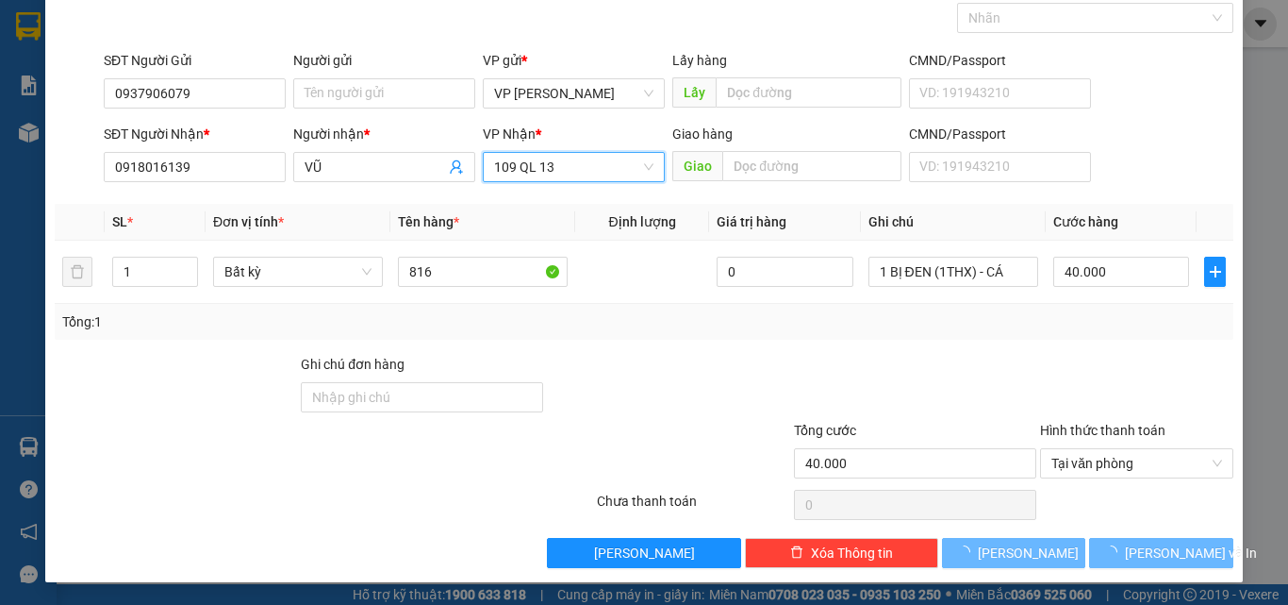
click at [550, 170] on span "109 QL 13" at bounding box center [573, 167] width 159 height 28
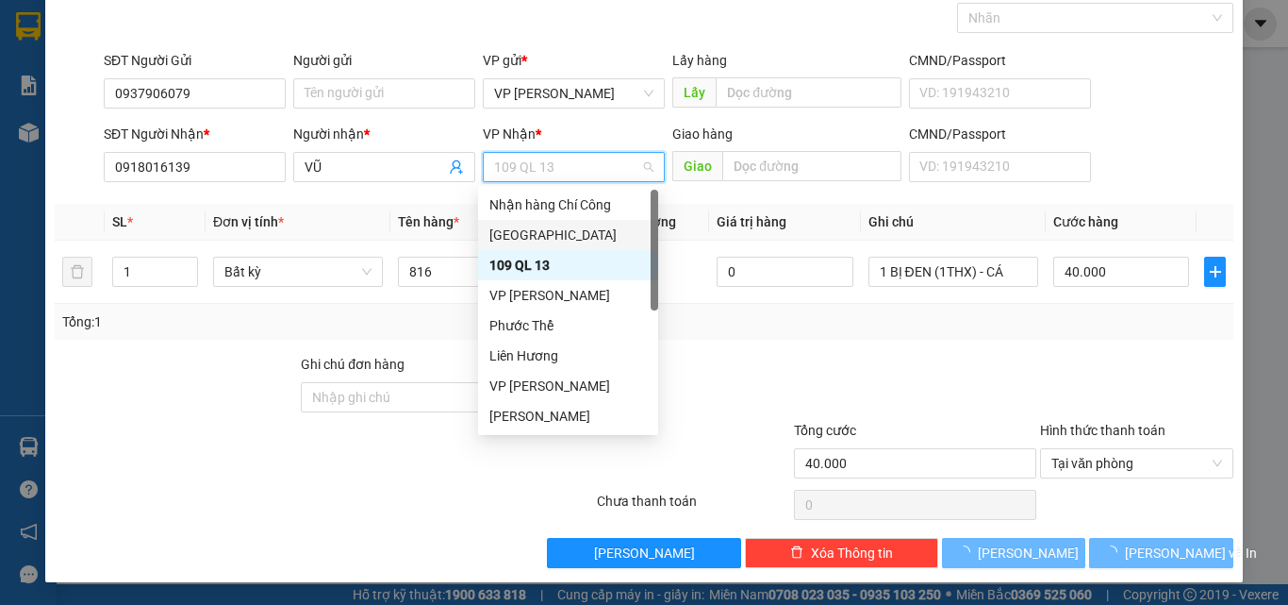
click at [531, 235] on div "[GEOGRAPHIC_DATA]" at bounding box center [568, 234] width 158 height 21
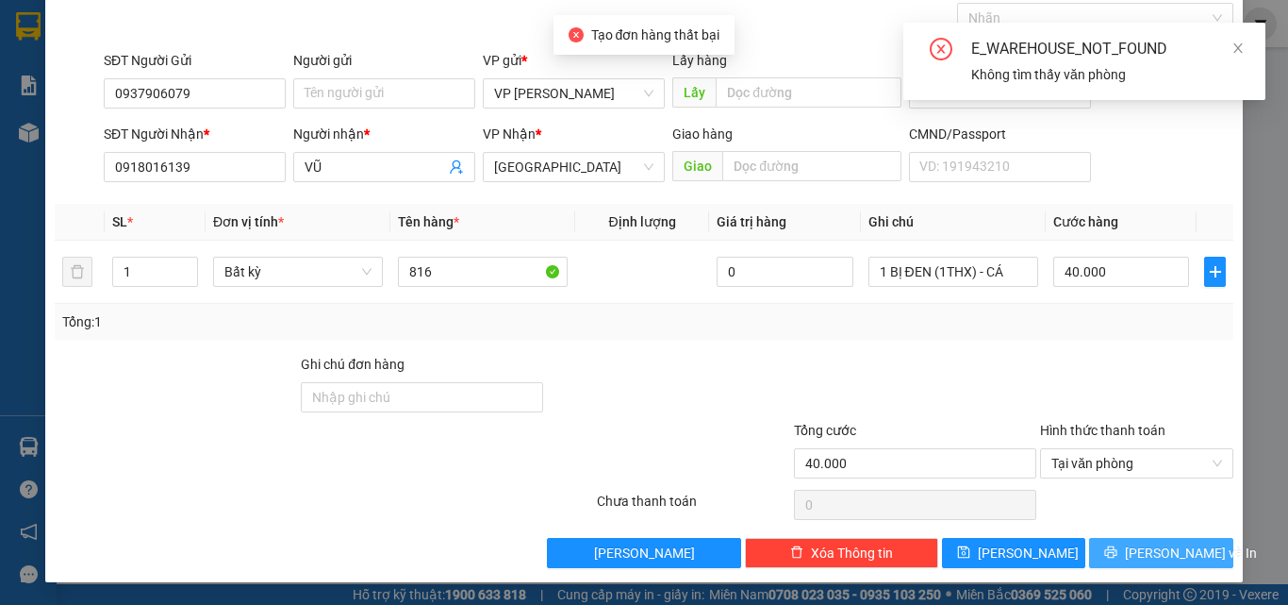
click at [1137, 549] on span "[PERSON_NAME] và In" at bounding box center [1191, 552] width 132 height 21
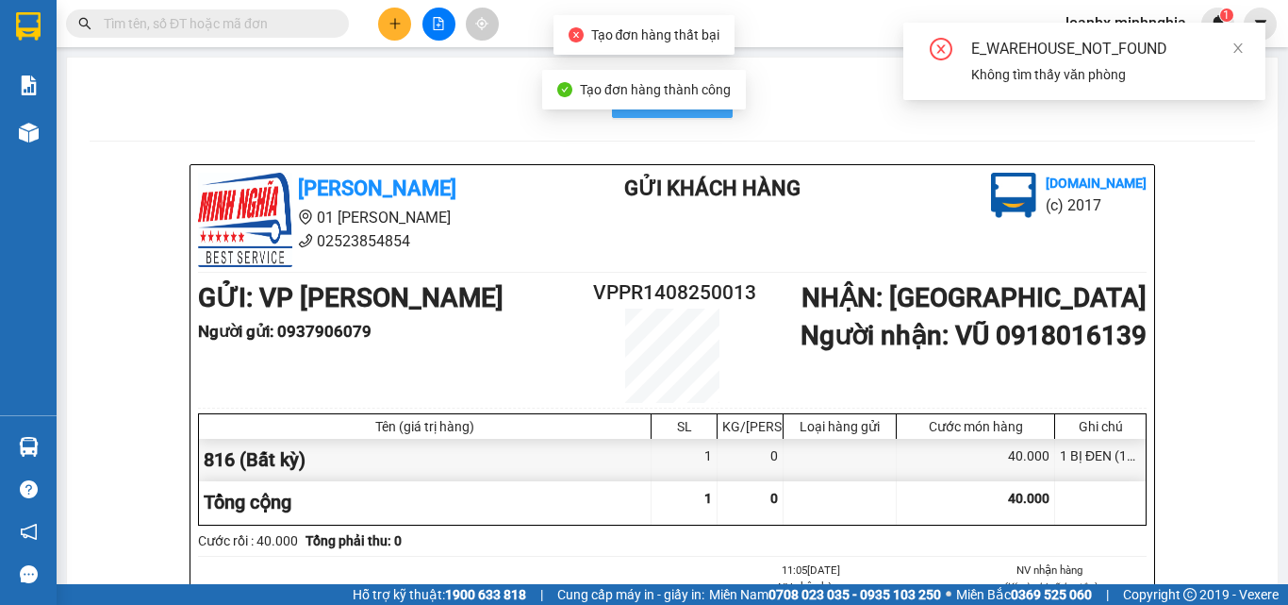
click at [665, 109] on span "In mẫu A5" at bounding box center [684, 99] width 68 height 24
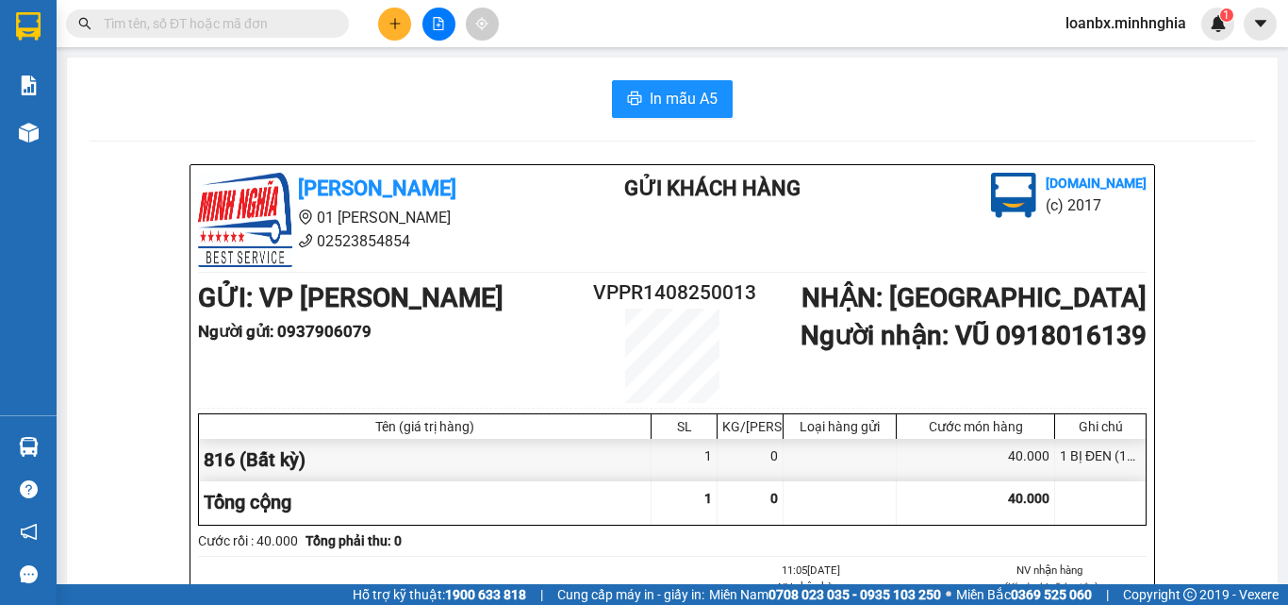
click at [703, 97] on span "In mẫu A5" at bounding box center [684, 99] width 68 height 24
click at [386, 20] on button at bounding box center [394, 24] width 33 height 33
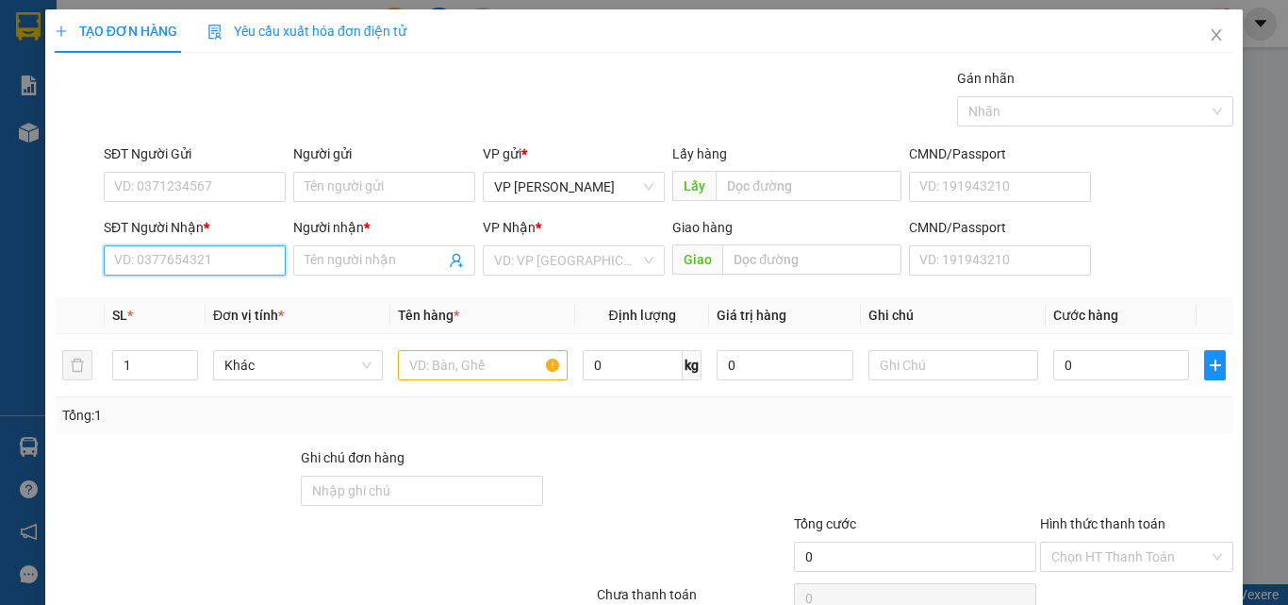
click at [149, 260] on input "SĐT Người Nhận *" at bounding box center [195, 260] width 182 height 30
click at [174, 293] on div "0388486414 - QUÝ" at bounding box center [193, 298] width 158 height 21
type input "0388486414"
type input "QUÝ"
type input "0388486414"
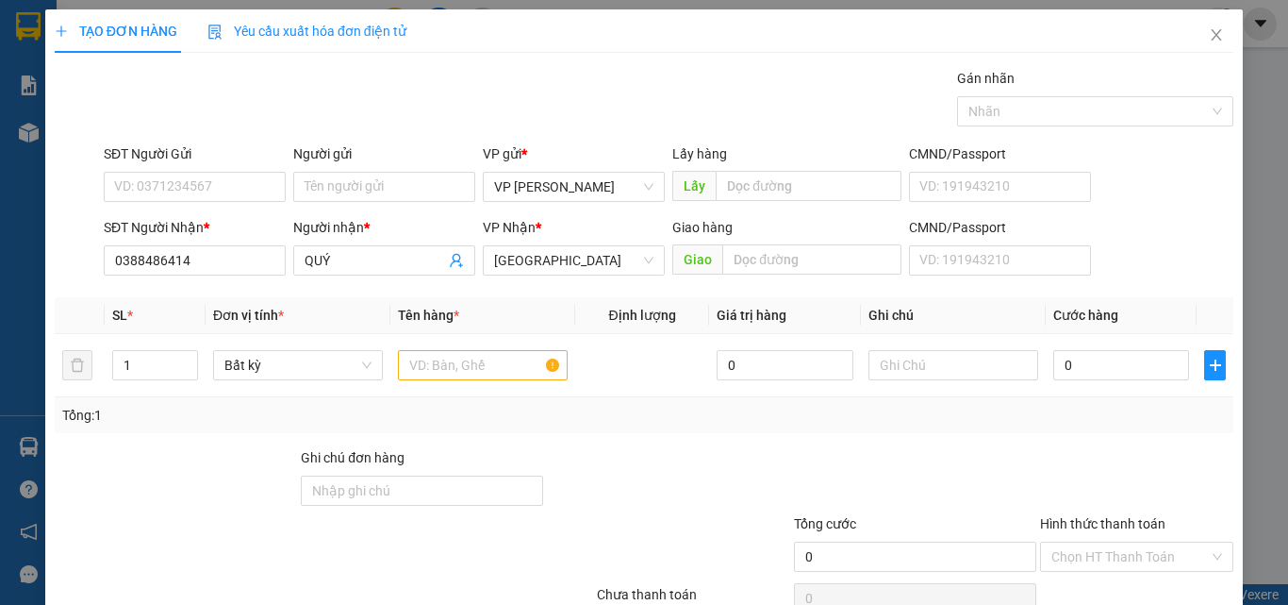
click at [181, 210] on form "SĐT Người Gửi VD: 0371234567 Người gửi Tên người gửi VP gửi * VP [PERSON_NAME] …" at bounding box center [644, 213] width 1179 height 140
click at [187, 193] on input "SĐT Người Gửi" at bounding box center [195, 187] width 182 height 30
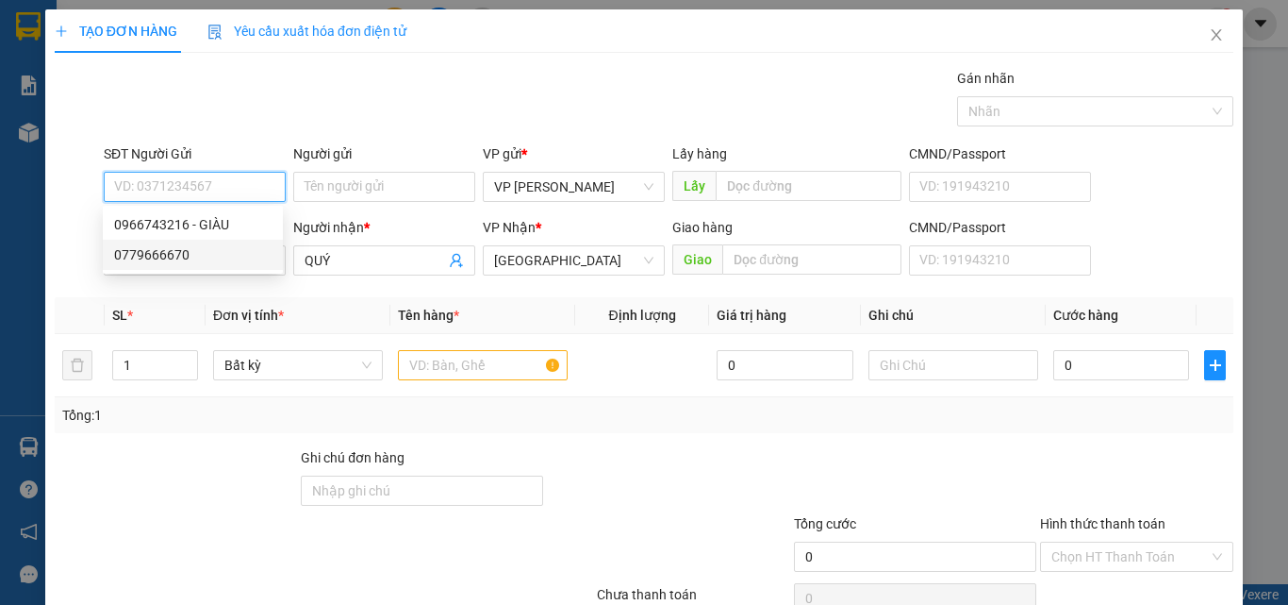
drag, startPoint x: 174, startPoint y: 256, endPoint x: 394, endPoint y: 335, distance: 233.6
click at [174, 257] on div "0779666670" at bounding box center [193, 254] width 158 height 21
type input "0779666670"
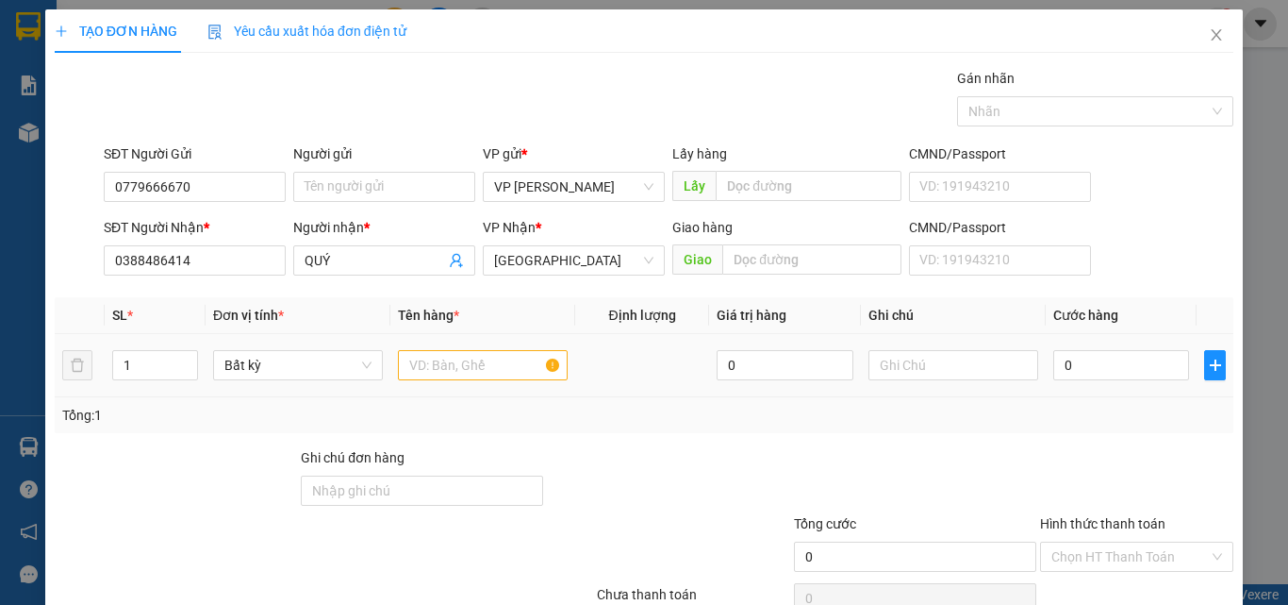
click at [451, 385] on td at bounding box center [482, 365] width 185 height 63
click at [467, 369] on input "text" at bounding box center [483, 365] width 170 height 30
type input "816"
click at [900, 357] on input "text" at bounding box center [954, 365] width 170 height 30
drag, startPoint x: 900, startPoint y: 357, endPoint x: 887, endPoint y: 373, distance: 21.5
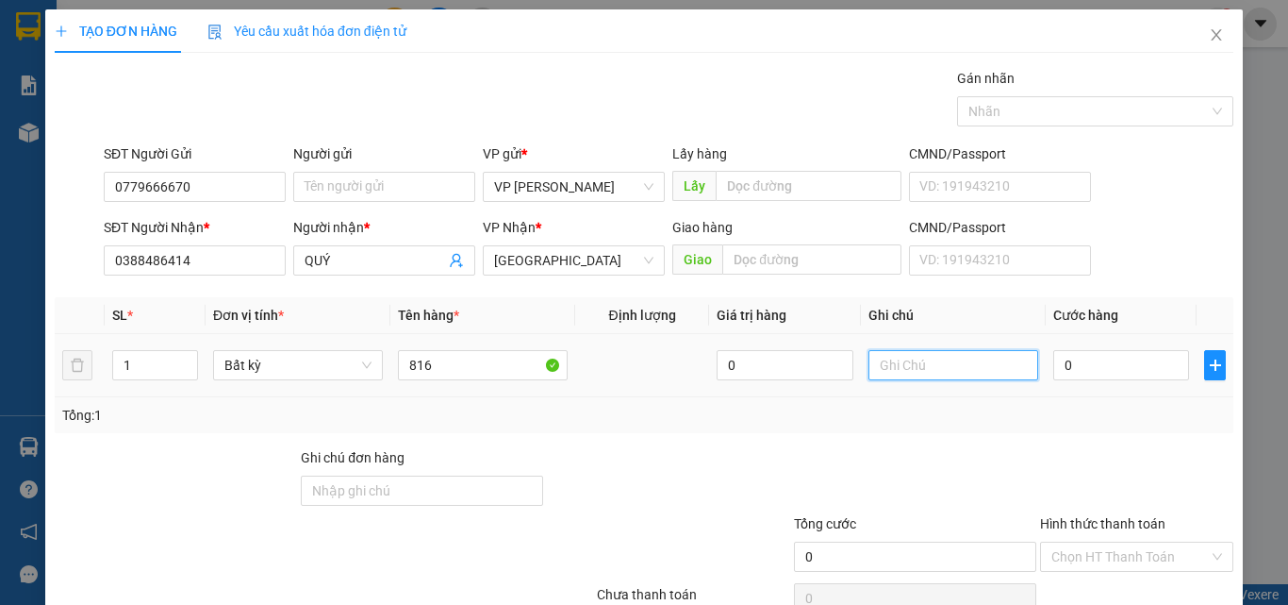
click at [887, 373] on input "text" at bounding box center [954, 365] width 170 height 30
type input "1 THX - CÁ"
type input "8"
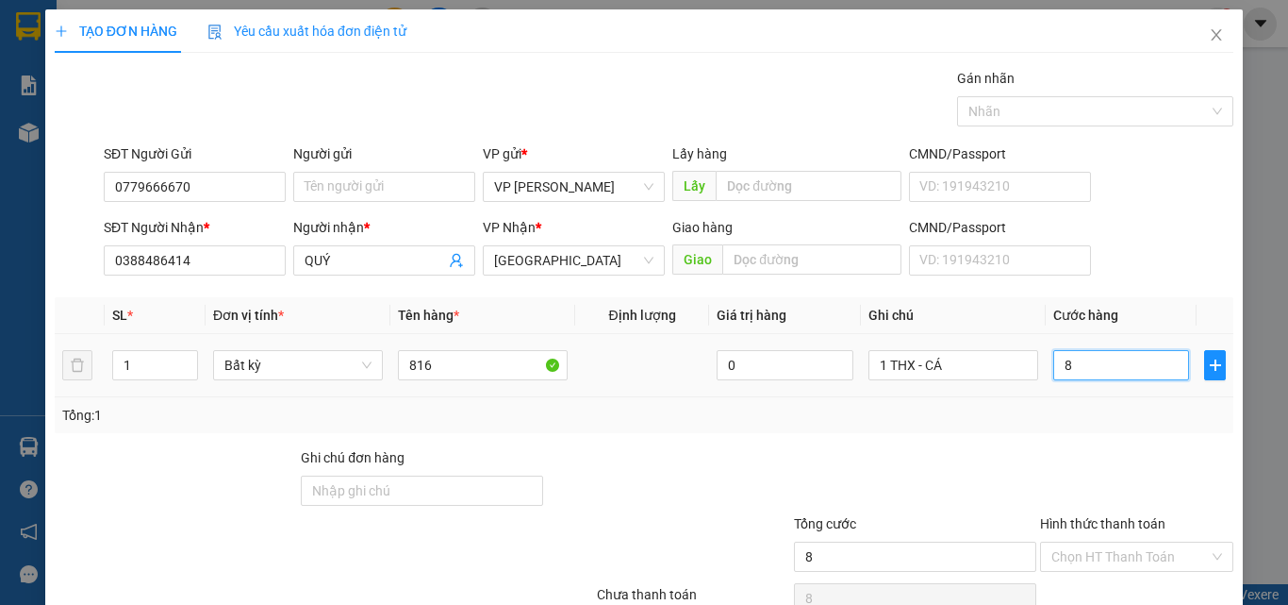
type input "80"
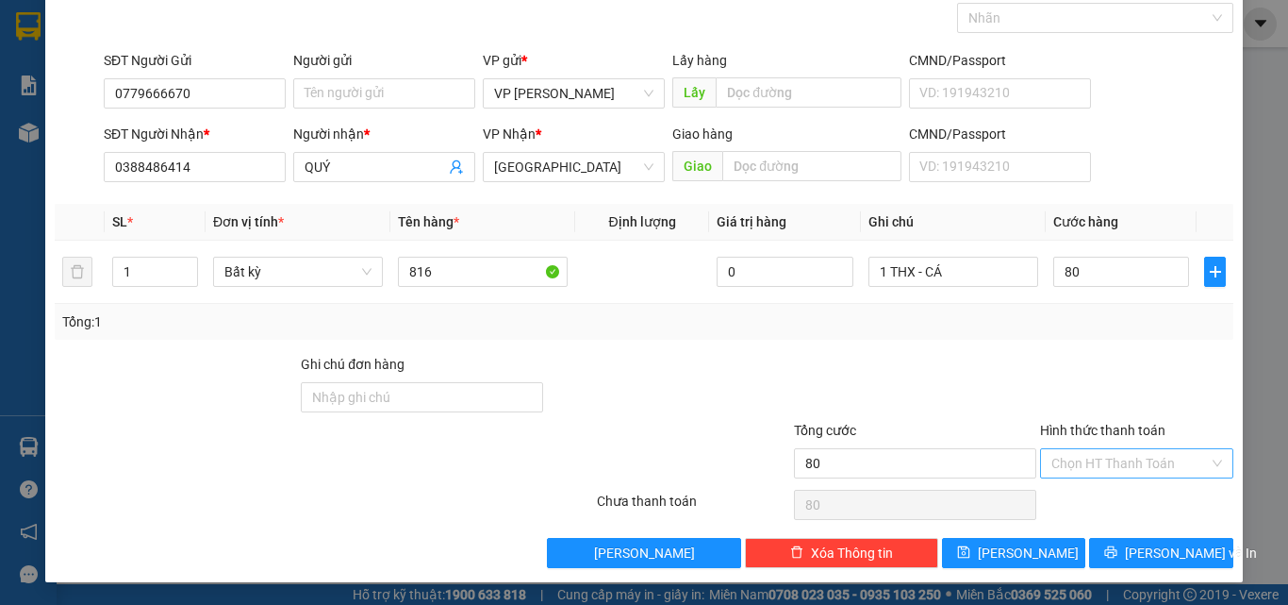
type input "80.000"
click at [1121, 471] on input "Hình thức thanh toán" at bounding box center [1131, 463] width 158 height 28
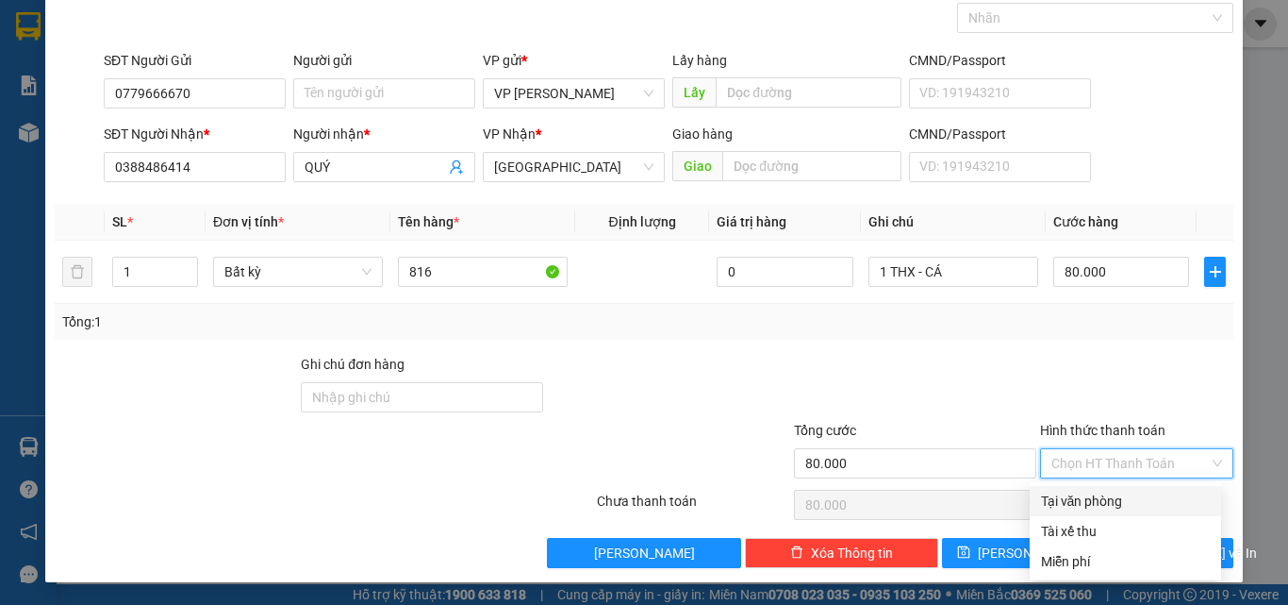
click at [1105, 491] on div "Tại văn phòng" at bounding box center [1125, 500] width 169 height 21
type input "0"
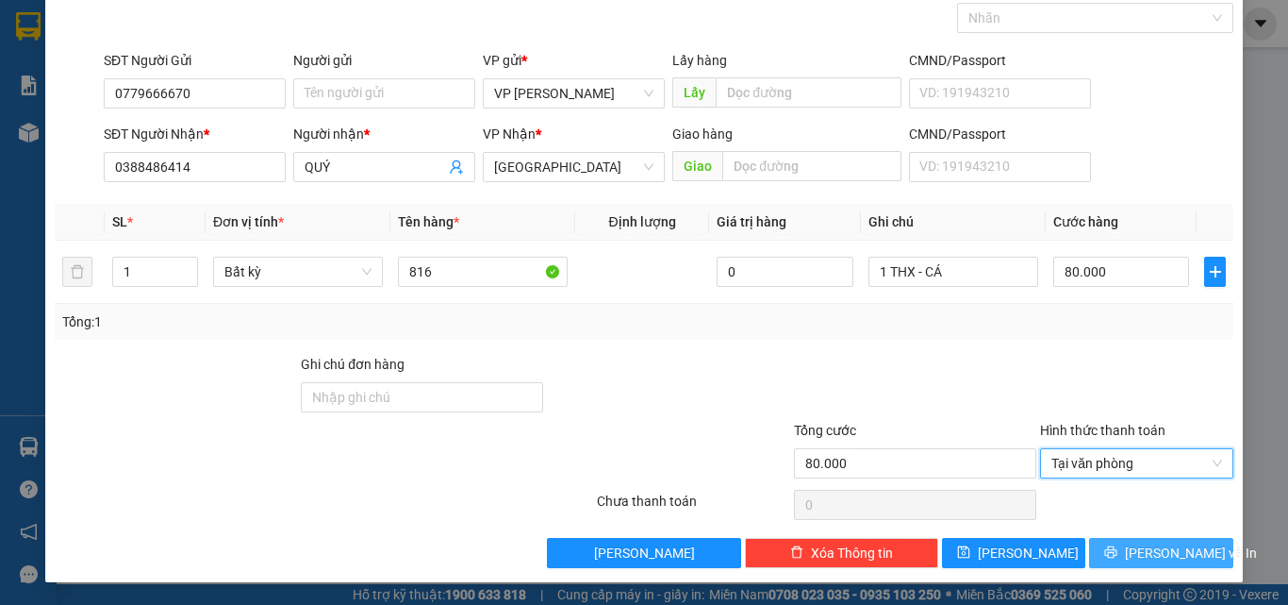
click at [1107, 550] on button "[PERSON_NAME] và In" at bounding box center [1161, 553] width 144 height 30
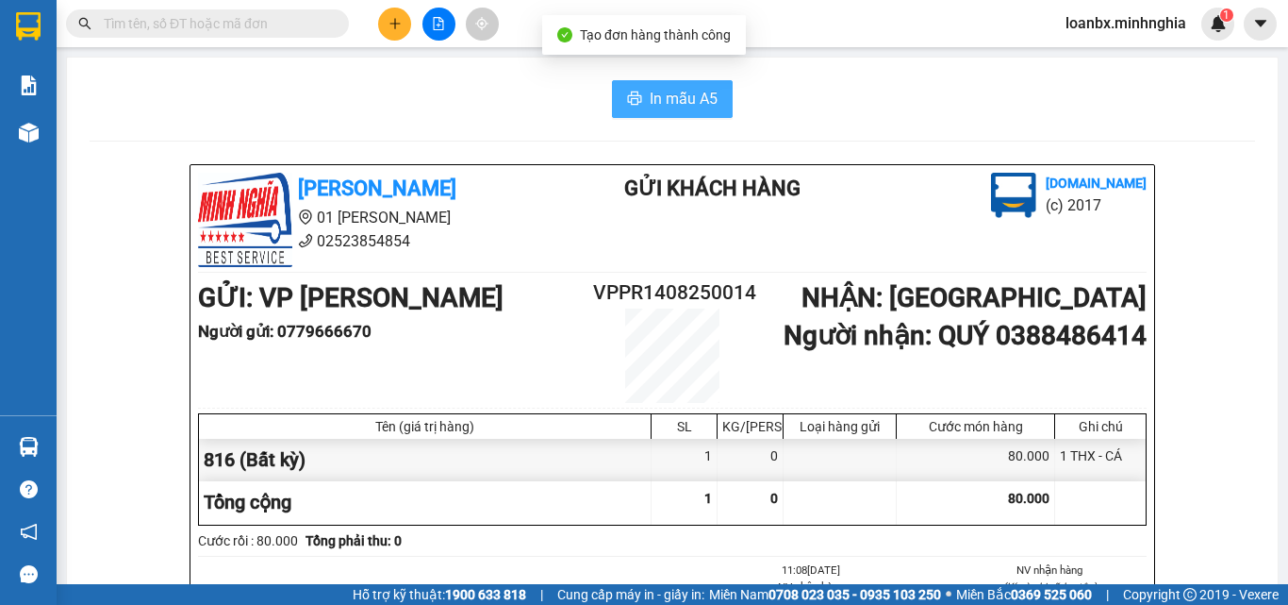
click at [699, 114] on button "In mẫu A5" at bounding box center [672, 99] width 121 height 38
click at [395, 22] on icon "plus" at bounding box center [394, 23] width 1 height 10
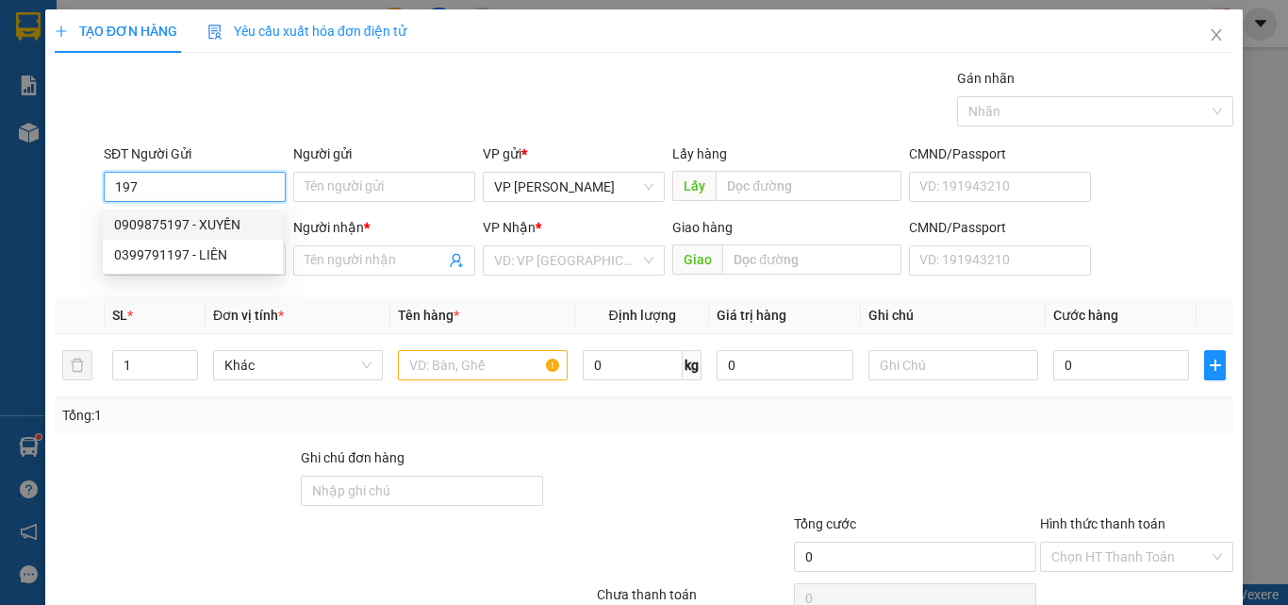
click at [198, 224] on div "0909875197 - XUYẾN" at bounding box center [193, 224] width 158 height 21
type input "0909875197"
type input "XUYẾN"
type input "0932052505"
type input "DUYÊN"
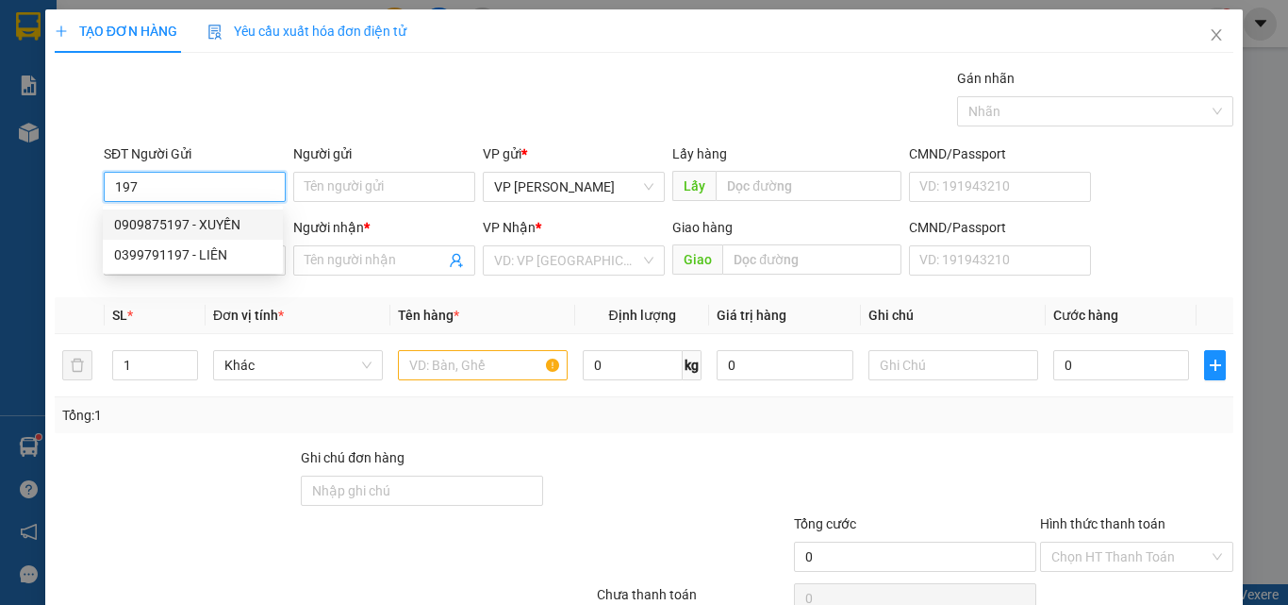
type input "XUÂN HIỆP SUỐI CÁT (BÁNH CANH GHẸ BÀ DUYÊN)"
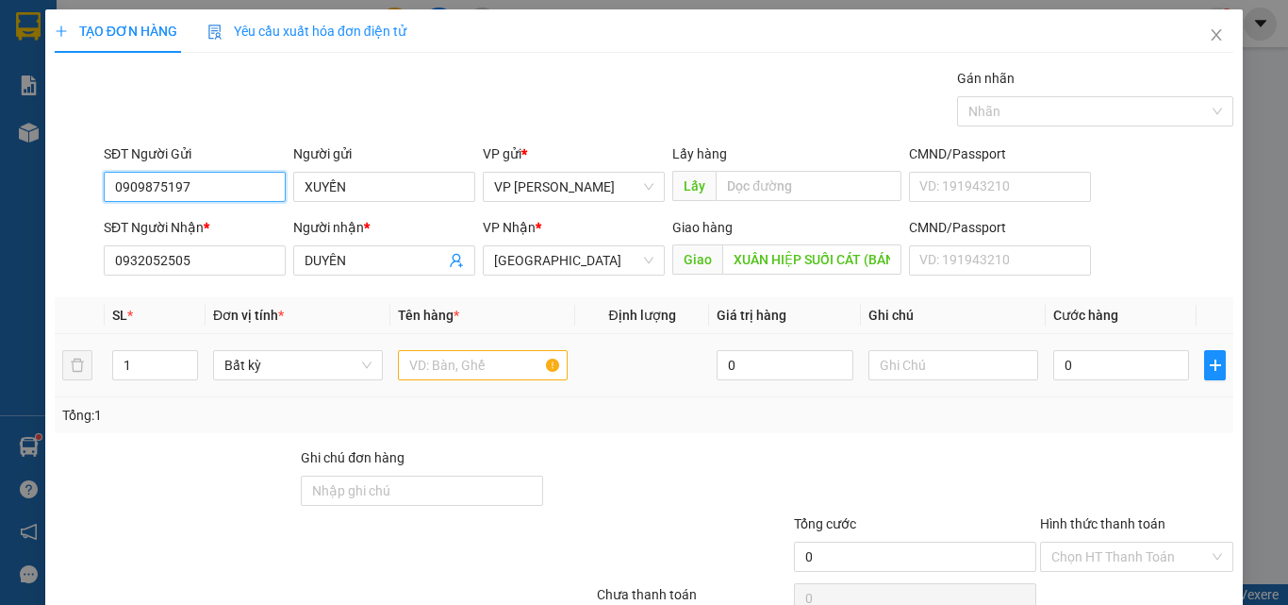
type input "0909875197"
click at [461, 372] on input "text" at bounding box center [483, 365] width 170 height 30
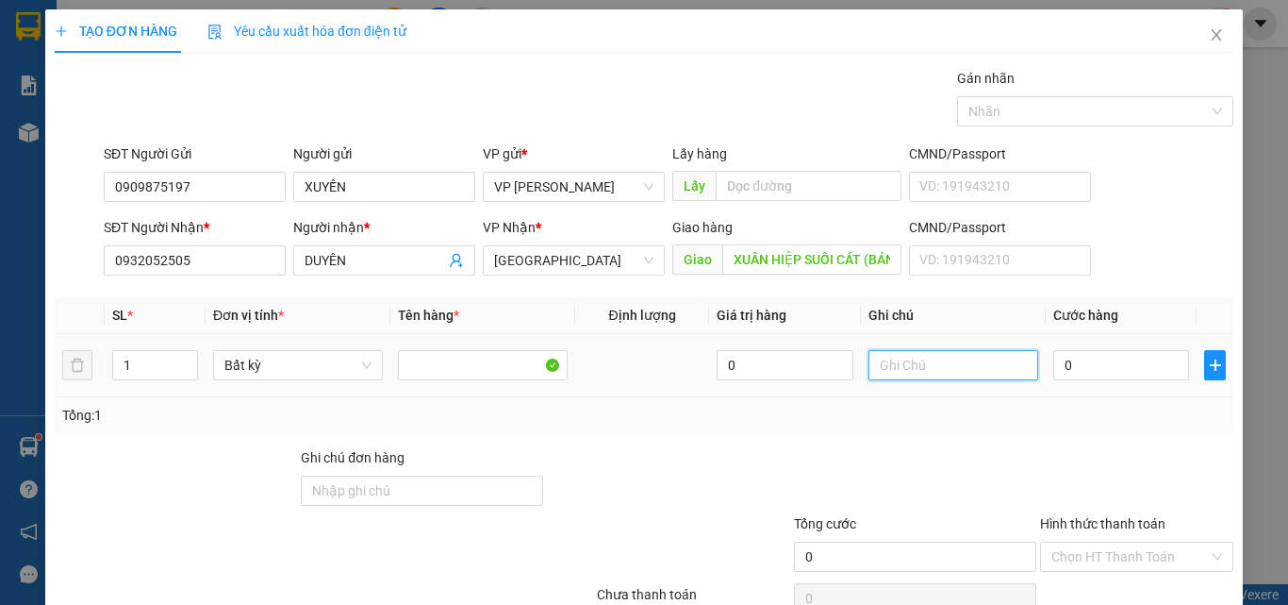
click at [933, 357] on input "text" at bounding box center [954, 365] width 170 height 30
type input "1 THX - CÂ"
click at [1066, 372] on input "0" at bounding box center [1121, 365] width 136 height 30
type input "7"
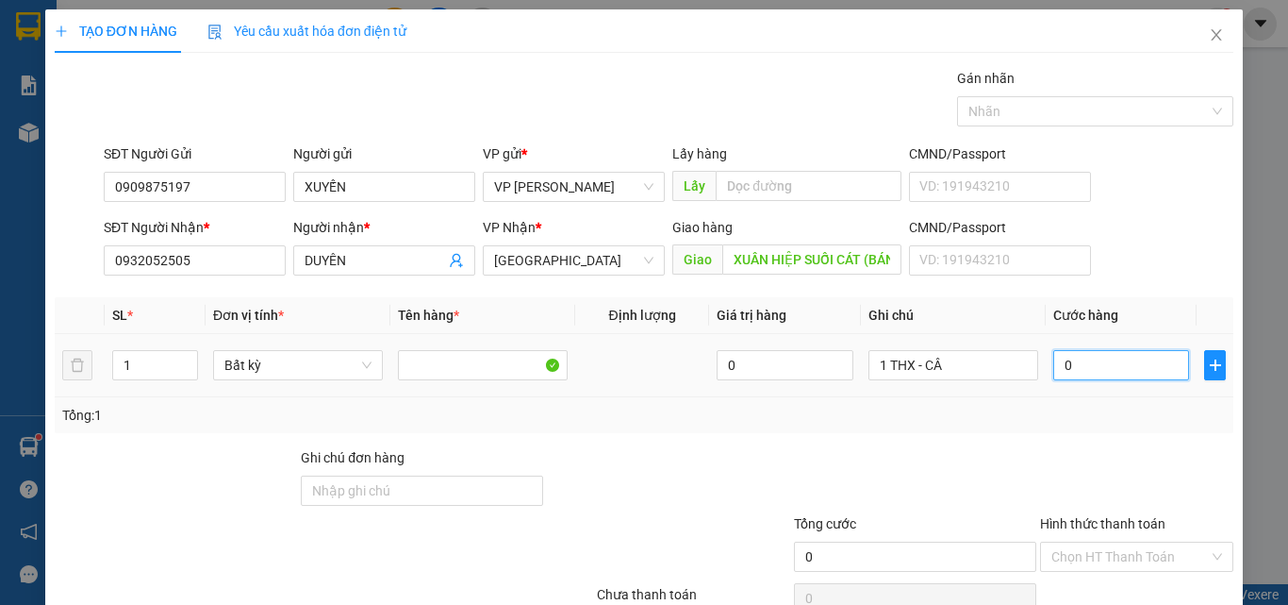
type input "7"
type input "70"
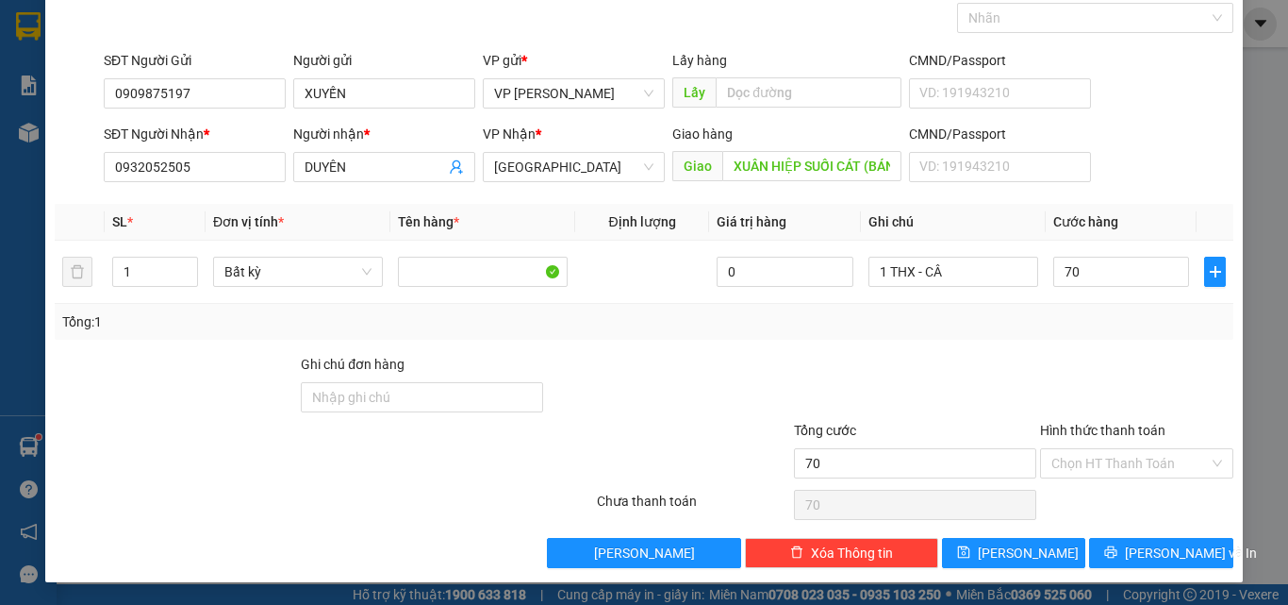
type input "70.000"
click at [1133, 484] on div "Transit Pickup Surcharge Ids Transit Deliver Surcharge Ids Transit Deliver Surc…" at bounding box center [644, 271] width 1179 height 593
click at [1124, 464] on input "Hình thức thanh toán" at bounding box center [1131, 463] width 158 height 28
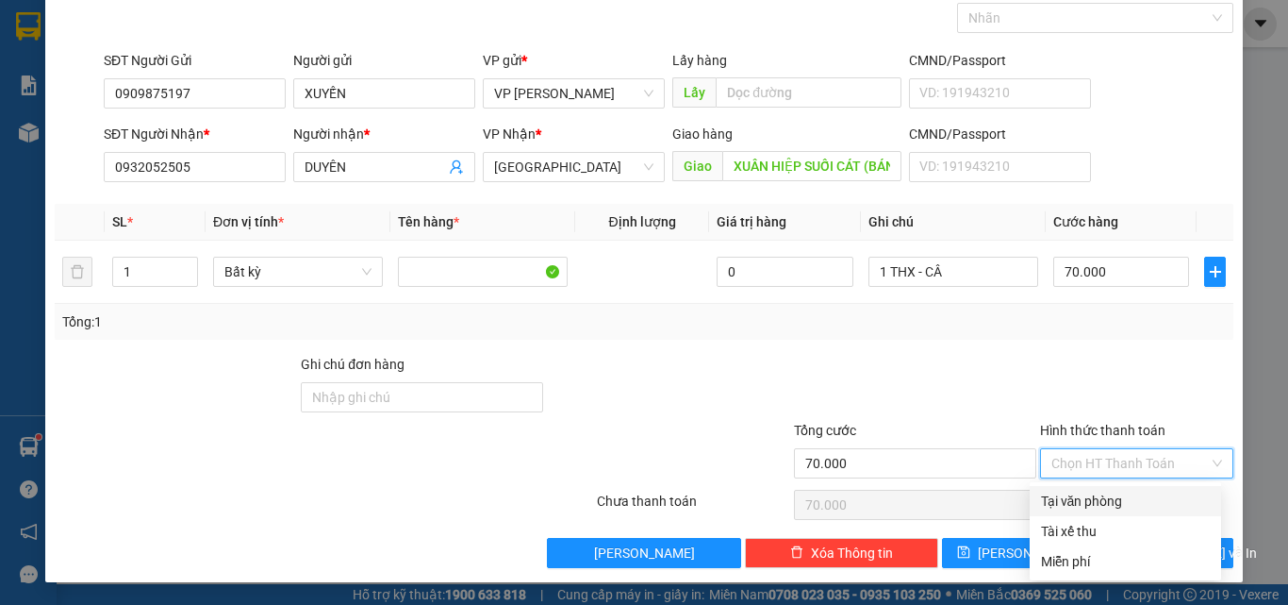
click at [1119, 506] on div "Tại văn phòng" at bounding box center [1125, 500] width 169 height 21
type input "0"
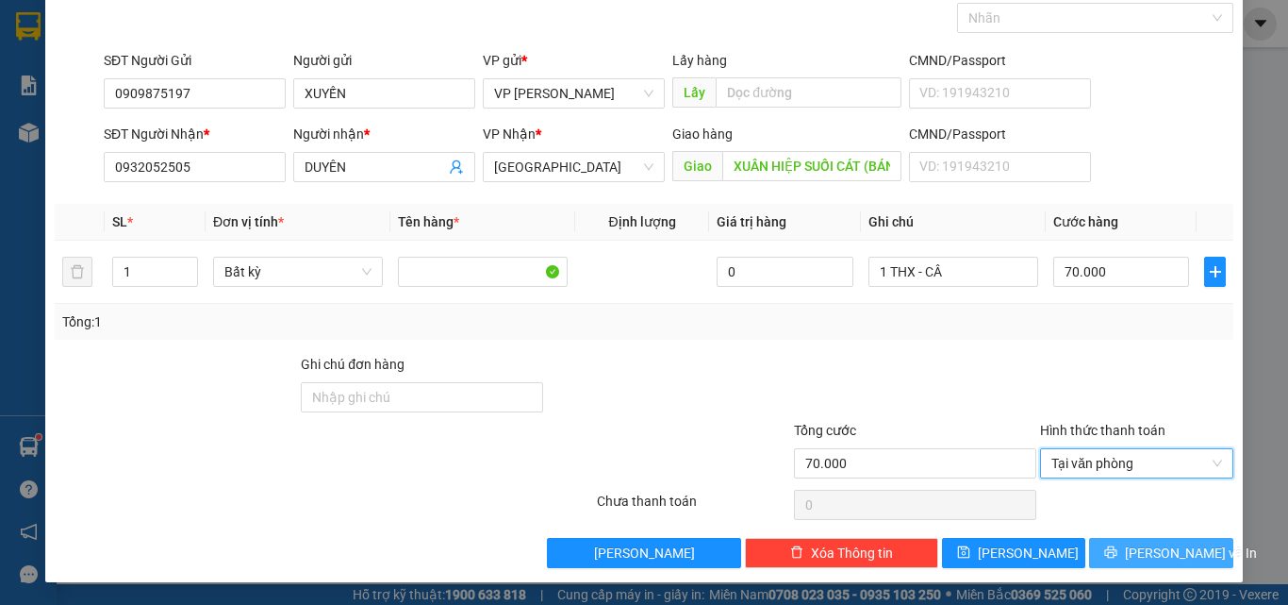
click at [1132, 546] on button "[PERSON_NAME] và In" at bounding box center [1161, 553] width 144 height 30
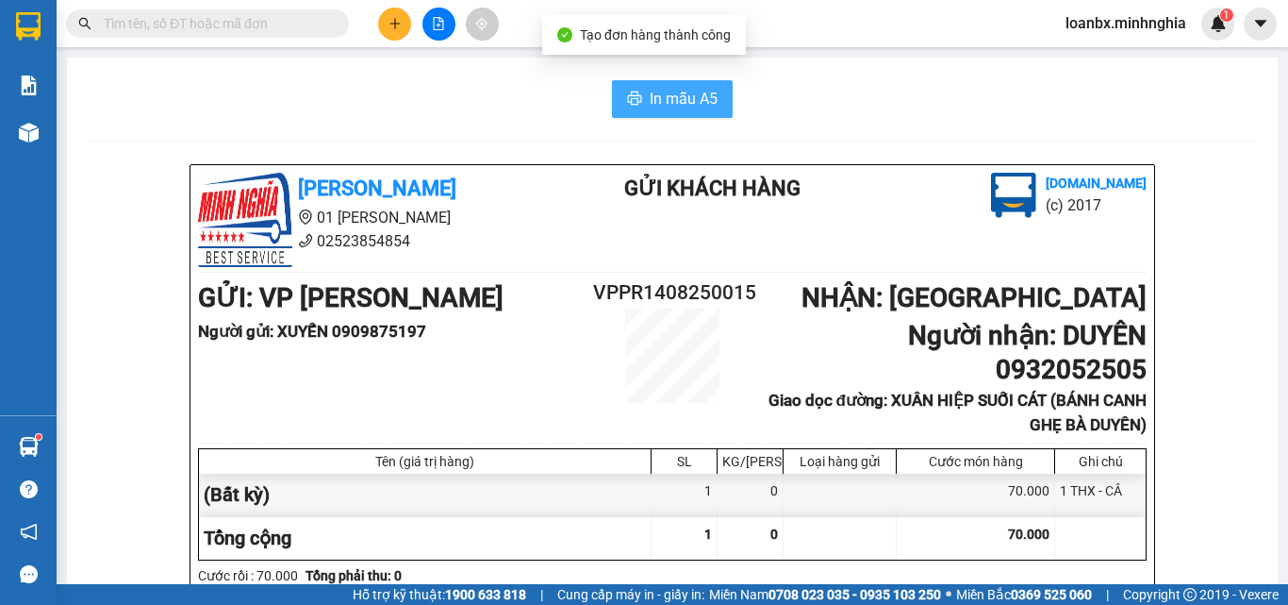
click at [694, 102] on span "In mẫu A5" at bounding box center [684, 99] width 68 height 24
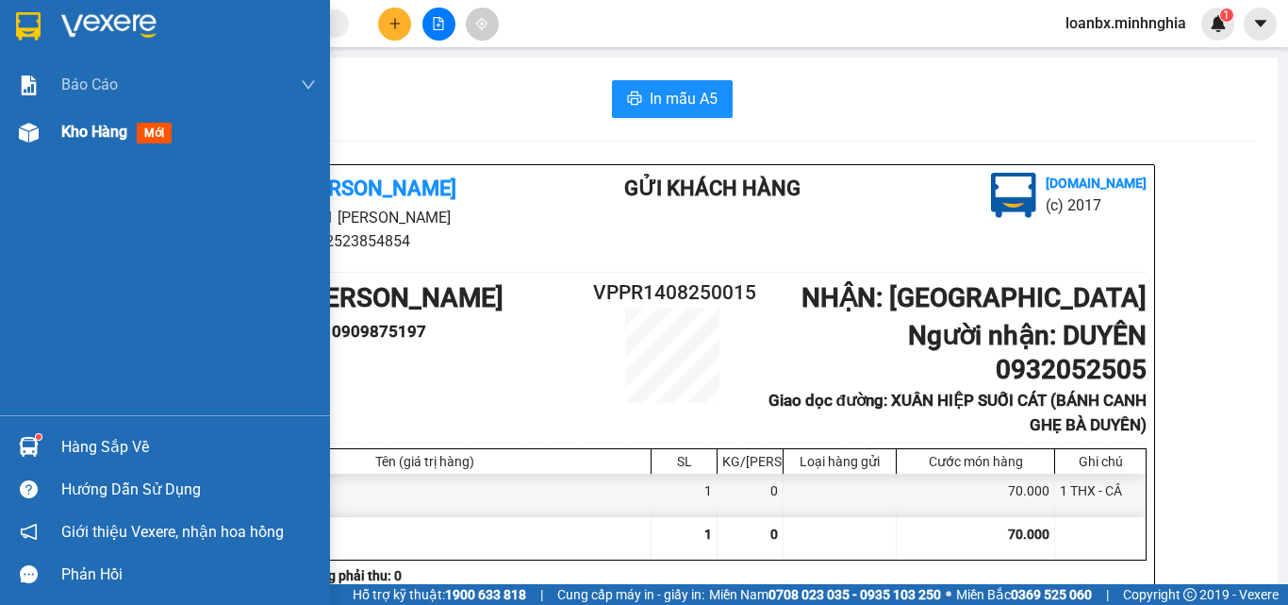
click at [40, 134] on div at bounding box center [28, 132] width 33 height 33
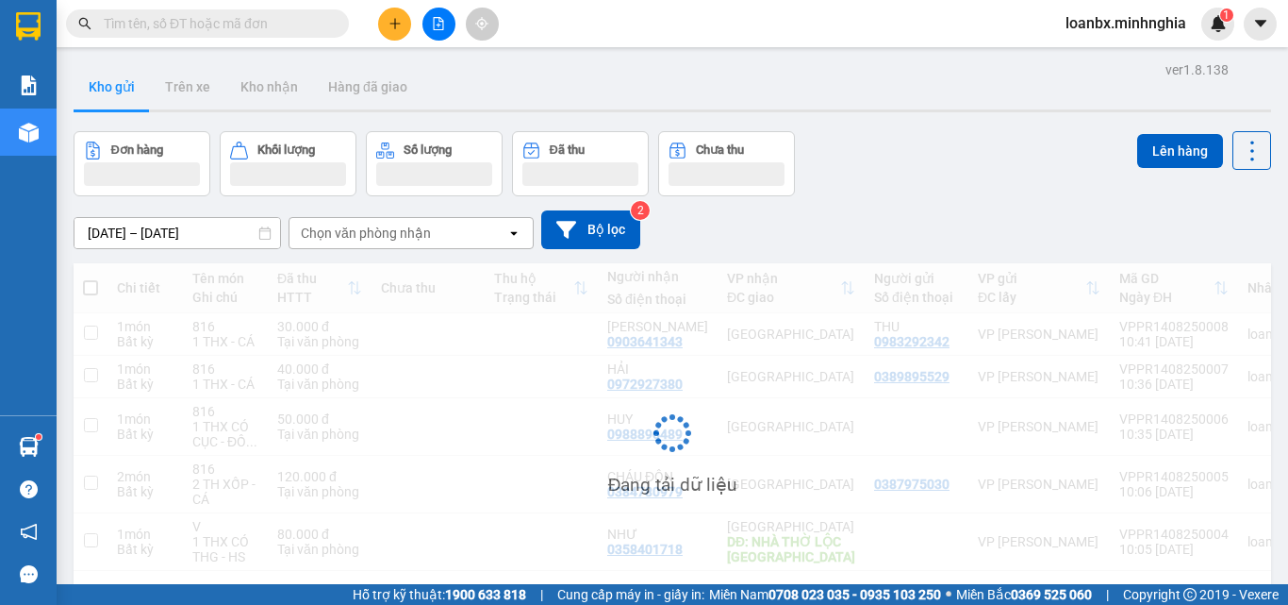
scroll to position [87, 0]
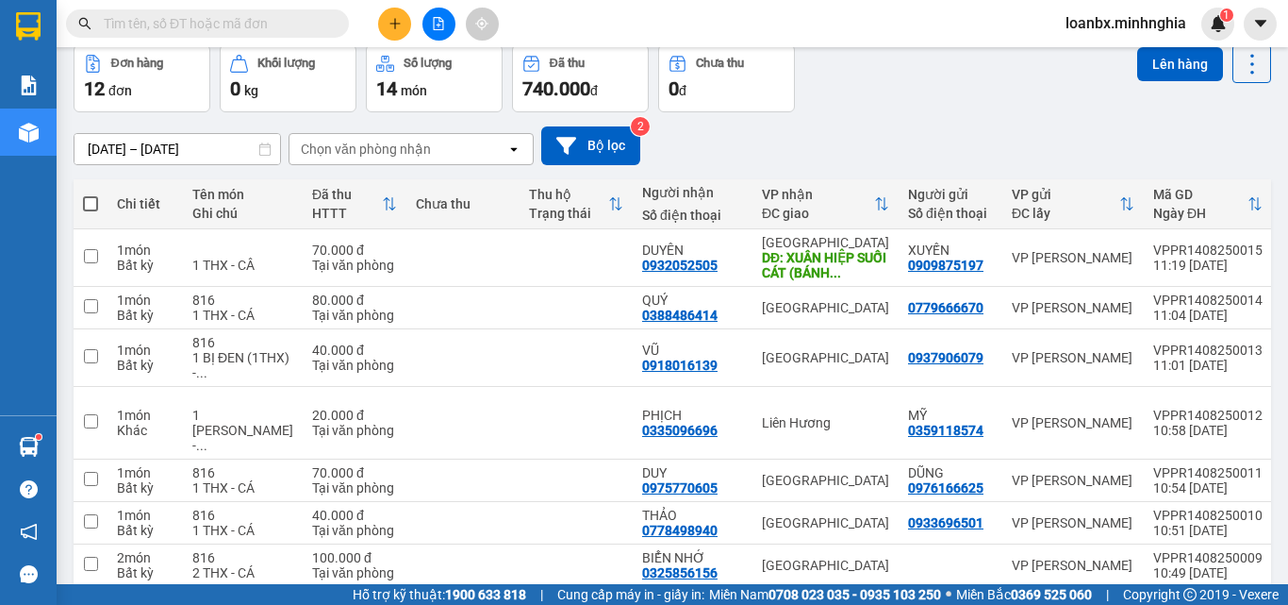
click at [82, 202] on th at bounding box center [91, 204] width 34 height 50
click at [89, 196] on span at bounding box center [90, 203] width 15 height 15
click at [91, 194] on input "checkbox" at bounding box center [91, 194] width 0 height 0
checkbox input "true"
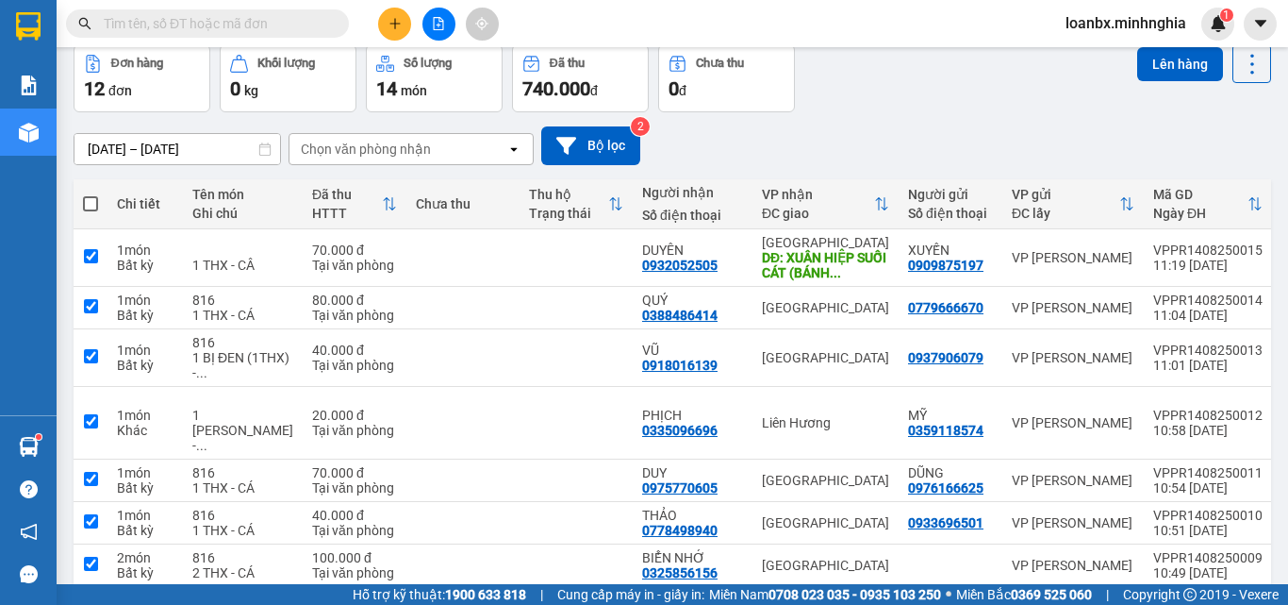
checkbox input "true"
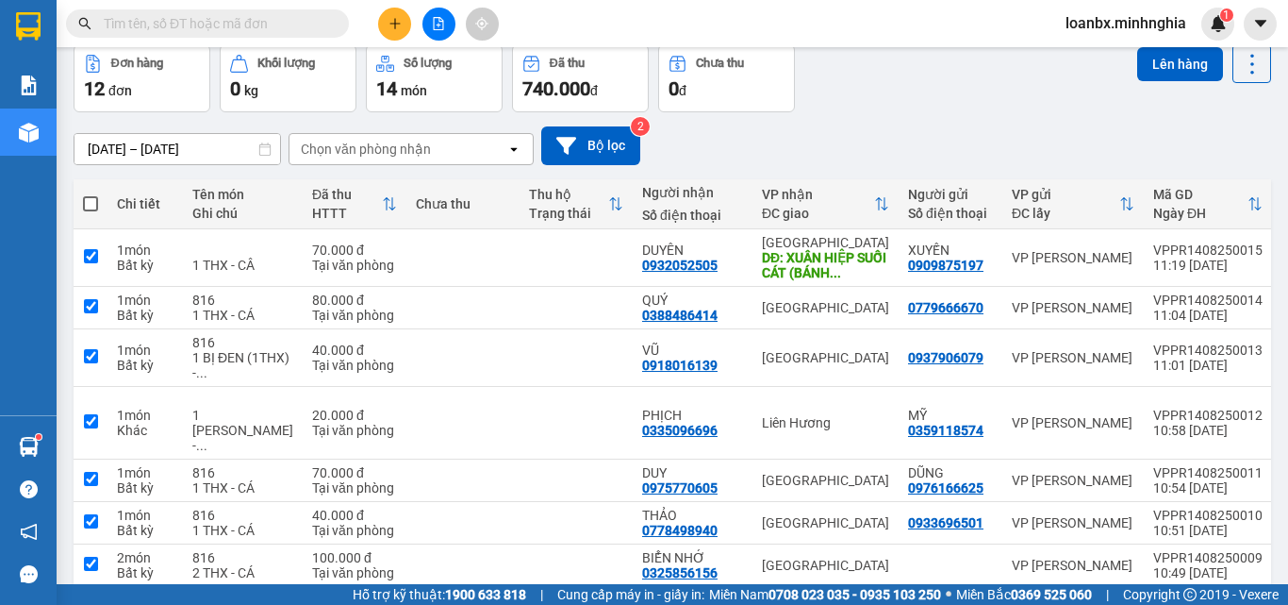
checkbox input "true"
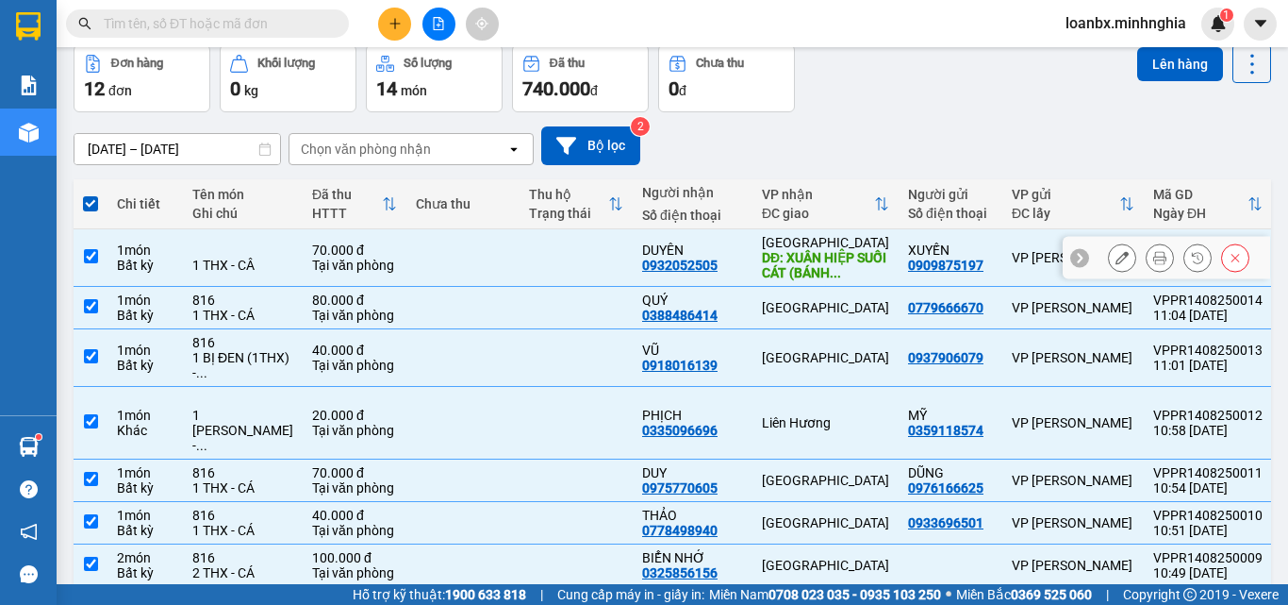
scroll to position [302, 0]
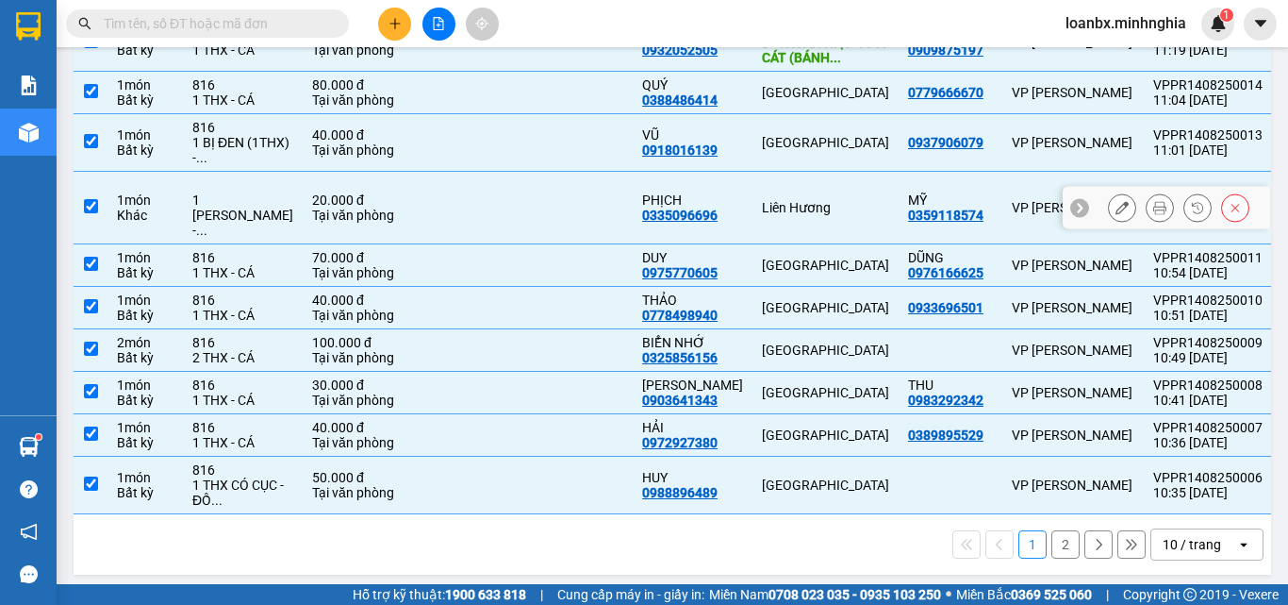
click at [527, 192] on td at bounding box center [576, 208] width 113 height 73
checkbox input "false"
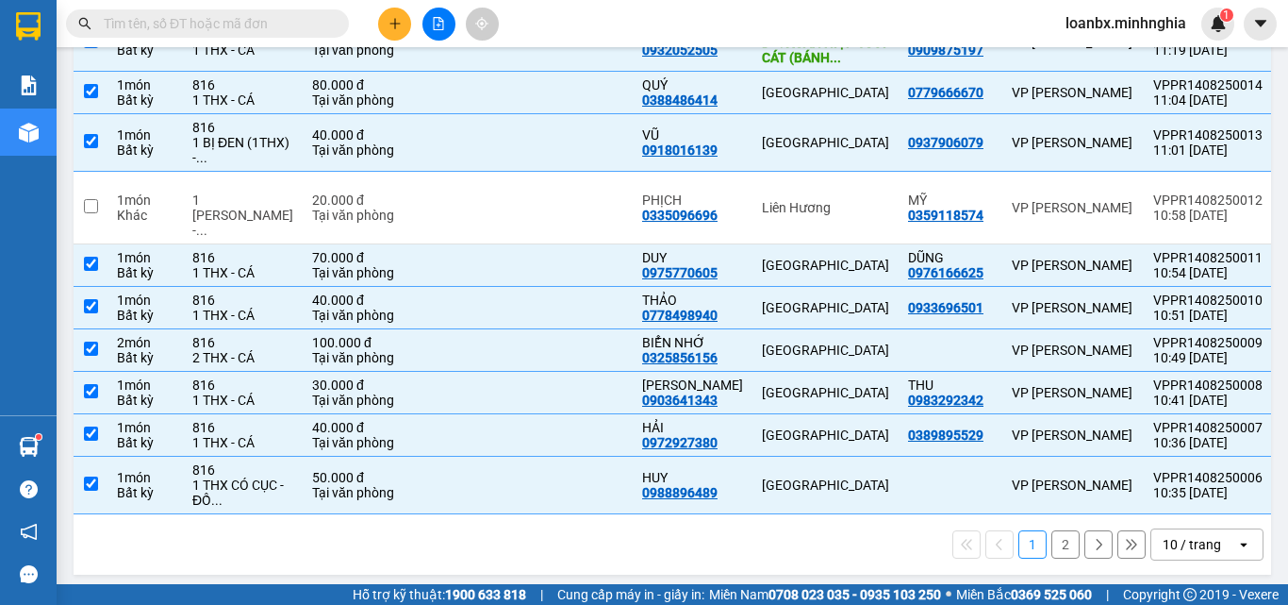
scroll to position [0, 0]
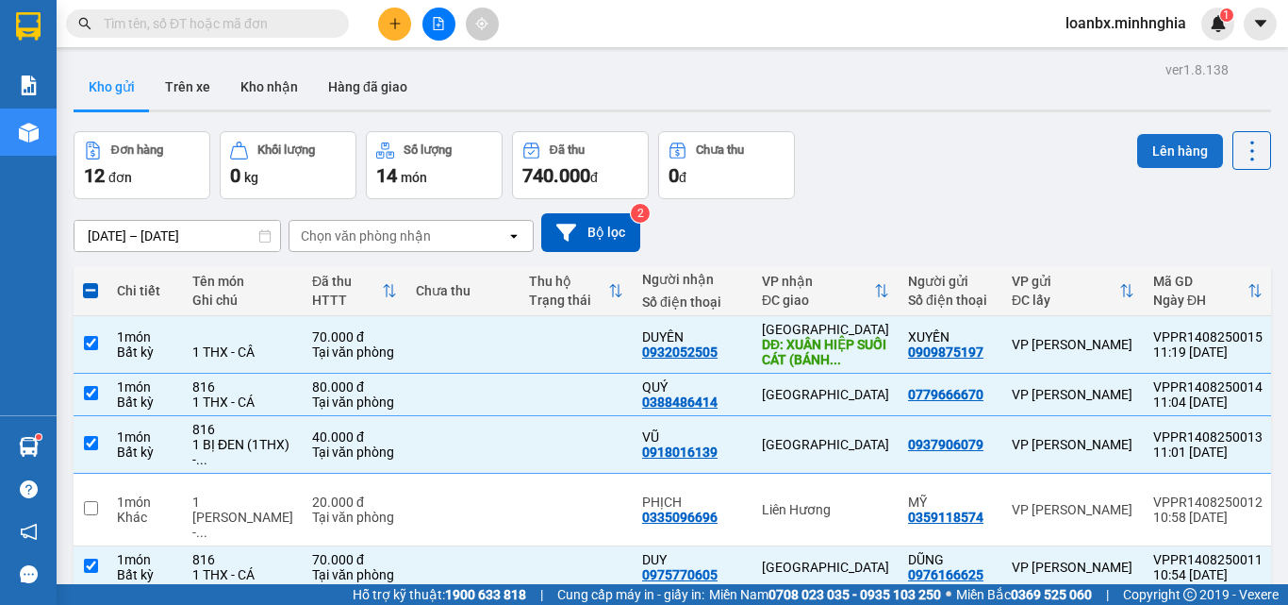
click at [1186, 149] on button "Lên hàng" at bounding box center [1180, 151] width 86 height 34
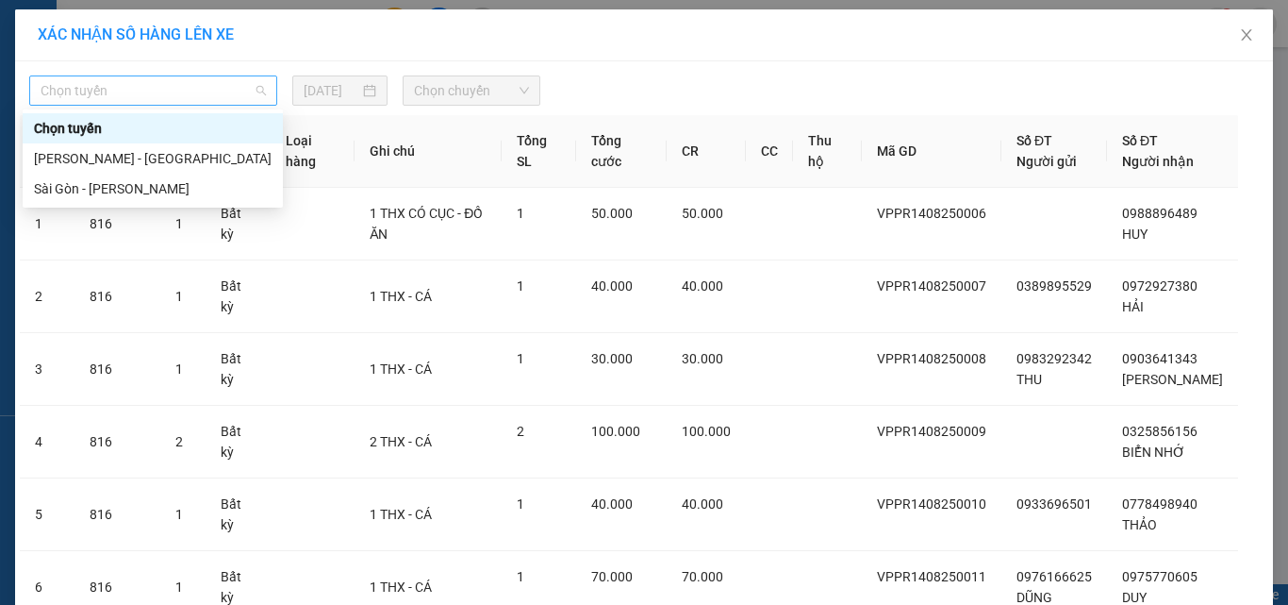
click at [135, 90] on span "Chọn tuyến" at bounding box center [153, 90] width 225 height 28
click at [125, 158] on div "[PERSON_NAME] - [GEOGRAPHIC_DATA]" at bounding box center [153, 158] width 238 height 21
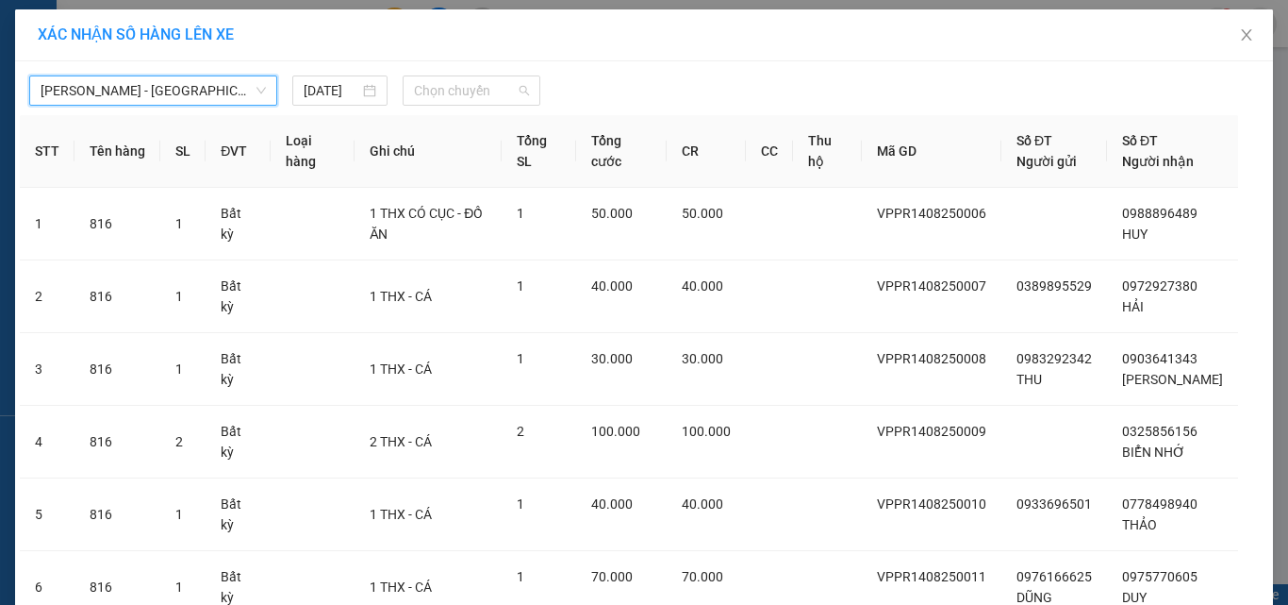
drag, startPoint x: 450, startPoint y: 90, endPoint x: 456, endPoint y: 125, distance: 36.3
click at [454, 90] on span "Chọn chuyến" at bounding box center [472, 90] width 116 height 28
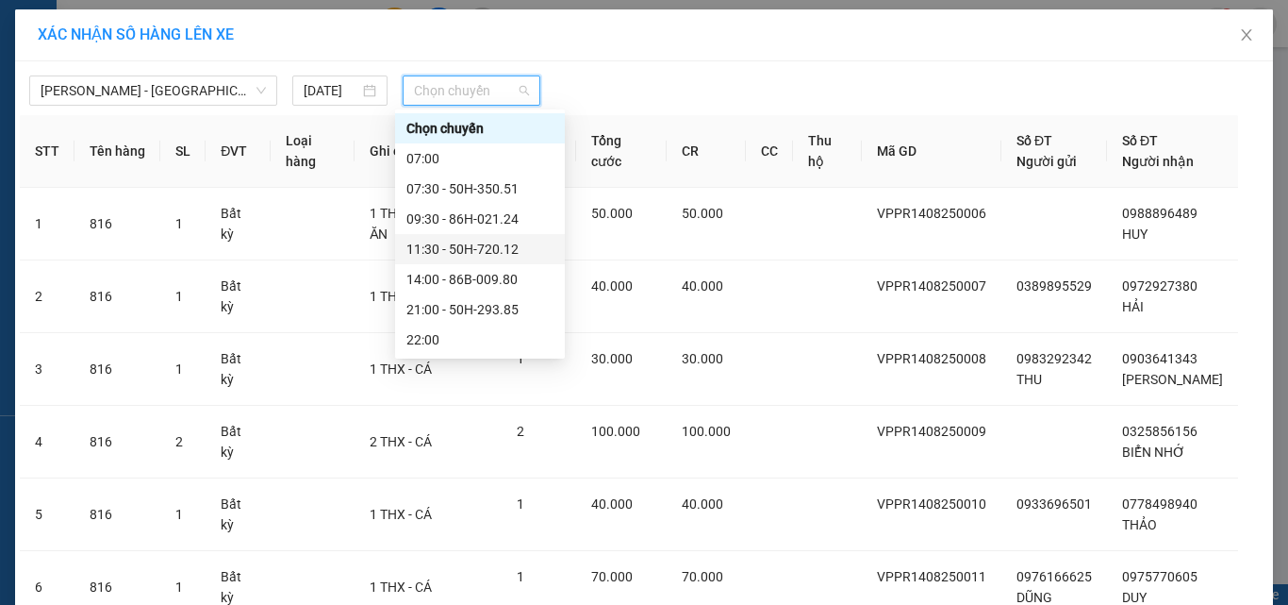
click at [443, 244] on div "11:30 - 50H-720.12" at bounding box center [479, 249] width 147 height 21
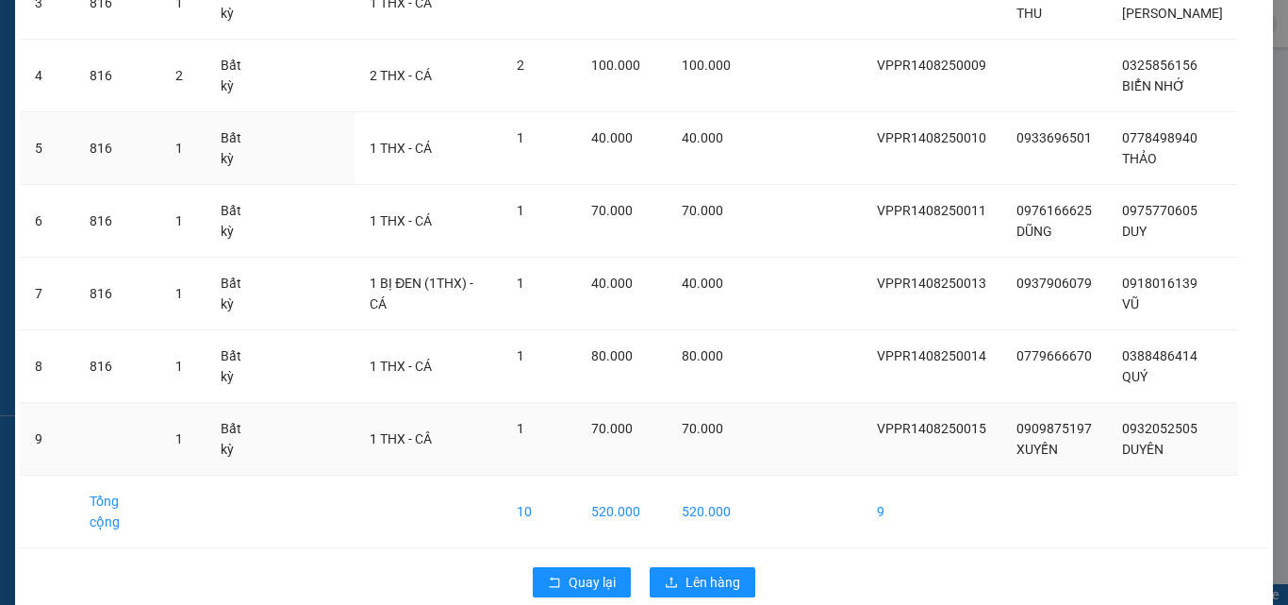
scroll to position [386, 0]
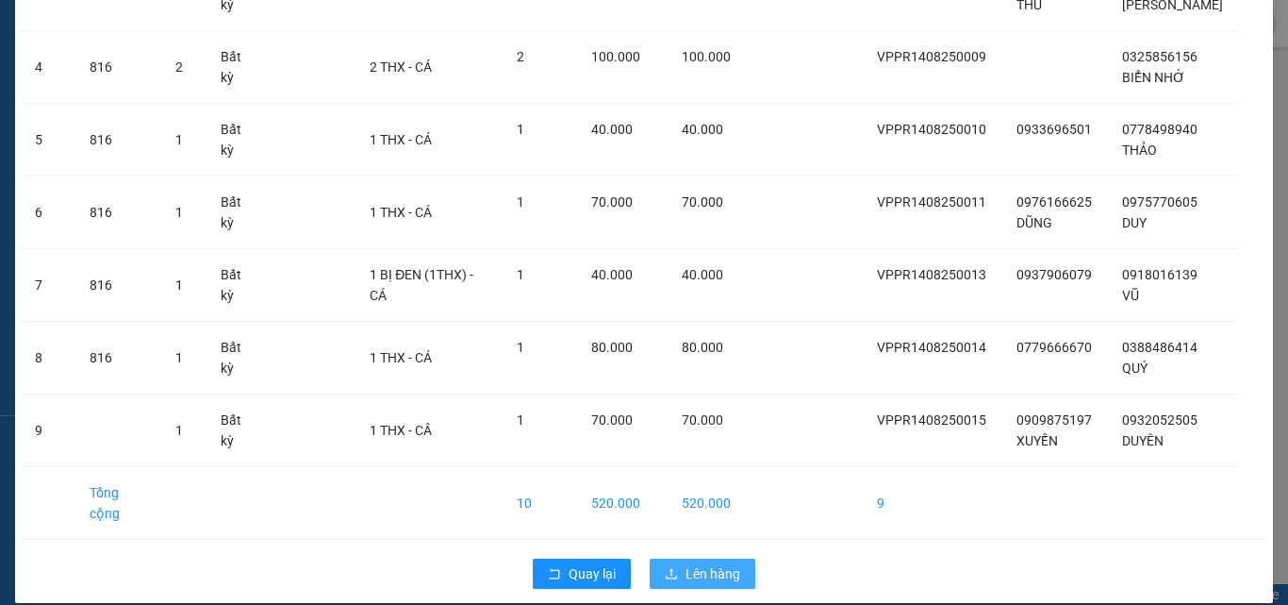
click at [688, 563] on span "Lên hàng" at bounding box center [713, 573] width 55 height 21
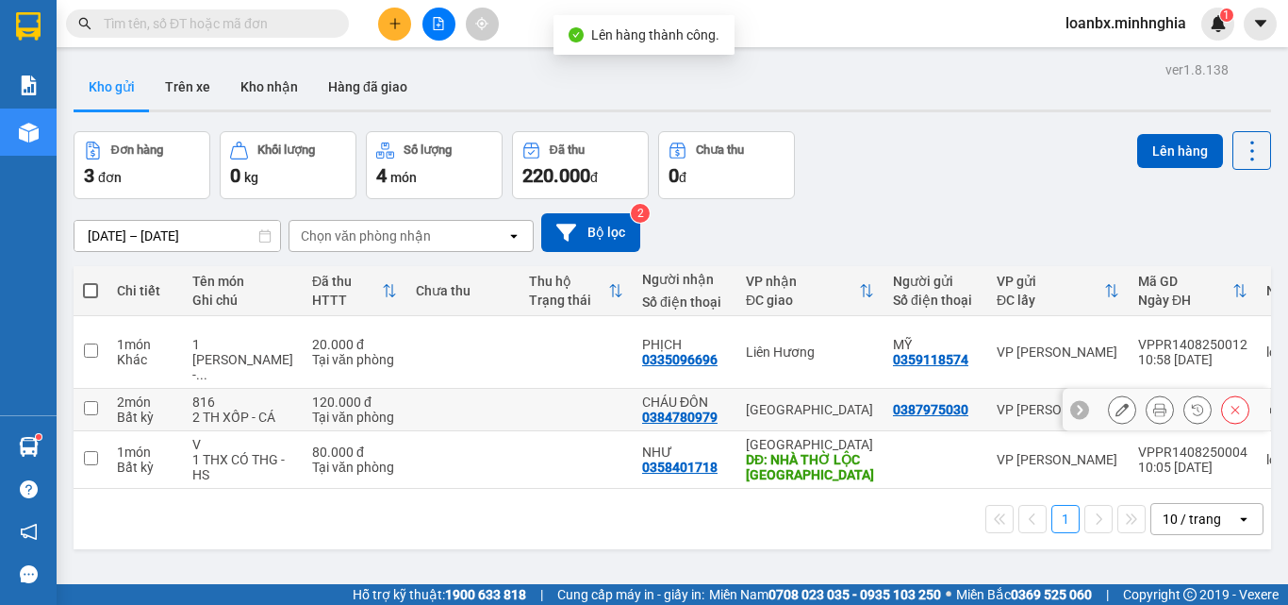
click at [473, 398] on td at bounding box center [462, 410] width 113 height 42
checkbox input "true"
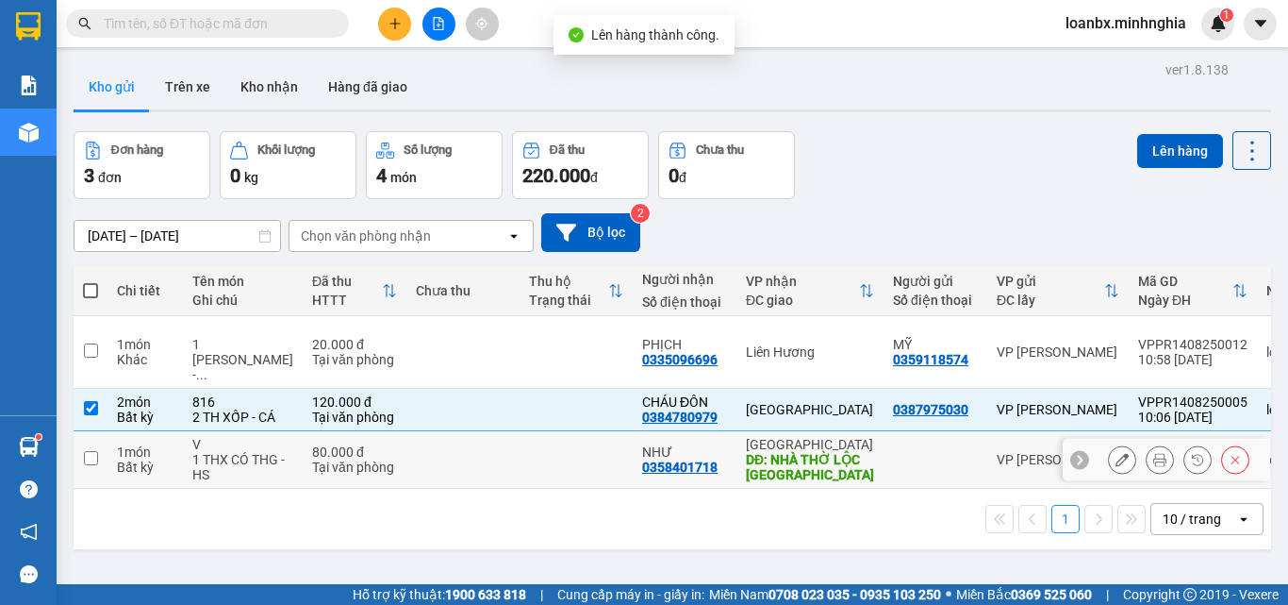
click at [455, 453] on td at bounding box center [462, 460] width 113 height 58
checkbox input "true"
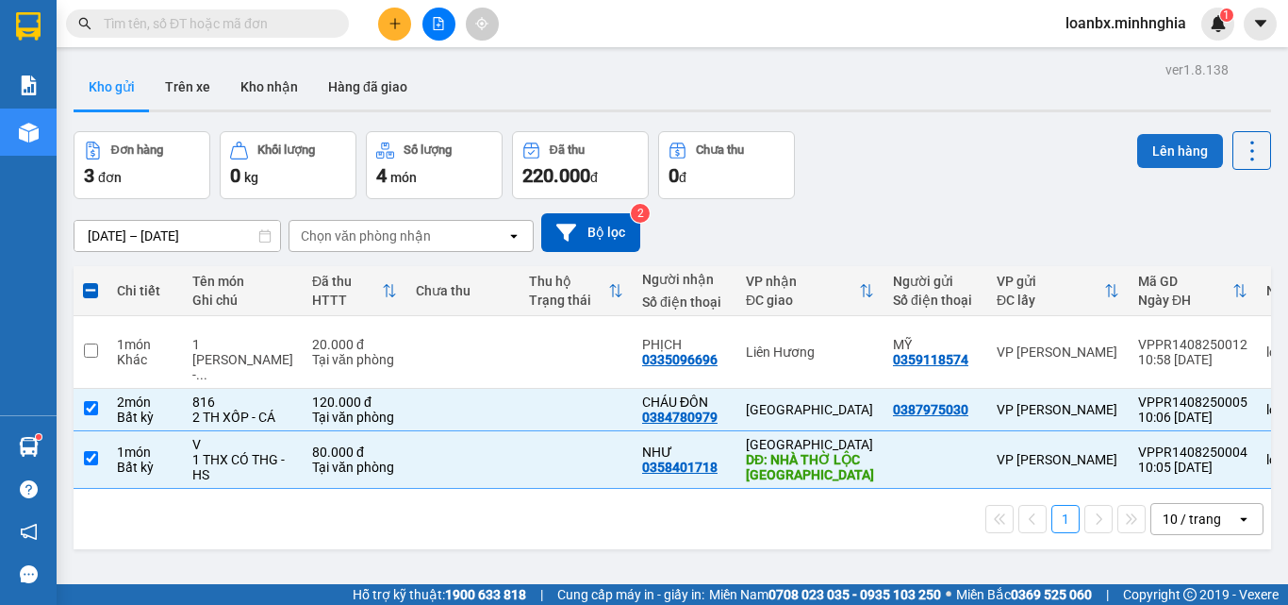
click at [1139, 148] on button "Lên hàng" at bounding box center [1180, 151] width 86 height 34
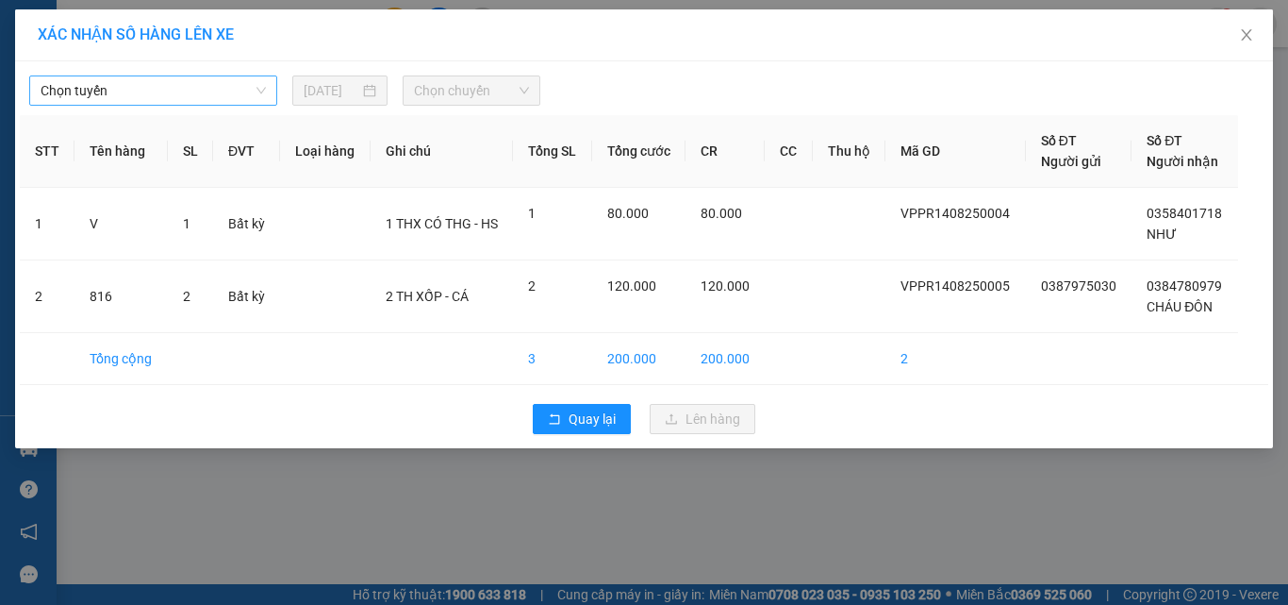
click at [192, 97] on span "Chọn tuyến" at bounding box center [153, 90] width 225 height 28
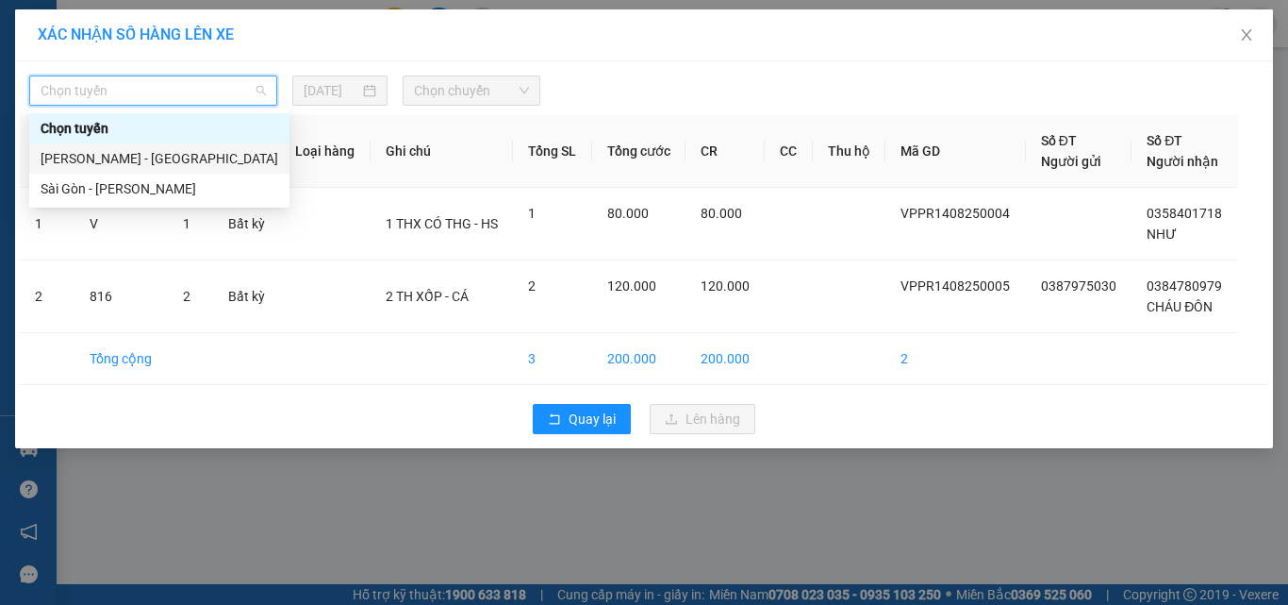
click at [131, 165] on div "[PERSON_NAME] - [GEOGRAPHIC_DATA]" at bounding box center [160, 158] width 238 height 21
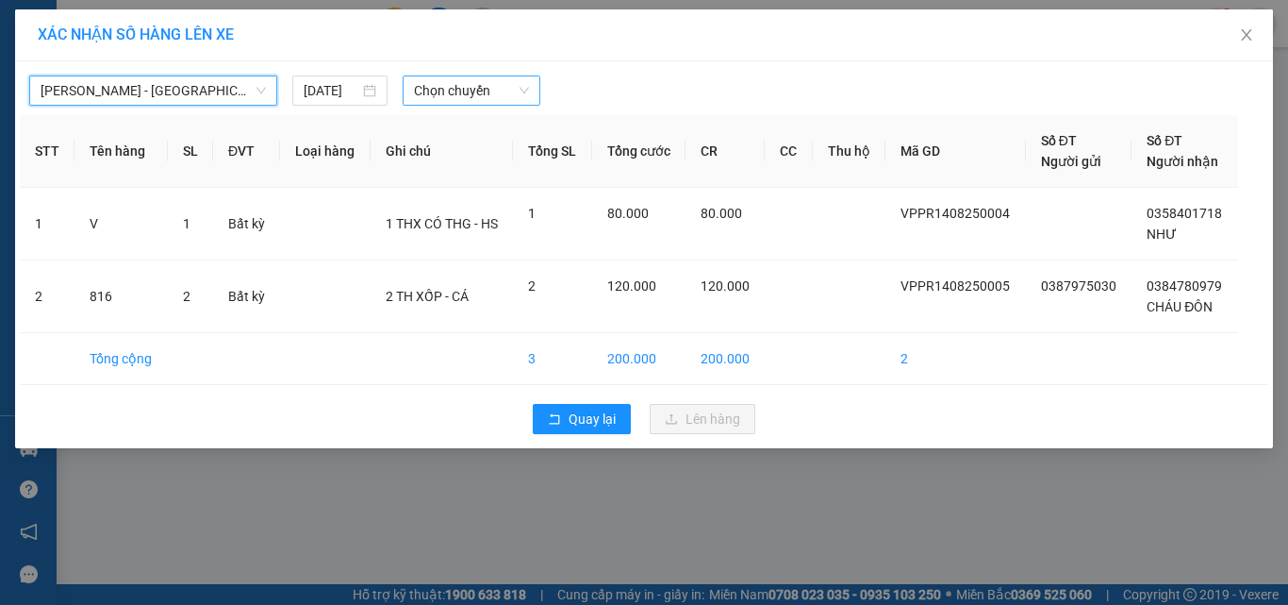
drag, startPoint x: 489, startPoint y: 75, endPoint x: 490, endPoint y: 91, distance: 16.1
click at [489, 79] on span "Chọn chuyến" at bounding box center [472, 90] width 116 height 28
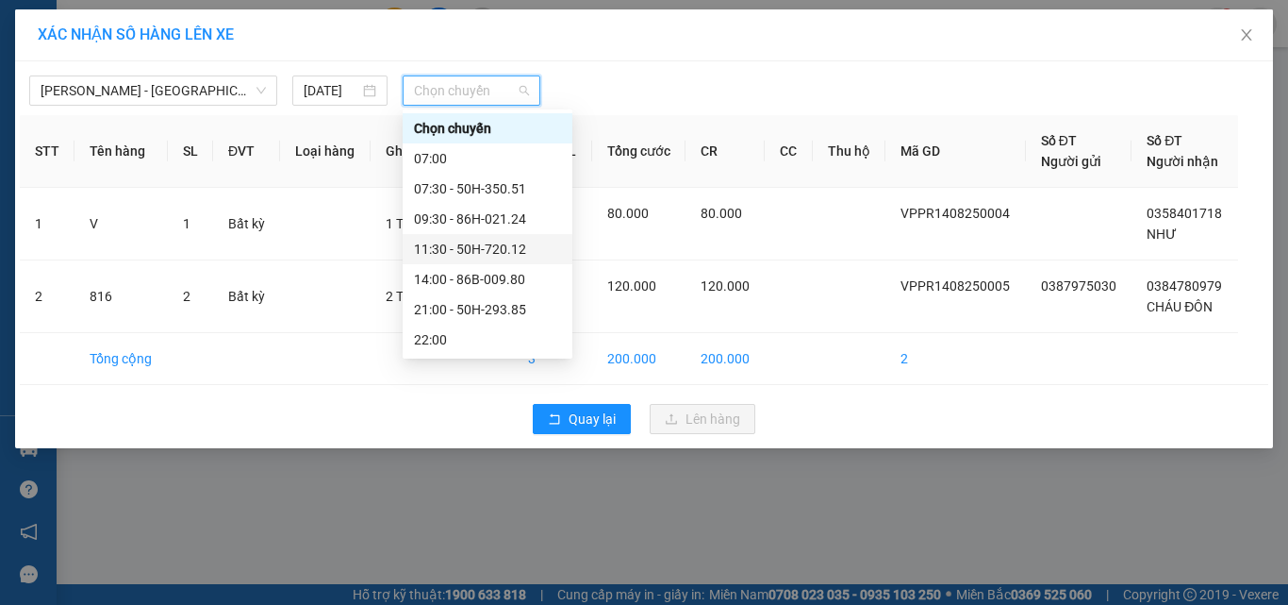
click at [438, 257] on div "11:30 - 50H-720.12" at bounding box center [487, 249] width 147 height 21
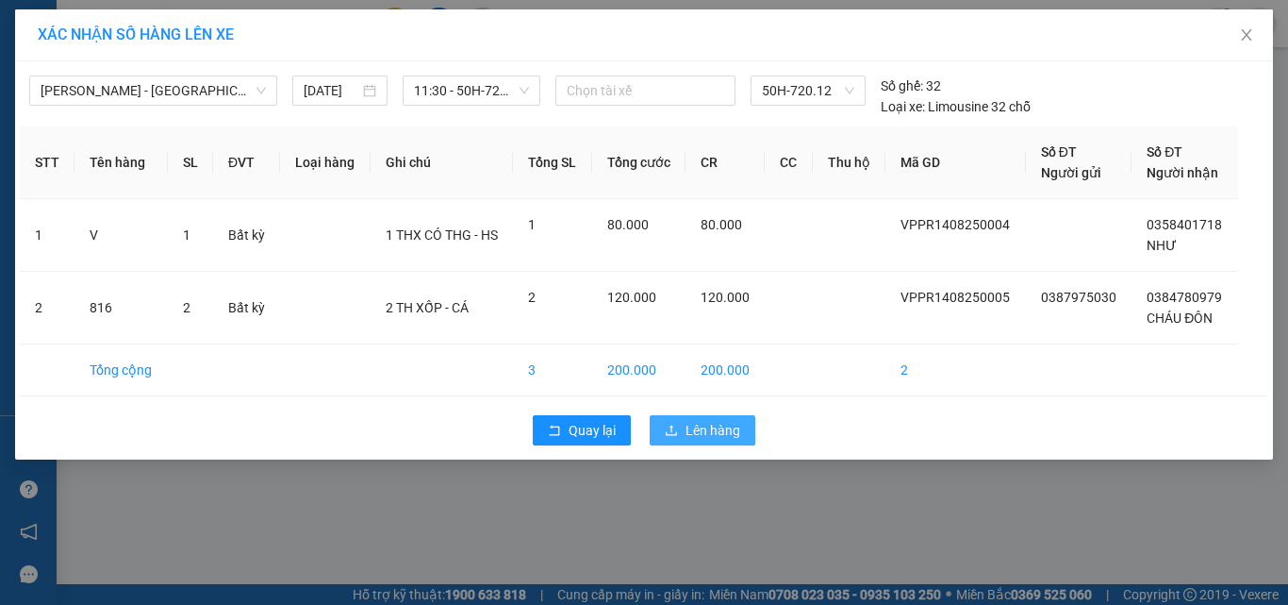
click at [693, 426] on span "Lên hàng" at bounding box center [713, 430] width 55 height 21
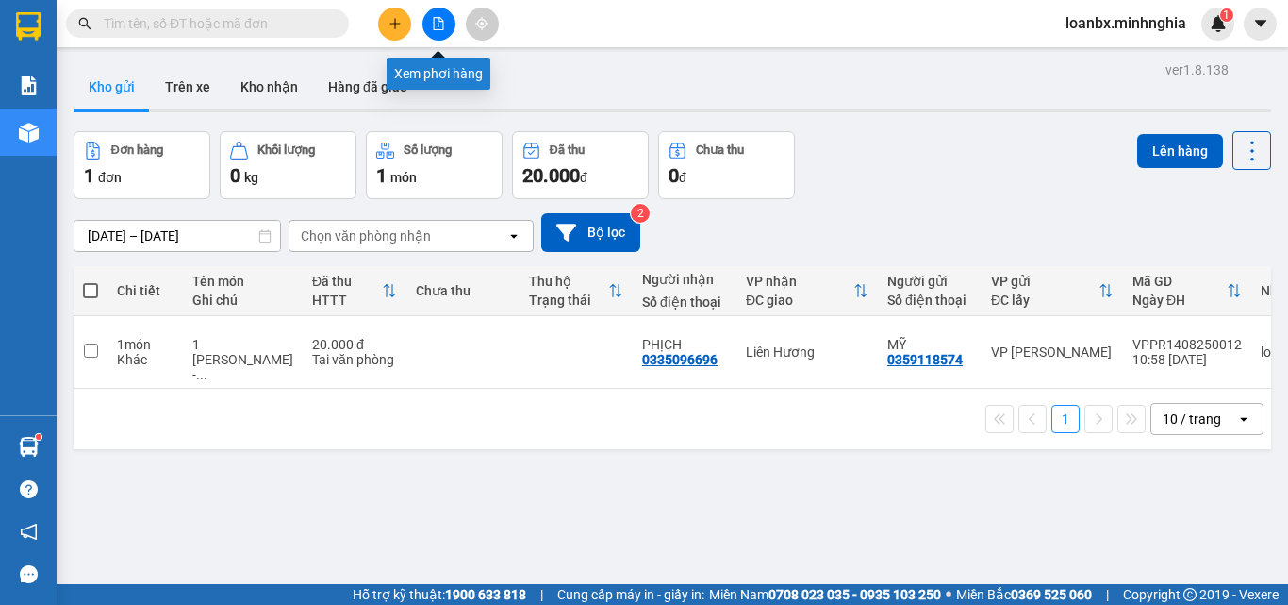
click at [436, 29] on icon "file-add" at bounding box center [439, 23] width 10 height 13
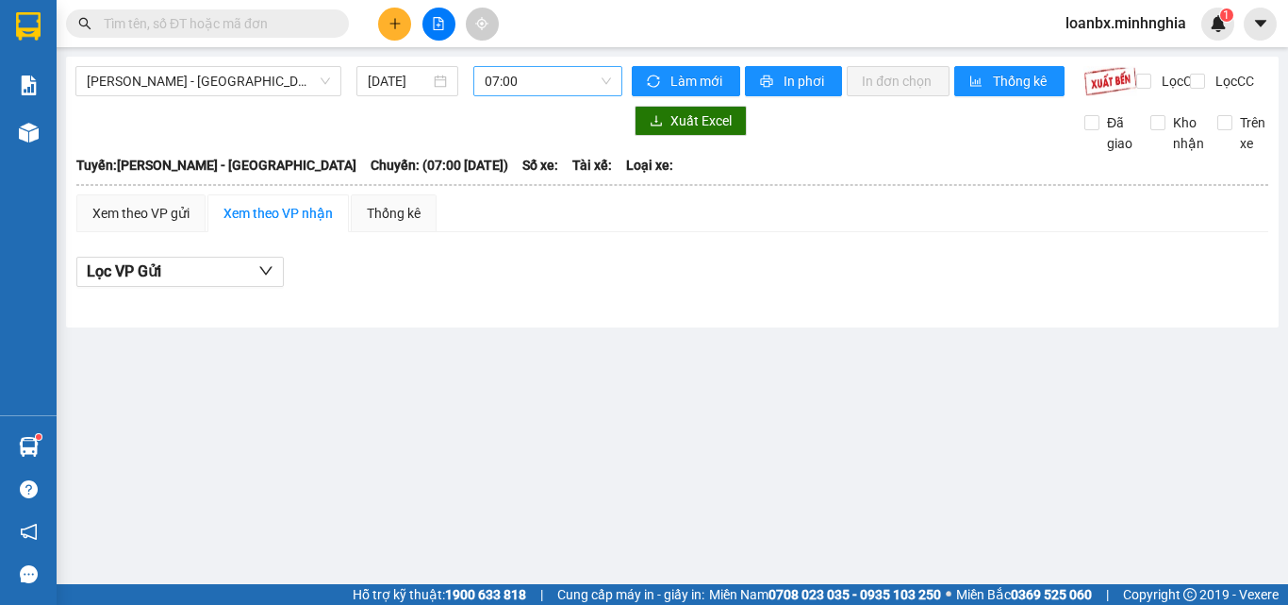
click at [523, 90] on span "07:00" at bounding box center [548, 81] width 126 height 28
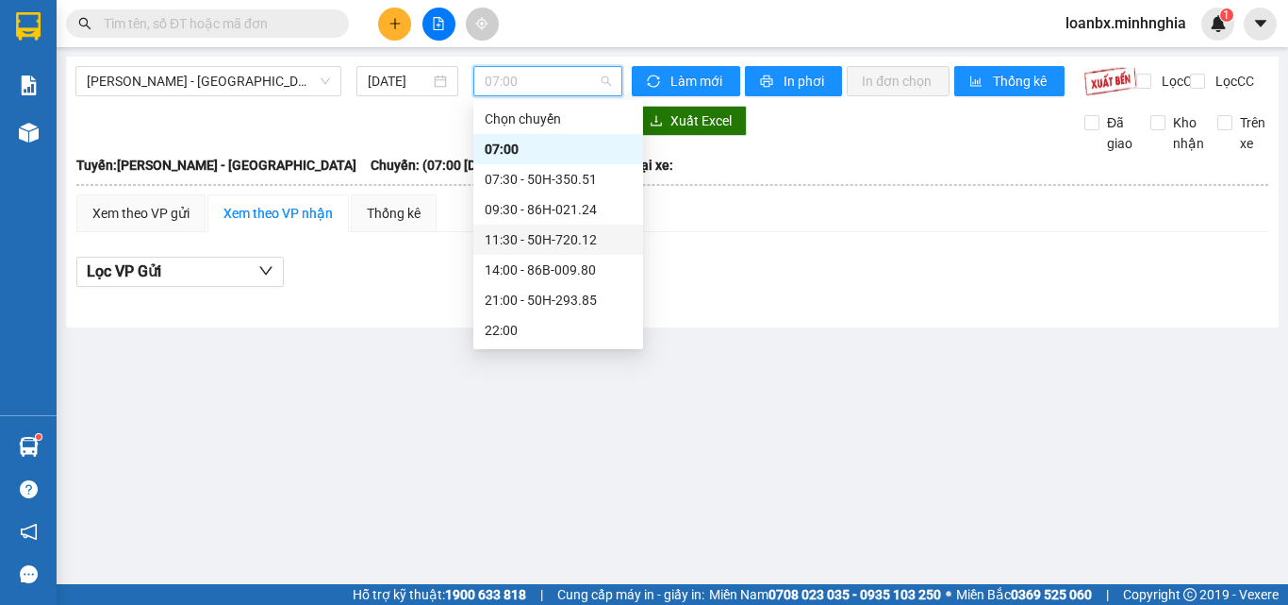
click at [528, 244] on div "11:30 - 50H-720.12" at bounding box center [558, 239] width 147 height 21
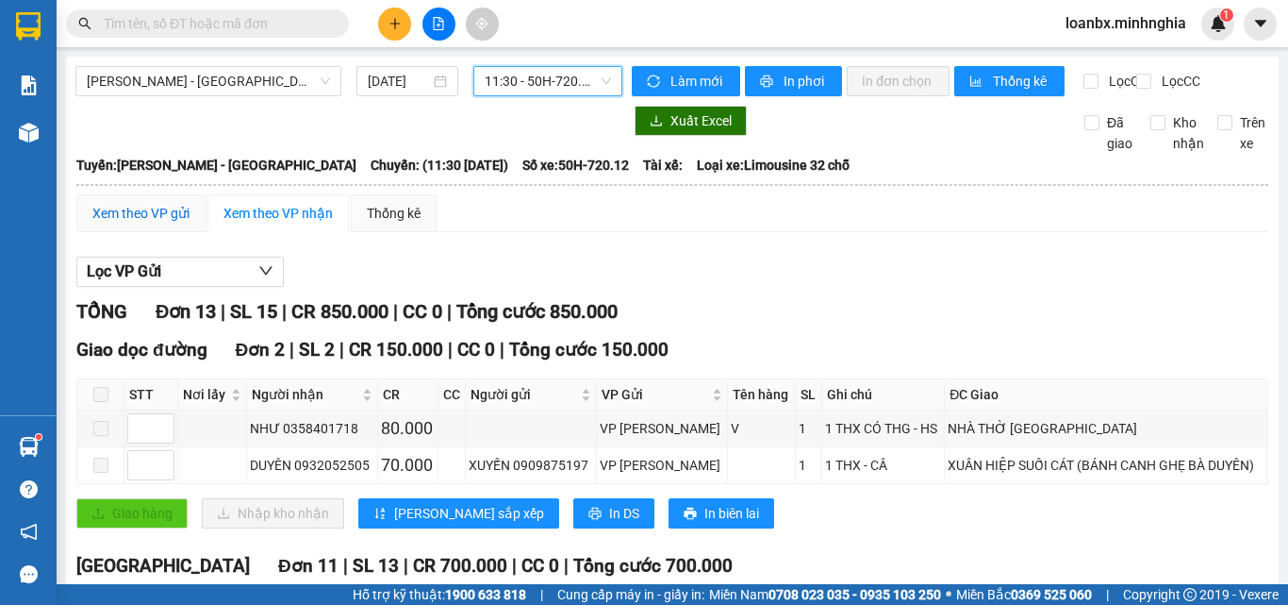
click at [167, 224] on div "Xem theo VP gửi" at bounding box center [140, 213] width 97 height 21
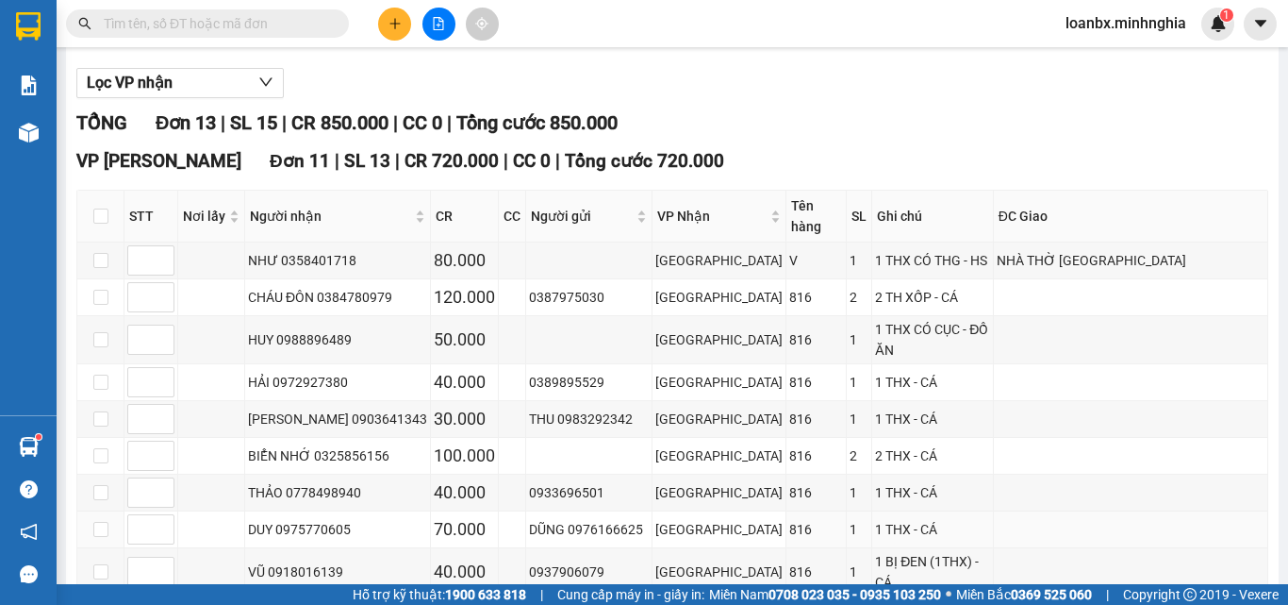
scroll to position [377, 0]
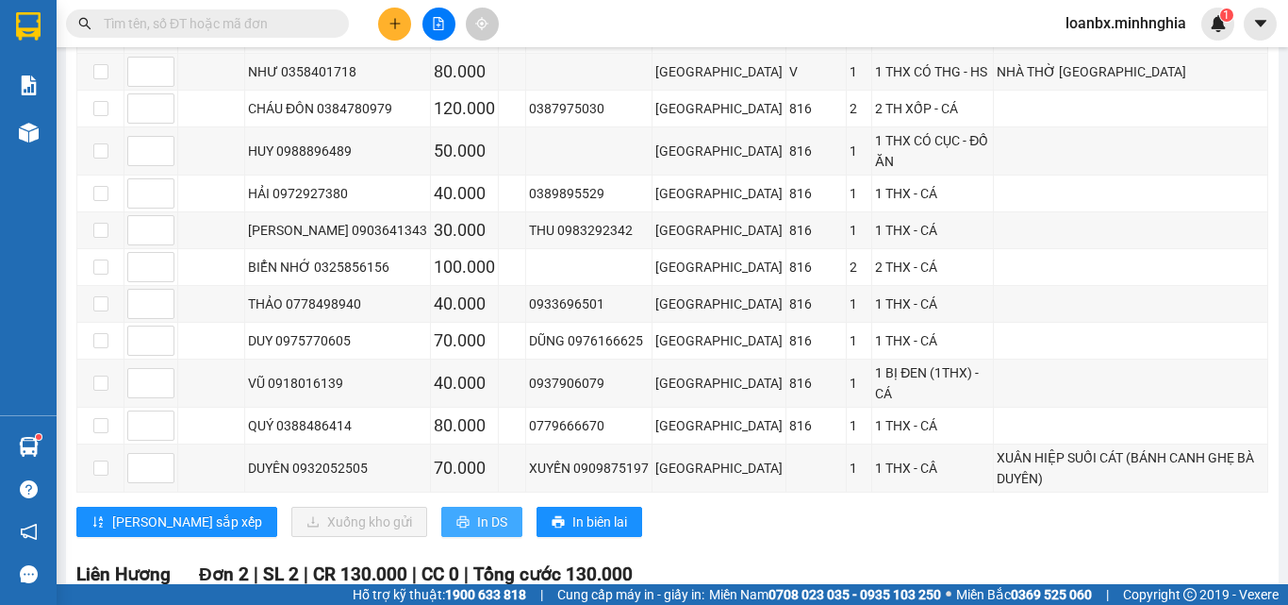
click at [456, 515] on icon "printer" at bounding box center [462, 521] width 13 height 13
